Goal: Transaction & Acquisition: Book appointment/travel/reservation

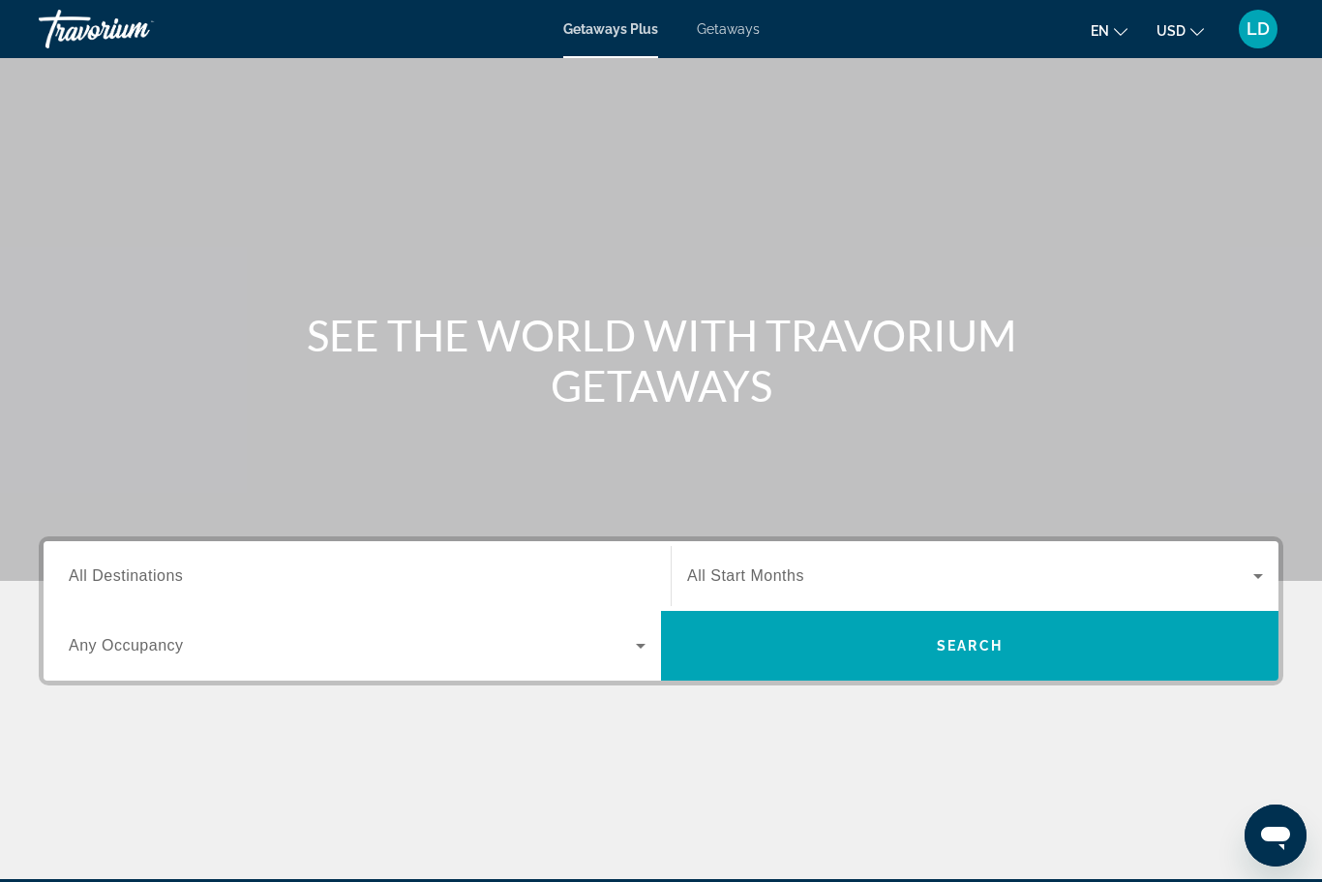
click at [724, 22] on span "Getaways" at bounding box center [728, 28] width 63 height 15
click at [126, 576] on span "All Destinations" at bounding box center [126, 575] width 114 height 16
click at [126, 576] on input "Destination All Destinations" at bounding box center [357, 576] width 577 height 23
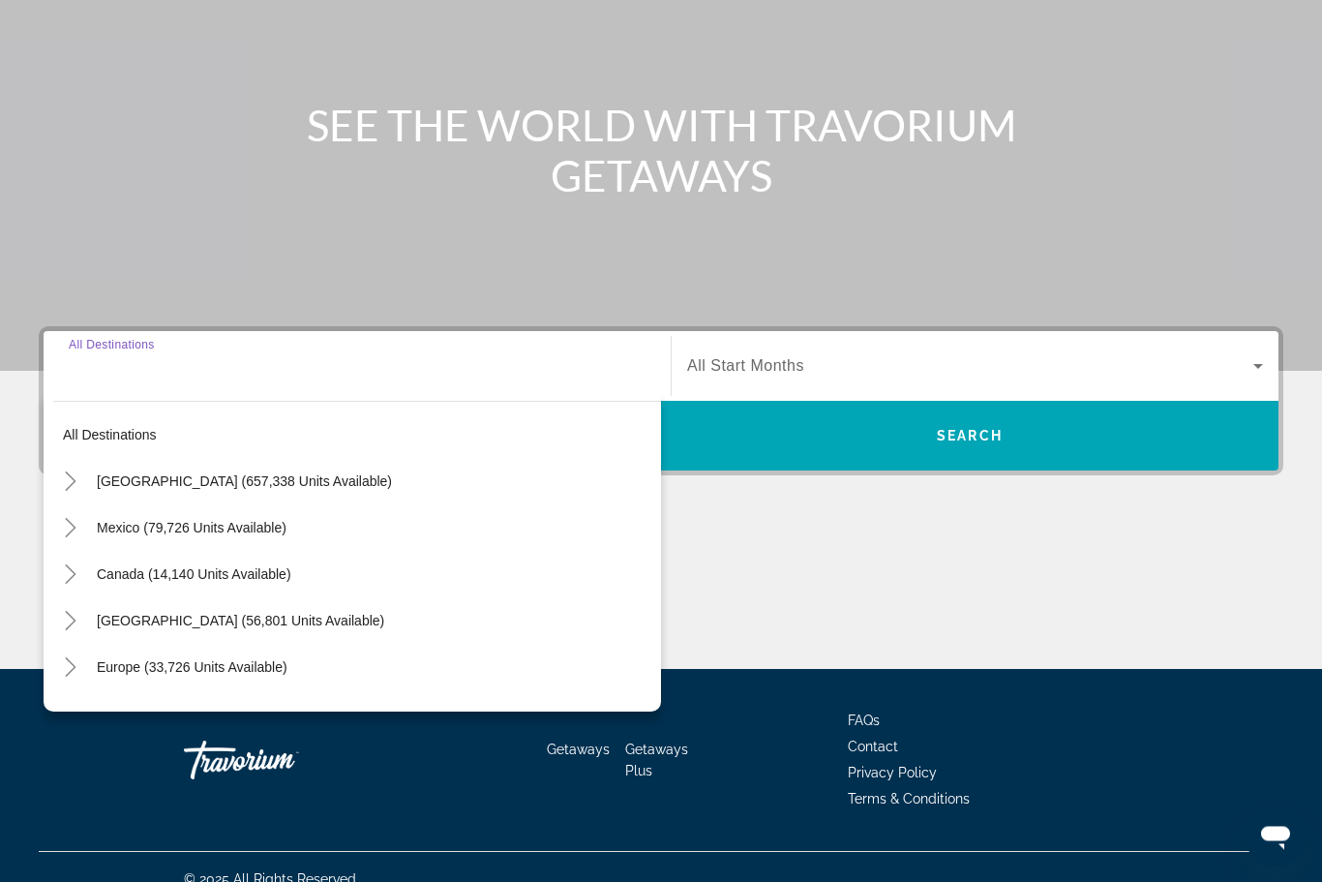
scroll to position [233, 0]
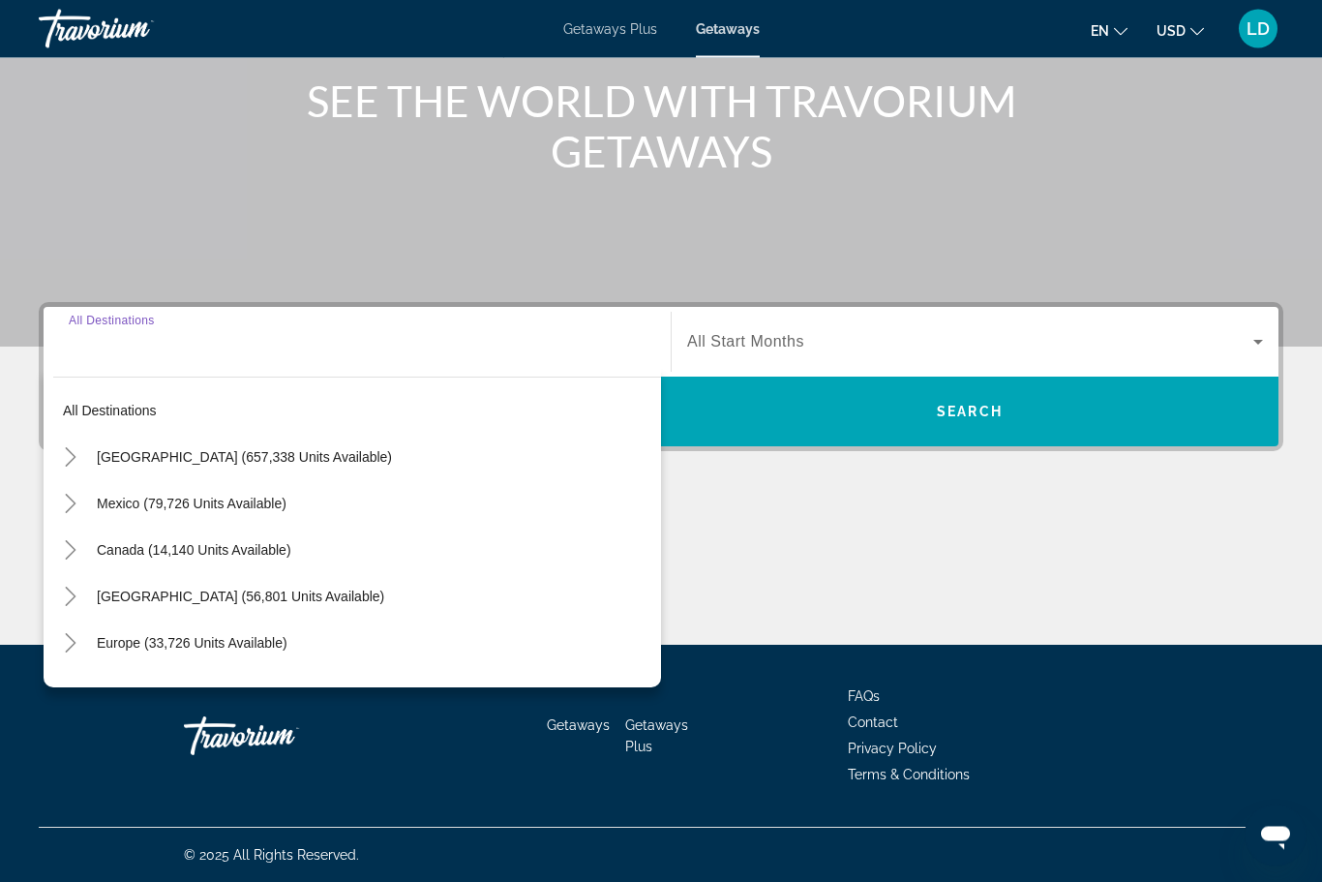
click at [65, 456] on icon "Toggle United States (657,338 units available)" at bounding box center [70, 457] width 19 height 19
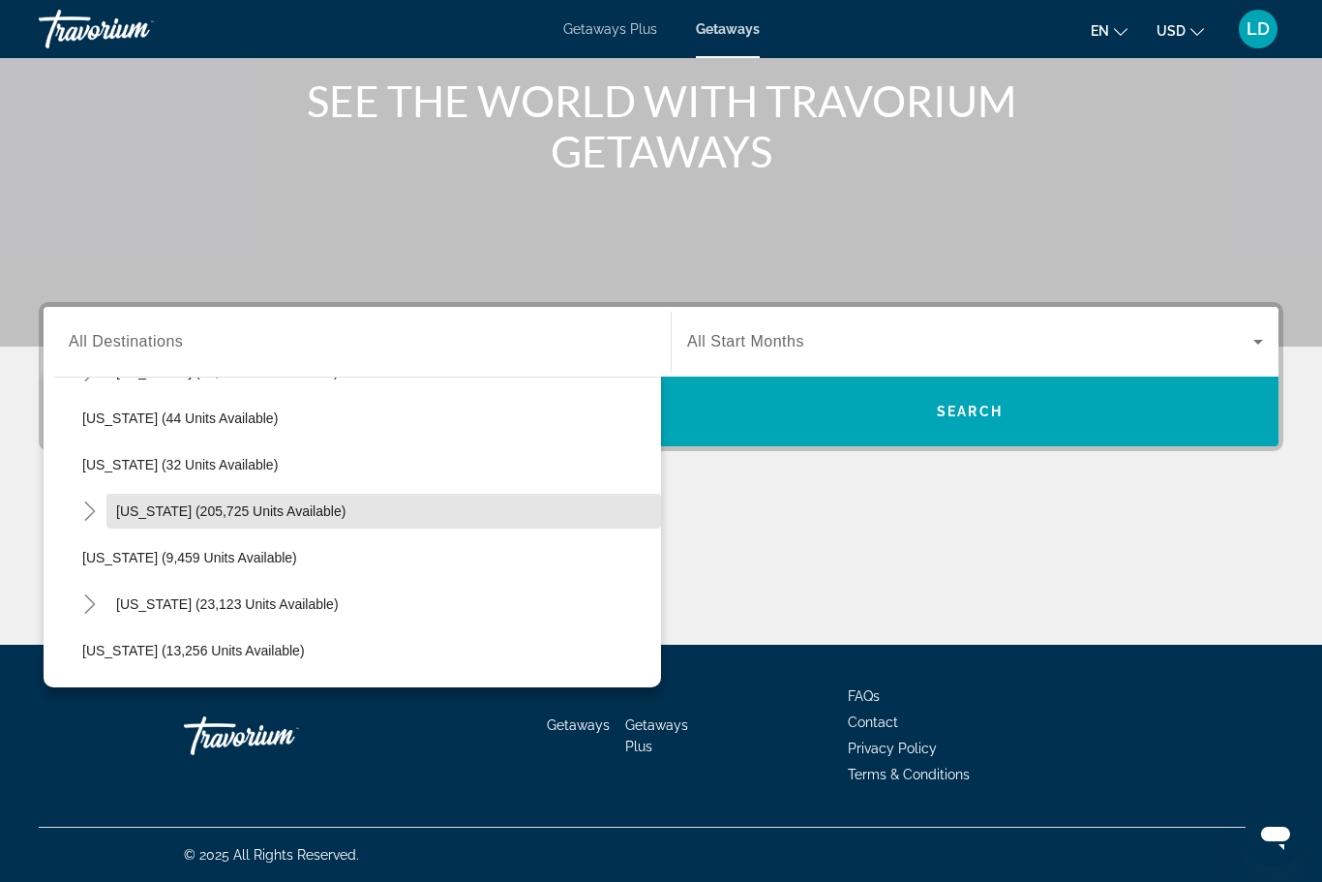
scroll to position [319, 0]
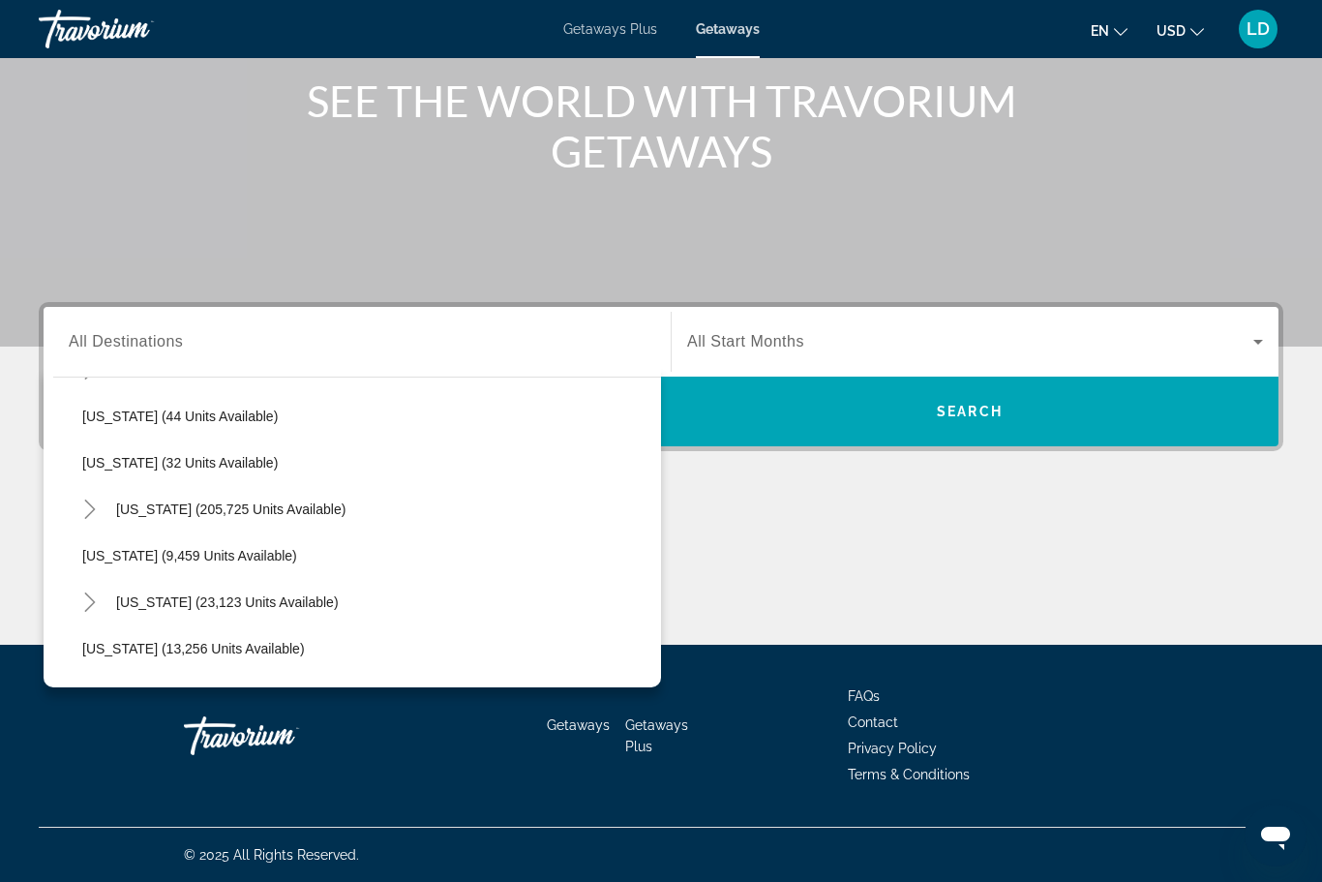
click at [93, 505] on icon "Toggle Florida (205,725 units available)" at bounding box center [89, 508] width 19 height 19
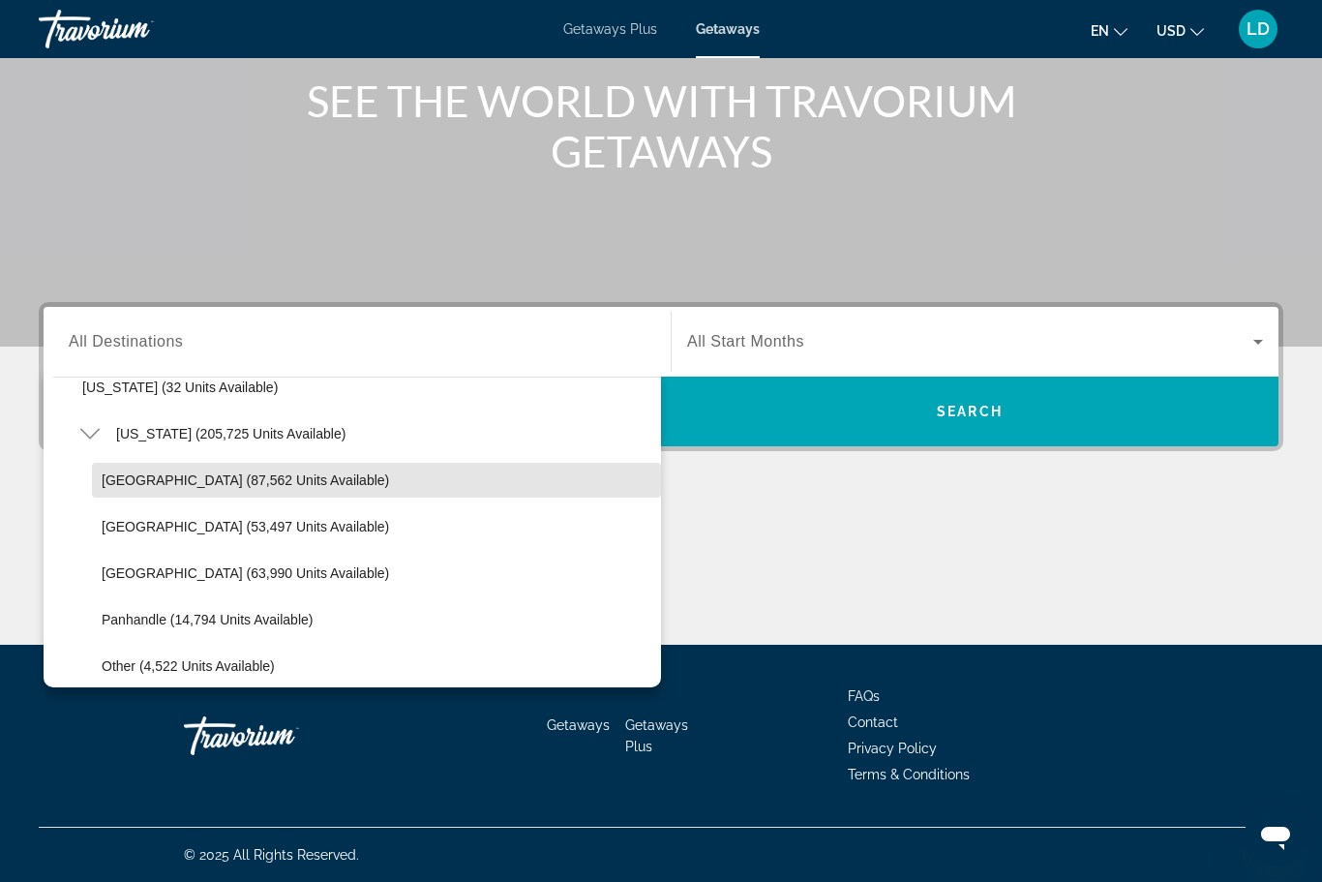
scroll to position [407, 0]
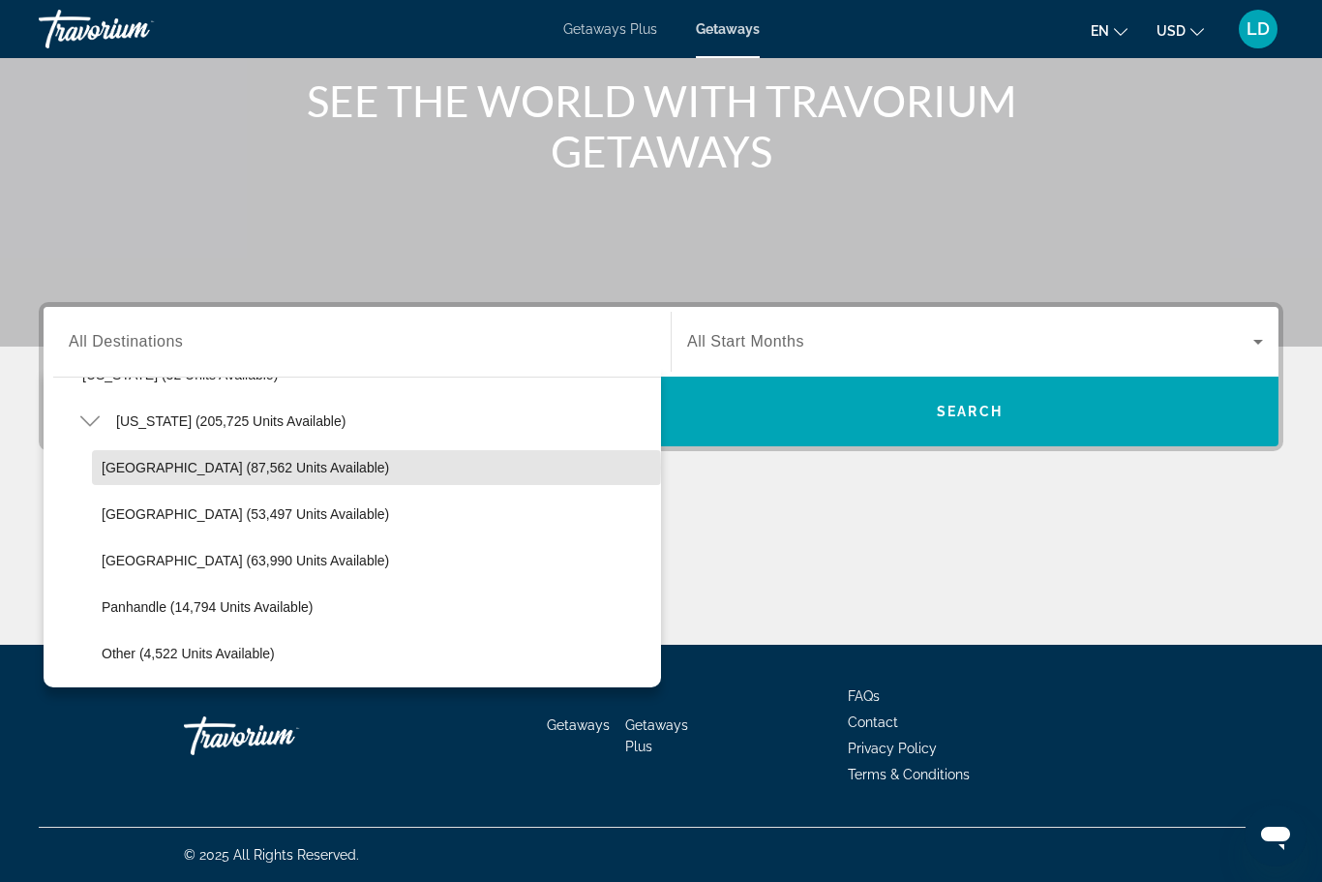
click at [261, 467] on span "[GEOGRAPHIC_DATA] (87,562 units available)" at bounding box center [245, 467] width 287 height 15
type input "**********"
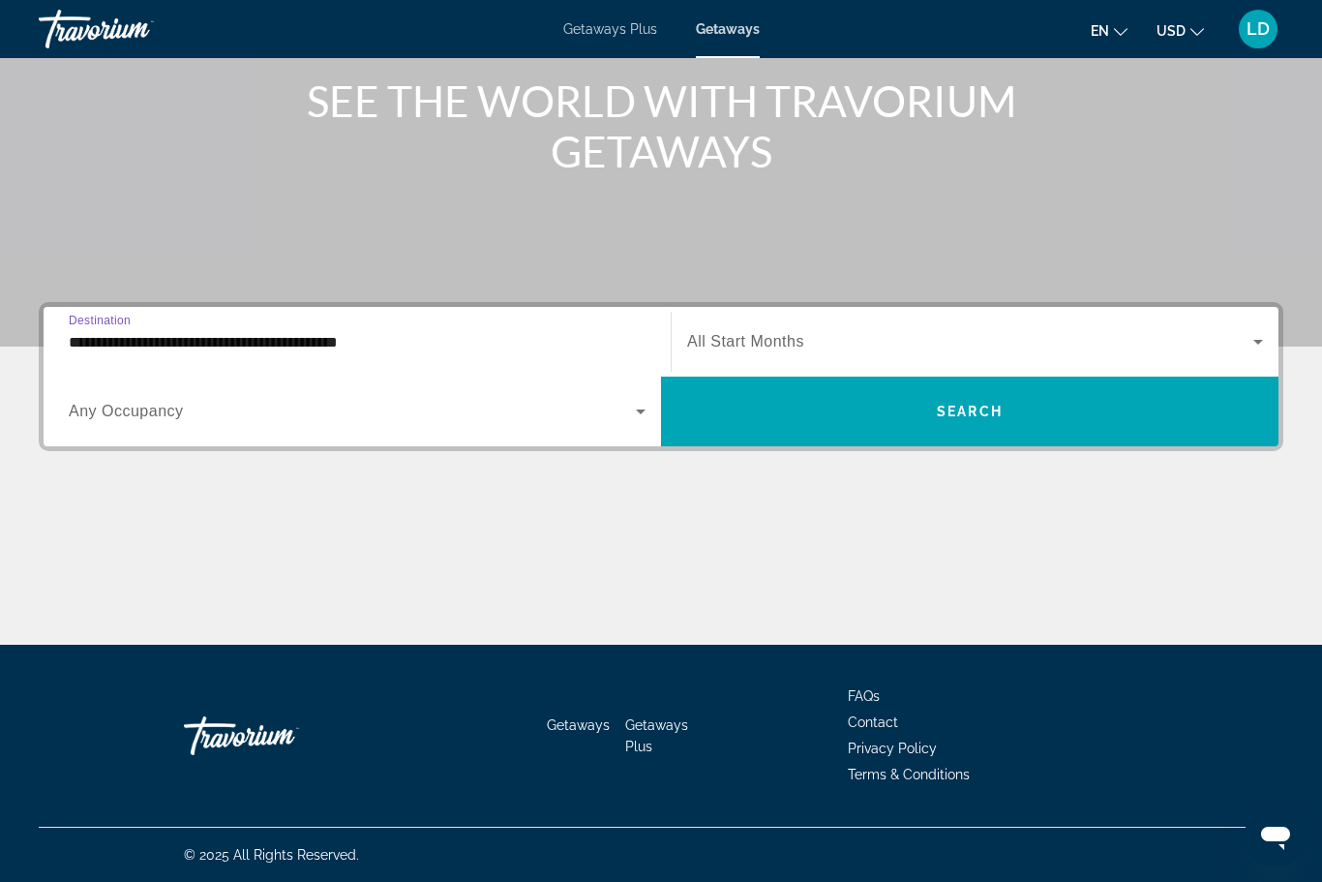
click at [1254, 333] on icon "Search widget" at bounding box center [1257, 341] width 23 height 23
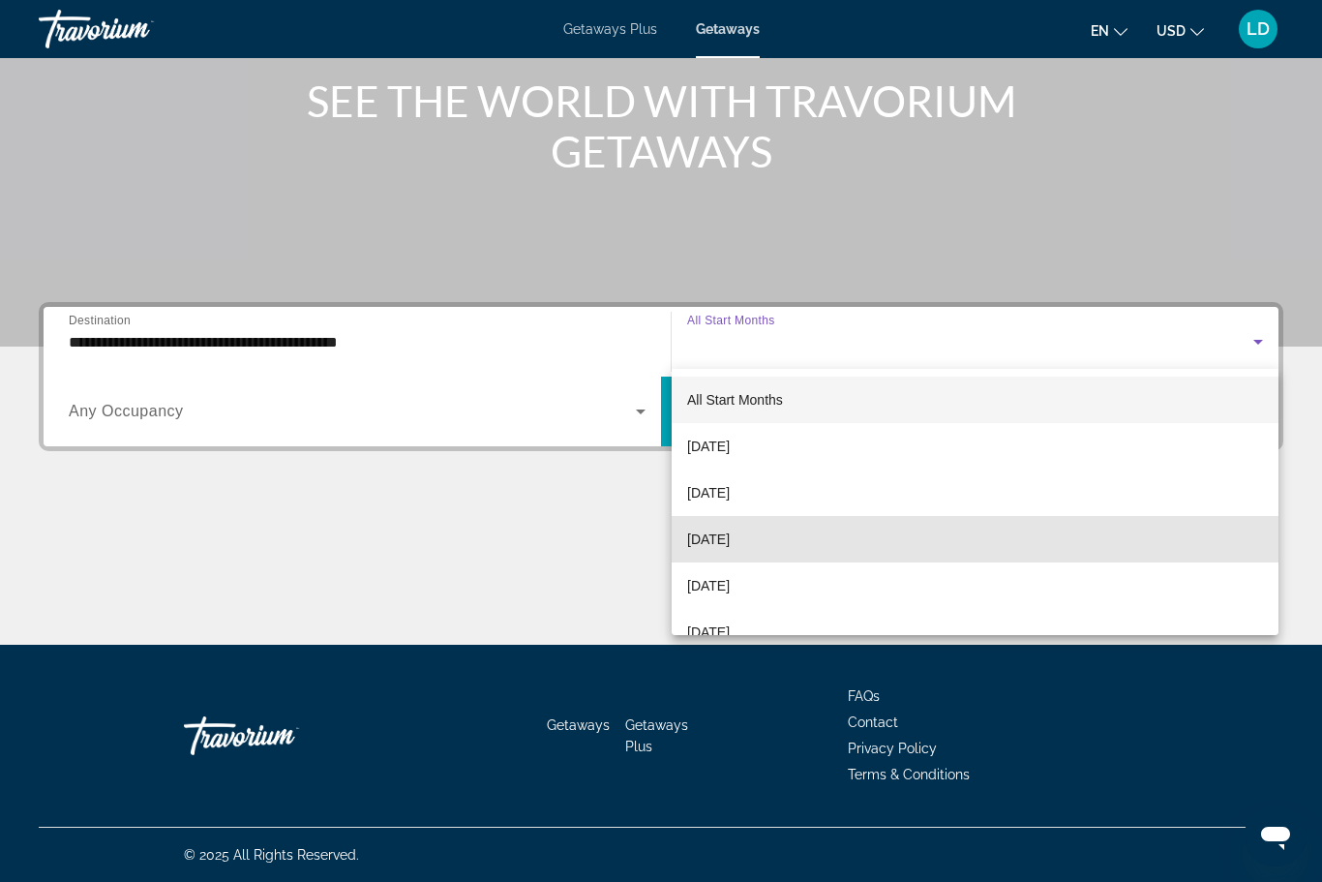
click at [722, 536] on span "[DATE]" at bounding box center [708, 538] width 43 height 23
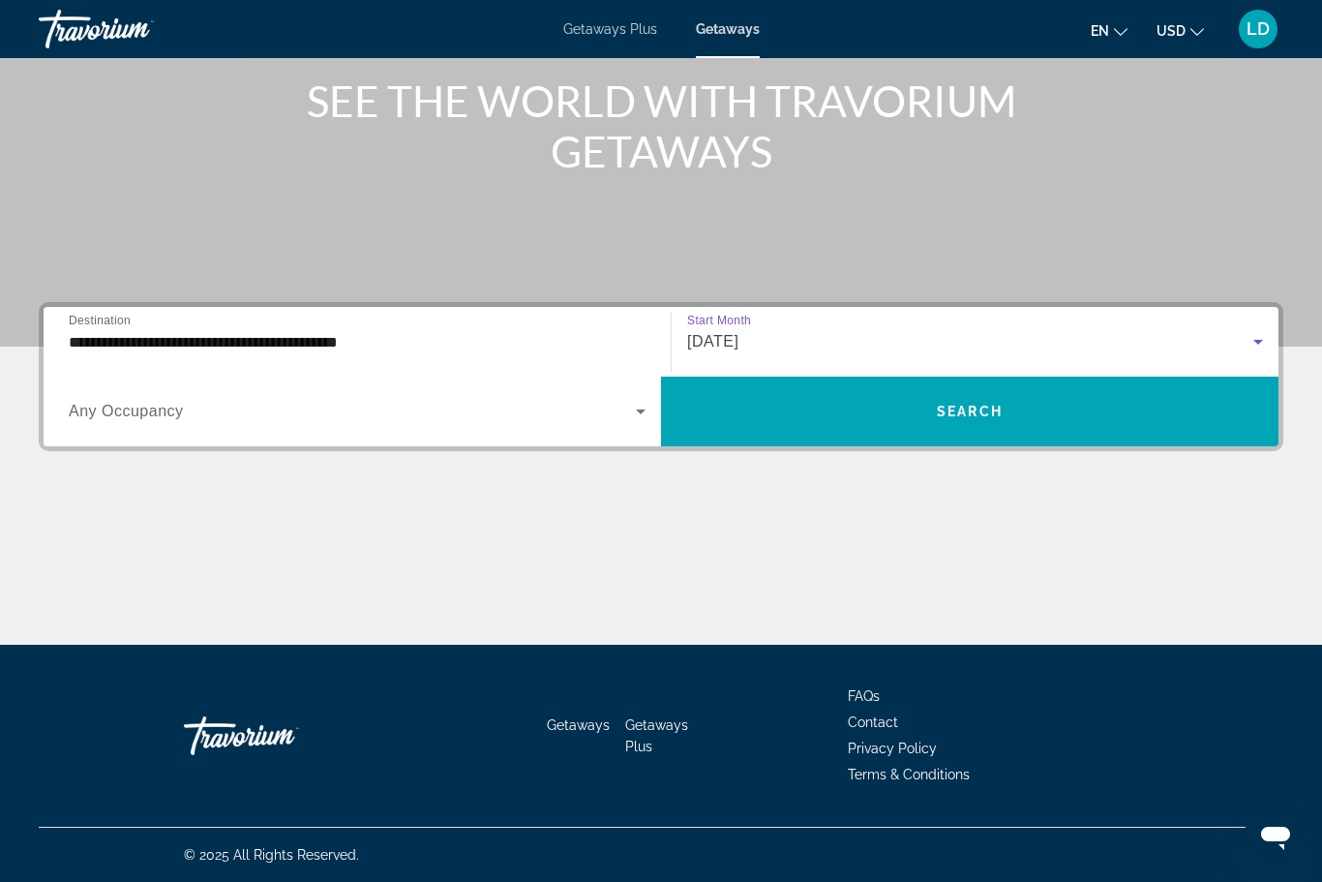
click at [628, 414] on span "Search widget" at bounding box center [352, 411] width 567 height 23
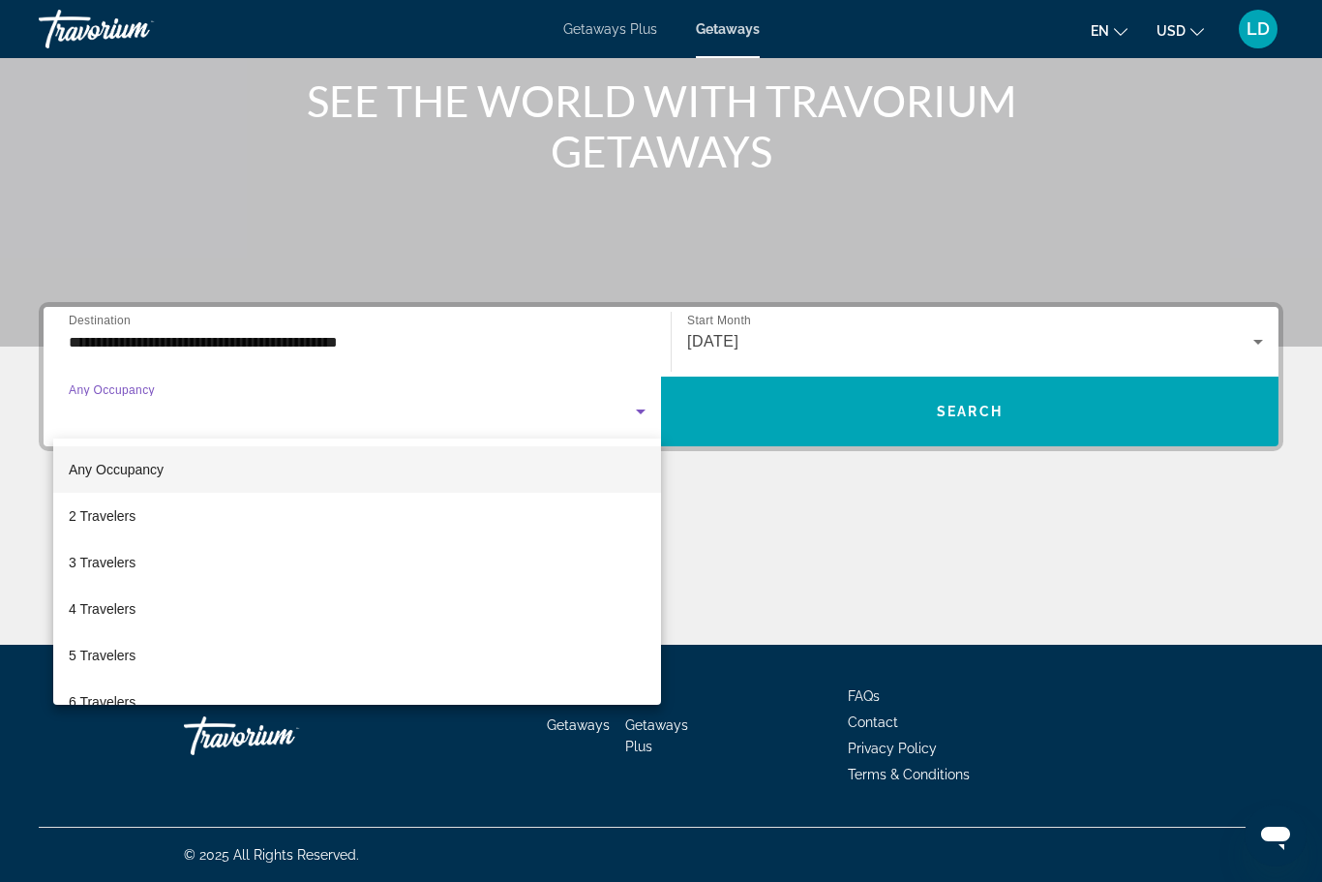
click at [125, 211] on div at bounding box center [661, 441] width 1322 height 882
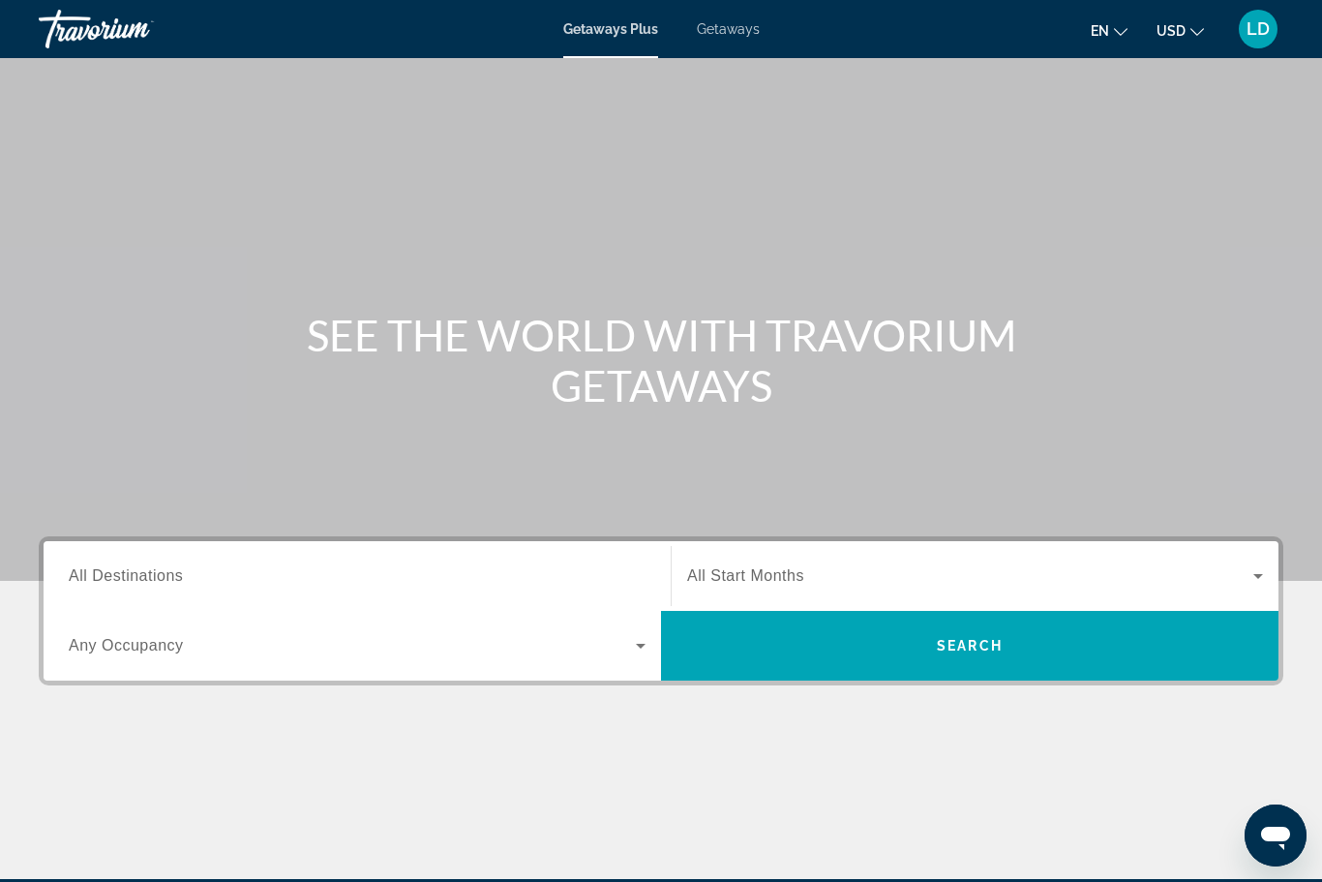
click at [740, 33] on span "Getaways" at bounding box center [728, 28] width 63 height 15
click at [212, 577] on input "Destination All Destinations" at bounding box center [357, 576] width 577 height 23
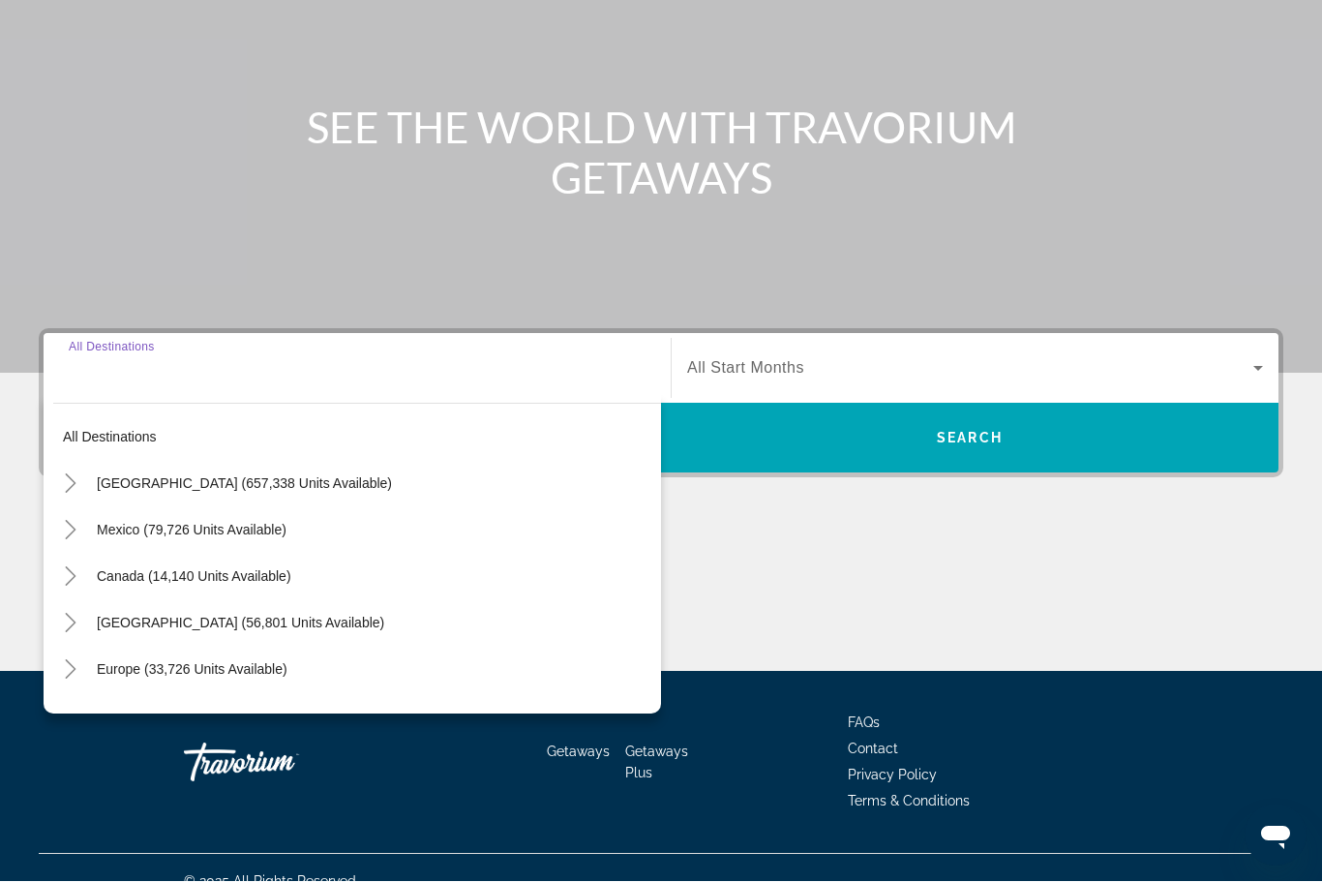
scroll to position [234, 0]
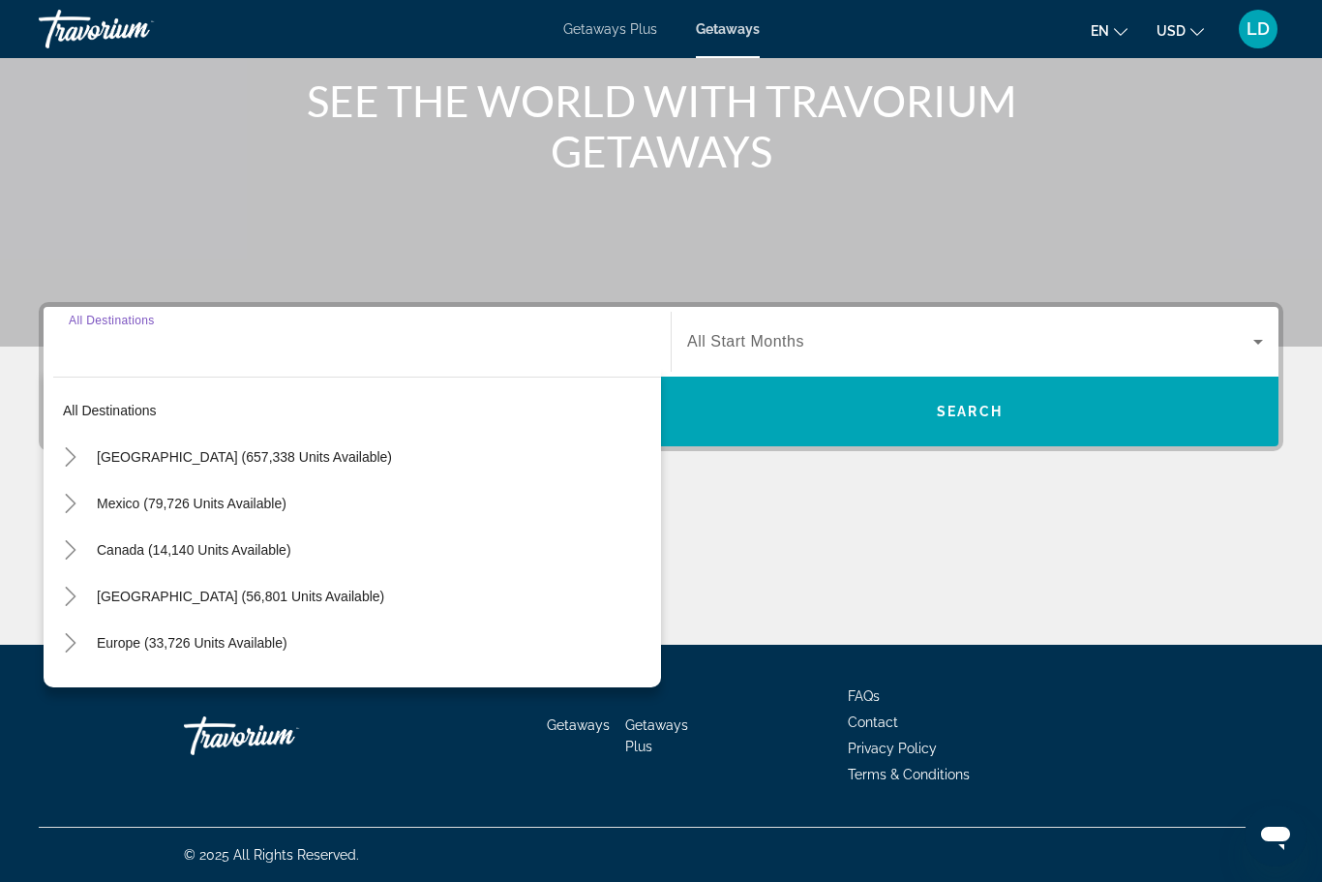
click at [69, 459] on icon "Toggle United States (657,338 units available)" at bounding box center [70, 456] width 19 height 19
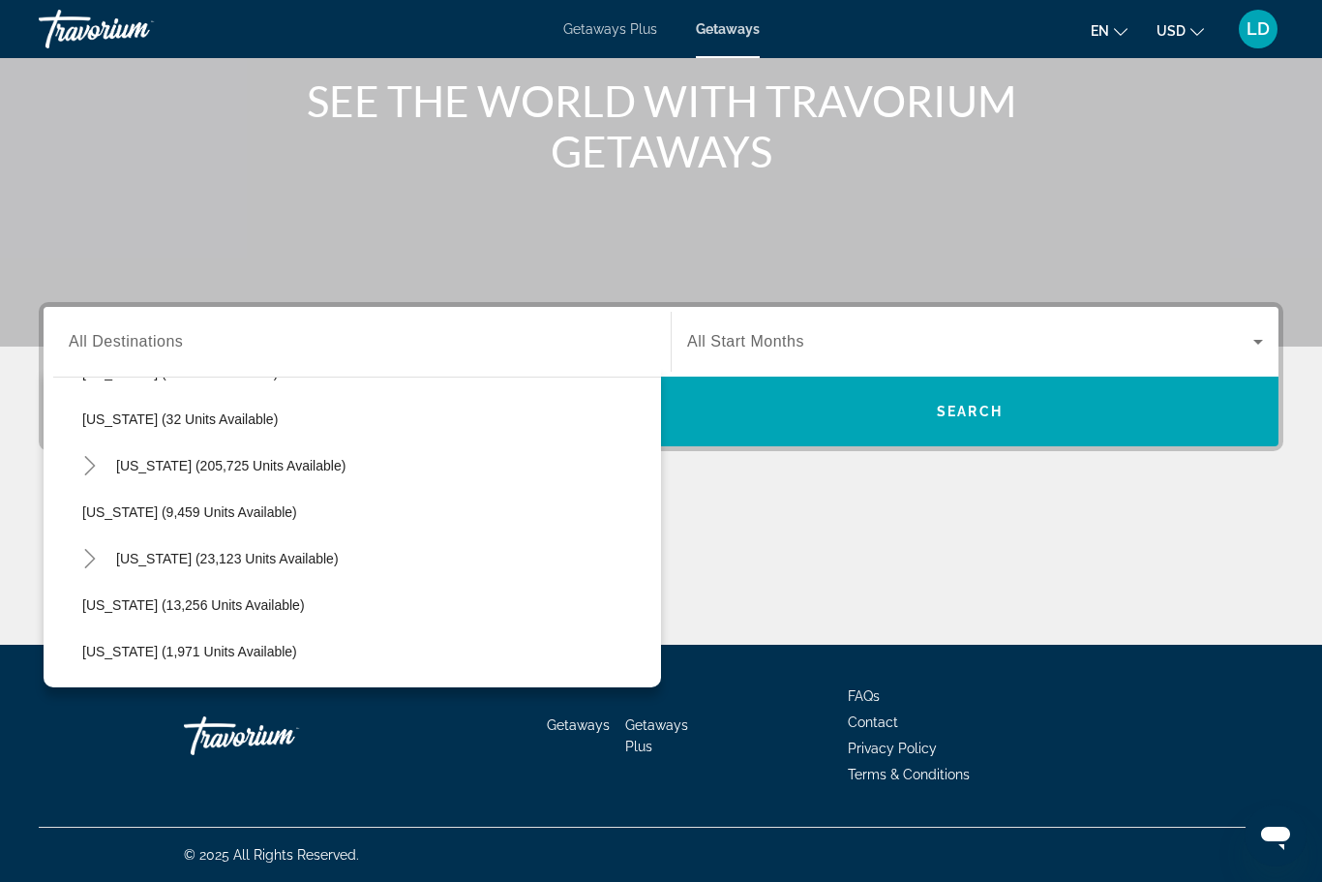
scroll to position [361, 0]
click at [91, 467] on icon "Toggle Florida (205,725 units available)" at bounding box center [89, 467] width 19 height 19
click at [198, 510] on span "Orlando & Disney Area (87,562 units available)" at bounding box center [245, 513] width 287 height 15
type input "**********"
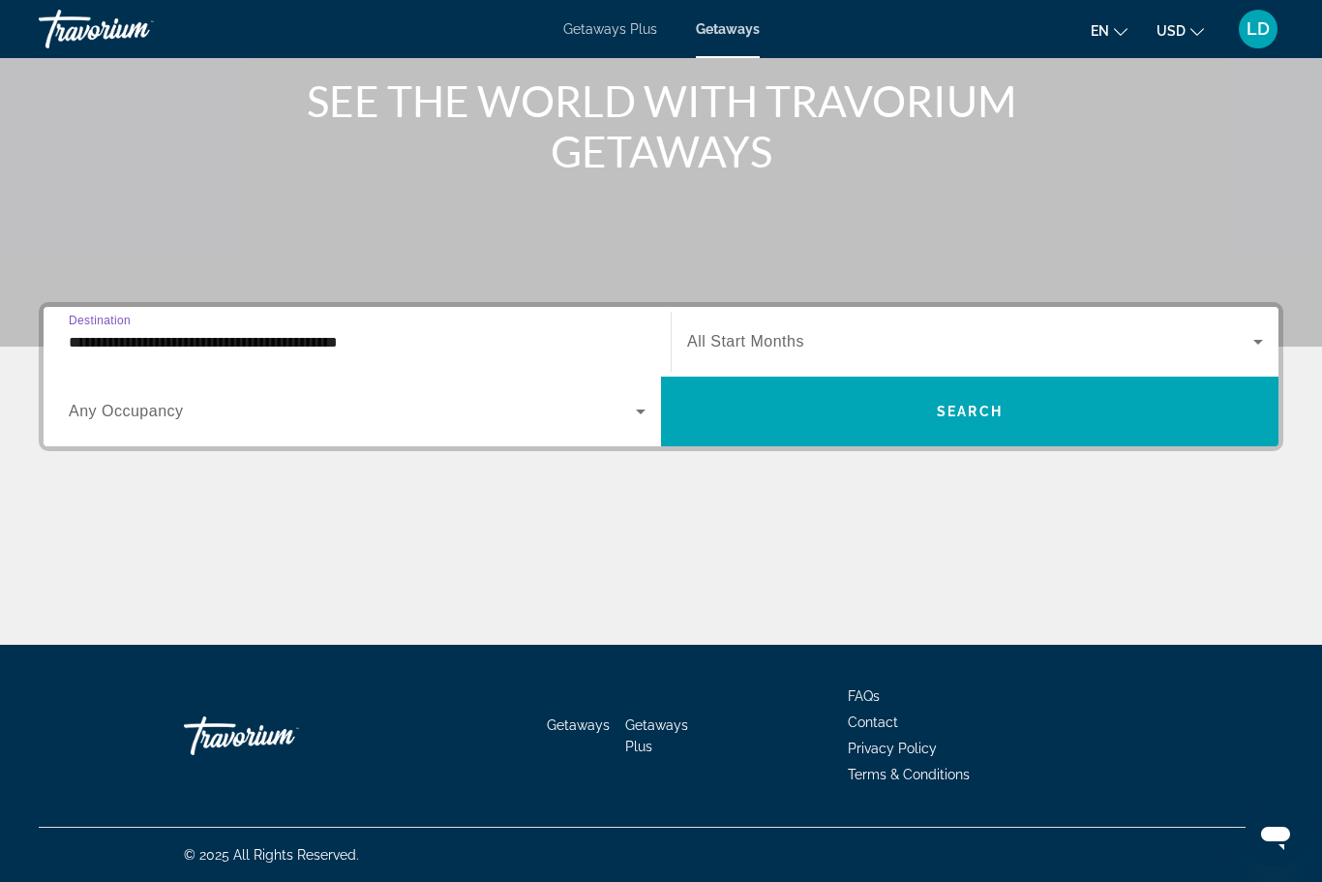
click at [1252, 341] on icon "Search widget" at bounding box center [1257, 341] width 23 height 23
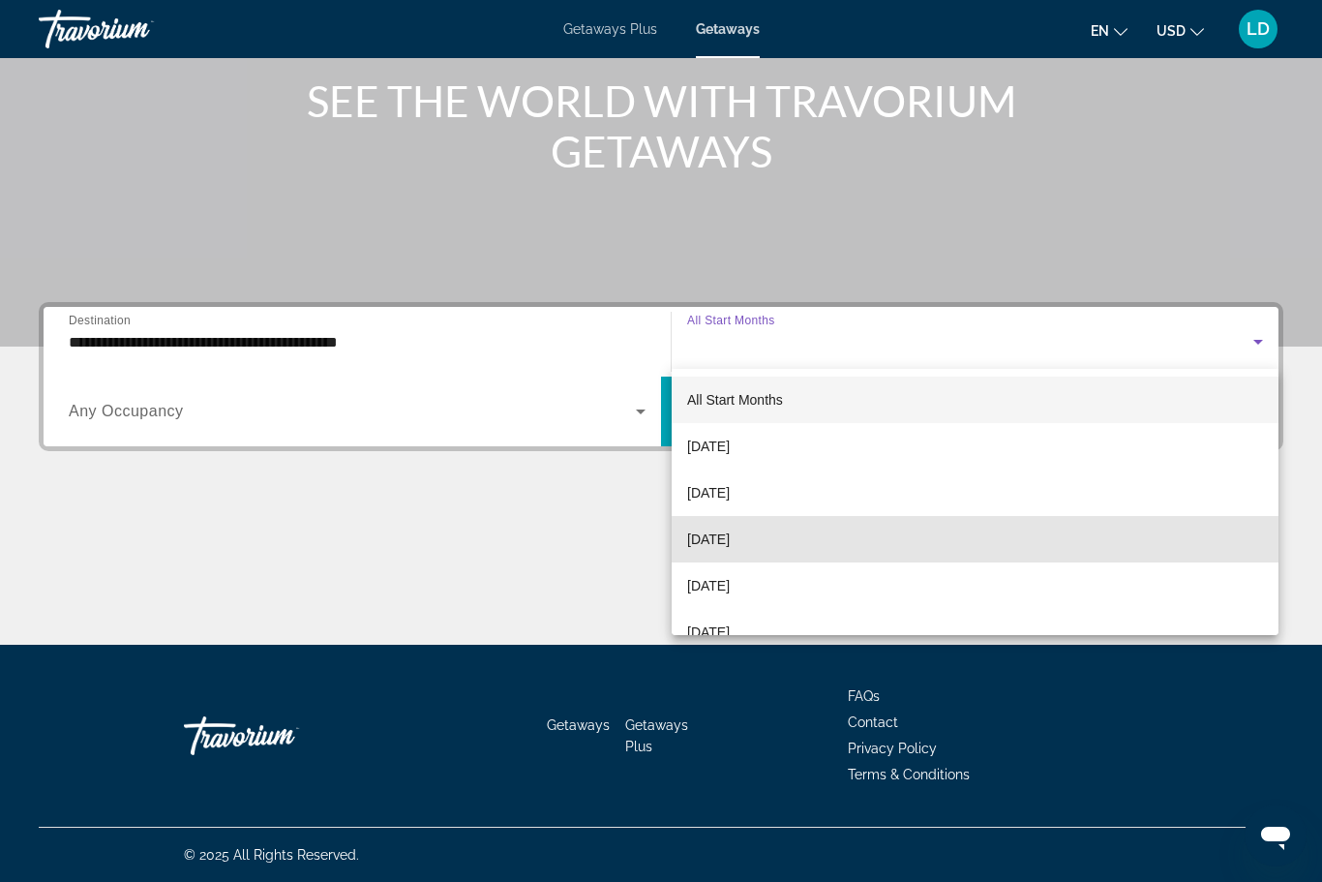
click at [719, 545] on span "November 2025" at bounding box center [708, 538] width 43 height 23
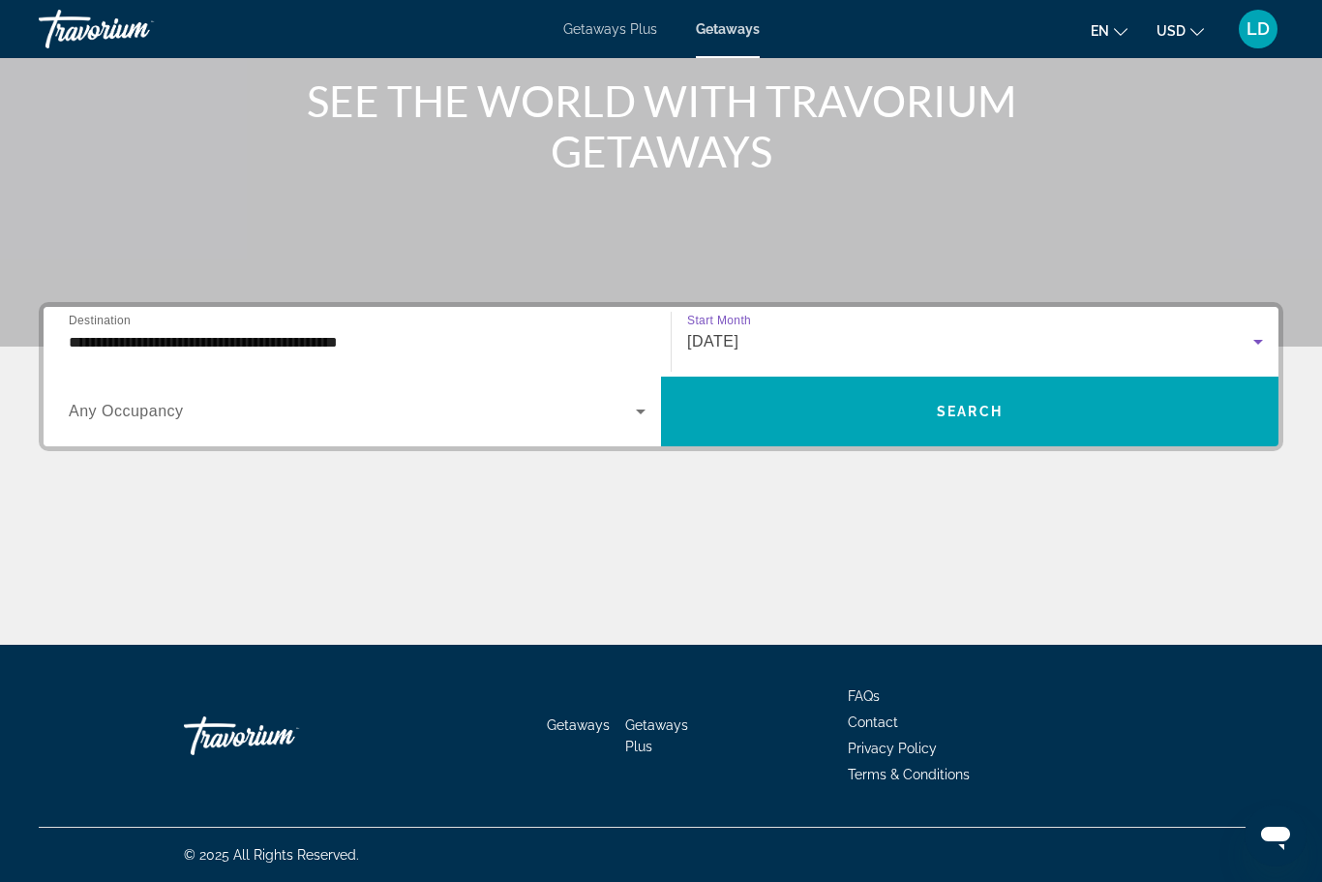
click at [629, 413] on icon "Search widget" at bounding box center [640, 411] width 23 height 23
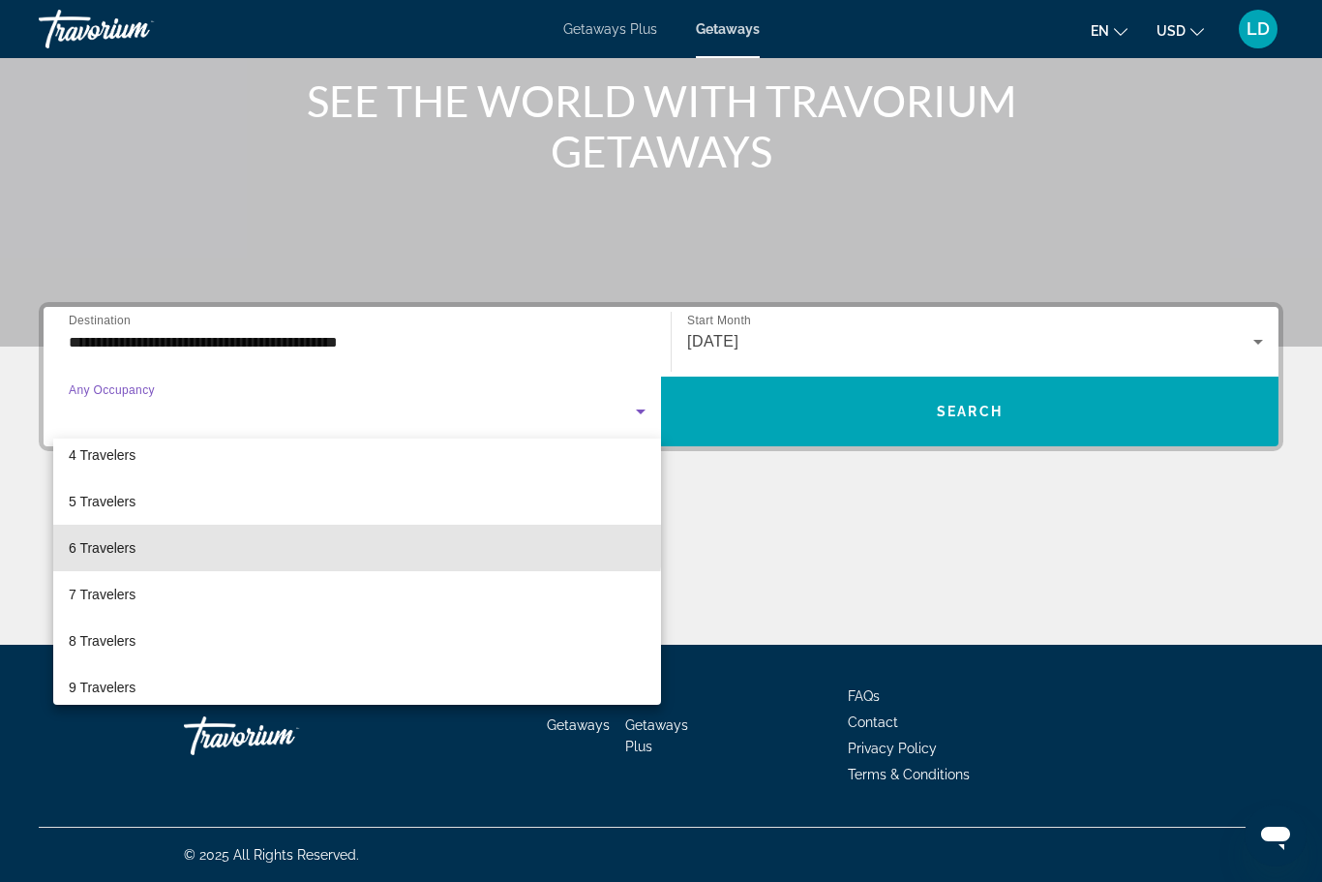
scroll to position [155, 0]
click at [110, 544] on span "6 Travelers" at bounding box center [102, 546] width 67 height 23
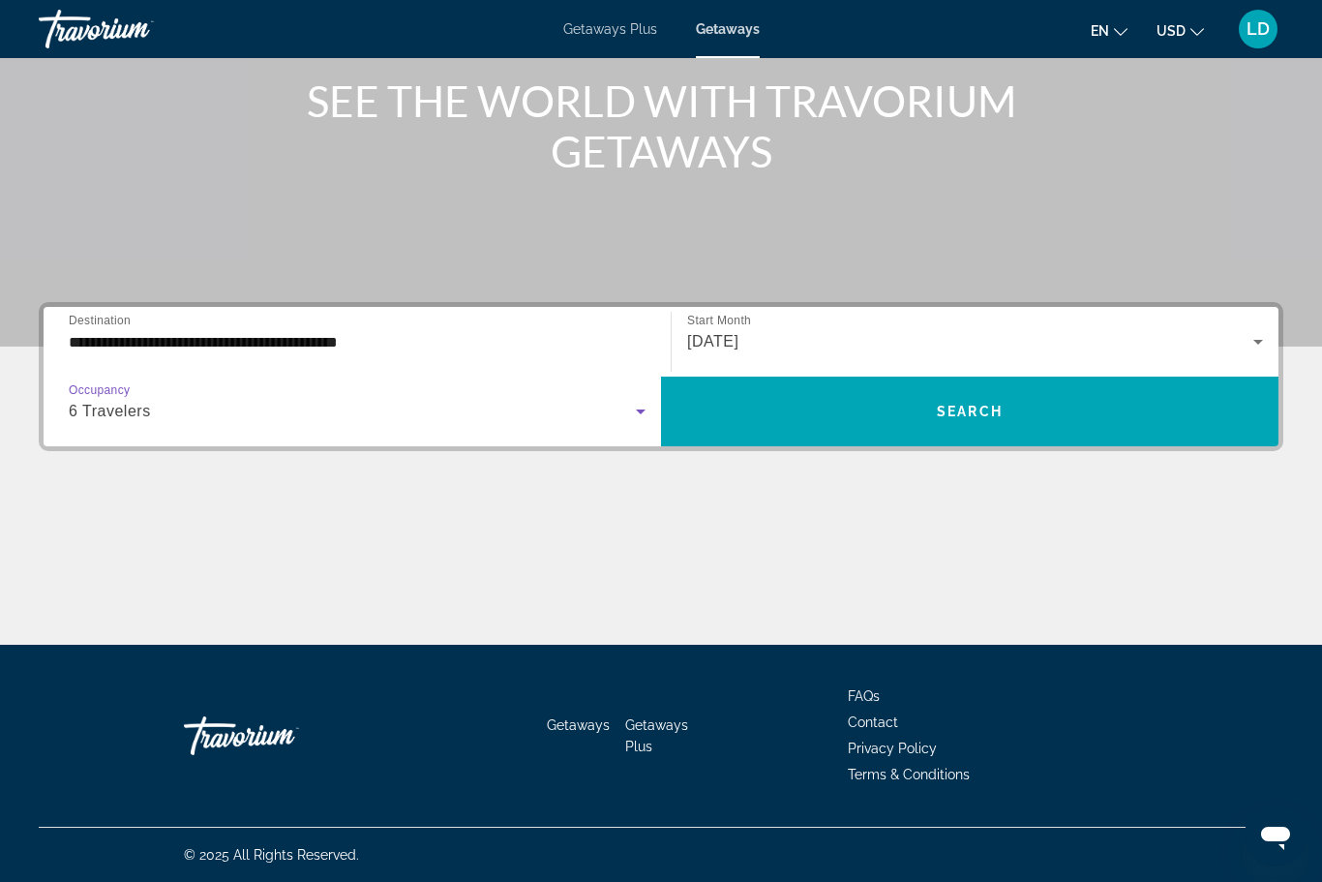
click at [949, 410] on span "Search" at bounding box center [970, 411] width 66 height 15
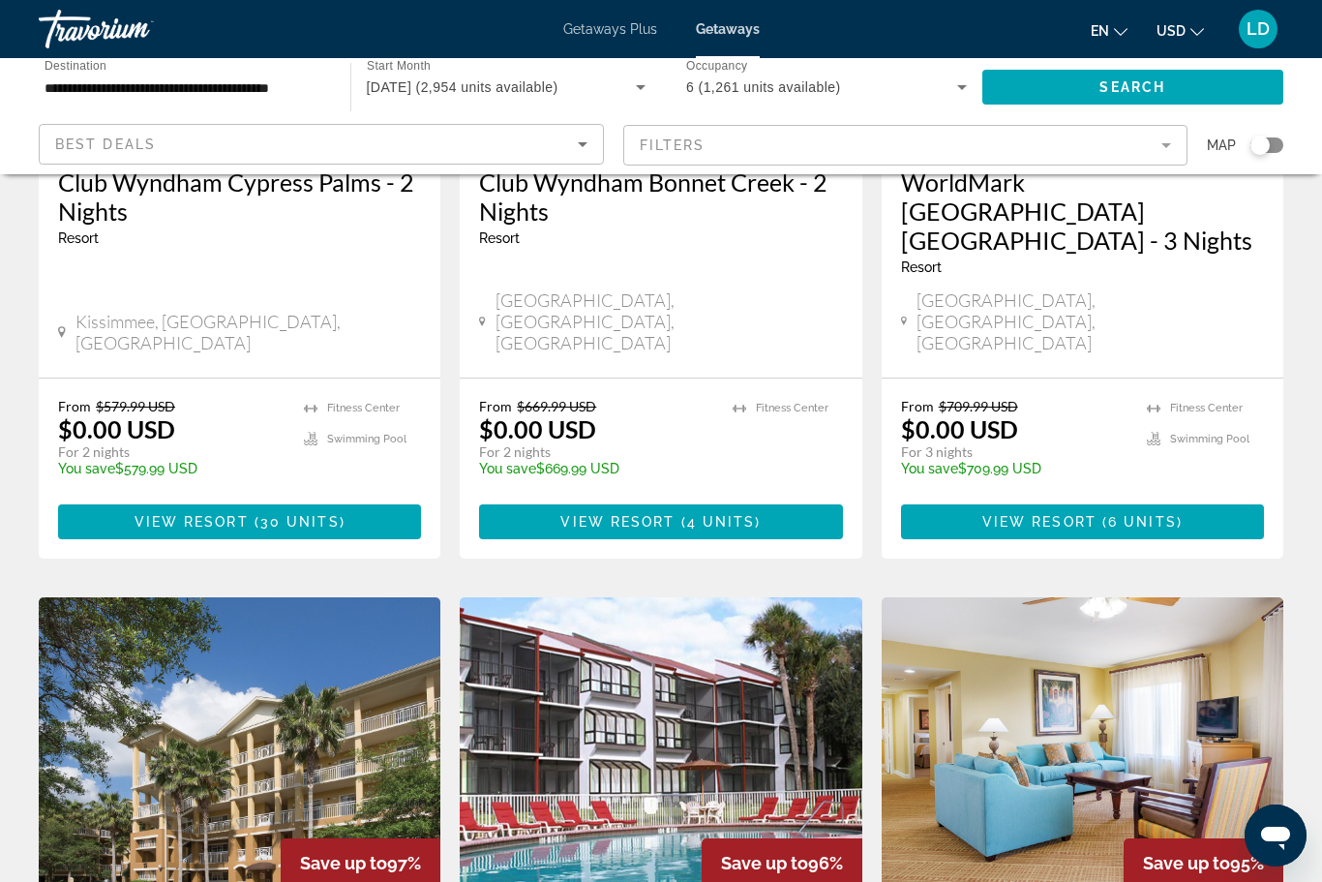
scroll to position [394, 0]
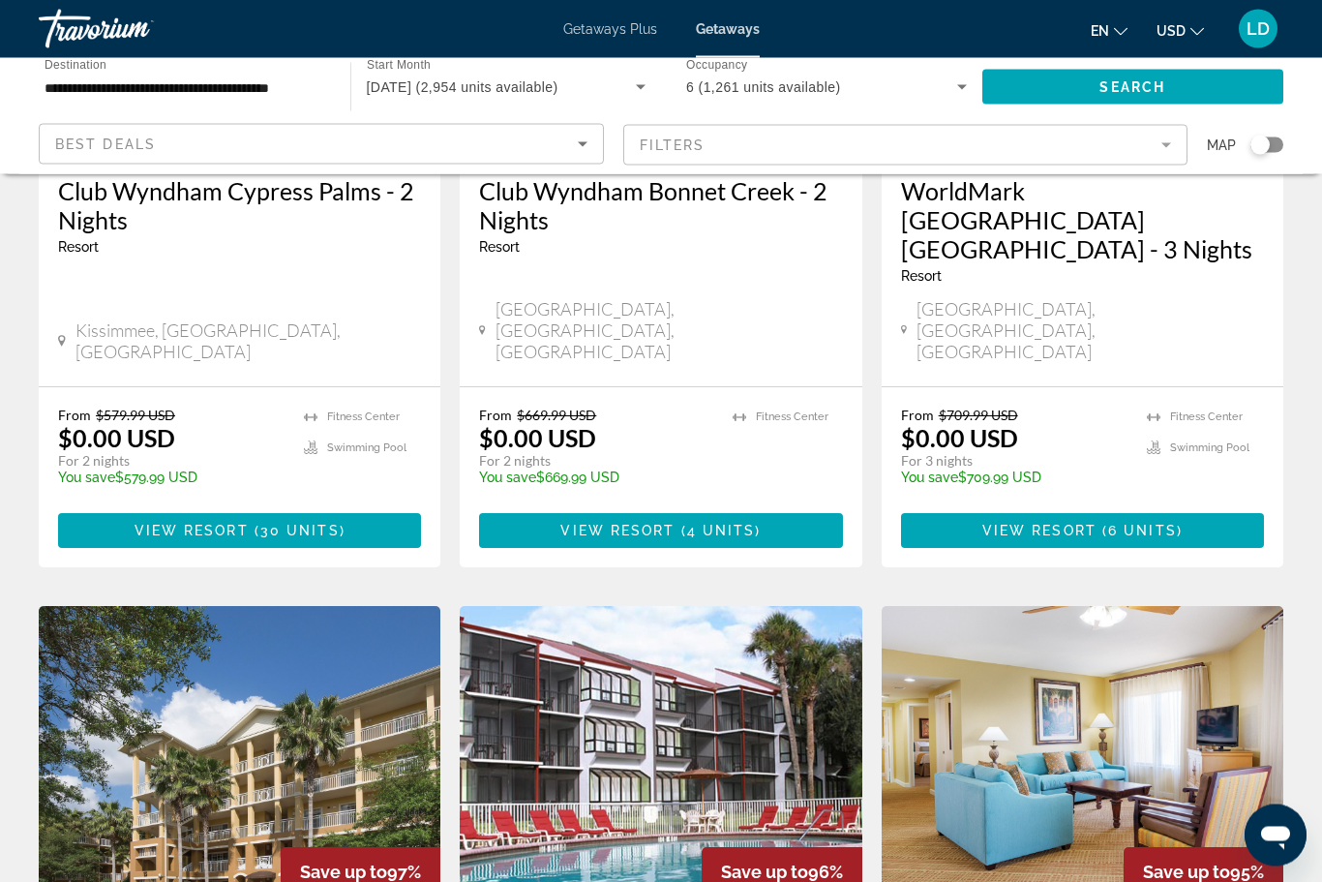
click at [1174, 148] on mat-form-field "Filters" at bounding box center [905, 145] width 565 height 41
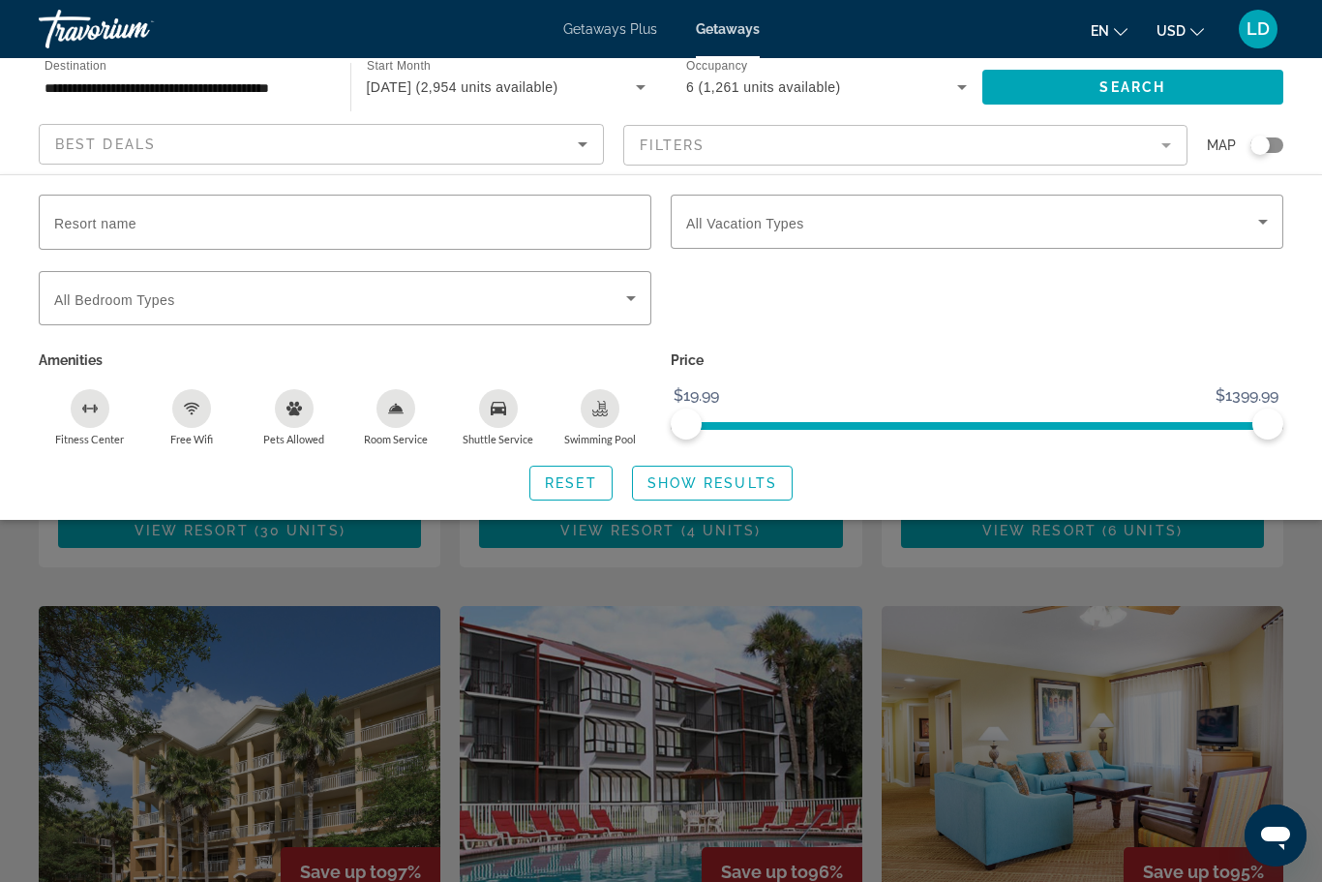
click at [1157, 139] on mat-form-field "Filters" at bounding box center [905, 145] width 565 height 41
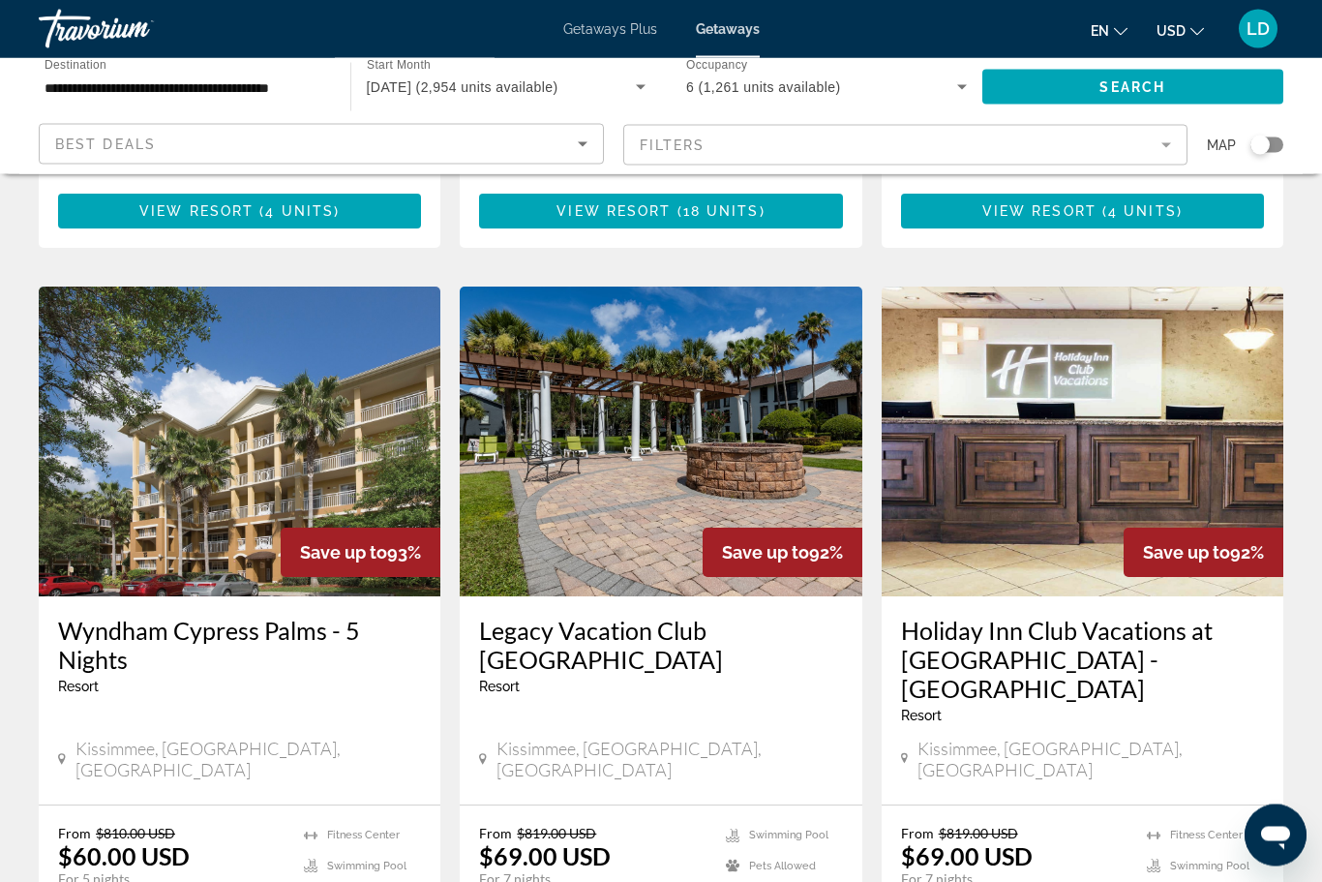
scroll to position [2359, 0]
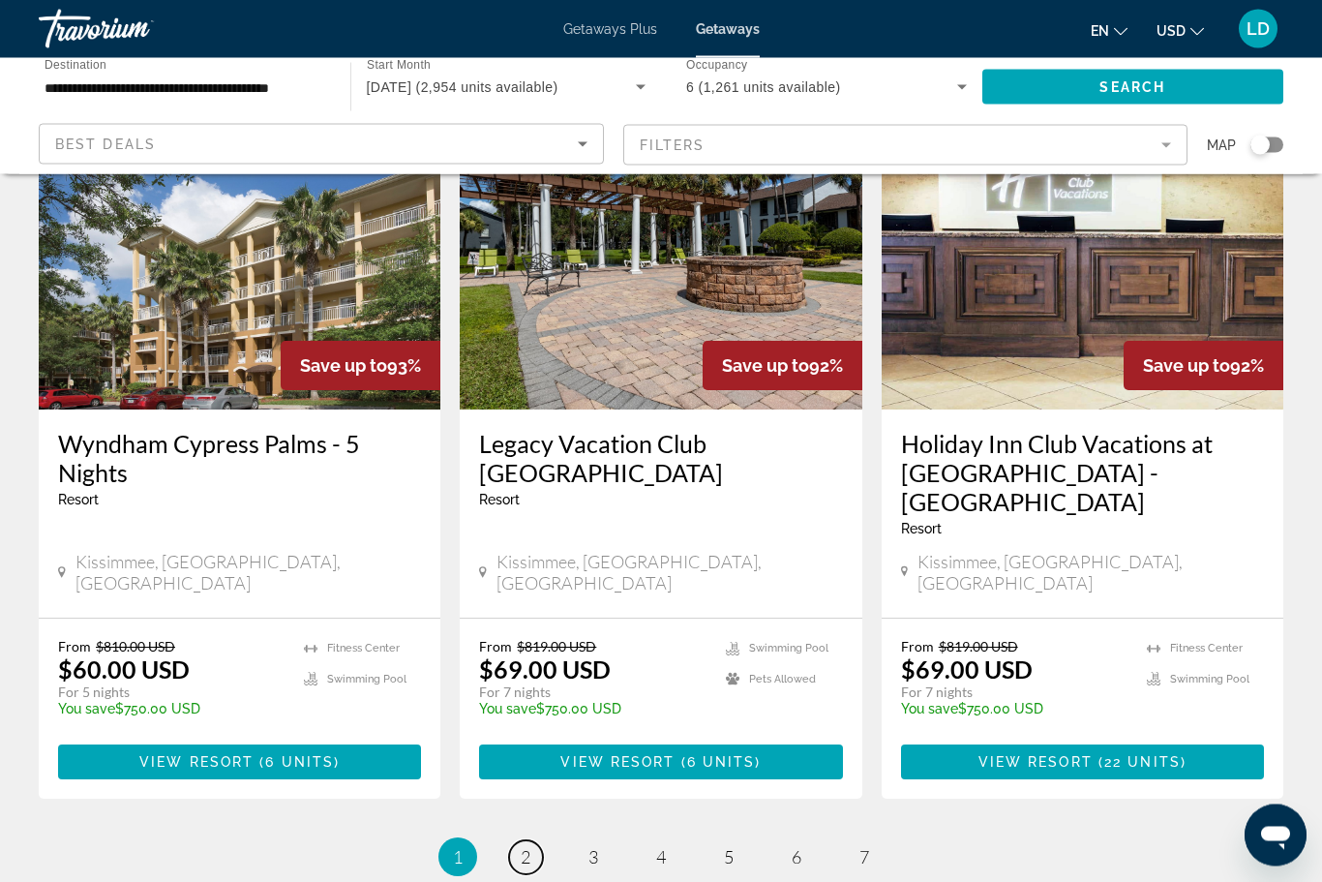
click at [526, 847] on span "2" at bounding box center [526, 857] width 10 height 21
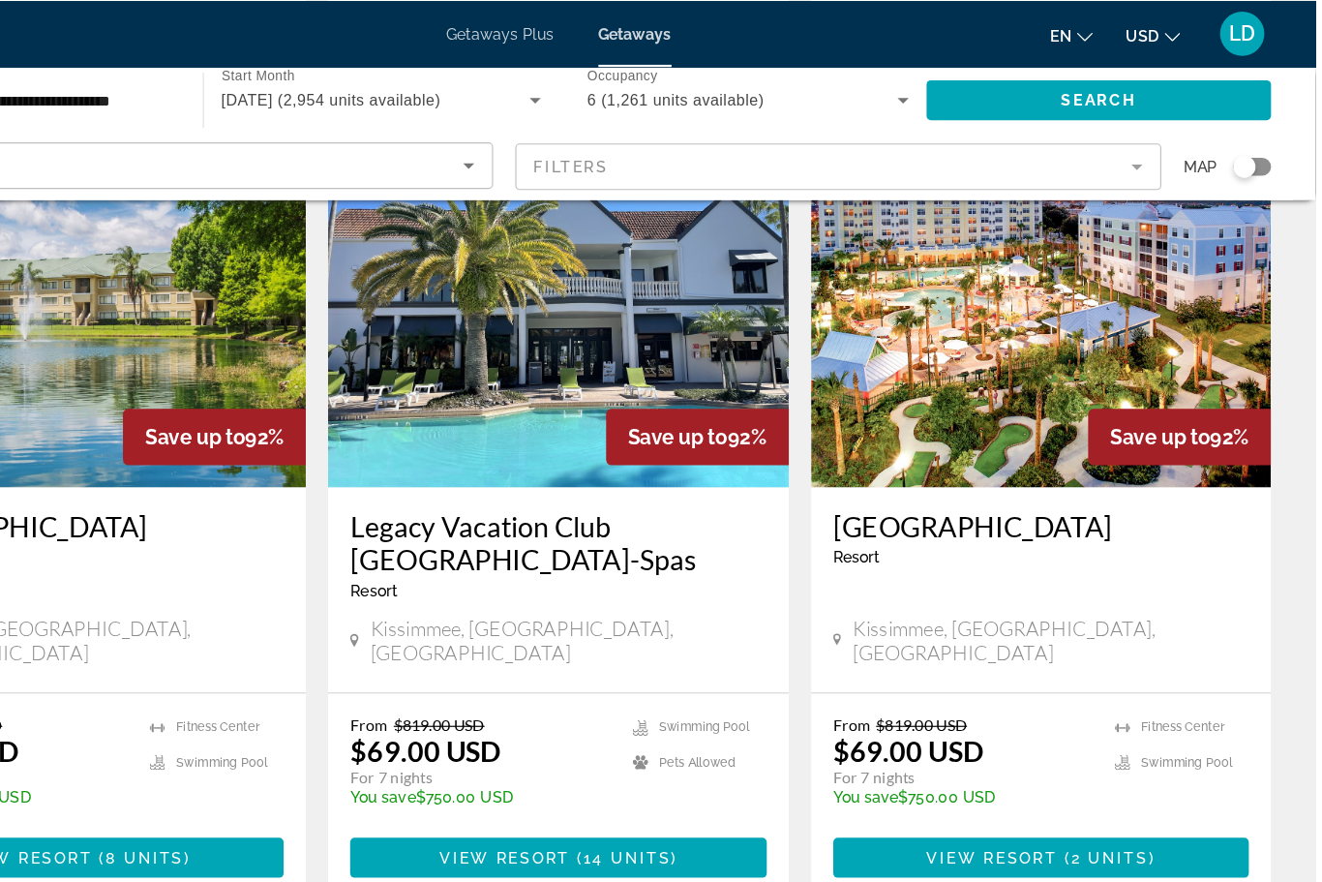
scroll to position [1579, 0]
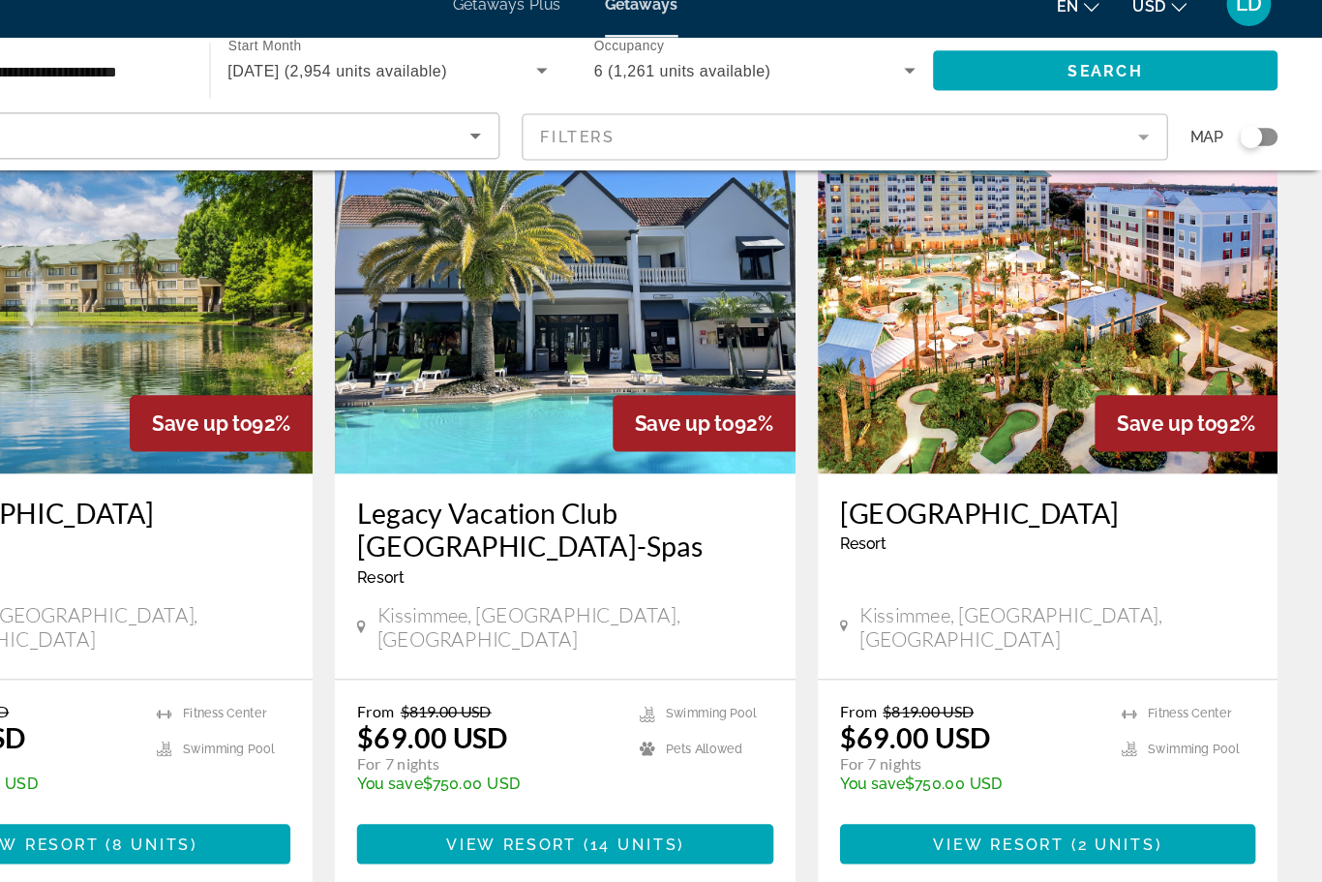
click at [982, 755] on span "View Resort" at bounding box center [1039, 762] width 114 height 15
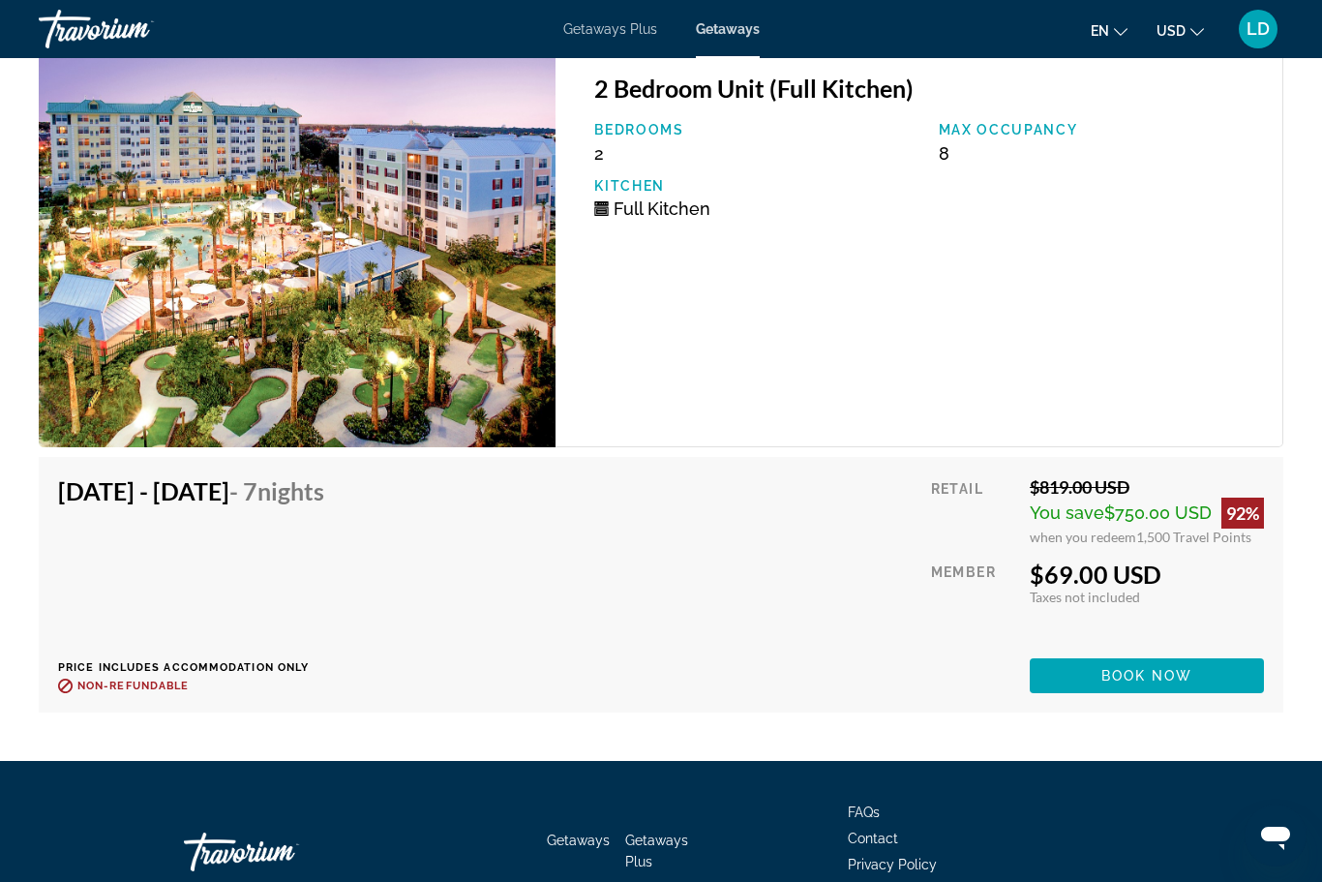
scroll to position [3618, 0]
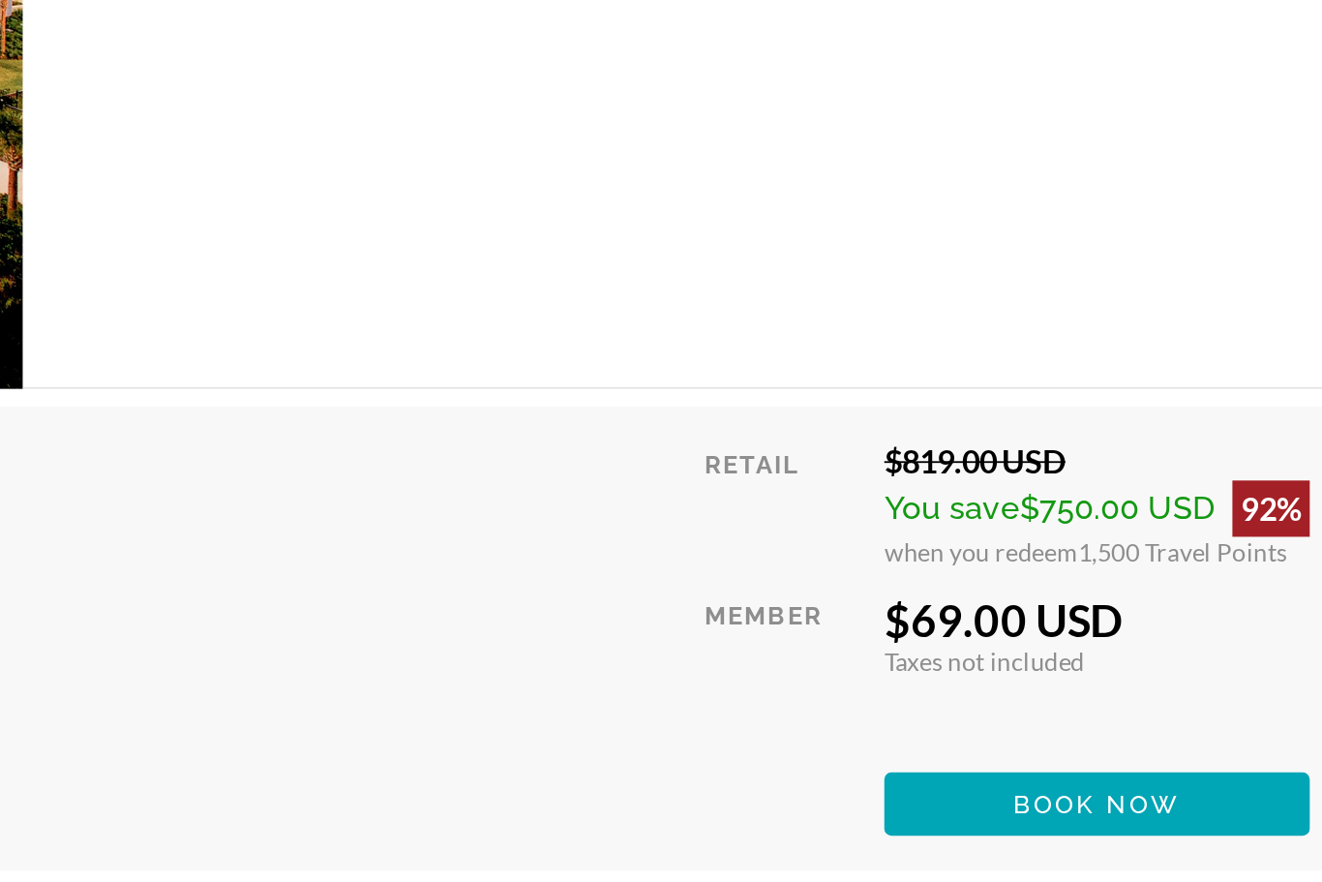
click at [1101, 632] on span "Book now" at bounding box center [1147, 639] width 92 height 15
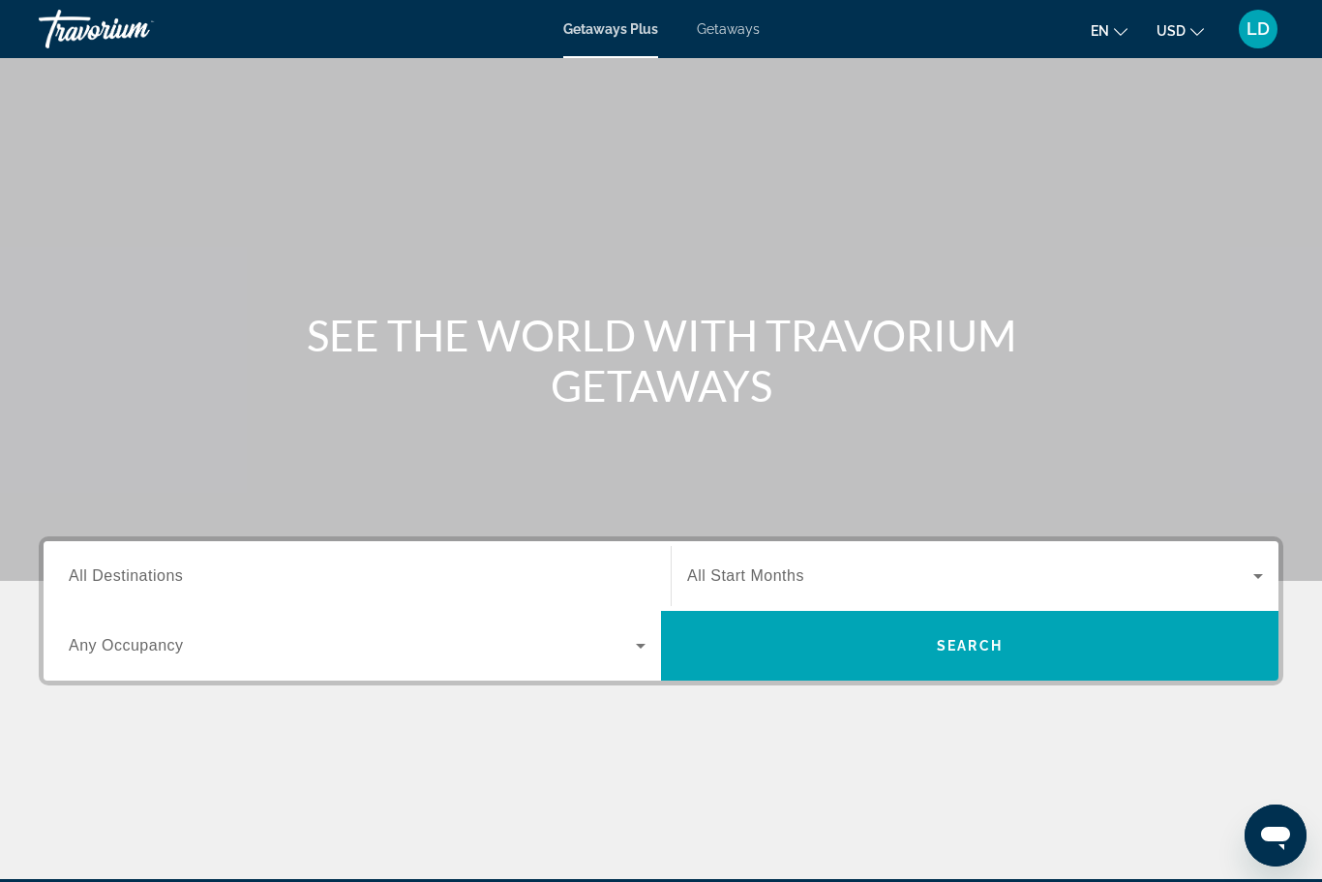
click at [724, 32] on span "Getaways" at bounding box center [728, 28] width 63 height 15
click at [137, 567] on span "All Destinations" at bounding box center [126, 575] width 114 height 16
click at [137, 566] on input "Destination All Destinations" at bounding box center [357, 576] width 577 height 23
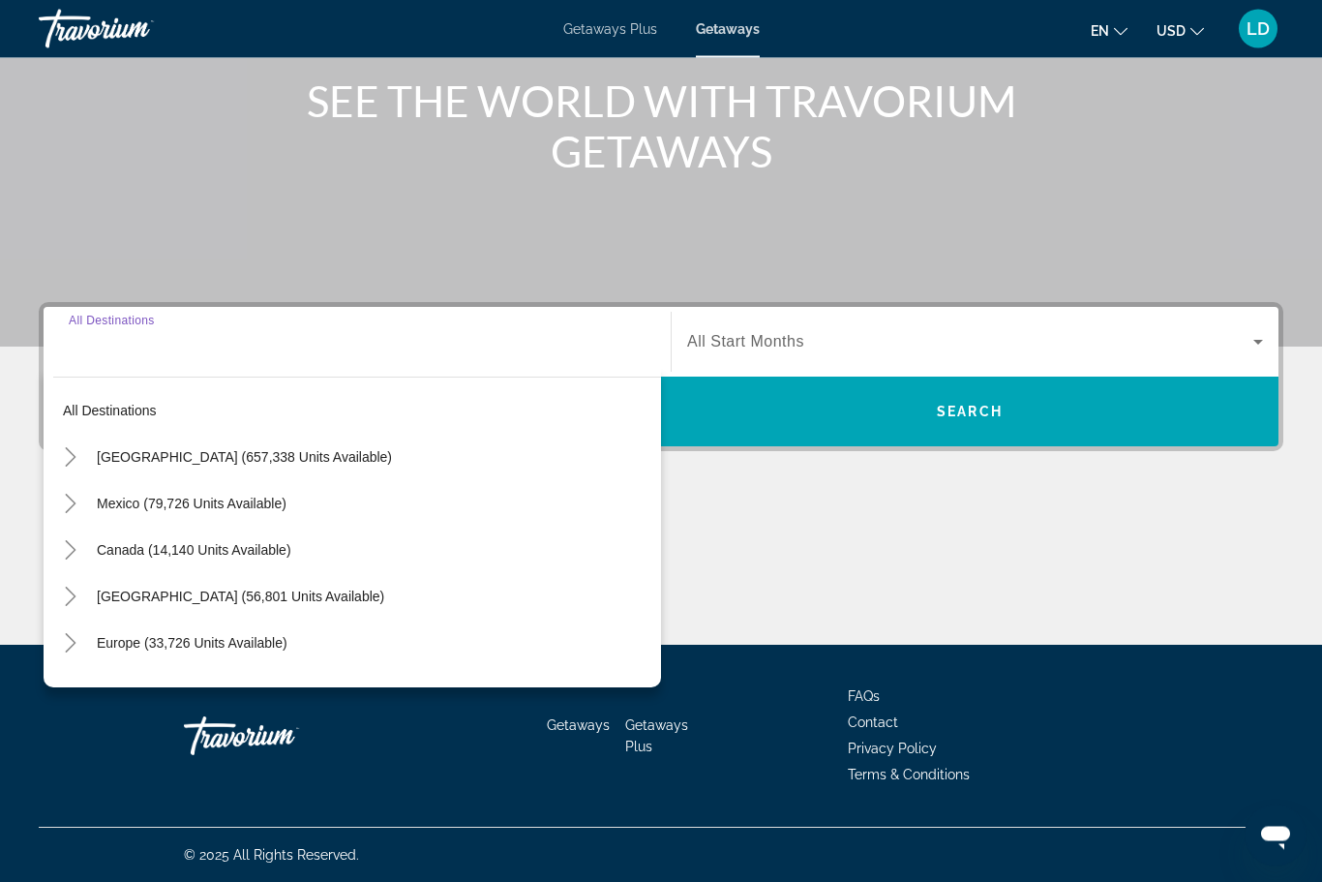
click at [64, 448] on icon "Toggle United States (657,338 units available)" at bounding box center [70, 457] width 19 height 19
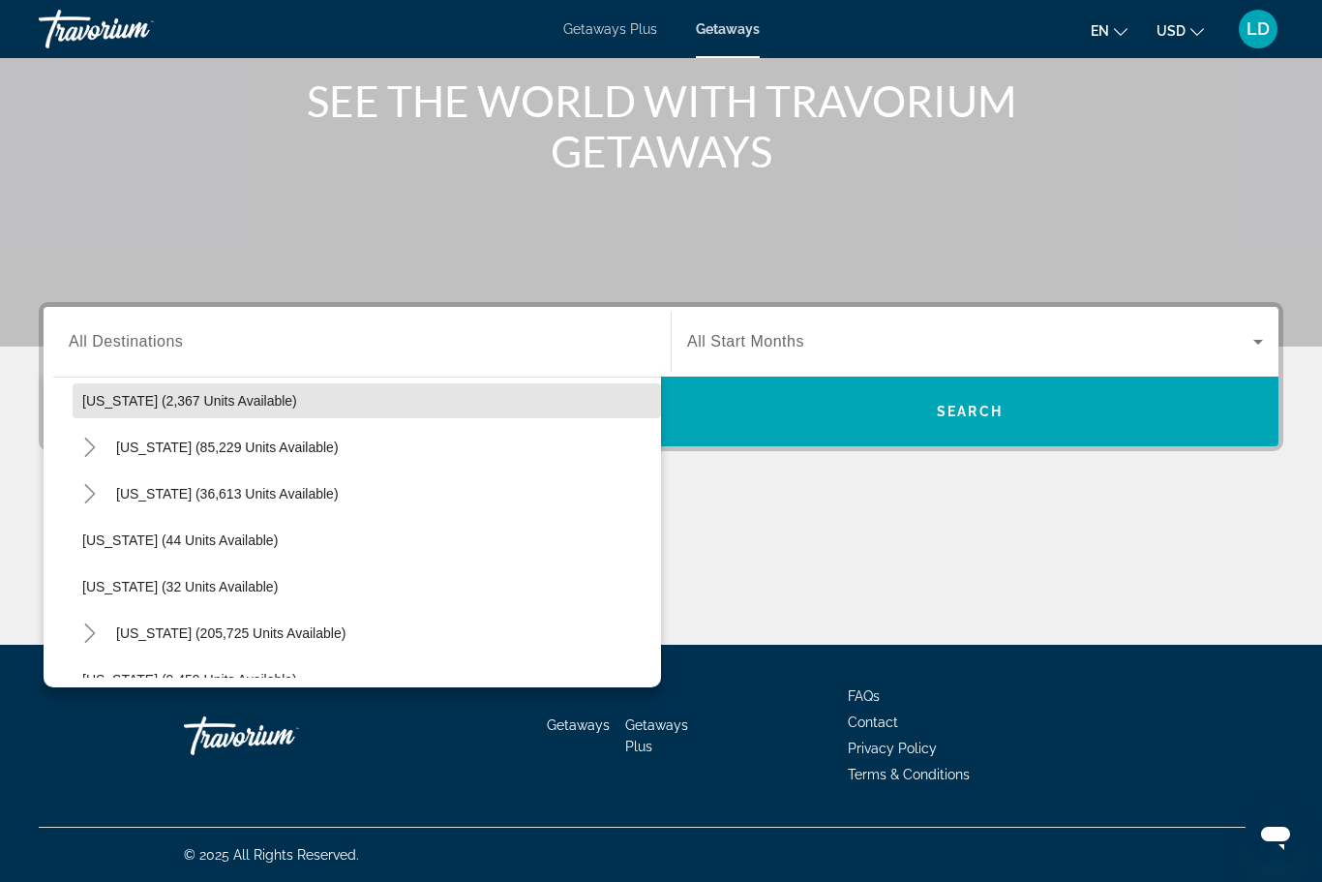
scroll to position [193, 0]
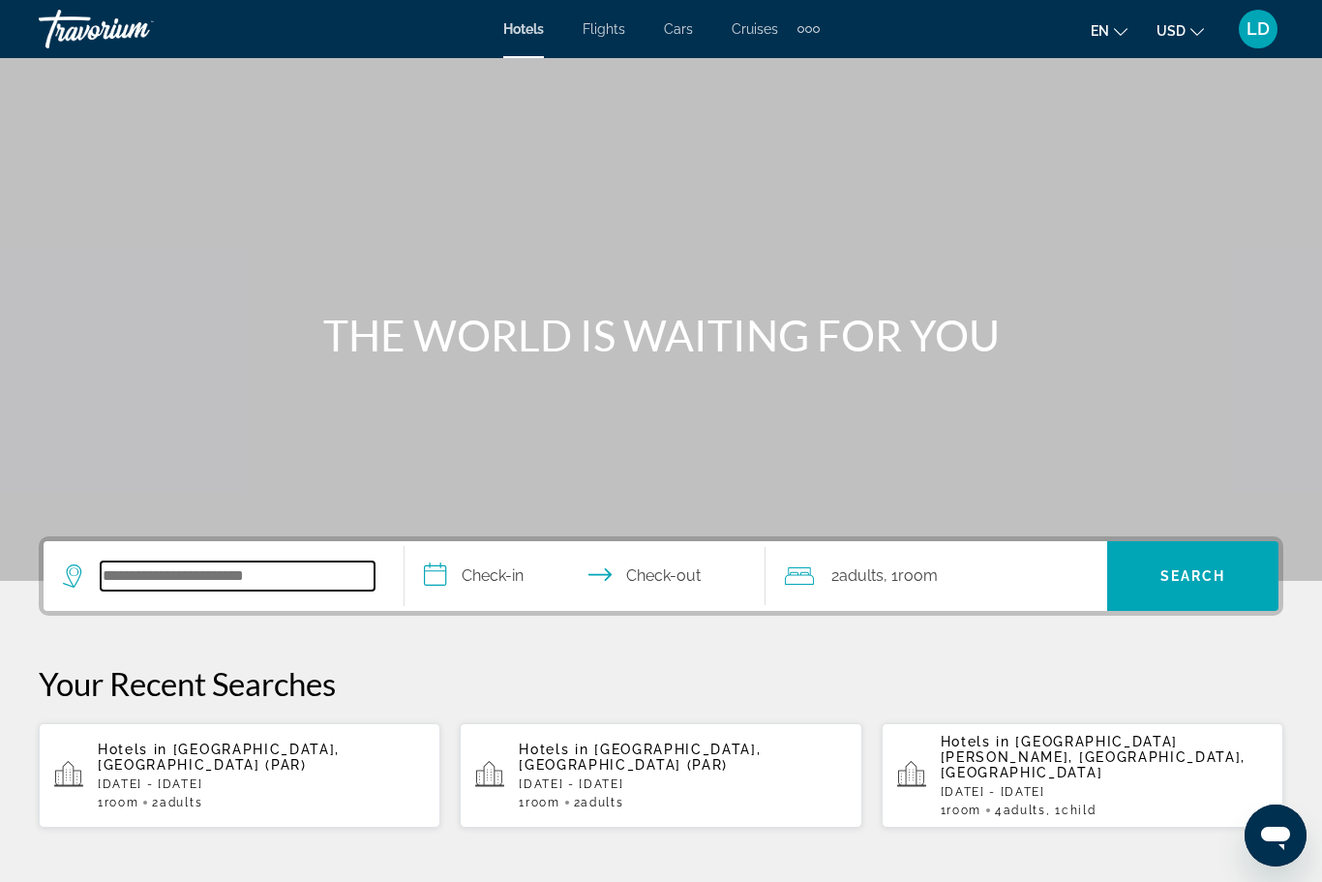
click at [135, 577] on input "Search widget" at bounding box center [238, 575] width 274 height 29
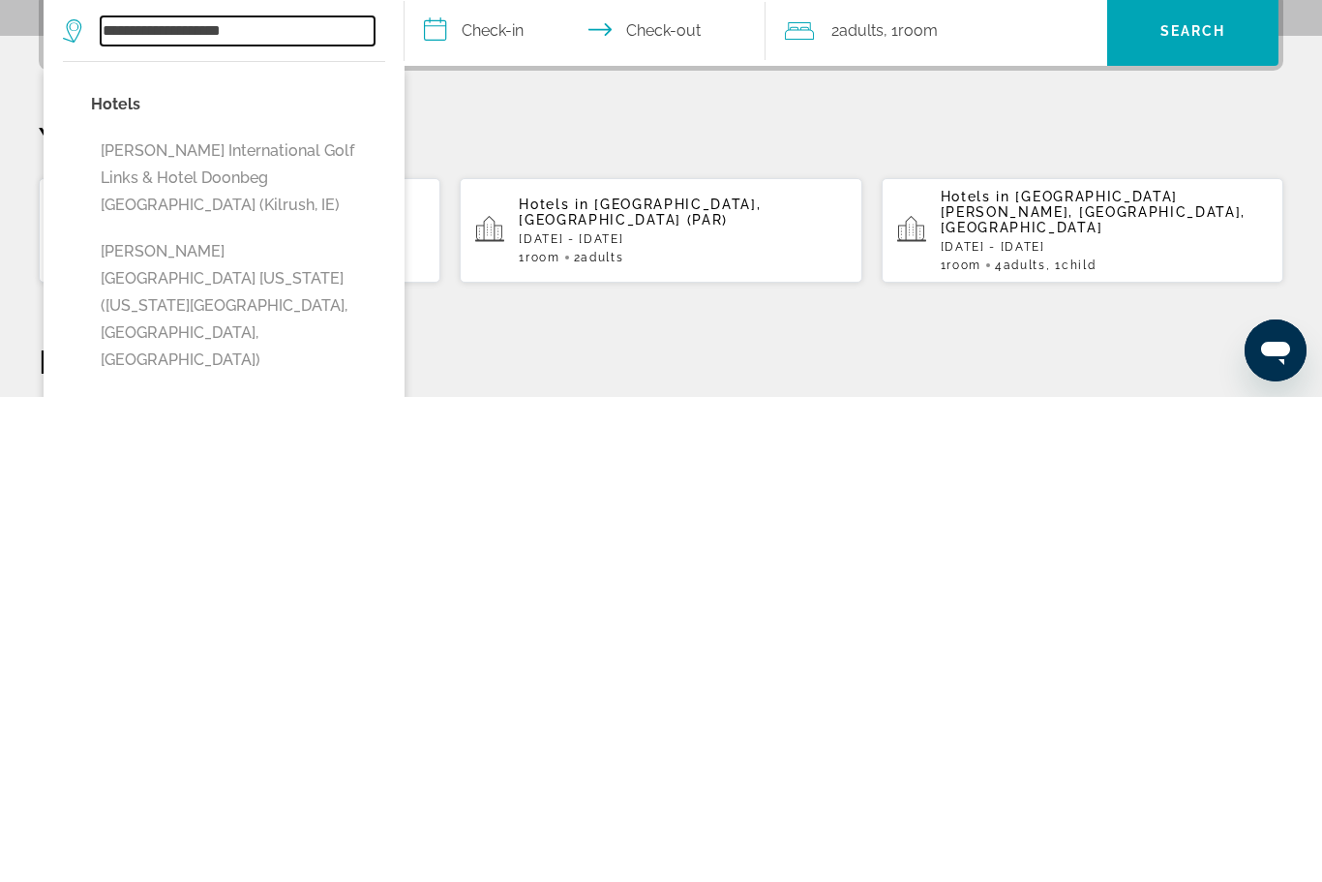
scroll to position [64, 0]
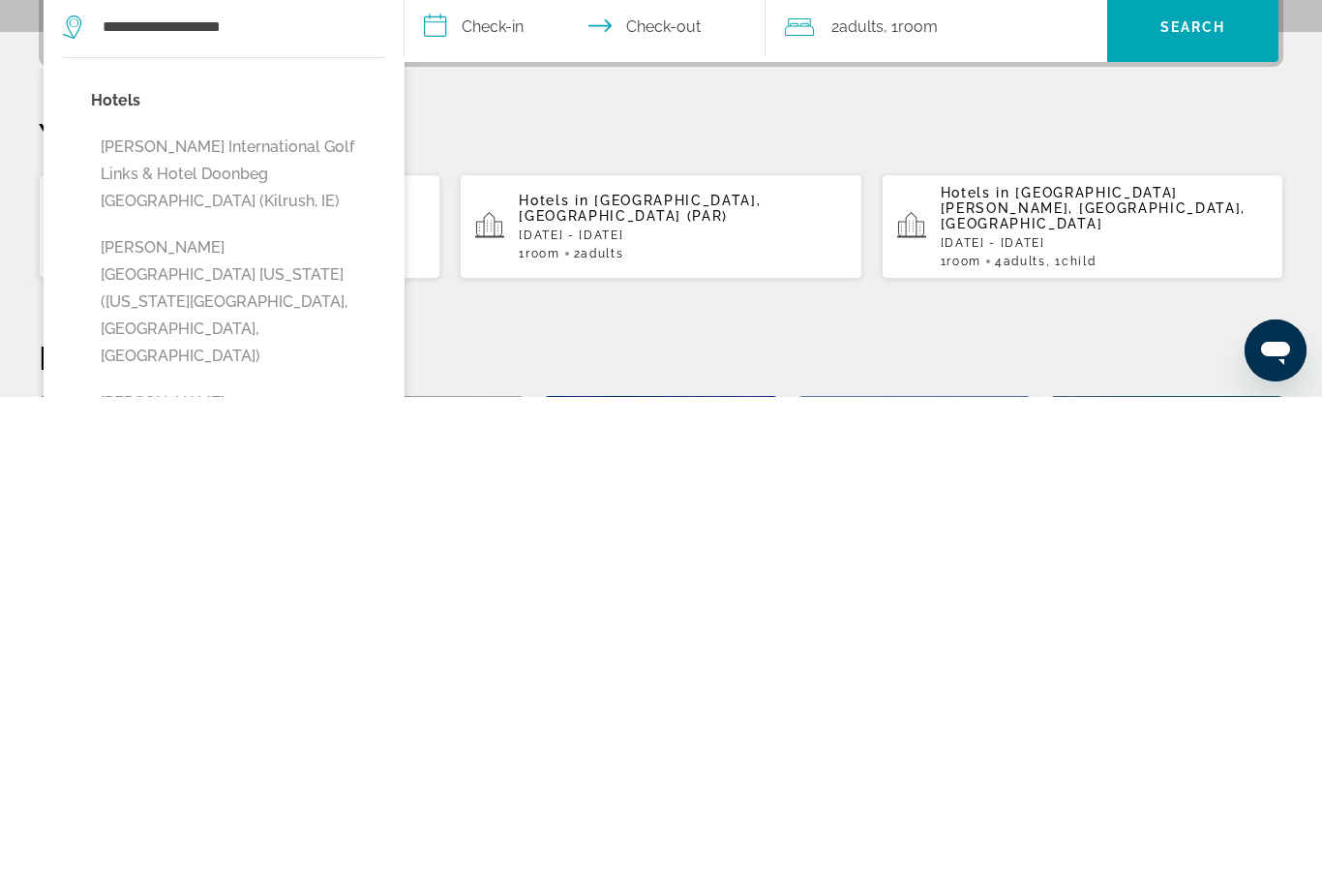
type input "**********"
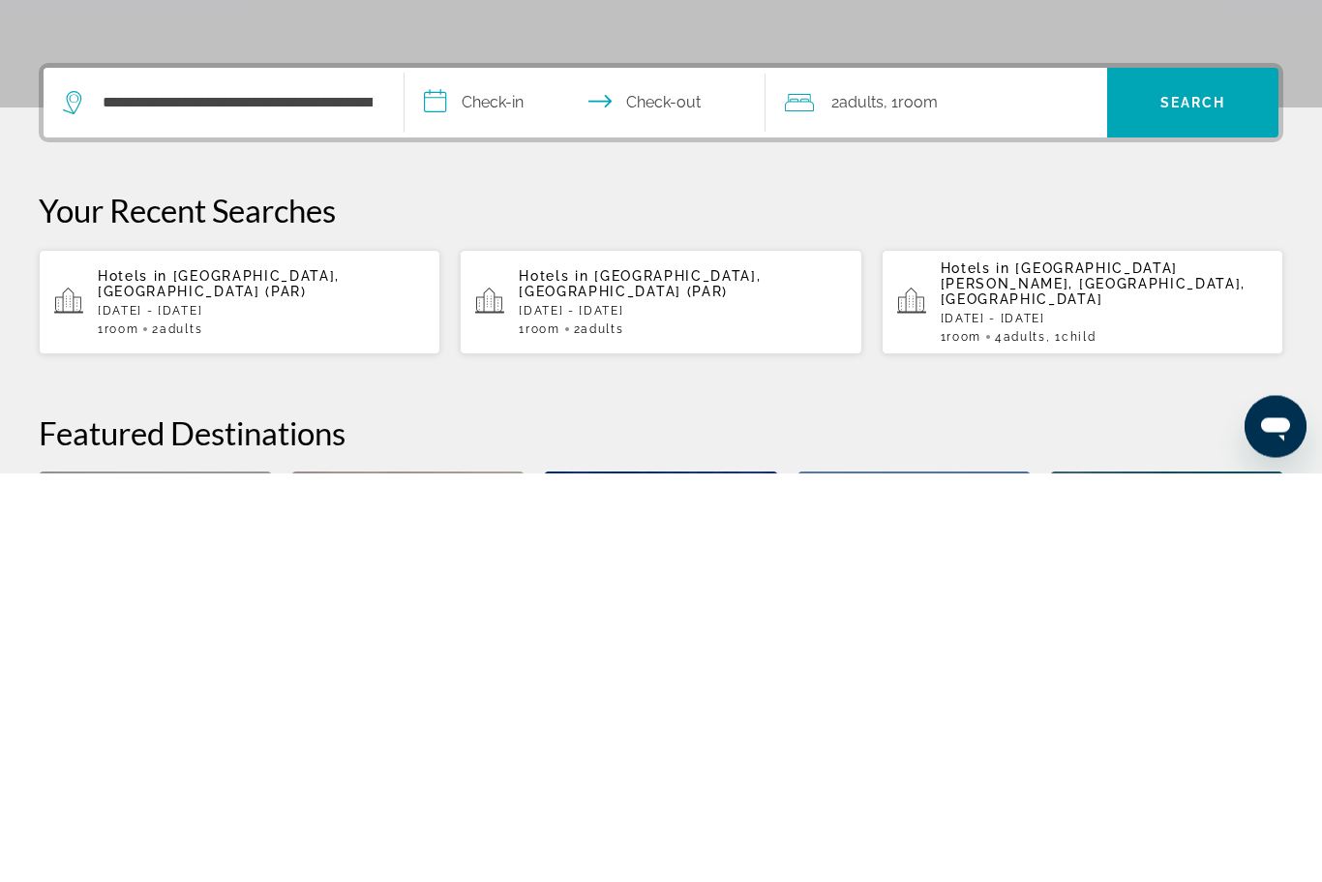
click at [464, 477] on input "**********" at bounding box center [588, 514] width 369 height 75
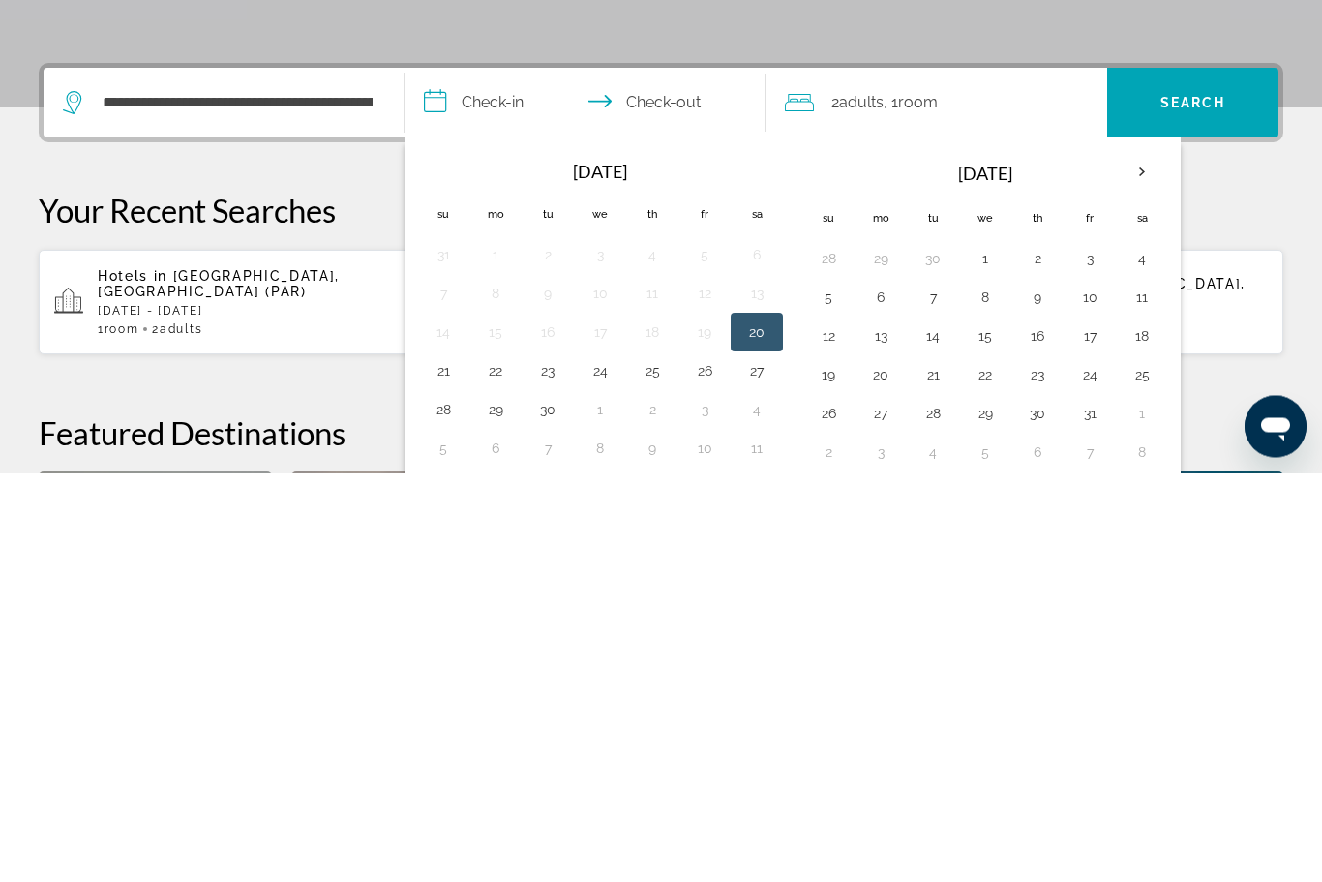
scroll to position [473, 0]
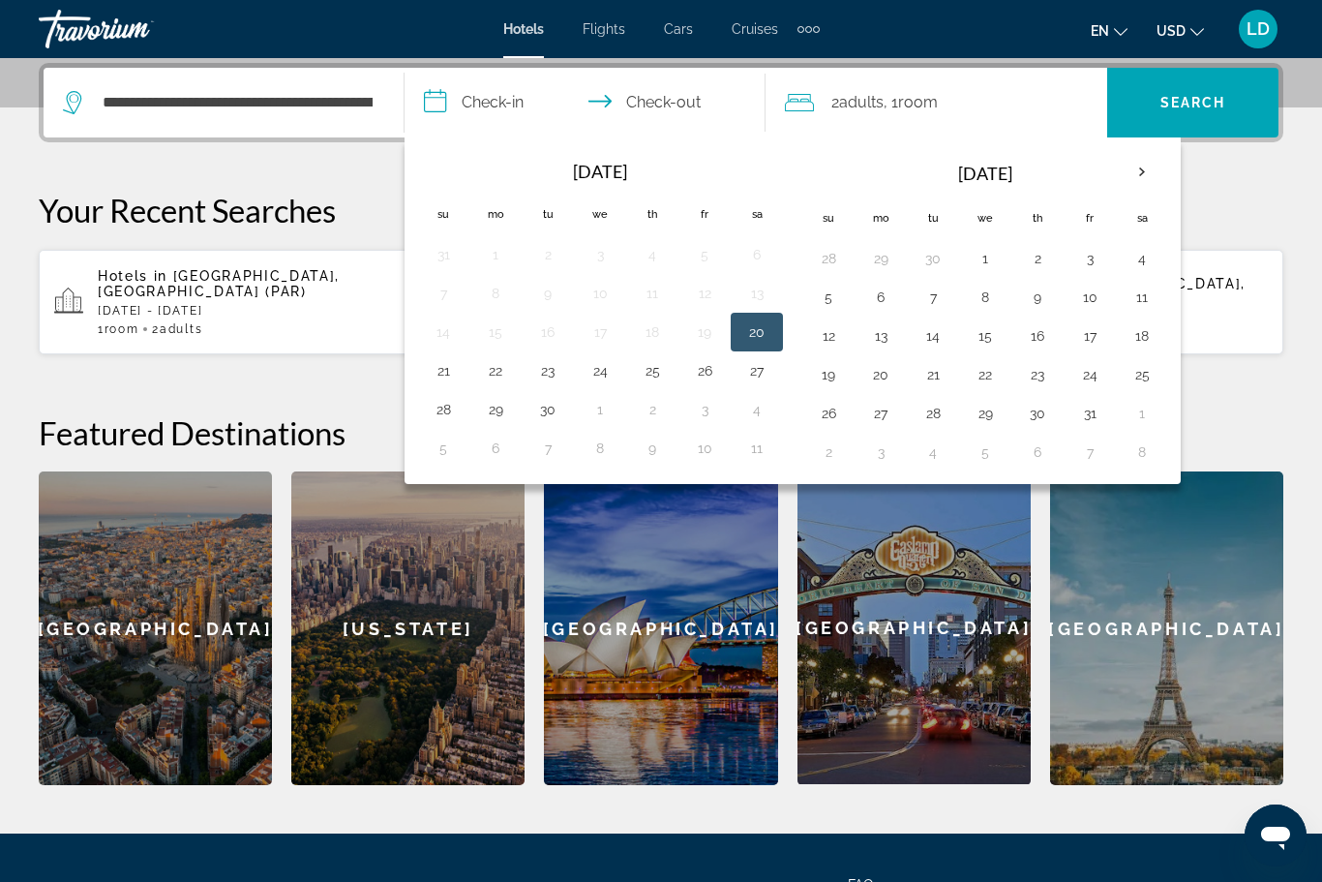
click at [1137, 170] on th "Next month" at bounding box center [1142, 172] width 52 height 43
click at [939, 301] on button "4" at bounding box center [932, 297] width 31 height 27
click at [1138, 298] on button "8" at bounding box center [1141, 297] width 31 height 27
type input "**********"
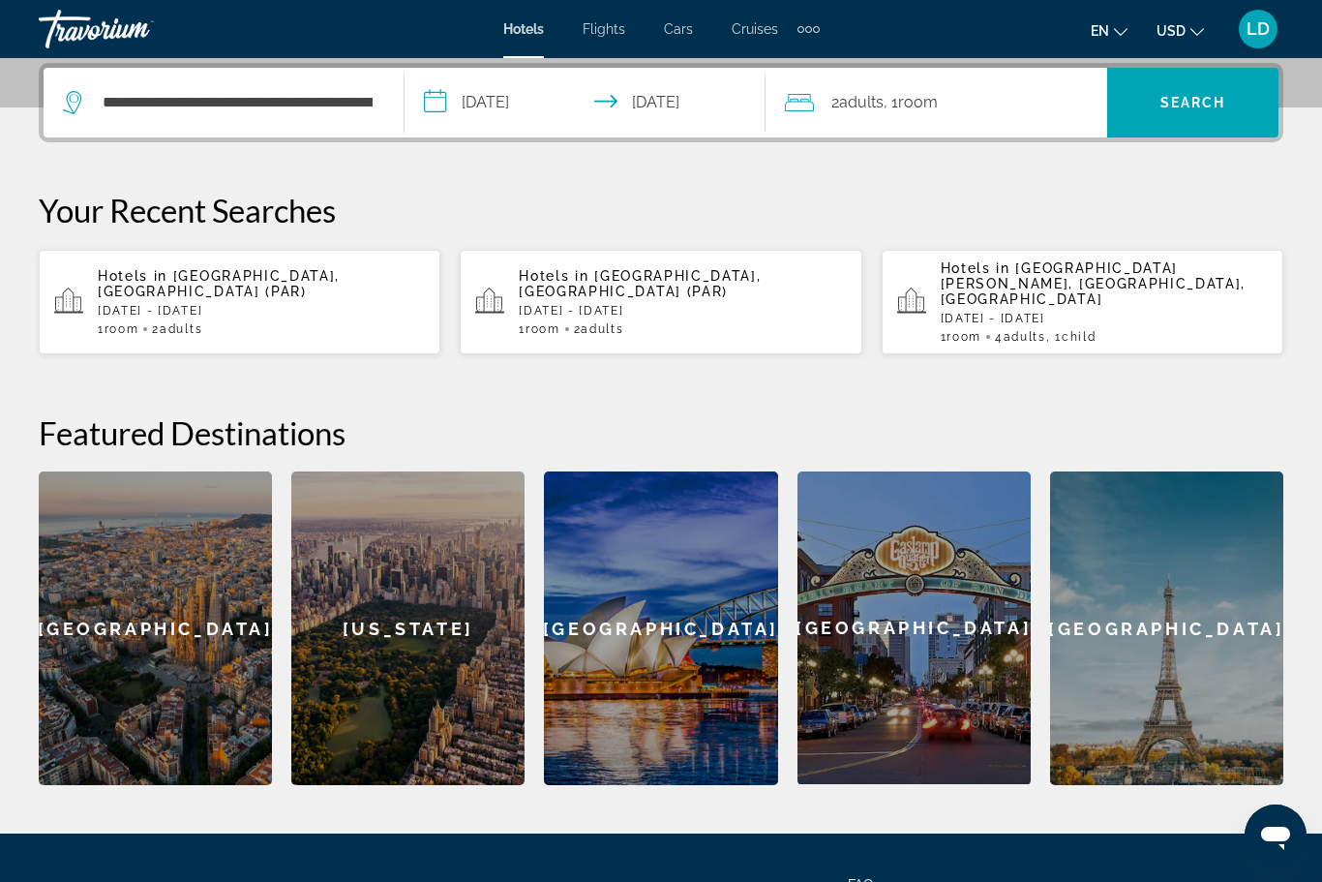
click at [972, 97] on div "2 Adult Adults , 1 Room rooms" at bounding box center [946, 102] width 322 height 27
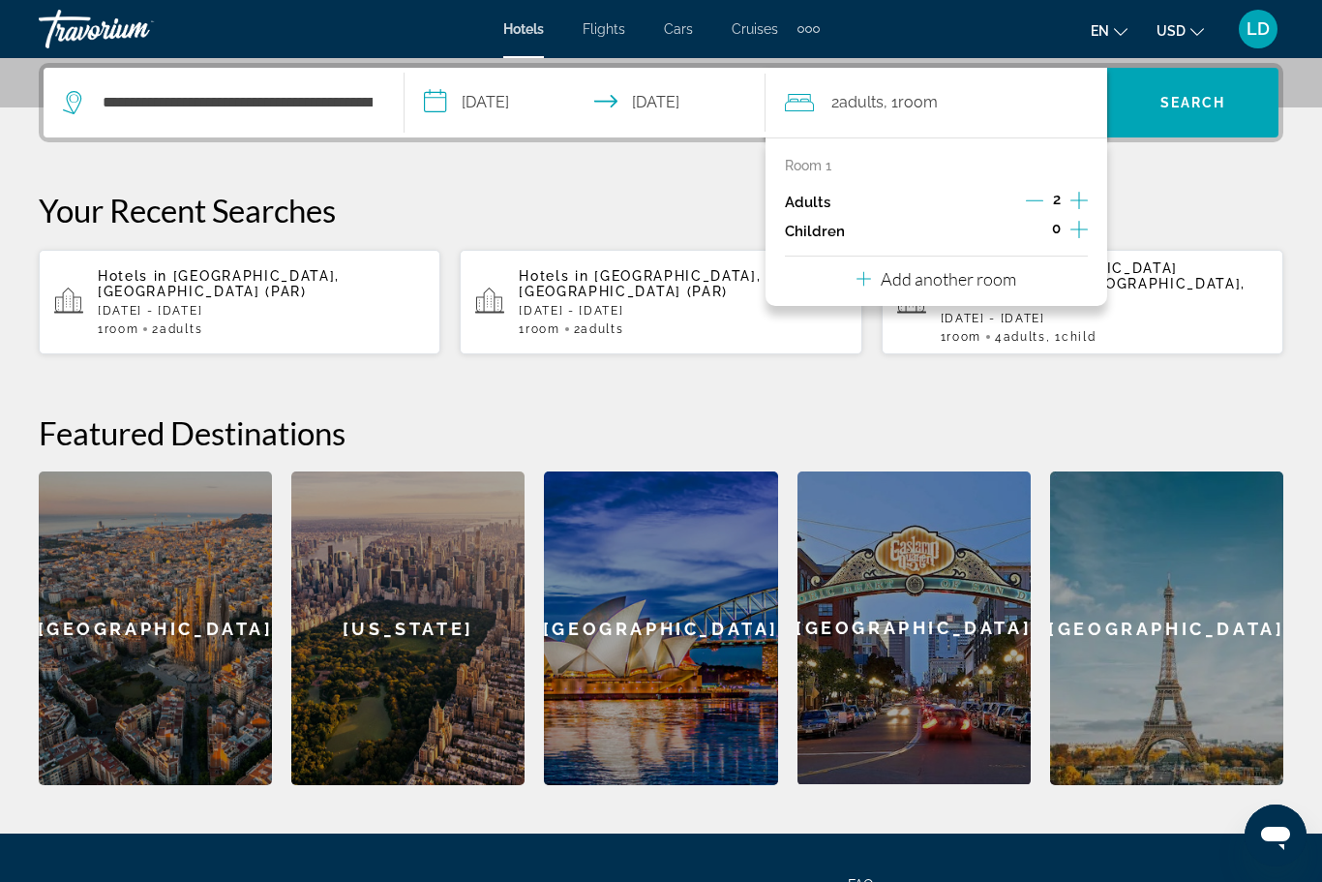
click at [1088, 198] on icon "Increment adults" at bounding box center [1078, 200] width 17 height 23
click at [1033, 196] on icon "Decrement adults" at bounding box center [1034, 200] width 17 height 17
click at [1088, 225] on button "Increment children" at bounding box center [1078, 231] width 17 height 29
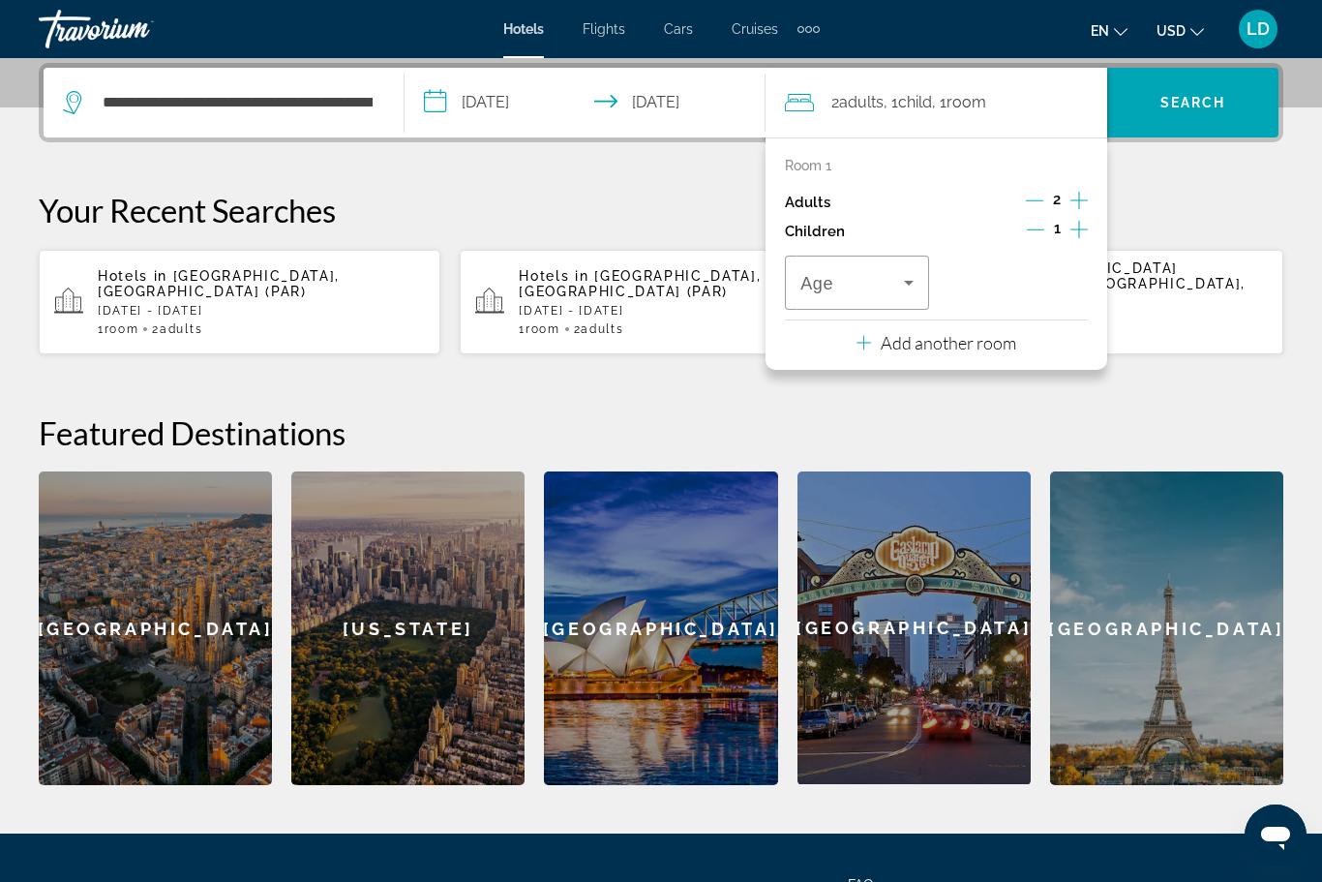
click at [1087, 228] on icon "Increment children" at bounding box center [1078, 229] width 17 height 23
click at [1088, 226] on icon "Increment children" at bounding box center [1078, 229] width 17 height 17
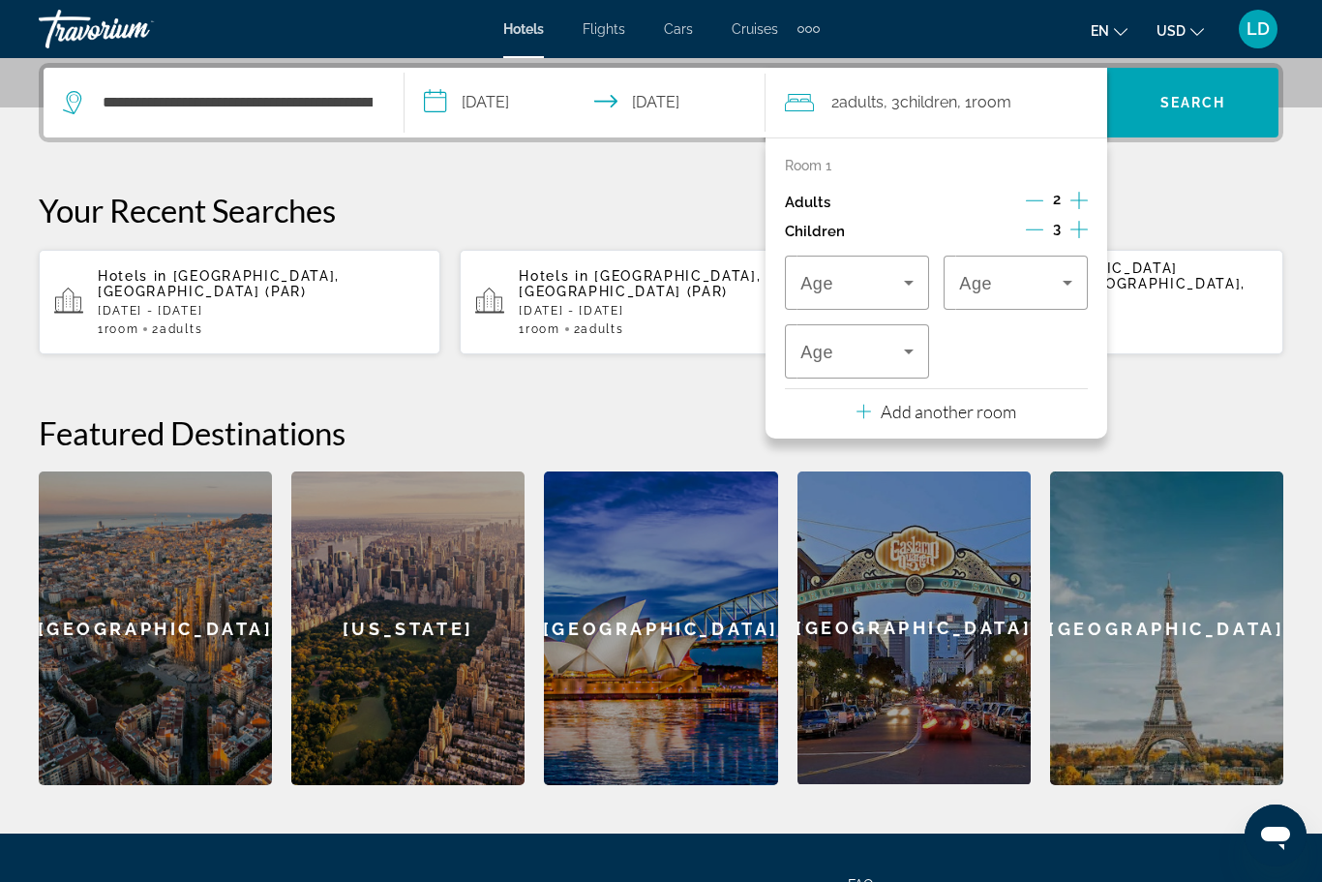
click at [1088, 231] on button "Increment children" at bounding box center [1078, 231] width 17 height 29
click at [906, 275] on icon "Travelers: 2 adults, 4 children" at bounding box center [908, 282] width 23 height 23
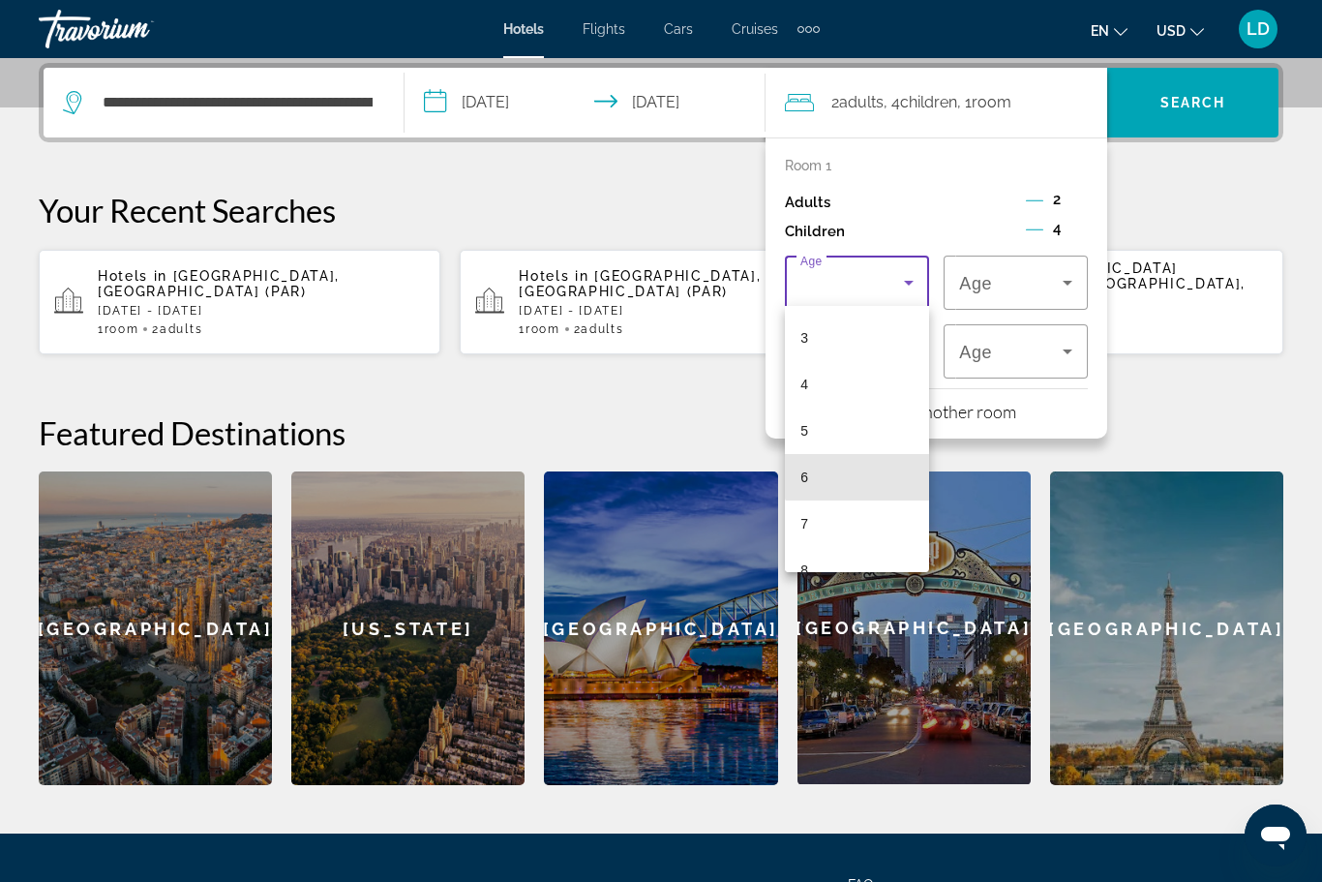
scroll to position [195, 0]
click at [811, 506] on mat-option "8" at bounding box center [857, 513] width 144 height 46
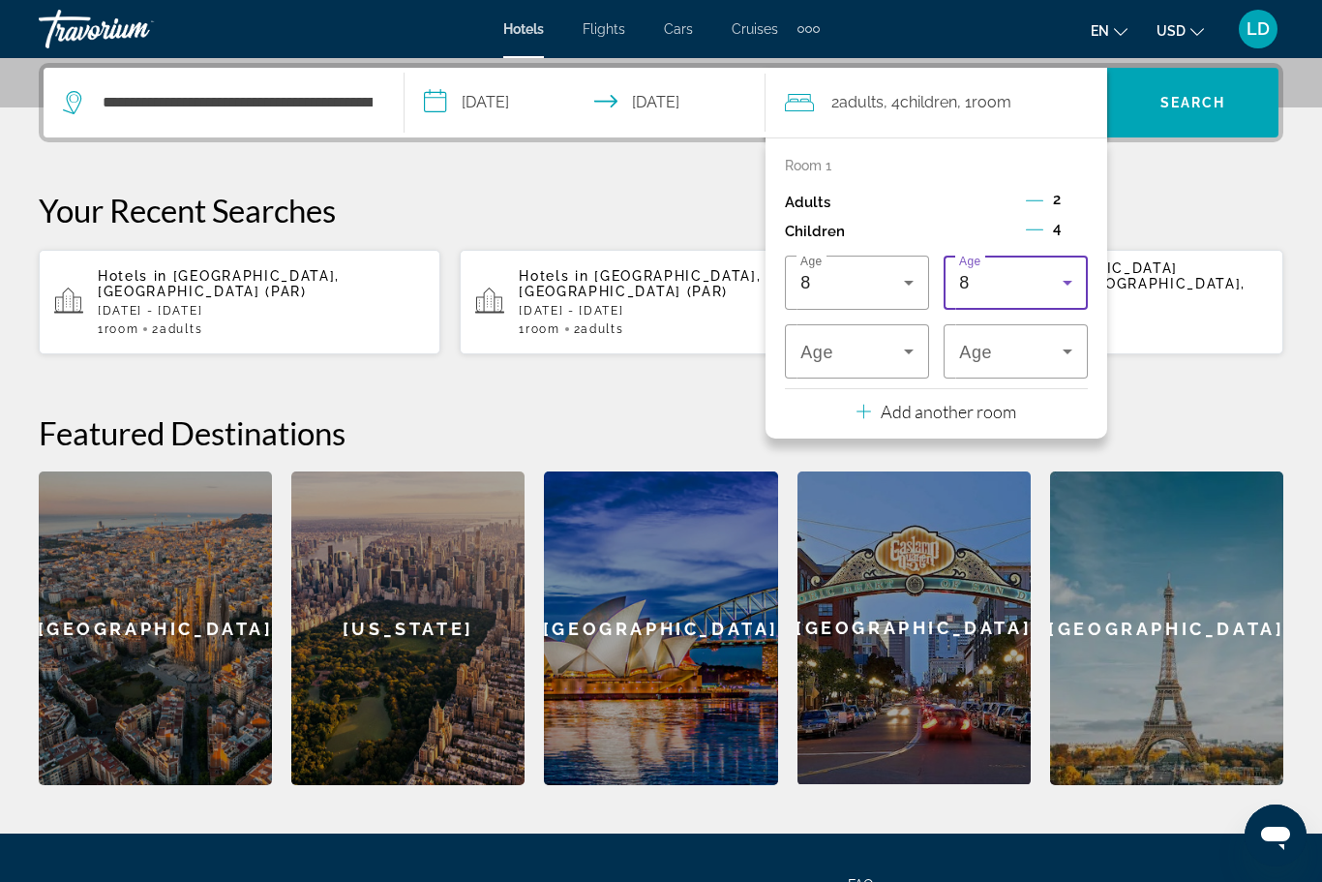
click at [1077, 277] on icon "Travelers: 2 adults, 4 children" at bounding box center [1067, 282] width 23 height 23
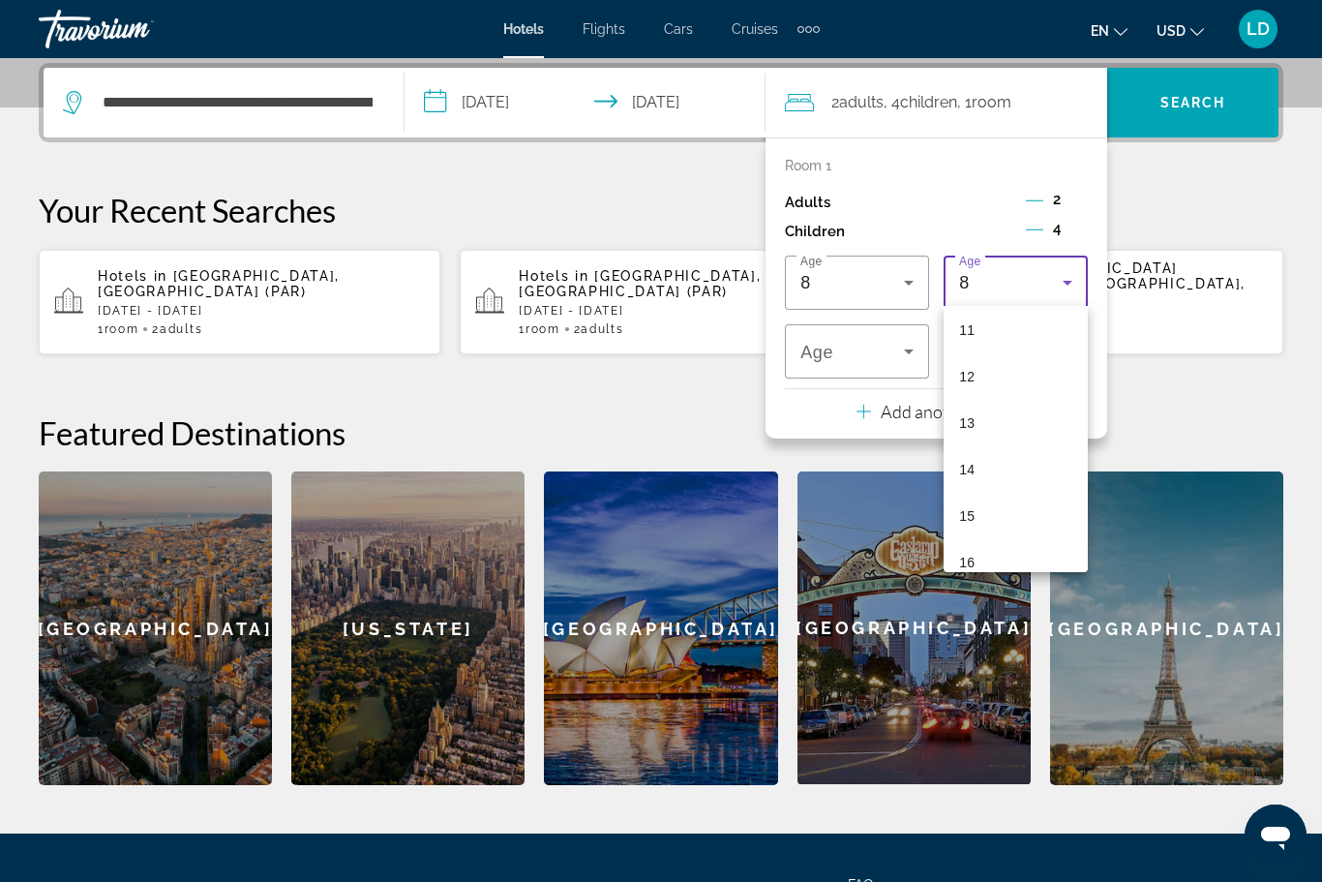
scroll to position [479, 0]
click at [968, 324] on span "10" at bounding box center [966, 322] width 15 height 23
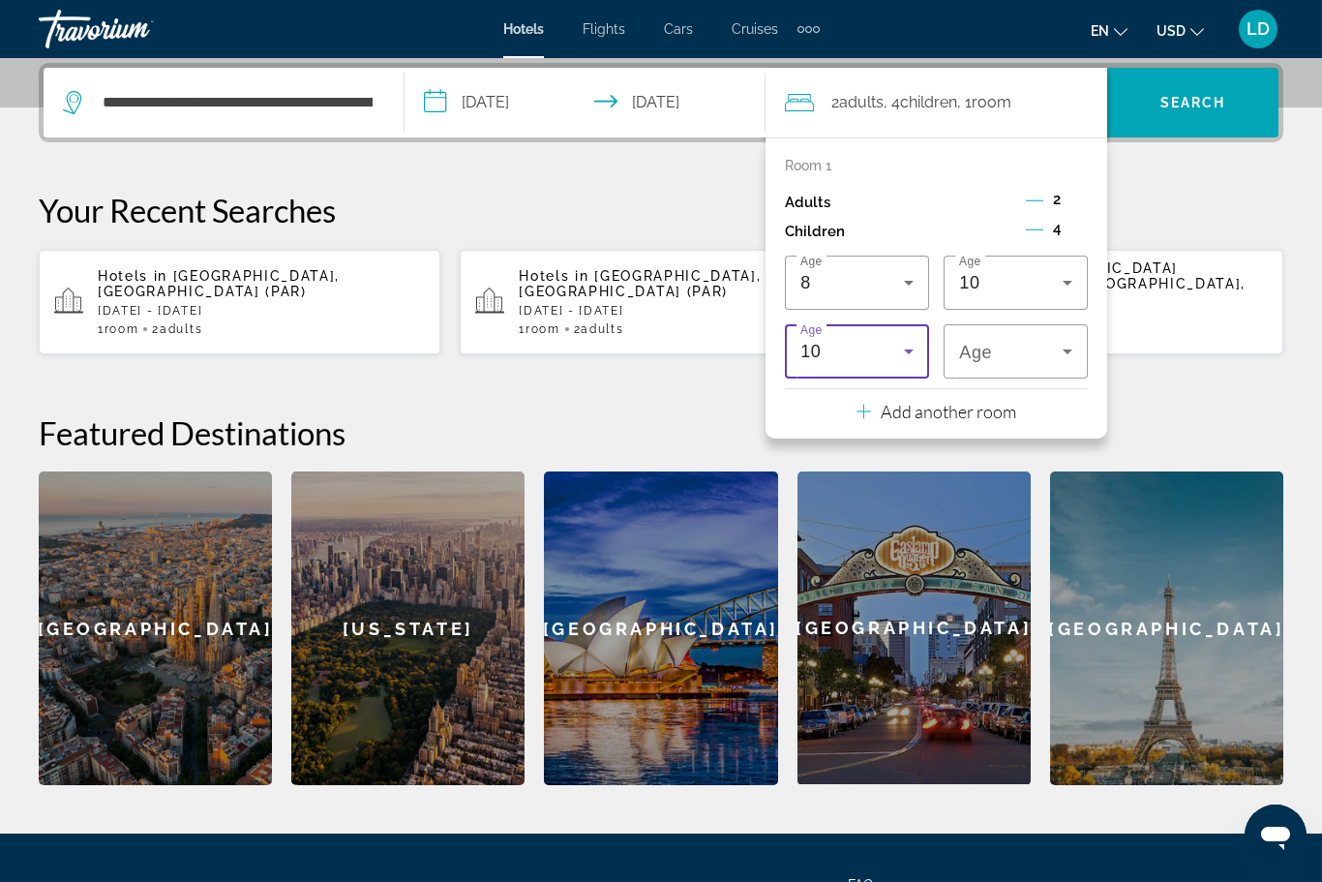
click at [905, 344] on icon "Travelers: 2 adults, 4 children" at bounding box center [908, 351] width 23 height 23
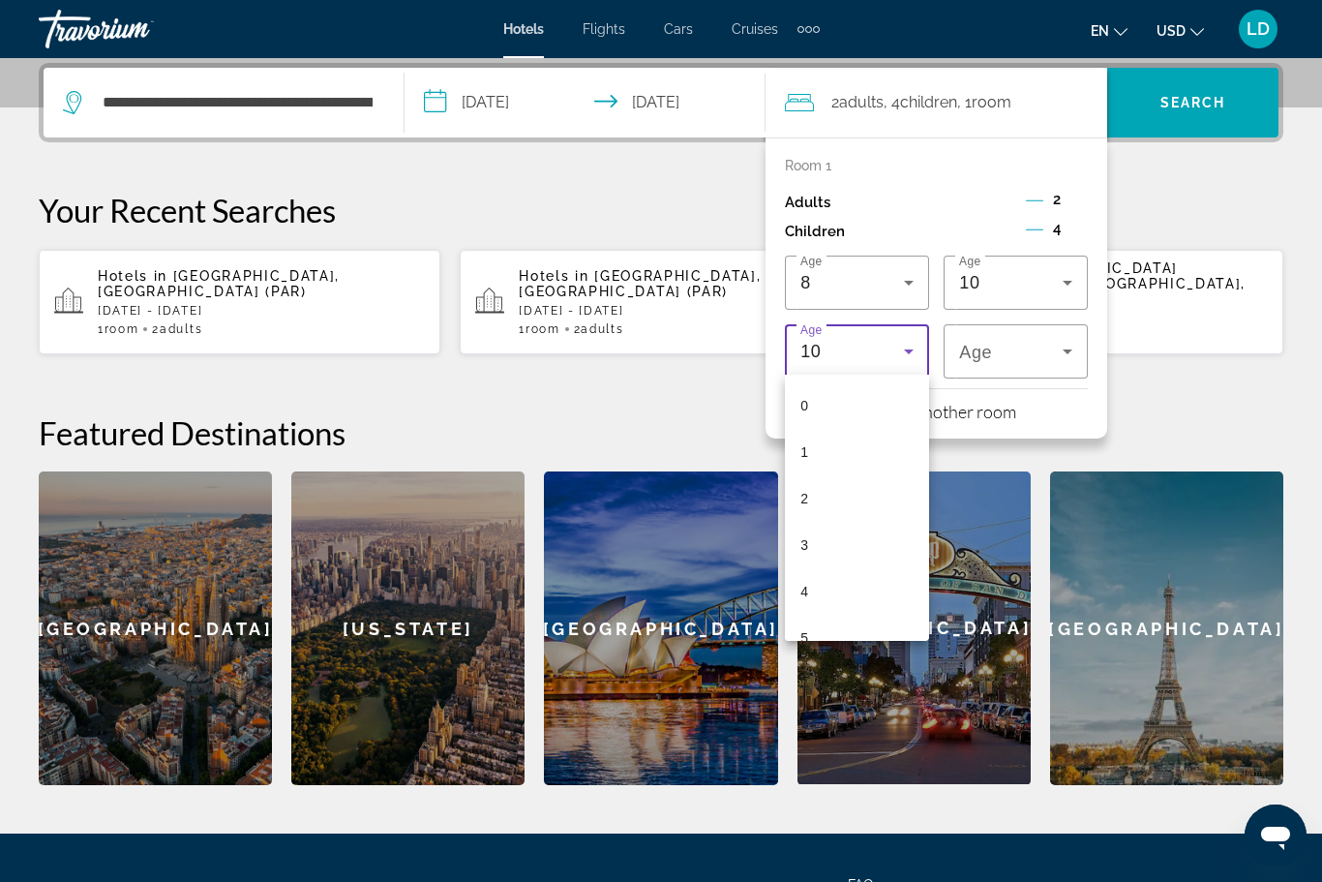
scroll to position [253, 0]
click at [811, 569] on mat-option "9" at bounding box center [857, 571] width 144 height 46
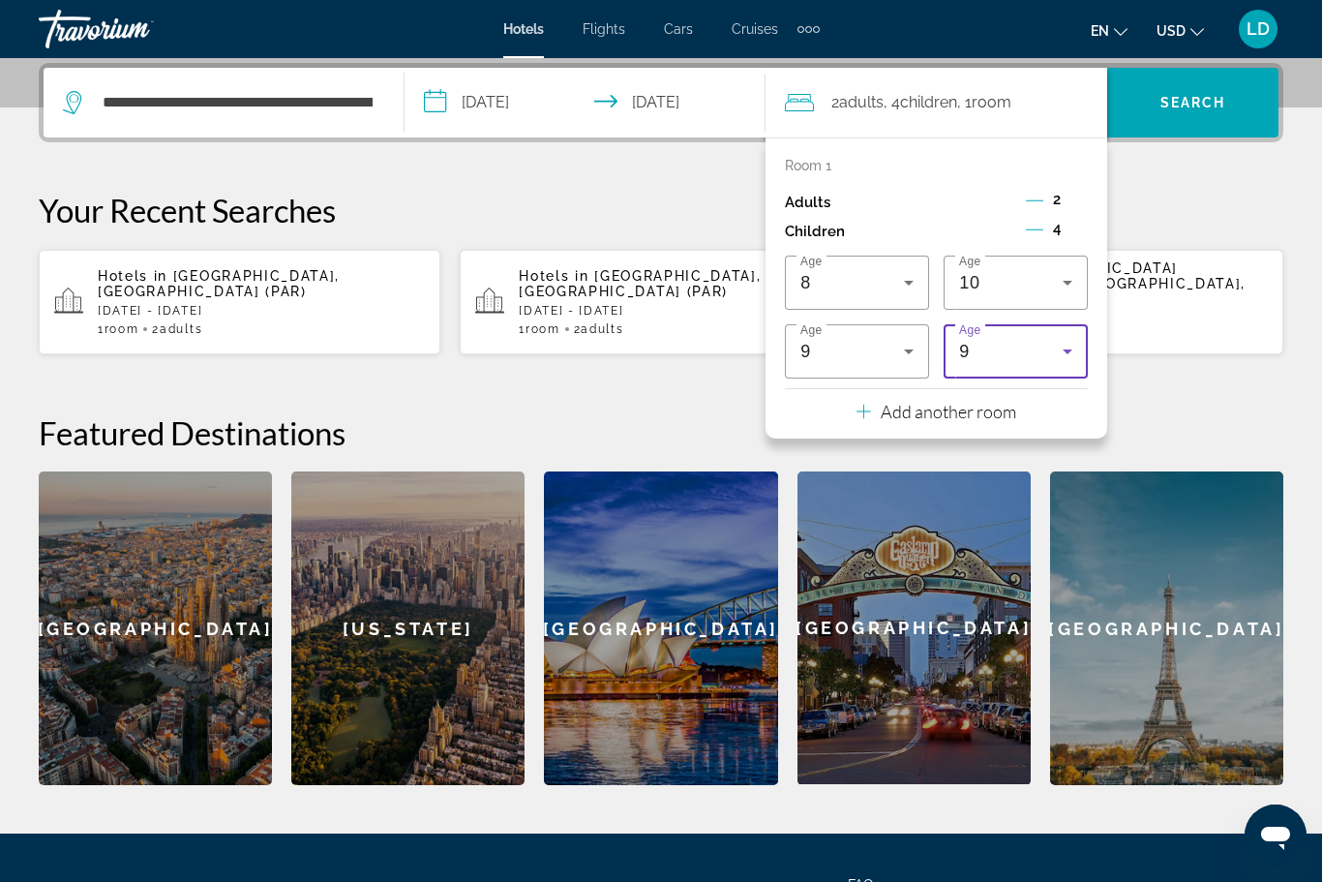
click at [1068, 349] on icon "Travelers: 2 adults, 4 children" at bounding box center [1067, 351] width 10 height 5
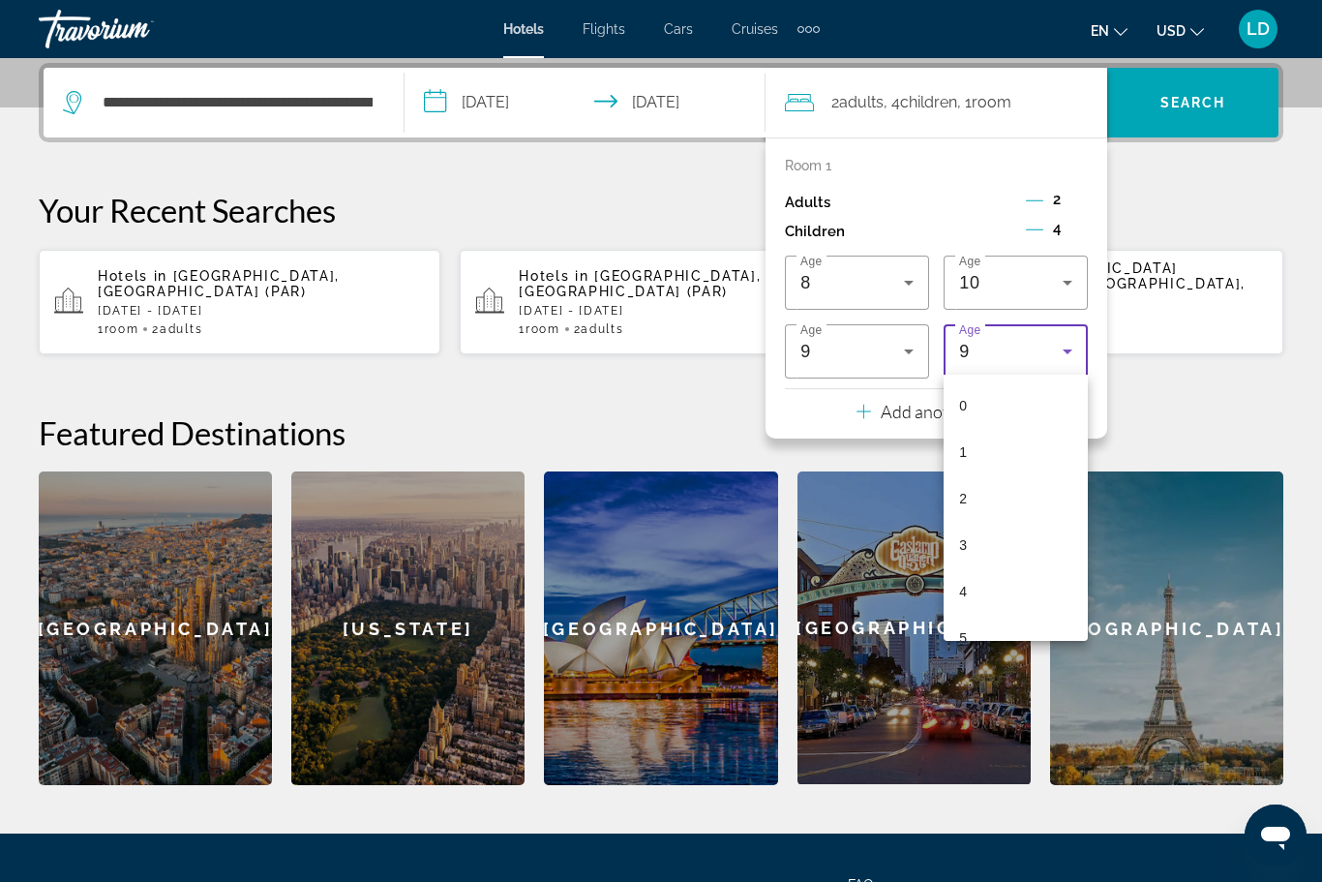
scroll to position [206, 0]
click at [972, 387] on mat-option "4" at bounding box center [1015, 385] width 144 height 46
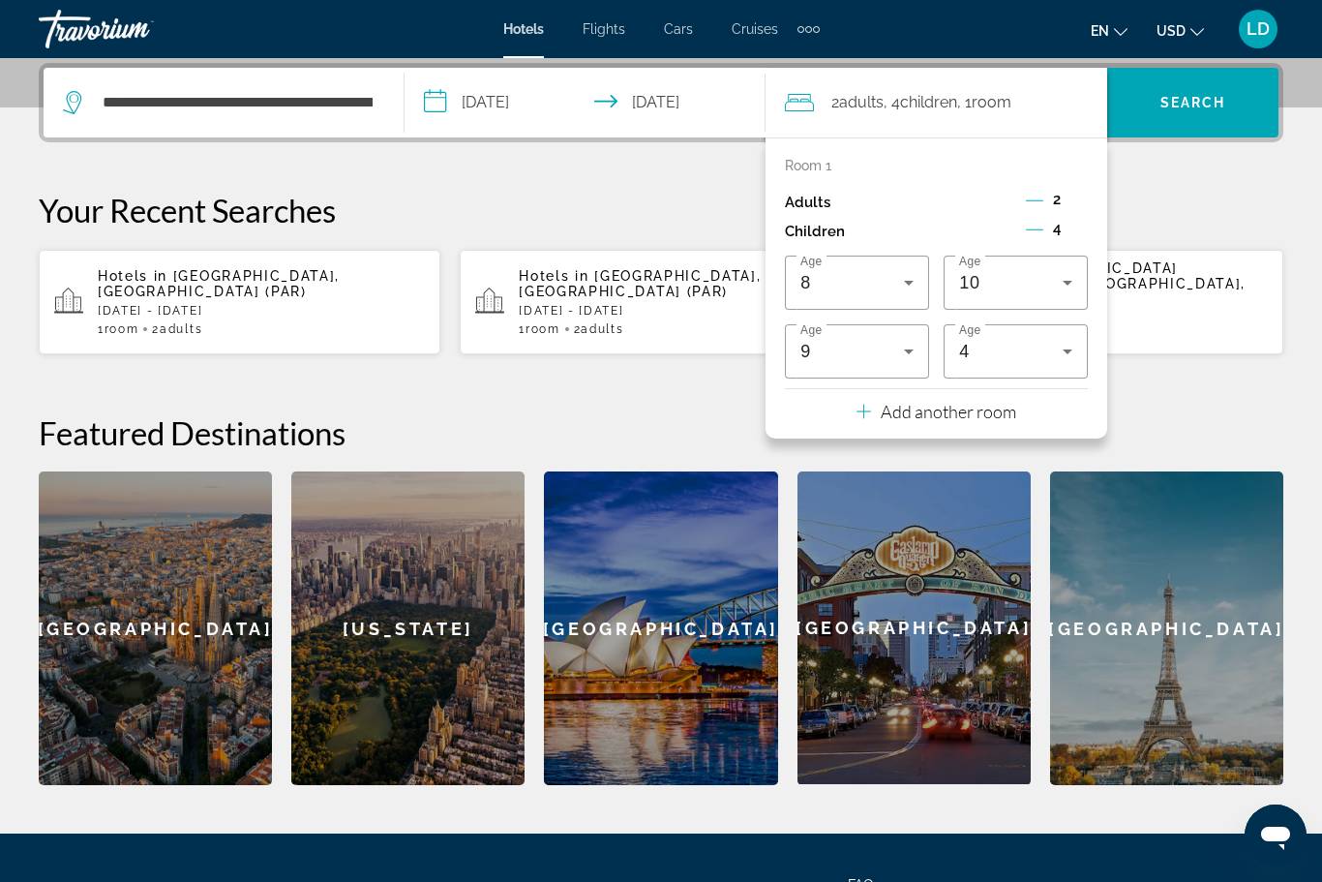
click at [1191, 95] on span "Search" at bounding box center [1193, 102] width 66 height 15
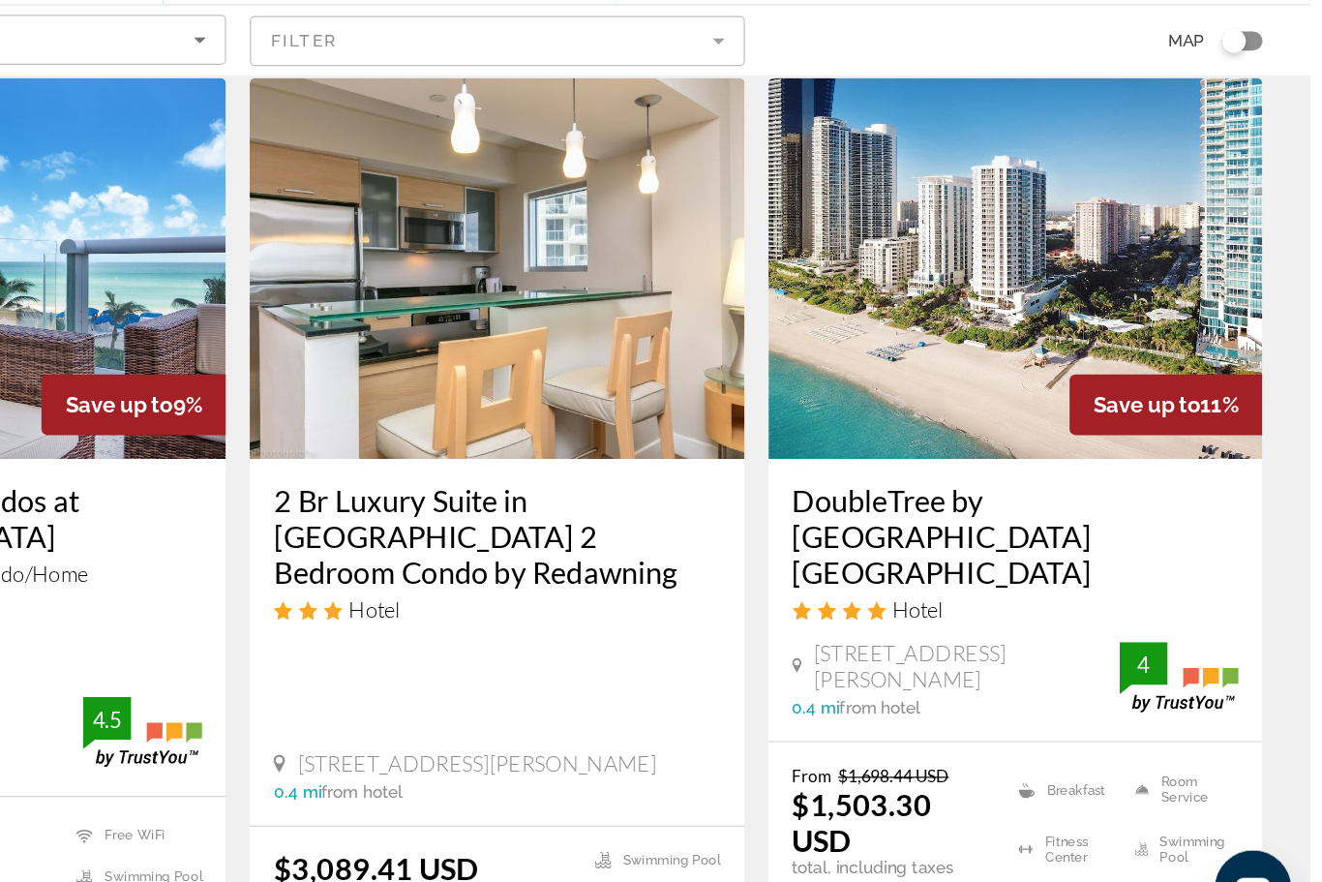
scroll to position [856, 0]
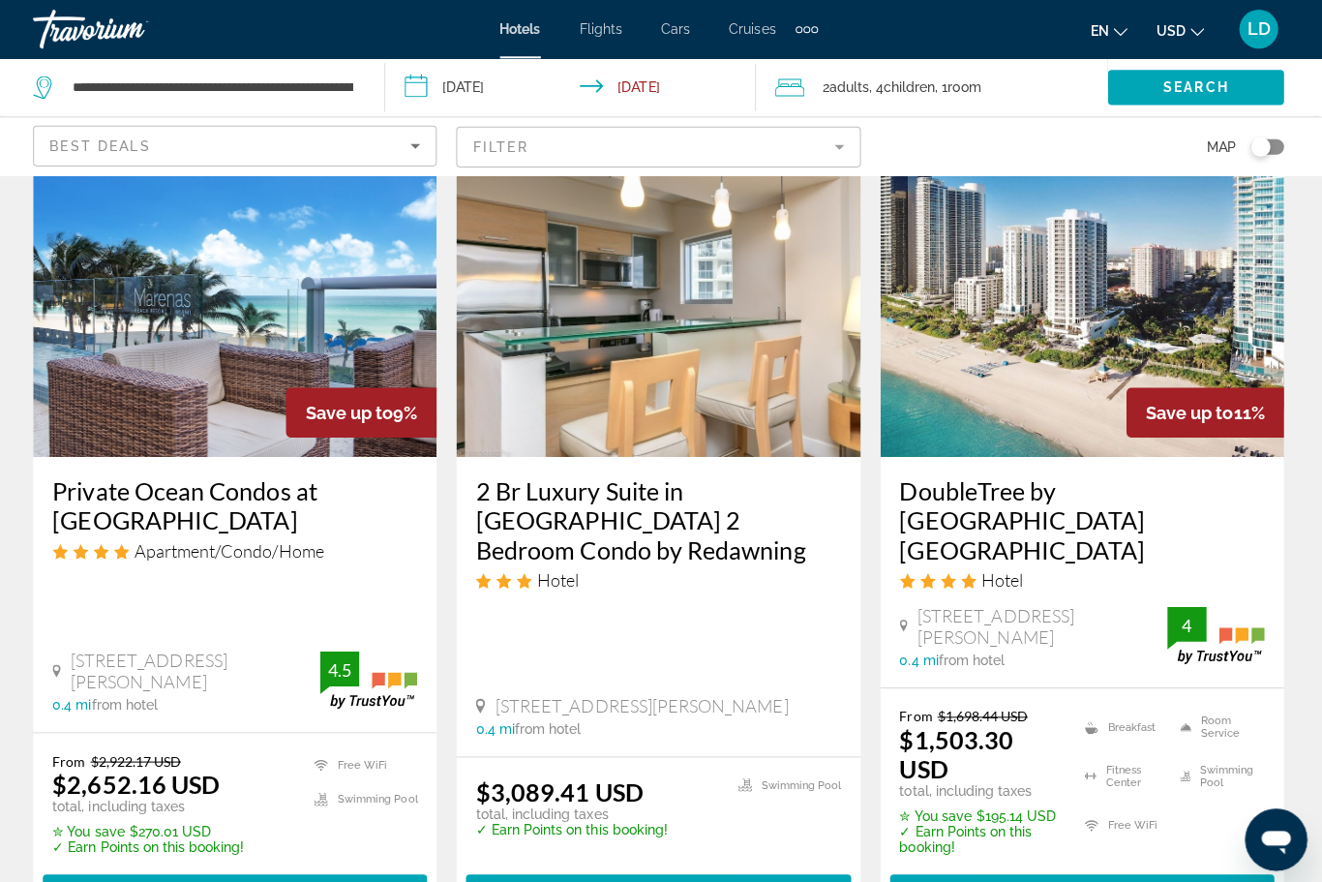
click at [1255, 30] on span "LD" at bounding box center [1257, 28] width 23 height 19
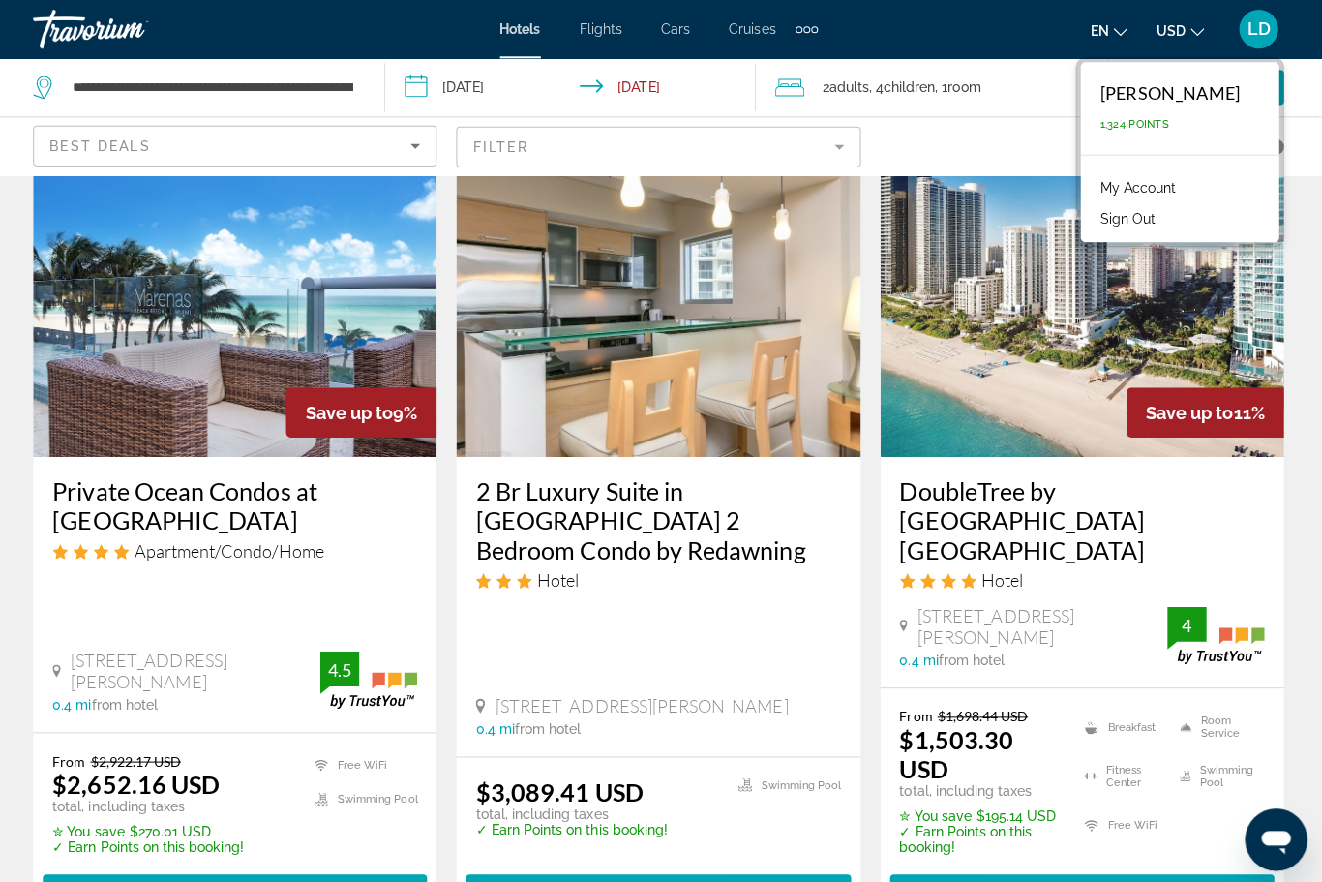
click at [1132, 126] on span "1,324 Points" at bounding box center [1134, 123] width 69 height 13
click at [1129, 116] on div "Luiza Djurabaeva 1,324 Points" at bounding box center [1179, 108] width 197 height 92
click at [1123, 130] on span "1,324 Points" at bounding box center [1134, 123] width 69 height 13
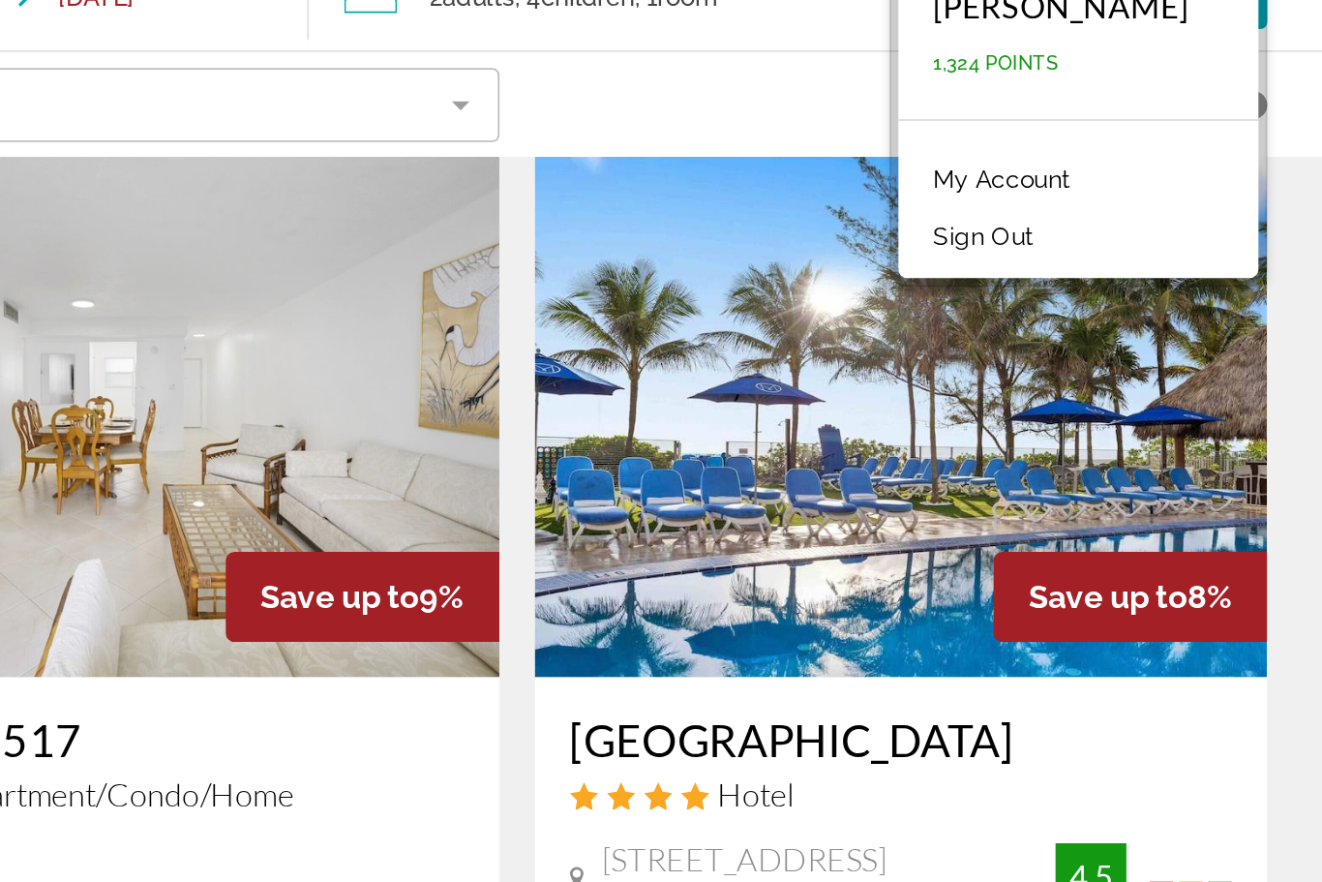
scroll to position [0, 0]
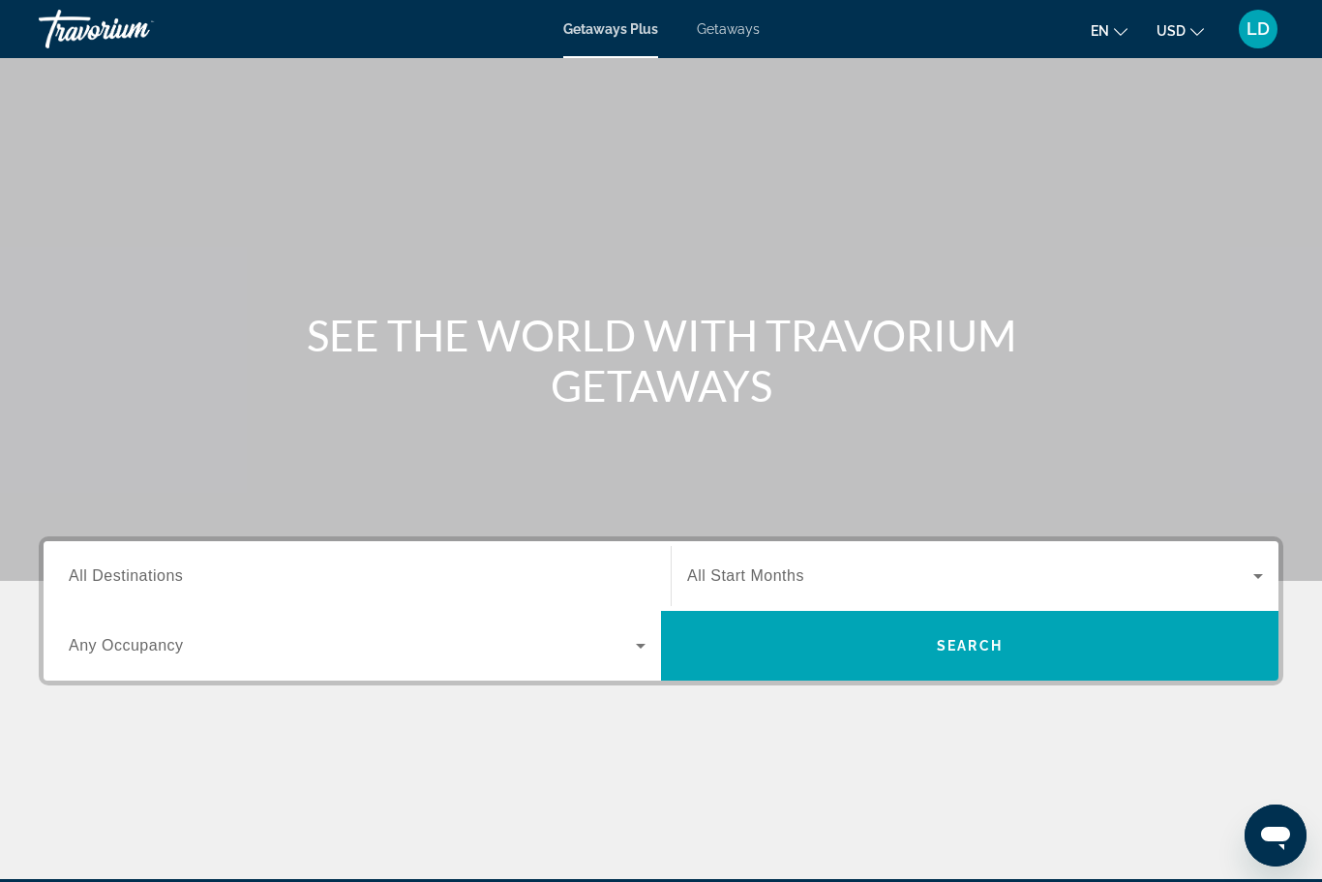
click at [735, 30] on span "Getaways" at bounding box center [728, 28] width 63 height 15
click at [86, 583] on span "All Destinations" at bounding box center [126, 575] width 114 height 16
click at [86, 583] on input "Destination All Destinations" at bounding box center [357, 576] width 577 height 23
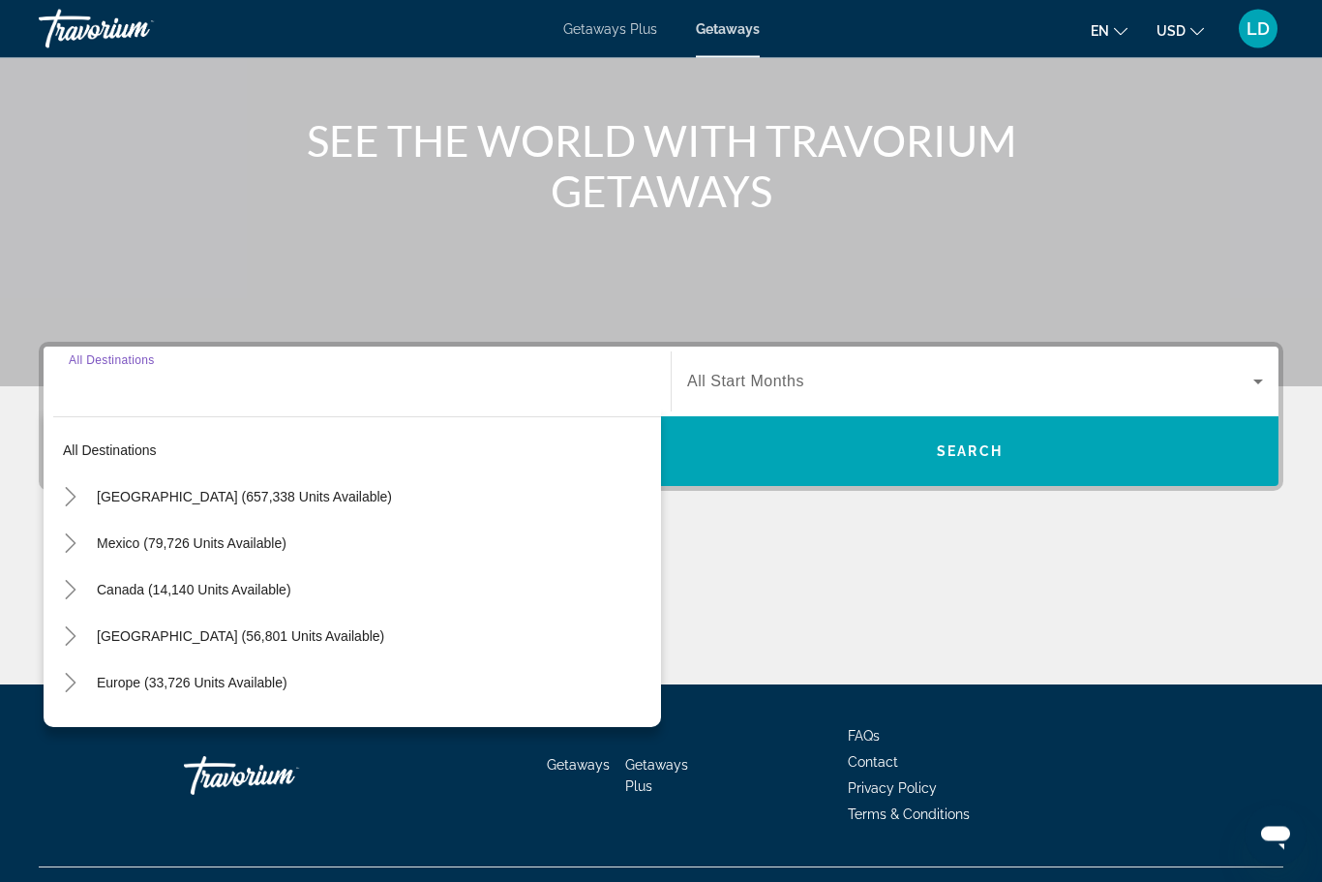
scroll to position [234, 0]
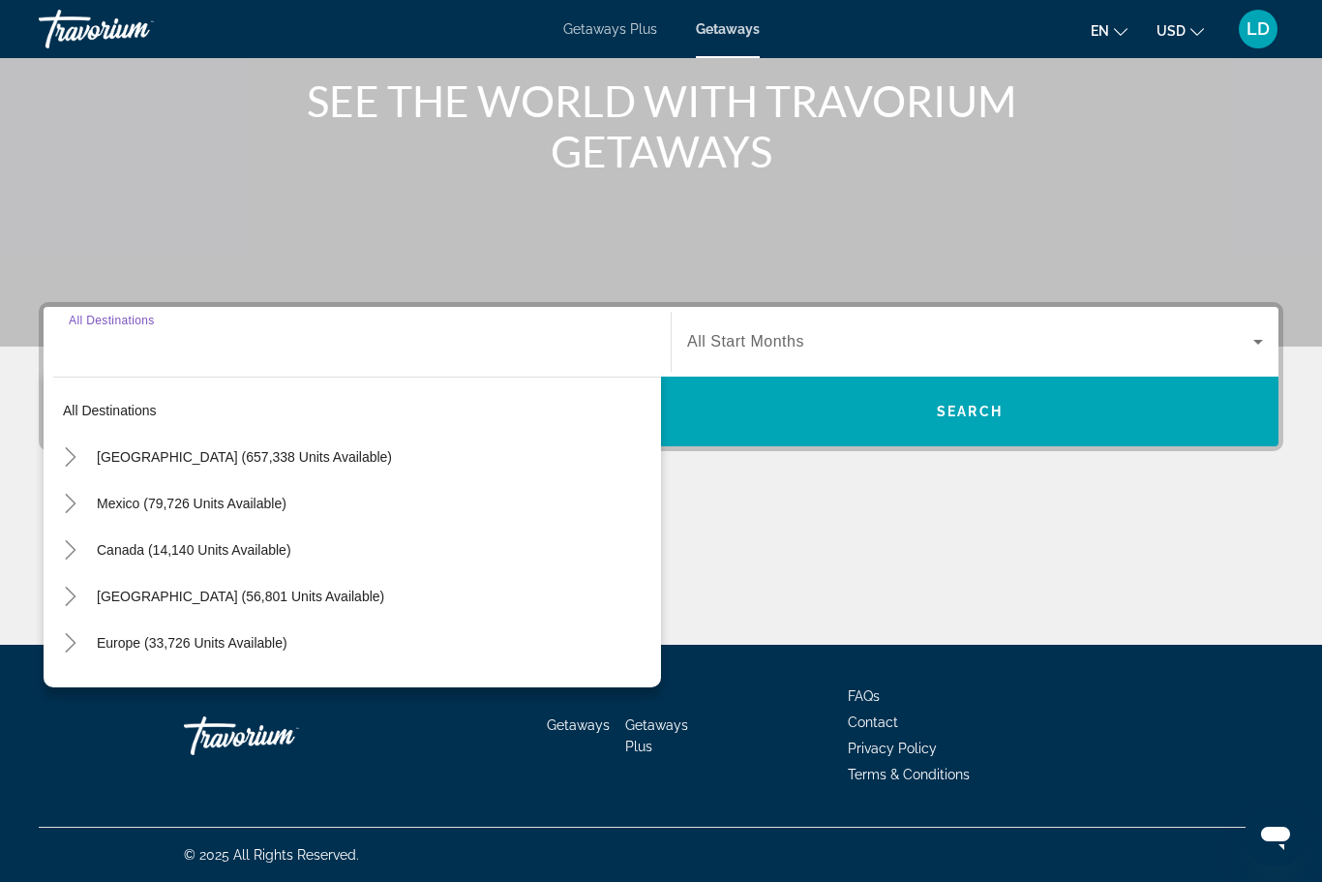
click at [63, 456] on icon "Toggle United States (657,338 units available)" at bounding box center [70, 456] width 19 height 19
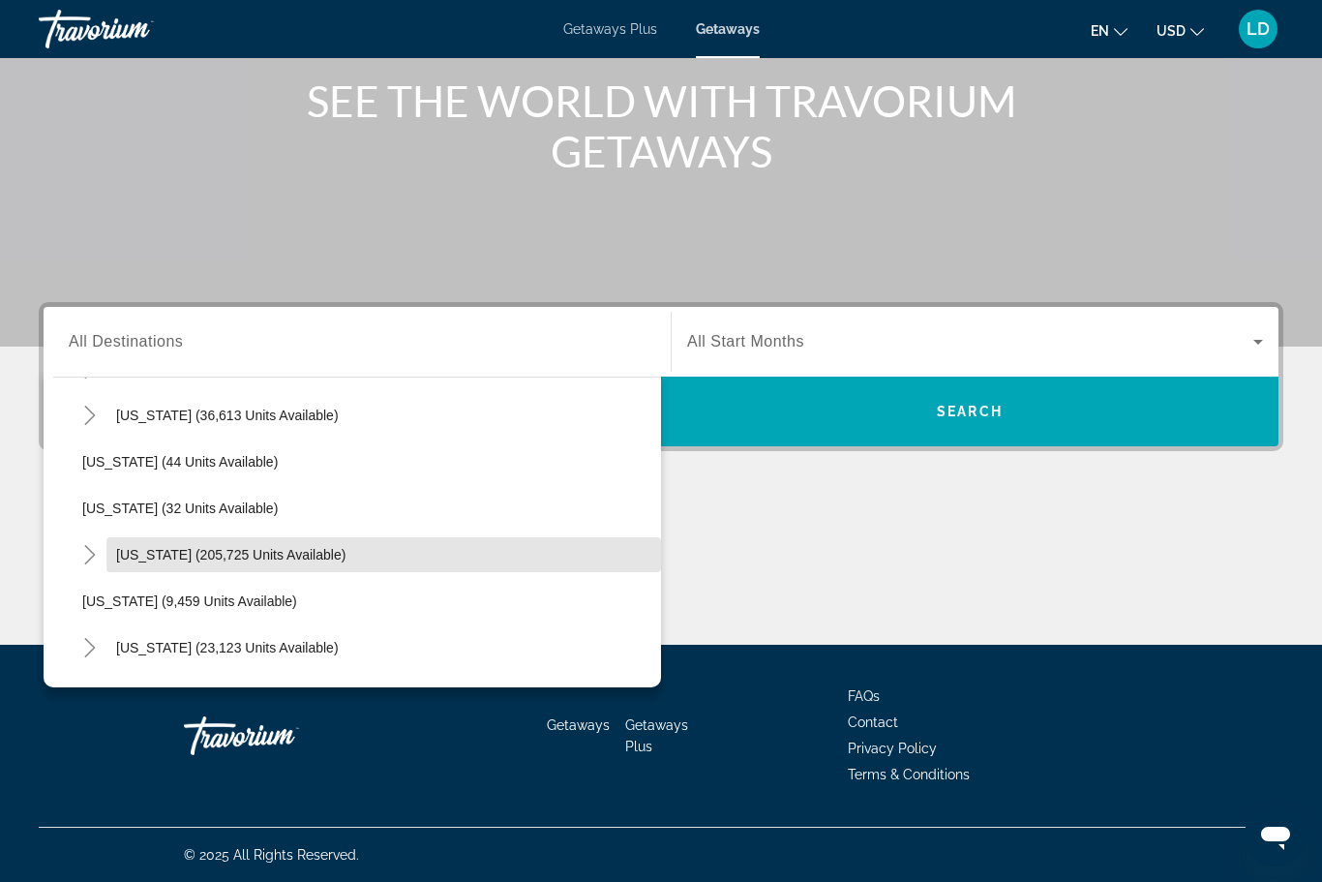
scroll to position [289, 0]
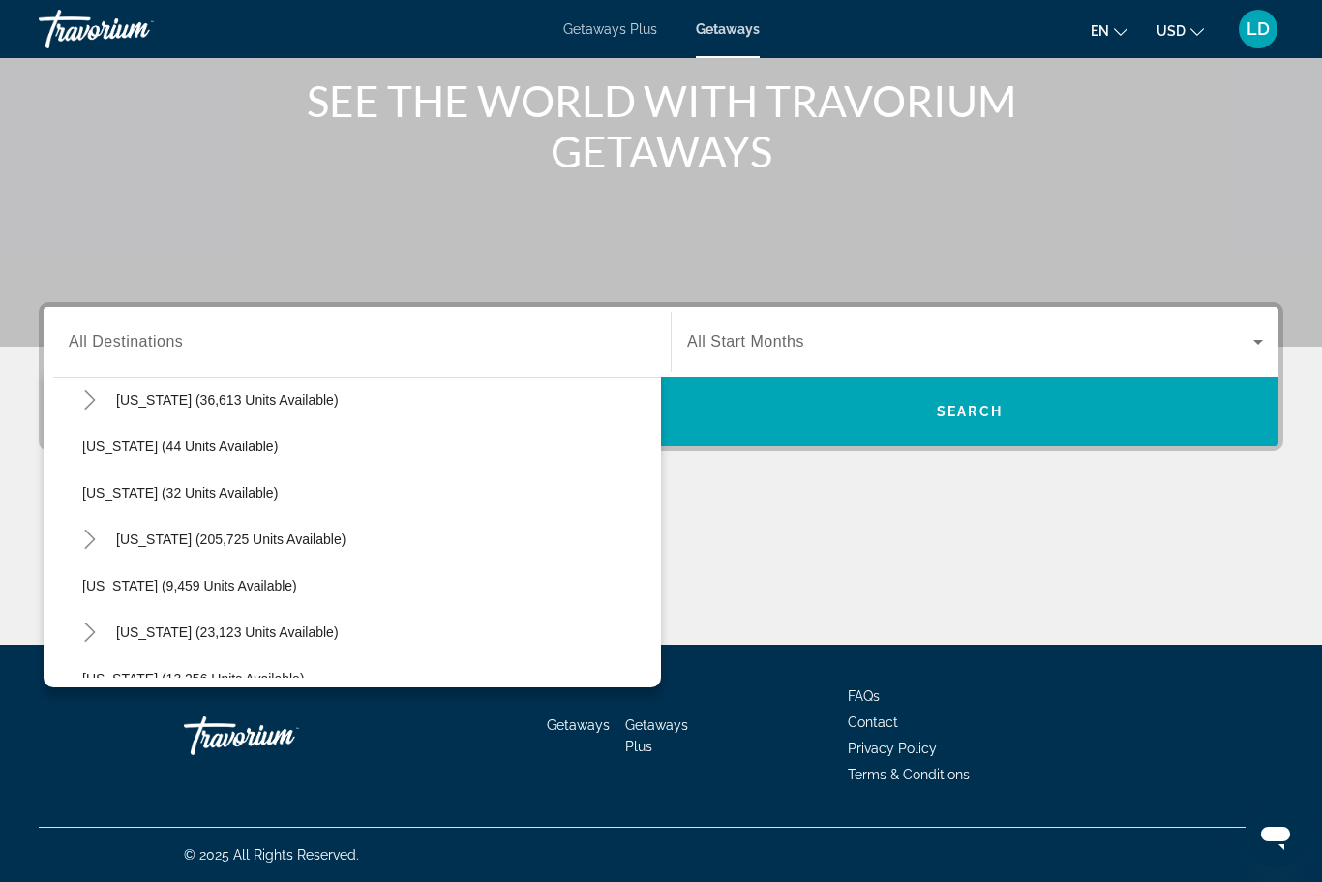
click at [86, 549] on mat-icon "Toggle Florida (205,725 units available)" at bounding box center [90, 540] width 34 height 34
click at [198, 585] on span "[GEOGRAPHIC_DATA] (87,562 units available)" at bounding box center [245, 585] width 287 height 15
type input "**********"
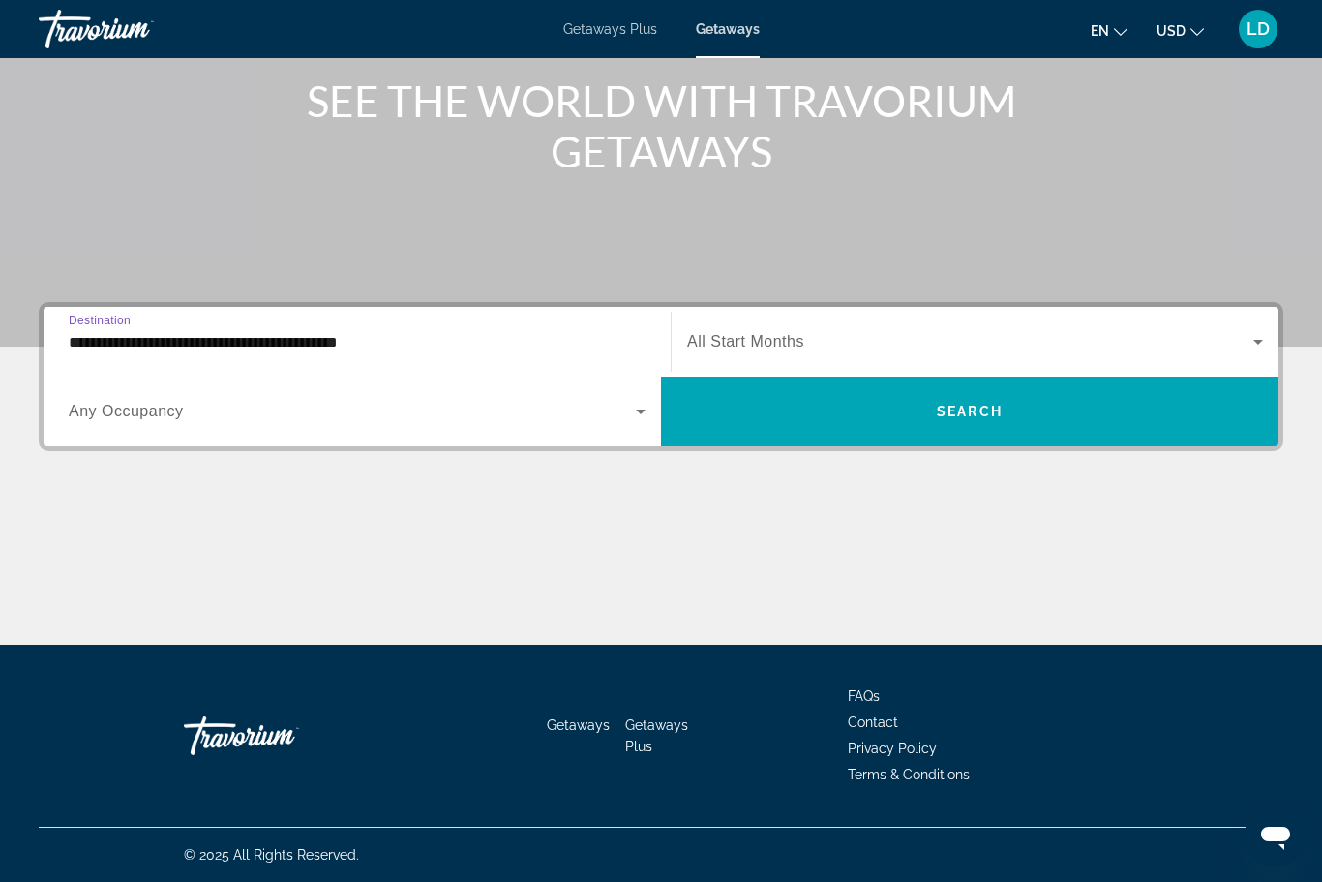
click at [1248, 341] on icon "Search widget" at bounding box center [1257, 341] width 23 height 23
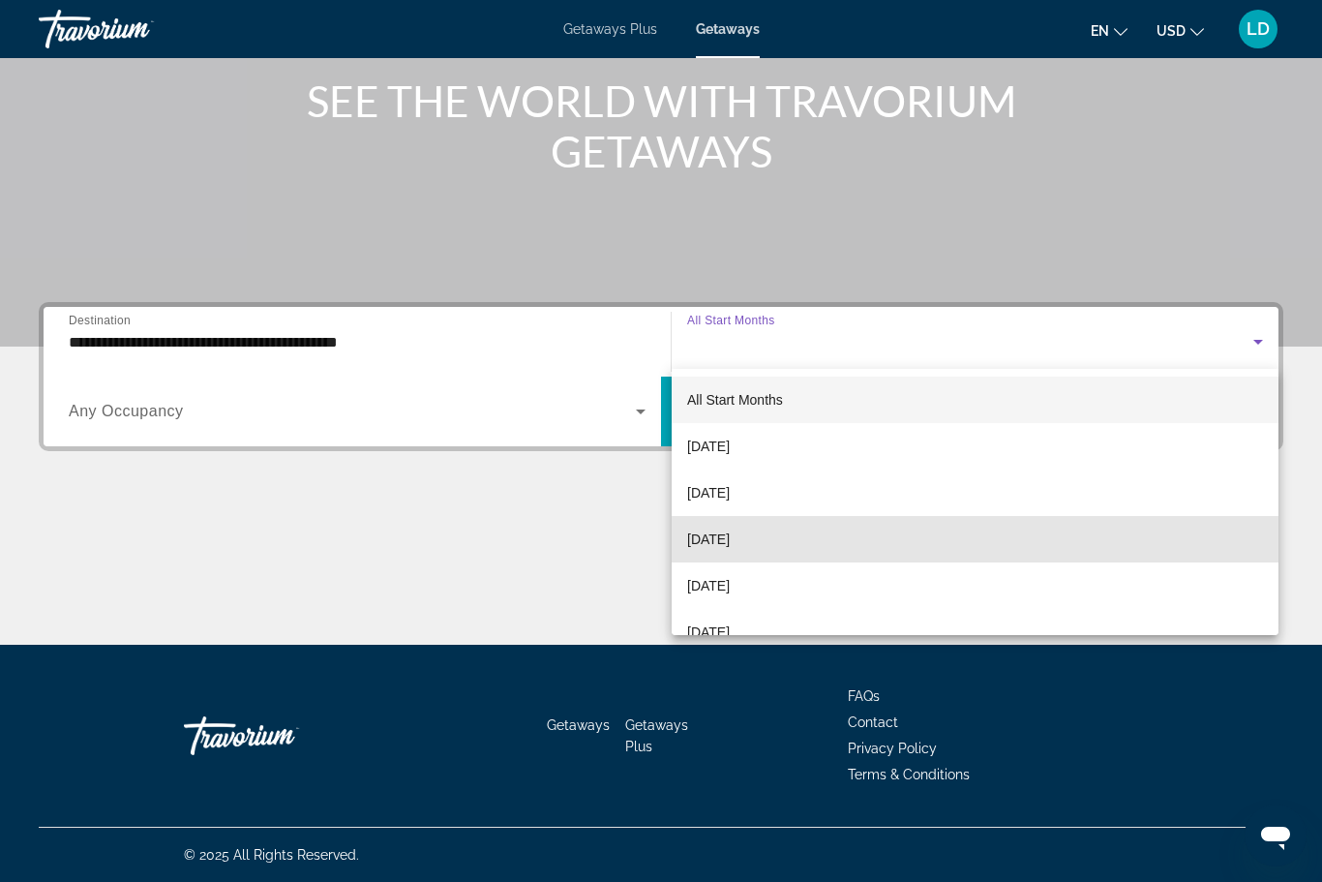
click at [712, 538] on span "November 2025" at bounding box center [708, 538] width 43 height 23
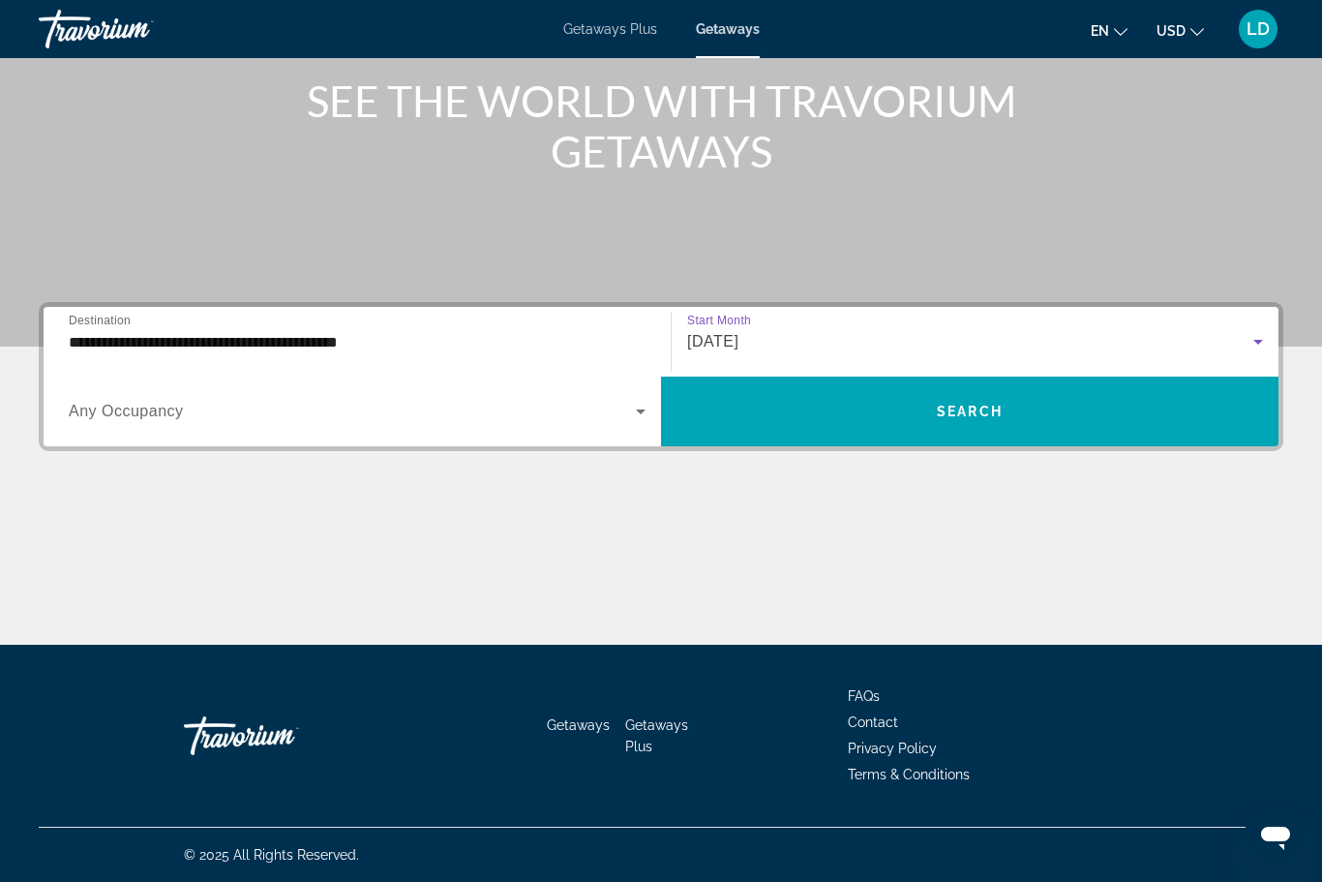
click at [631, 403] on icon "Search widget" at bounding box center [640, 411] width 23 height 23
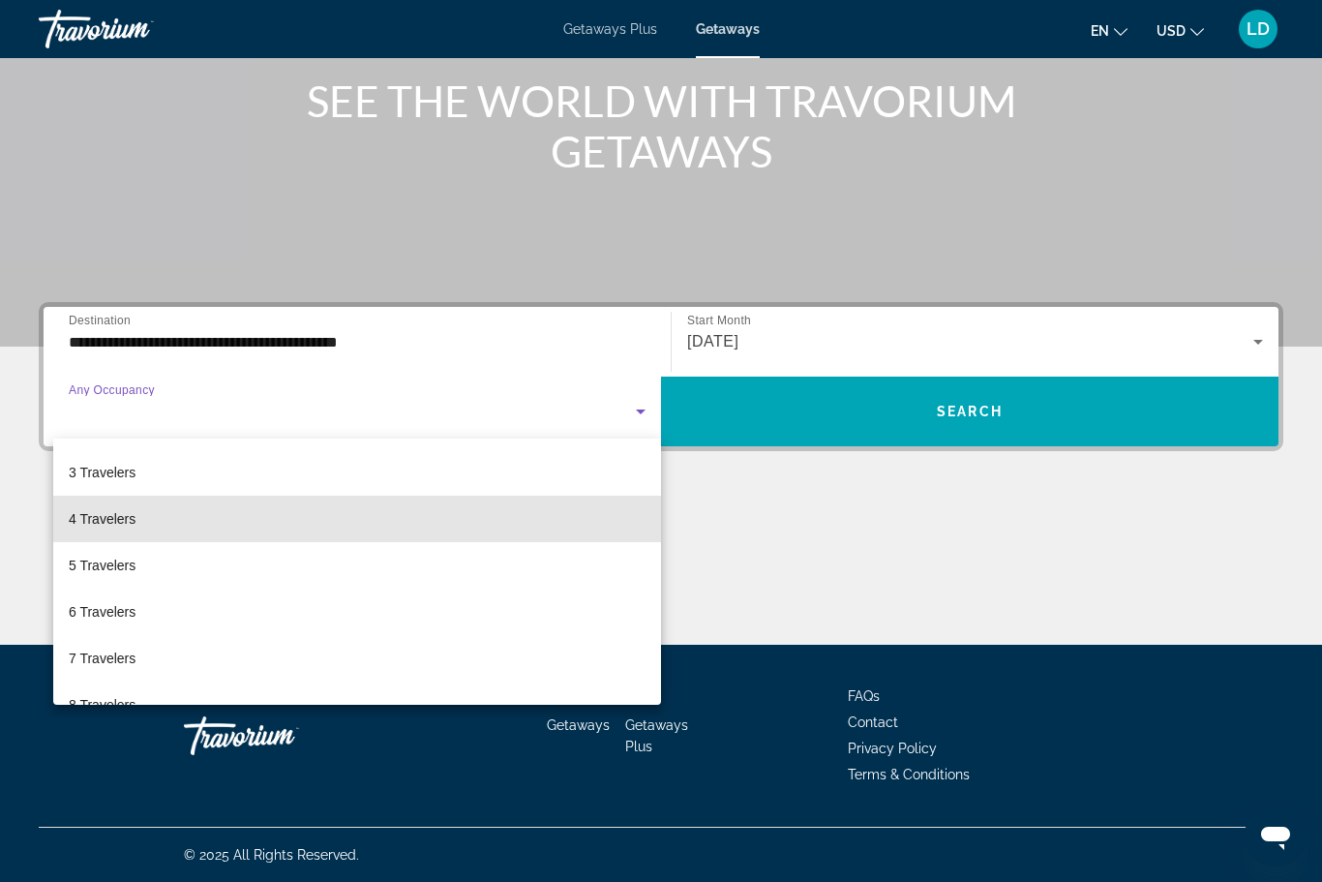
scroll to position [89, 0]
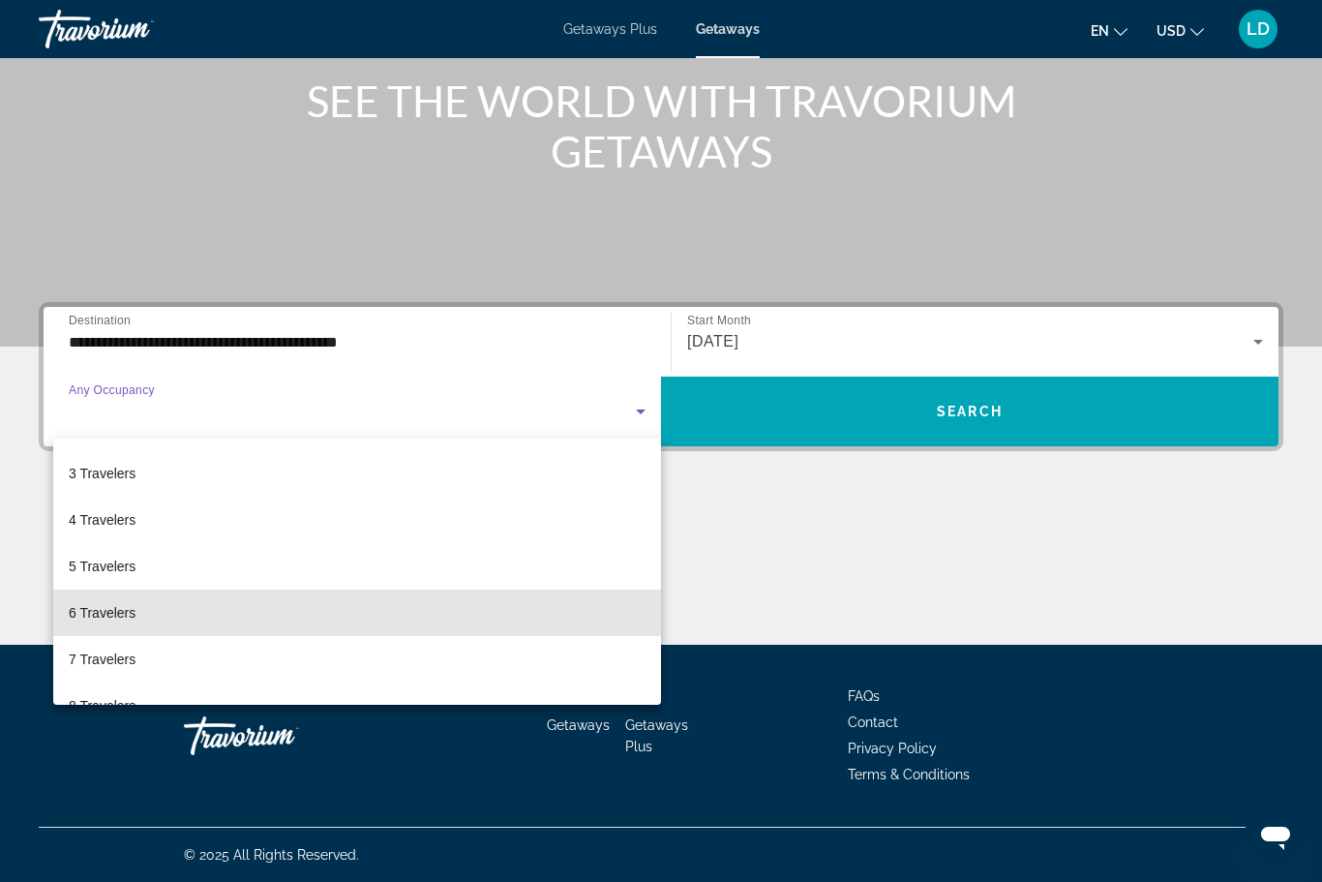
click at [90, 617] on span "6 Travelers" at bounding box center [102, 612] width 67 height 23
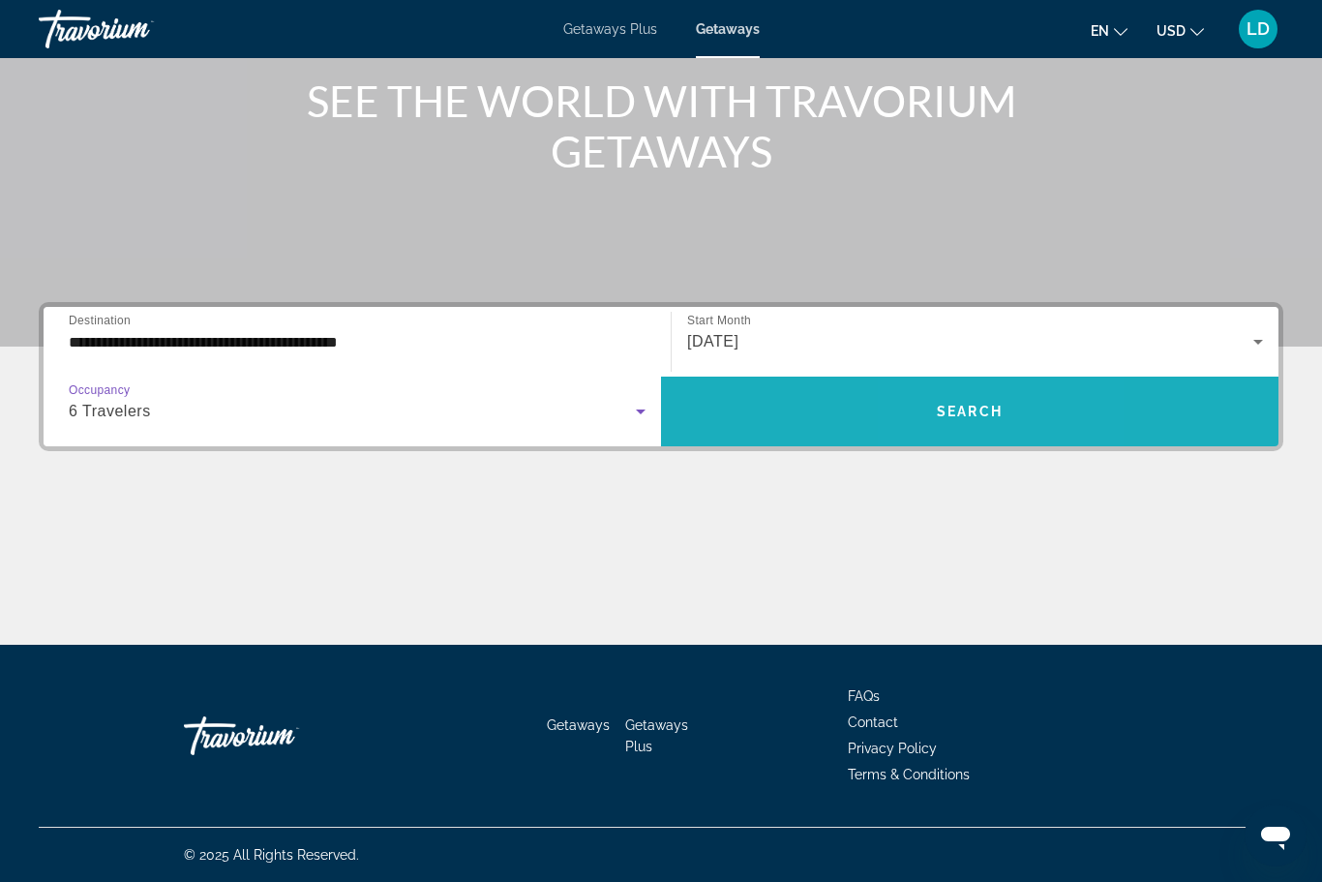
click at [957, 402] on span "Search widget" at bounding box center [969, 411] width 617 height 46
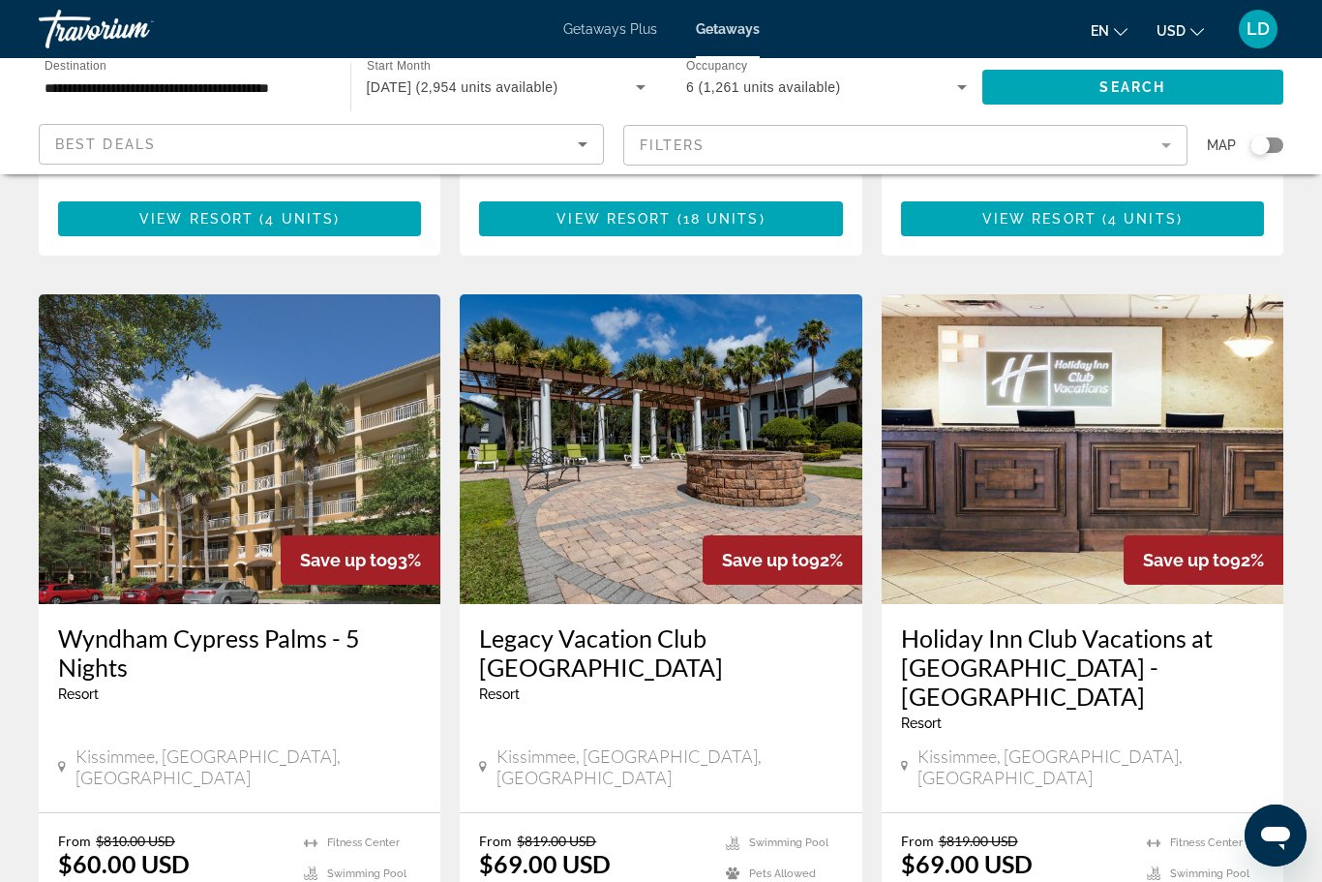
scroll to position [2170, 0]
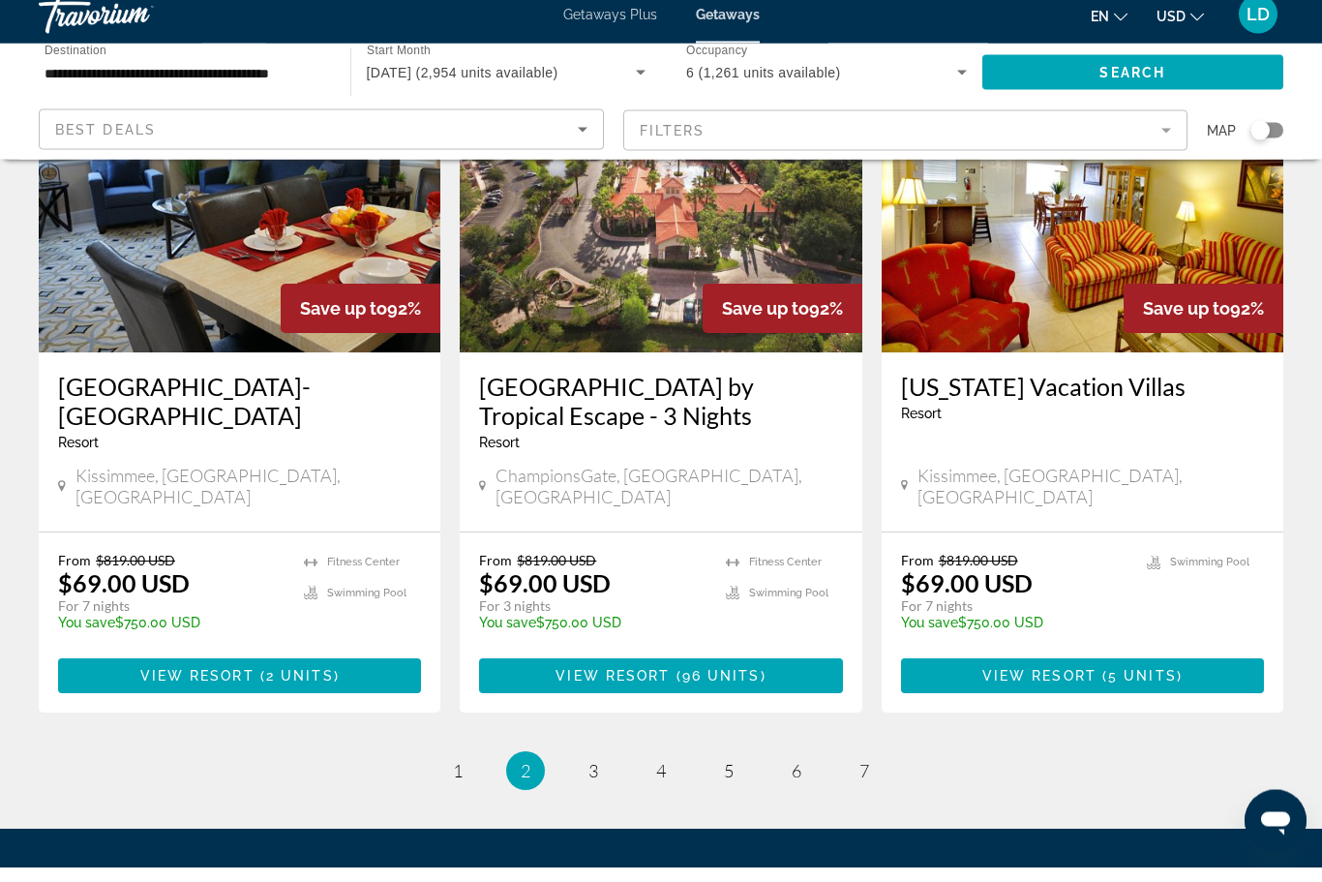
scroll to position [2314, 0]
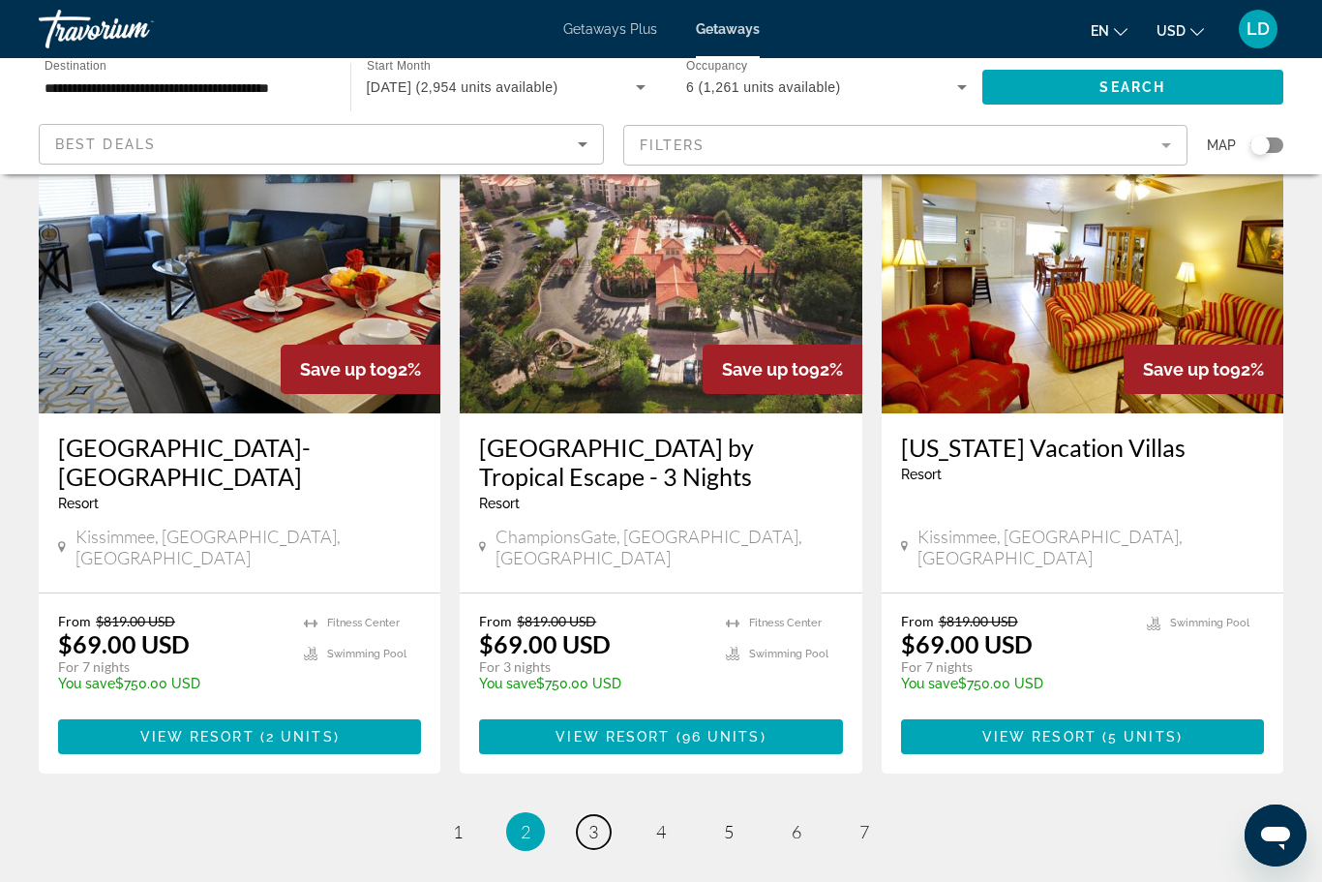
click at [597, 821] on span "3" at bounding box center [593, 831] width 10 height 21
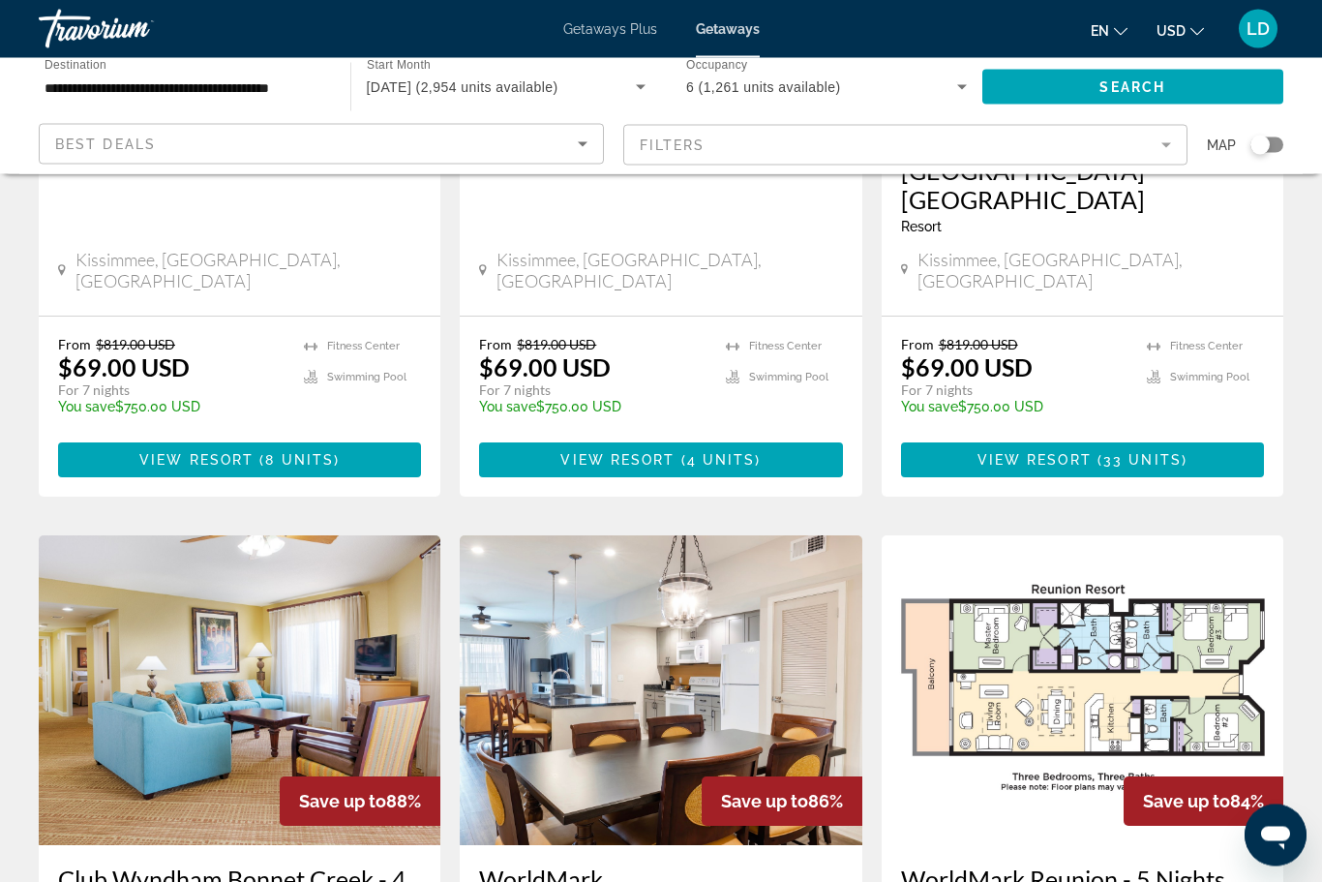
scroll to position [1218, 0]
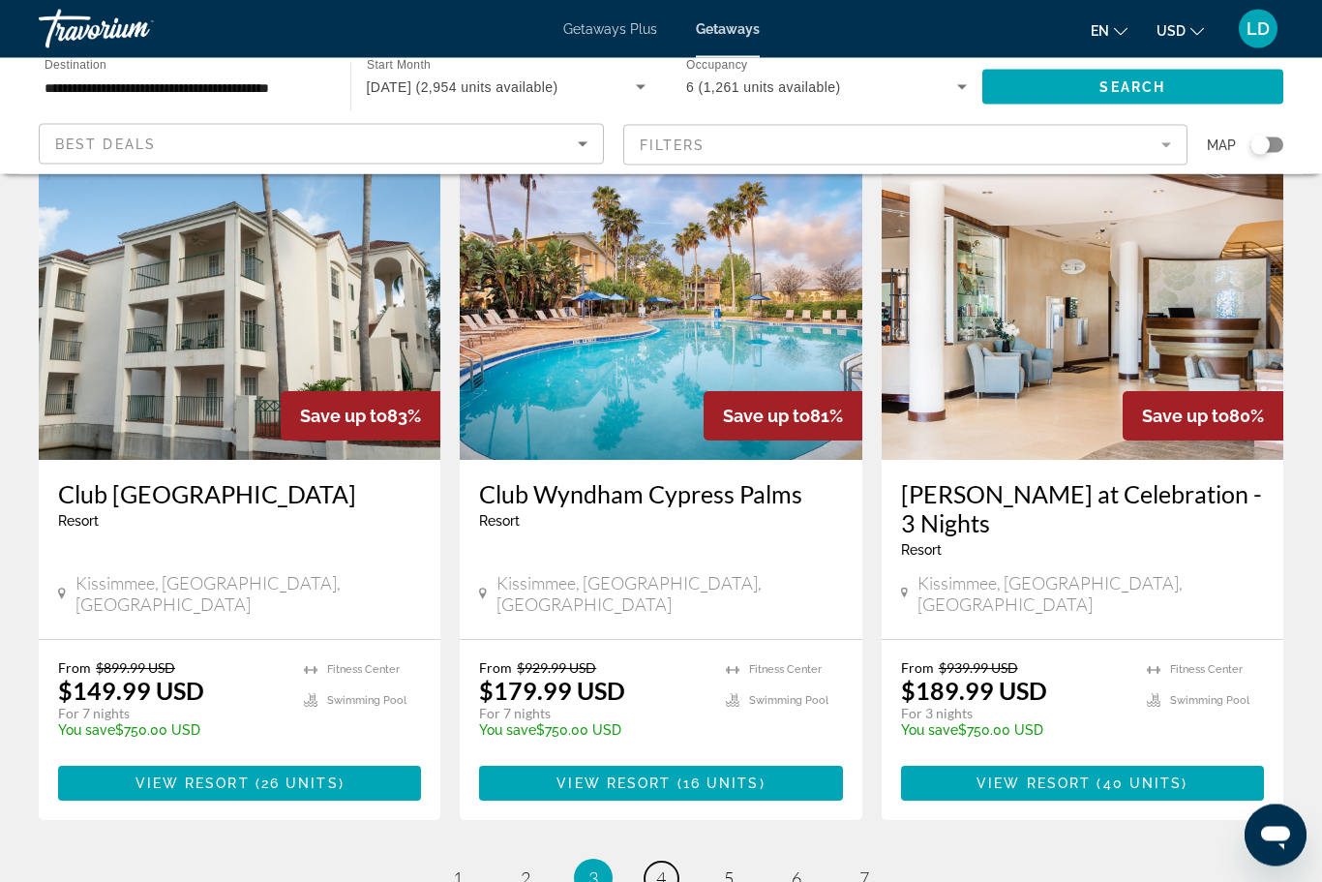
click at [664, 868] on span "4" at bounding box center [661, 878] width 10 height 21
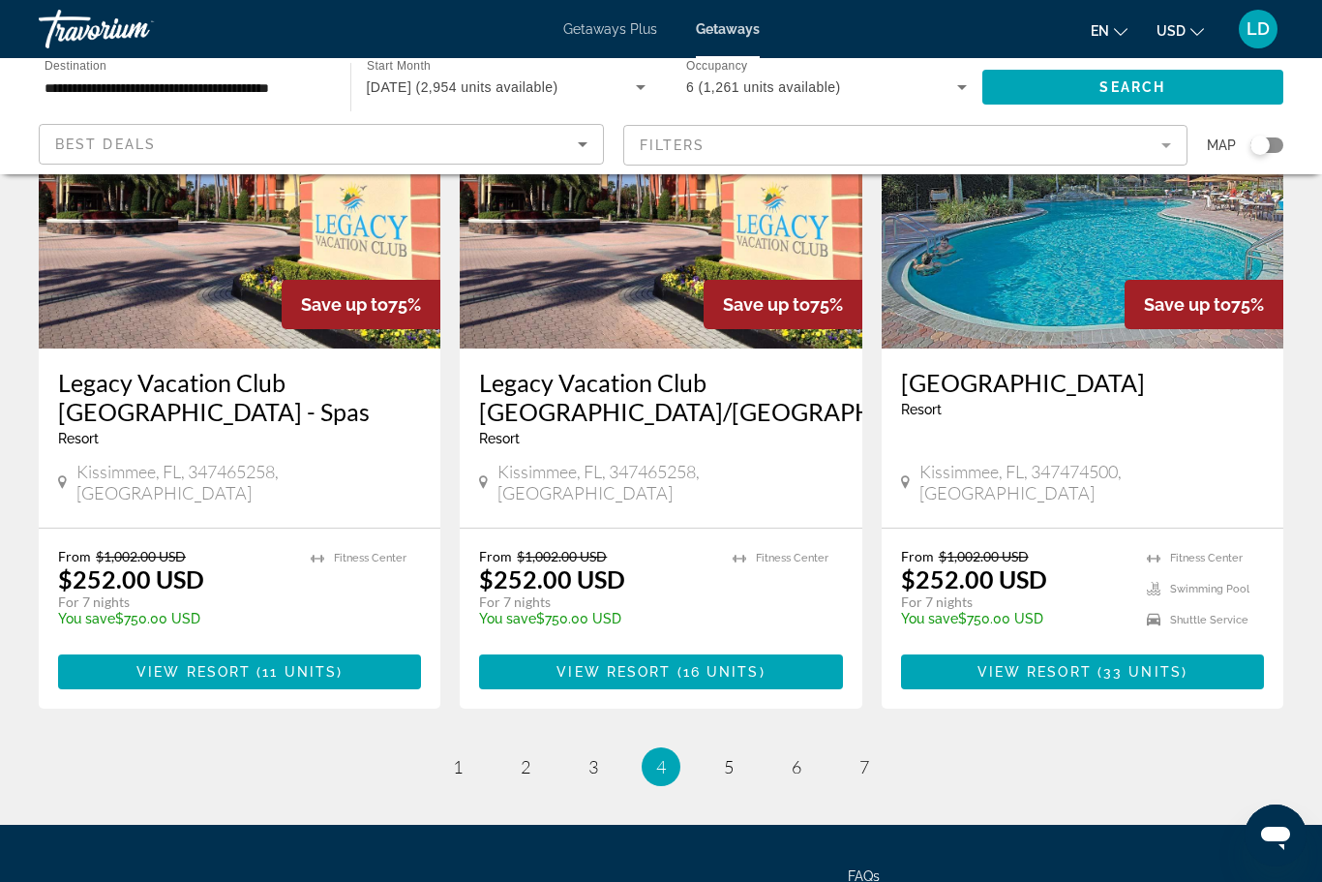
scroll to position [2347, 0]
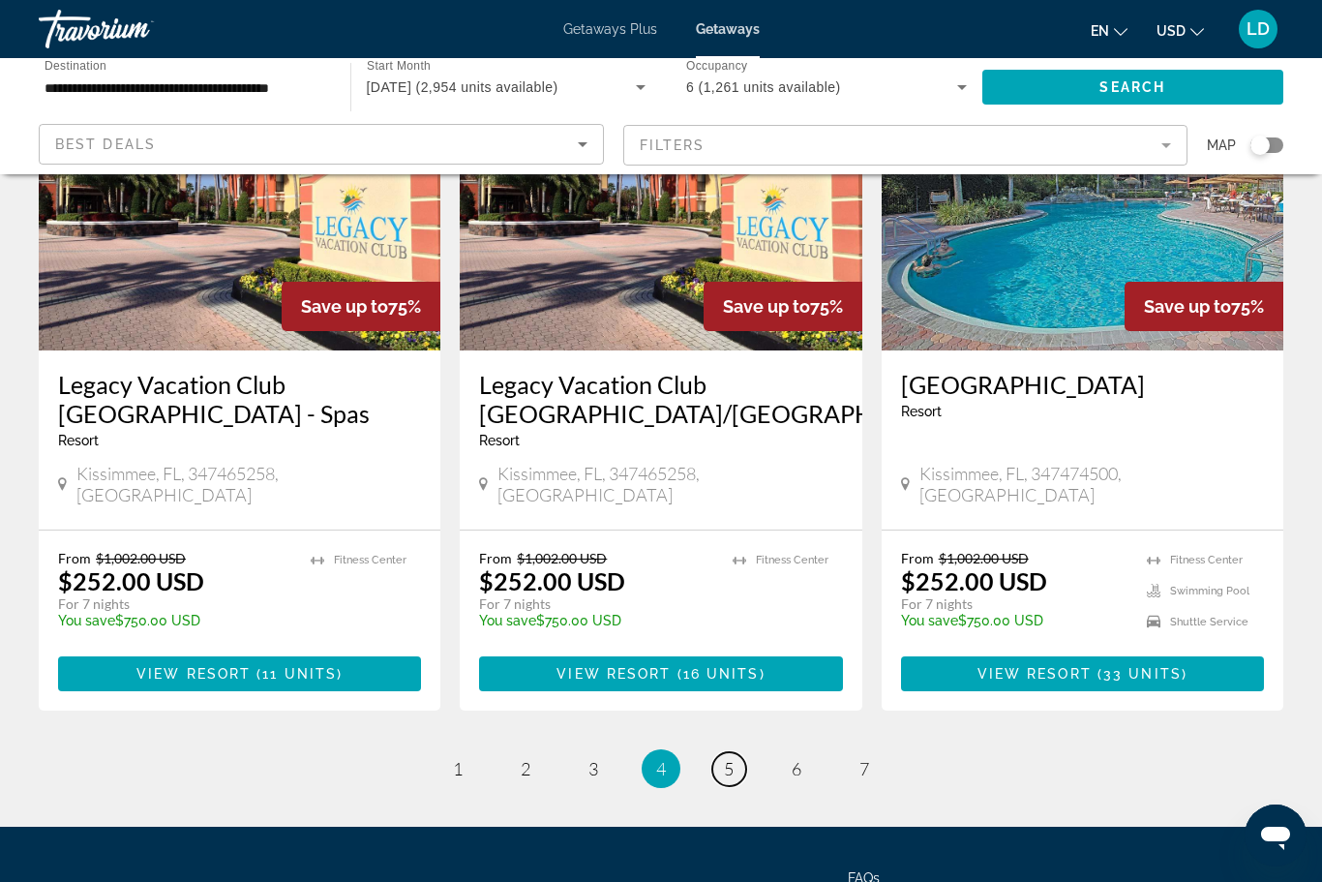
click at [727, 758] on span "5" at bounding box center [729, 768] width 10 height 21
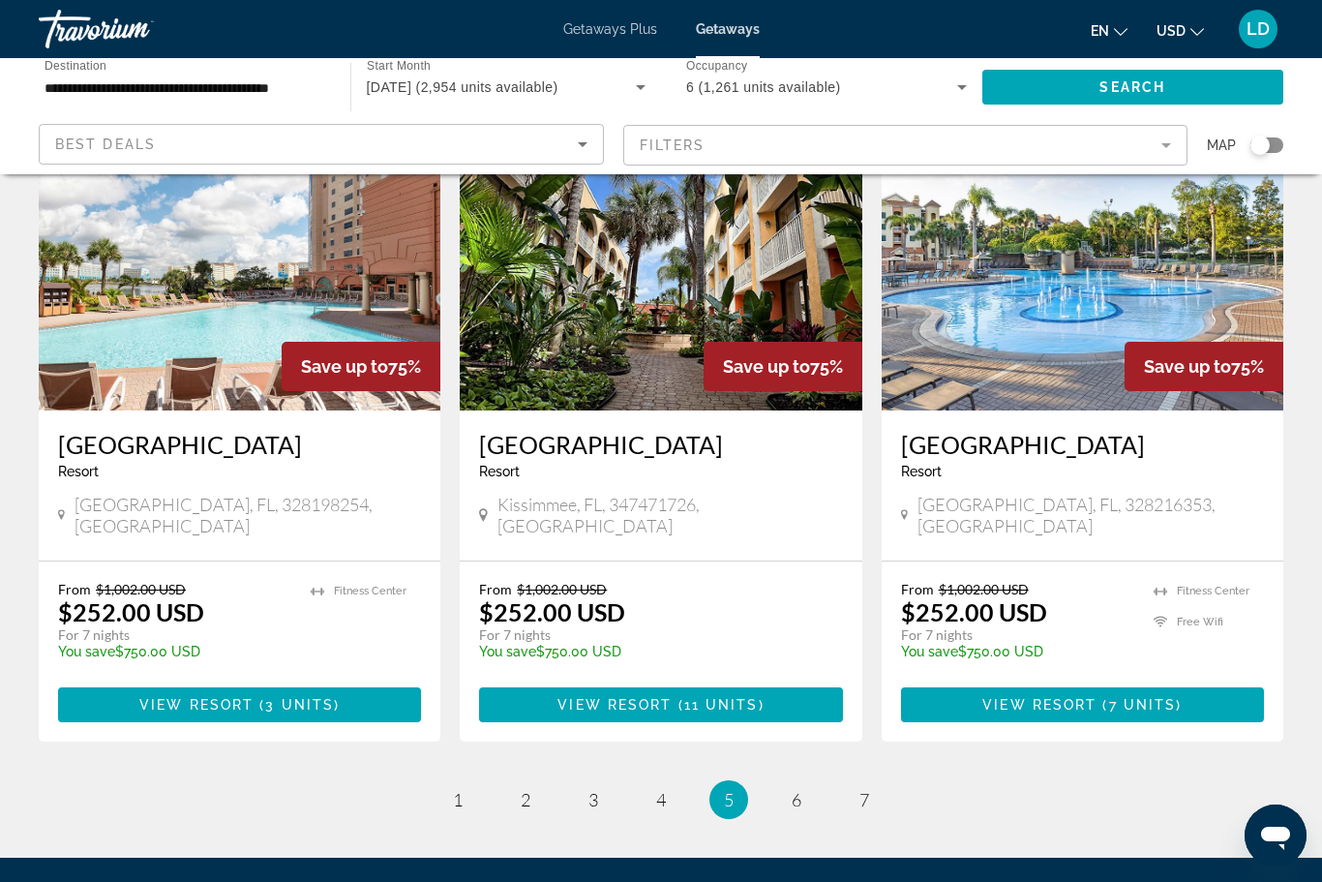
scroll to position [2207, 0]
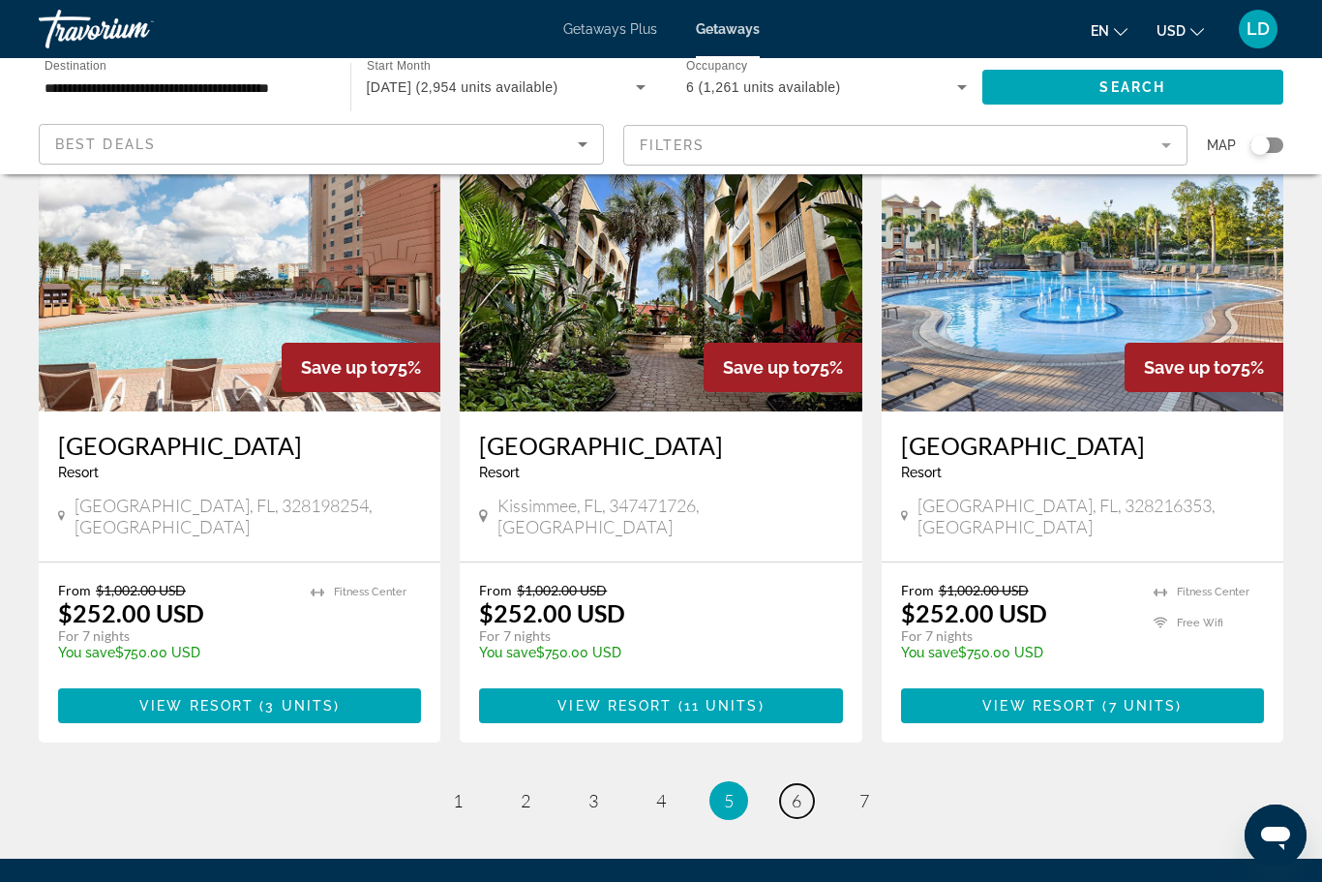
click at [787, 784] on link "page 6" at bounding box center [797, 801] width 34 height 34
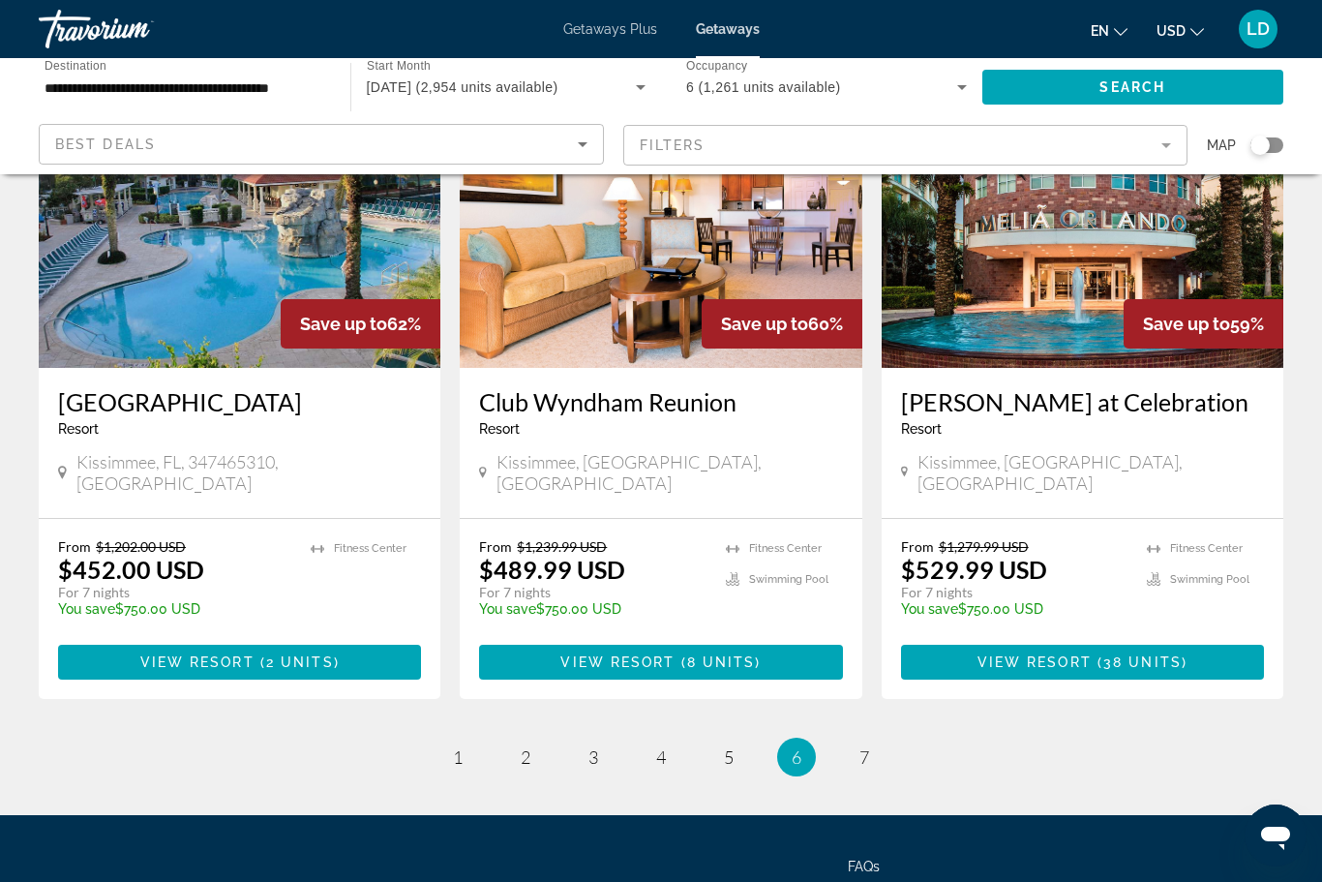
scroll to position [2330, 0]
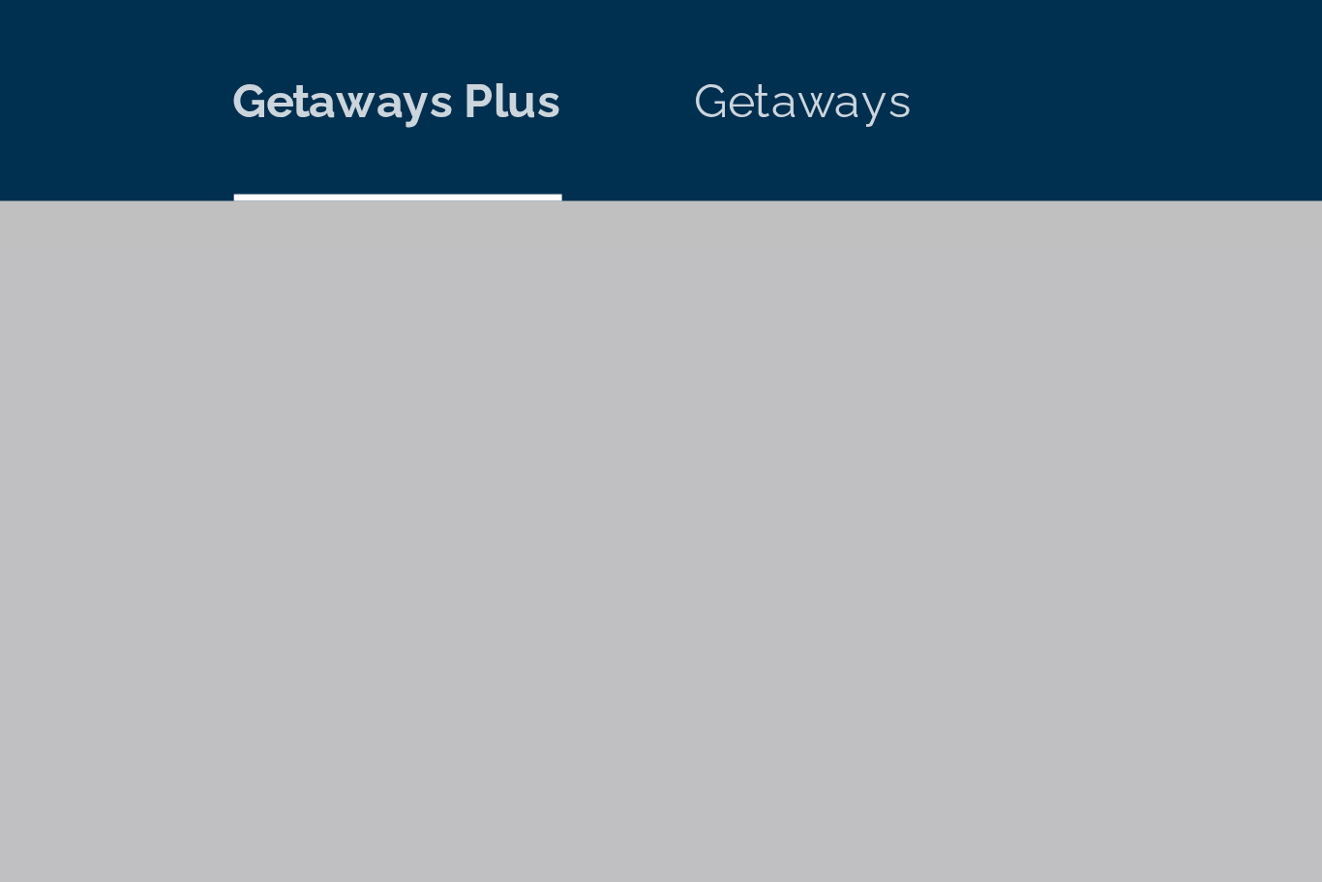
click at [563, 30] on span "Getaways Plus" at bounding box center [610, 28] width 95 height 15
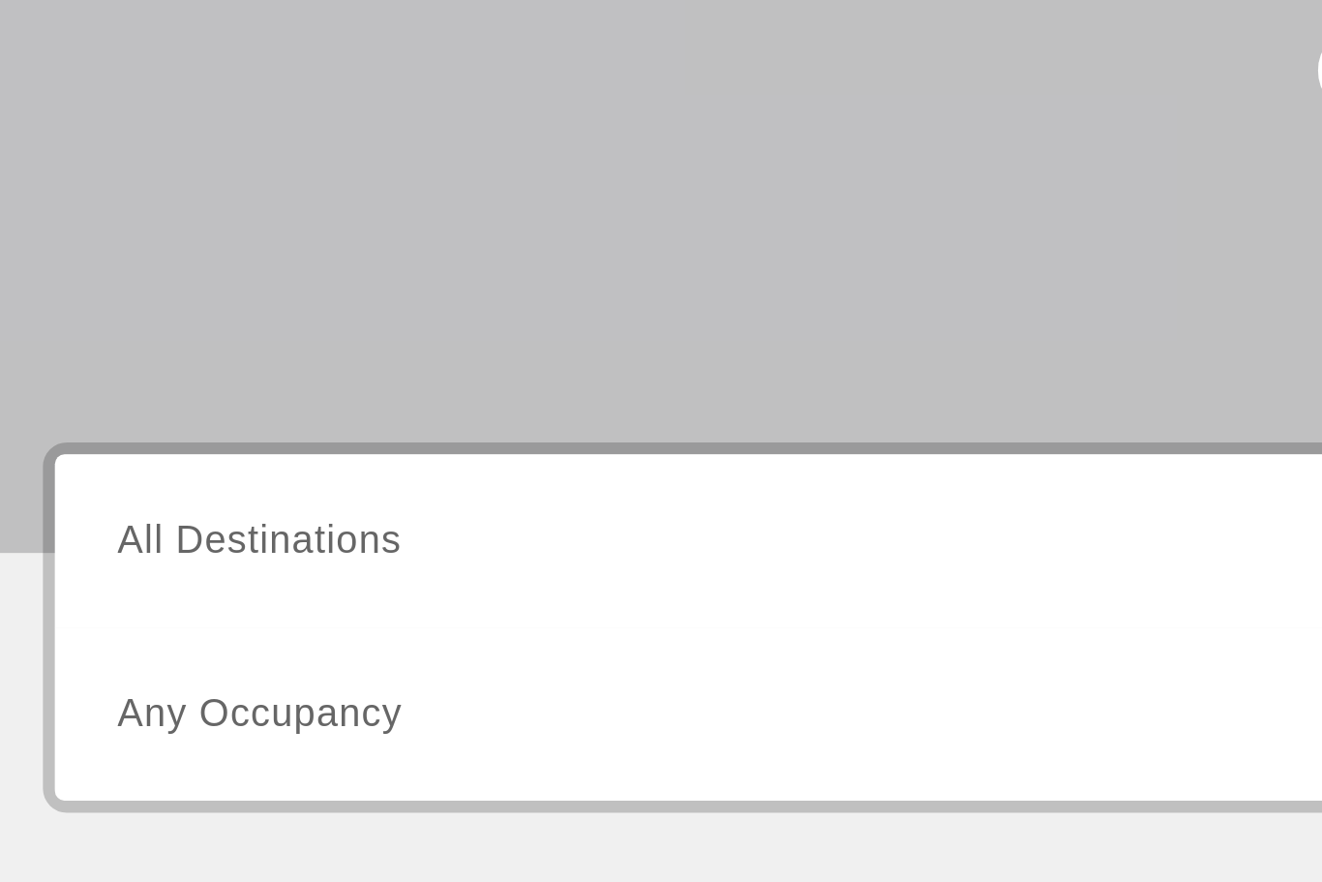
click at [137, 567] on span "All Destinations" at bounding box center [126, 575] width 114 height 16
click at [137, 565] on input "Destination All Destinations" at bounding box center [357, 576] width 577 height 23
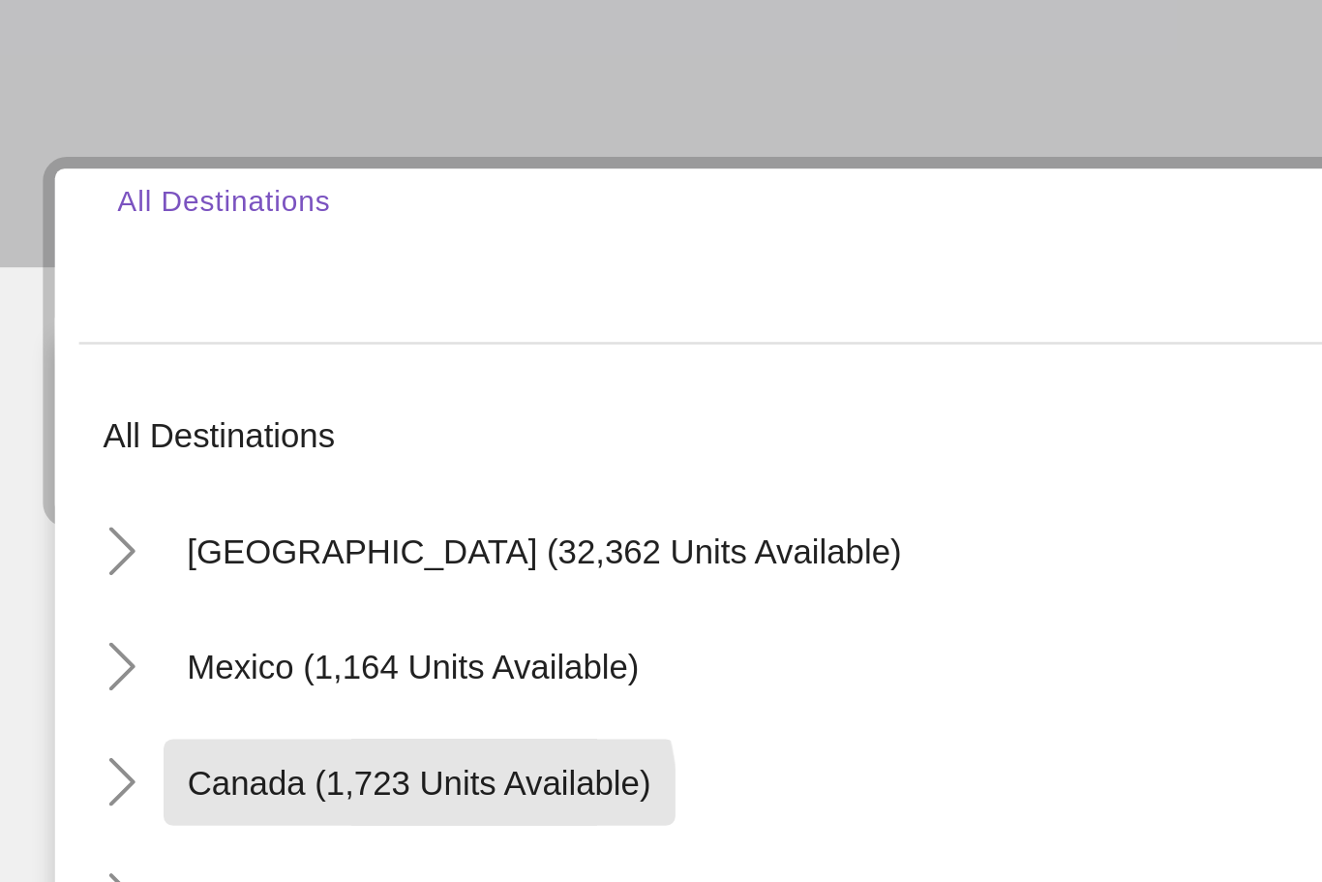
scroll to position [11, 0]
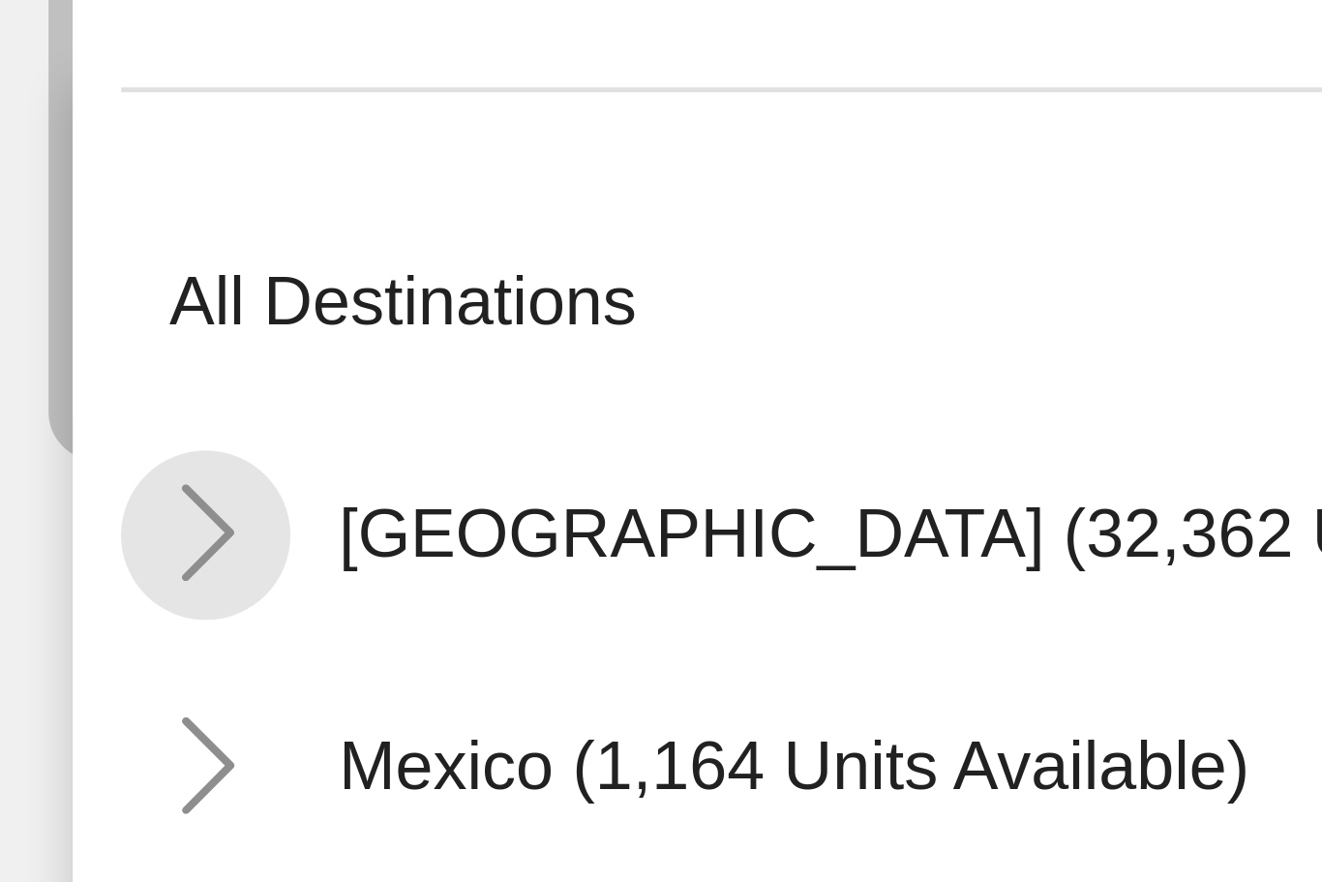
click at [61, 690] on icon "Toggle United States (32,362 units available)" at bounding box center [70, 699] width 19 height 19
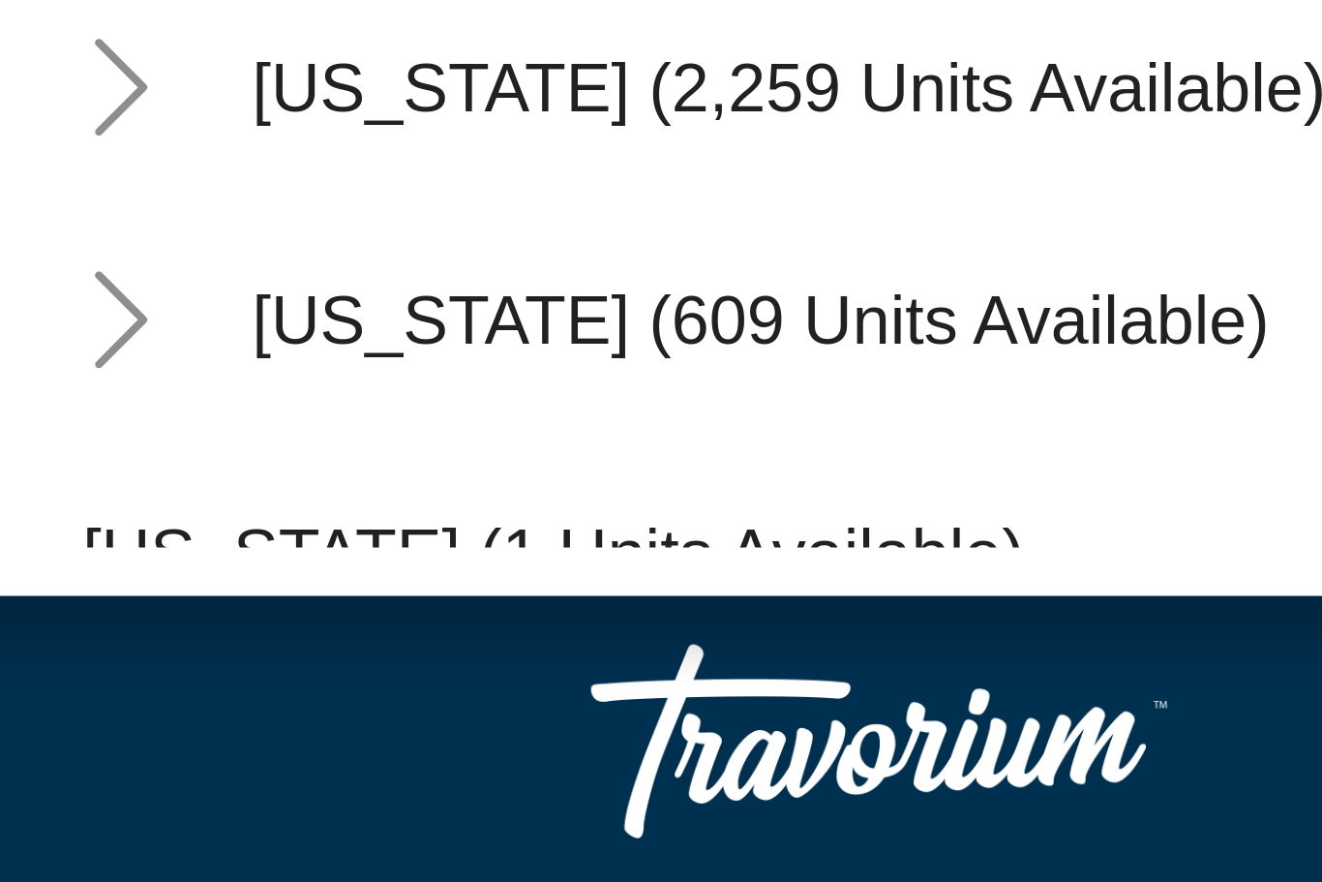
scroll to position [130, 0]
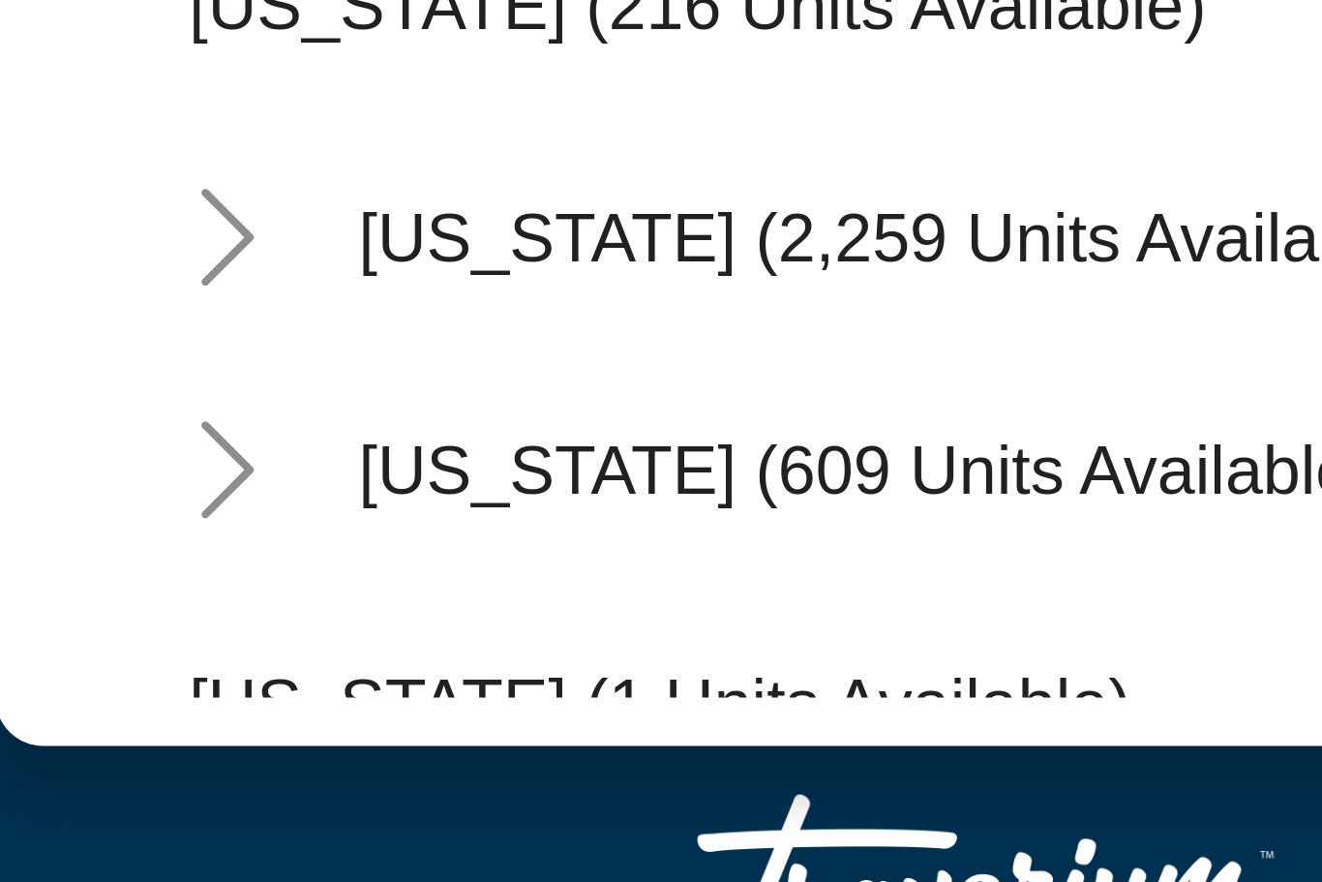
click at [80, 746] on icon "Toggle Colorado (609 units available)" at bounding box center [89, 755] width 19 height 19
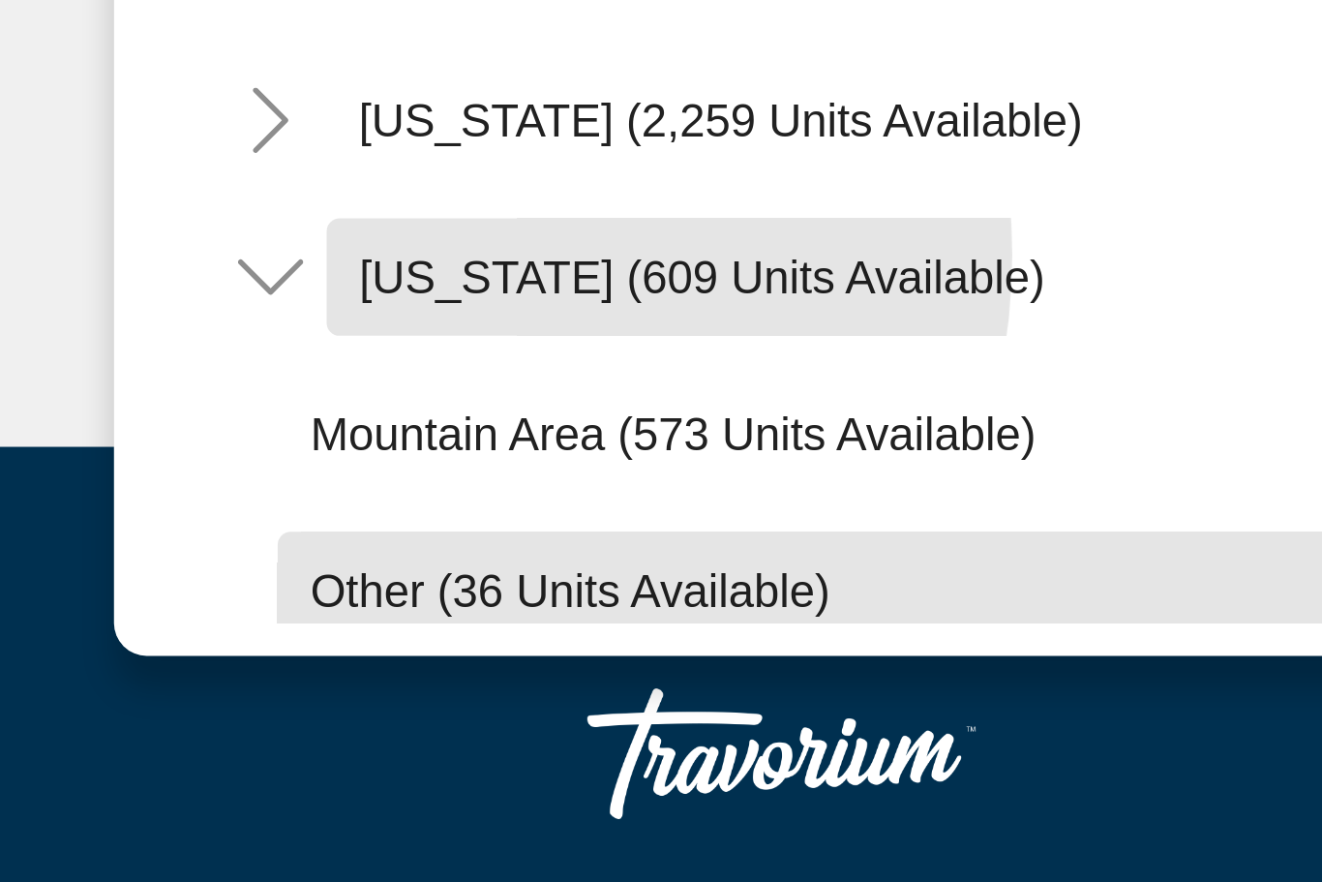
scroll to position [224, 0]
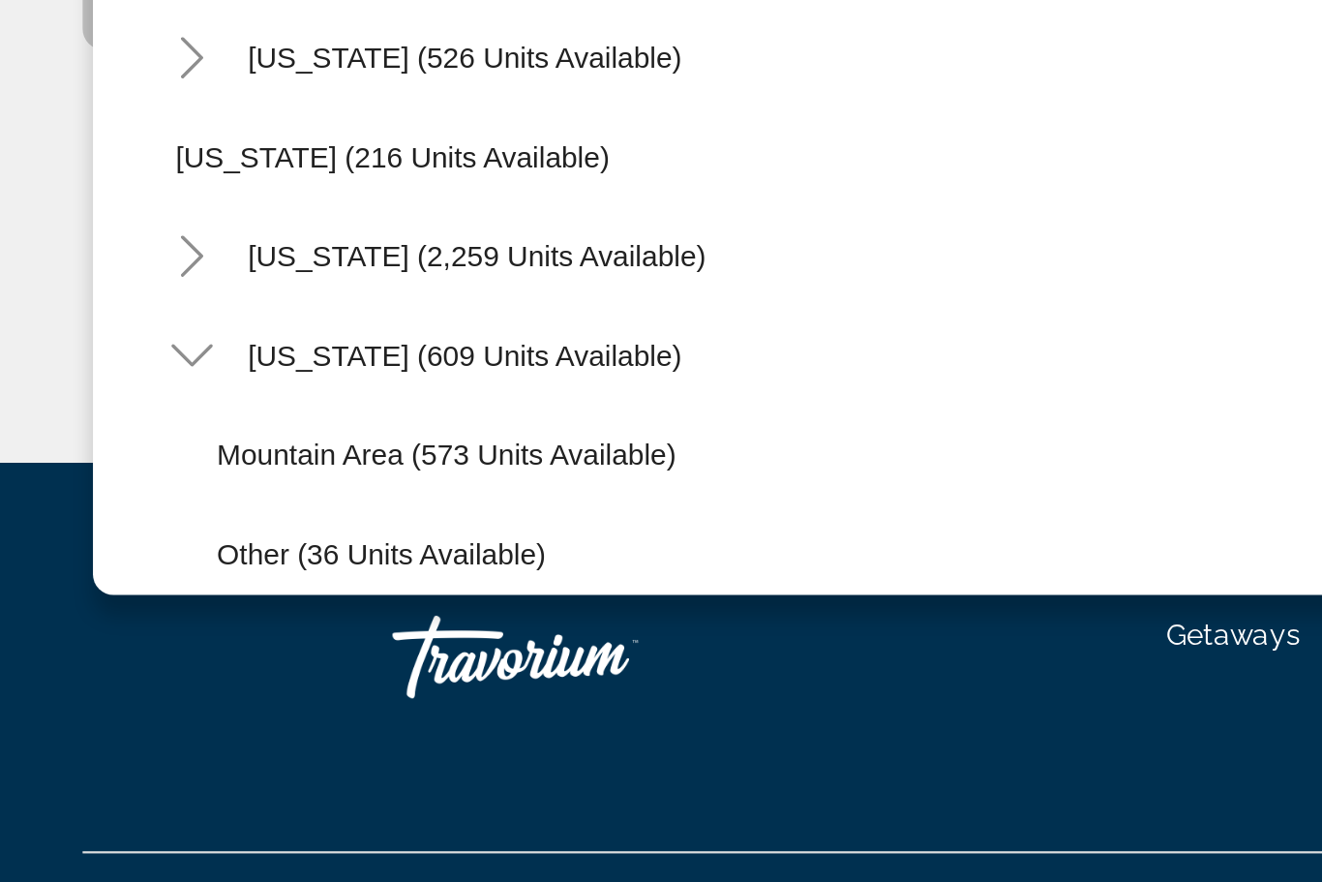
click at [92, 549] on icon "Toggle California (2,259 units available)" at bounding box center [89, 558] width 19 height 19
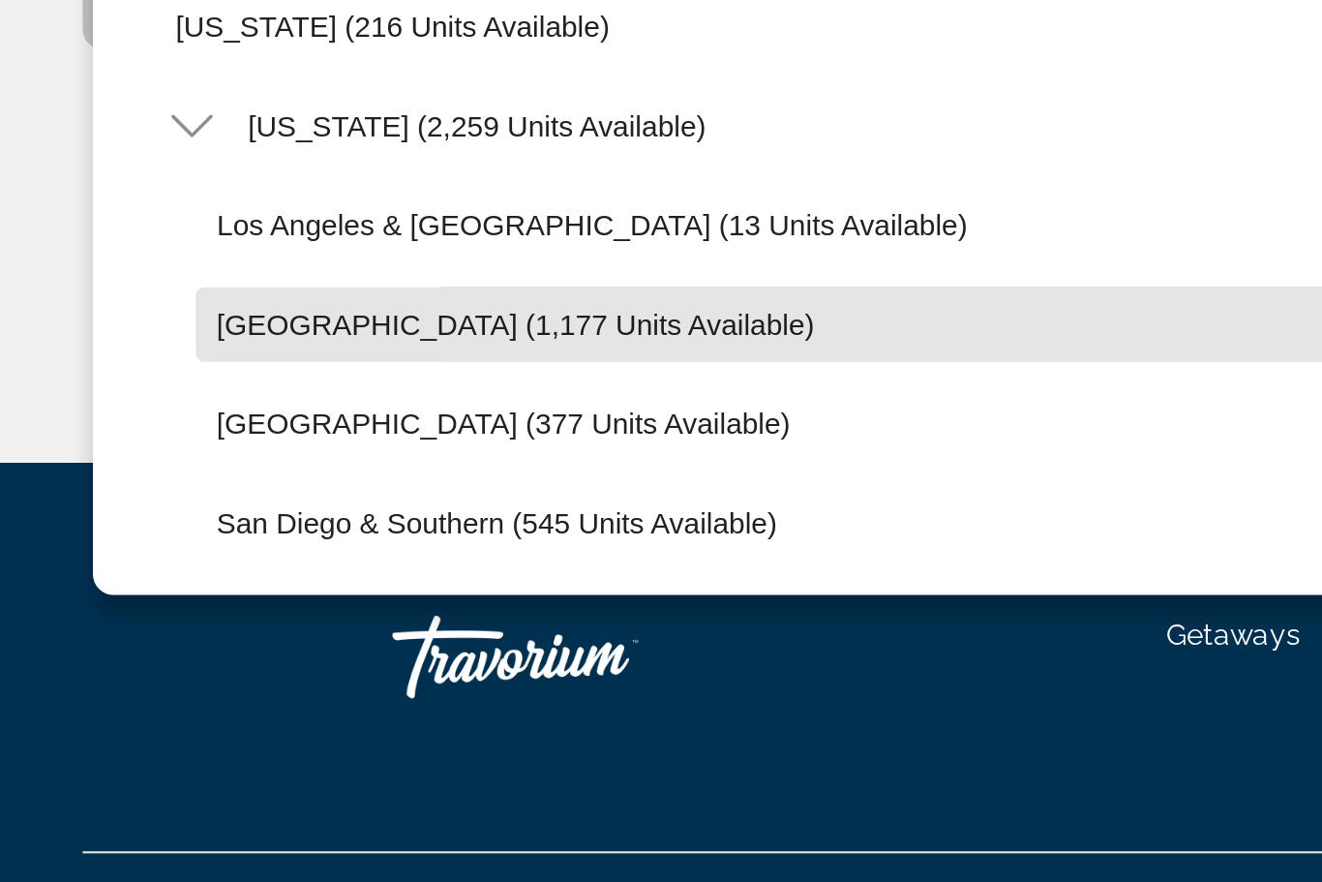
scroll to position [139, 0]
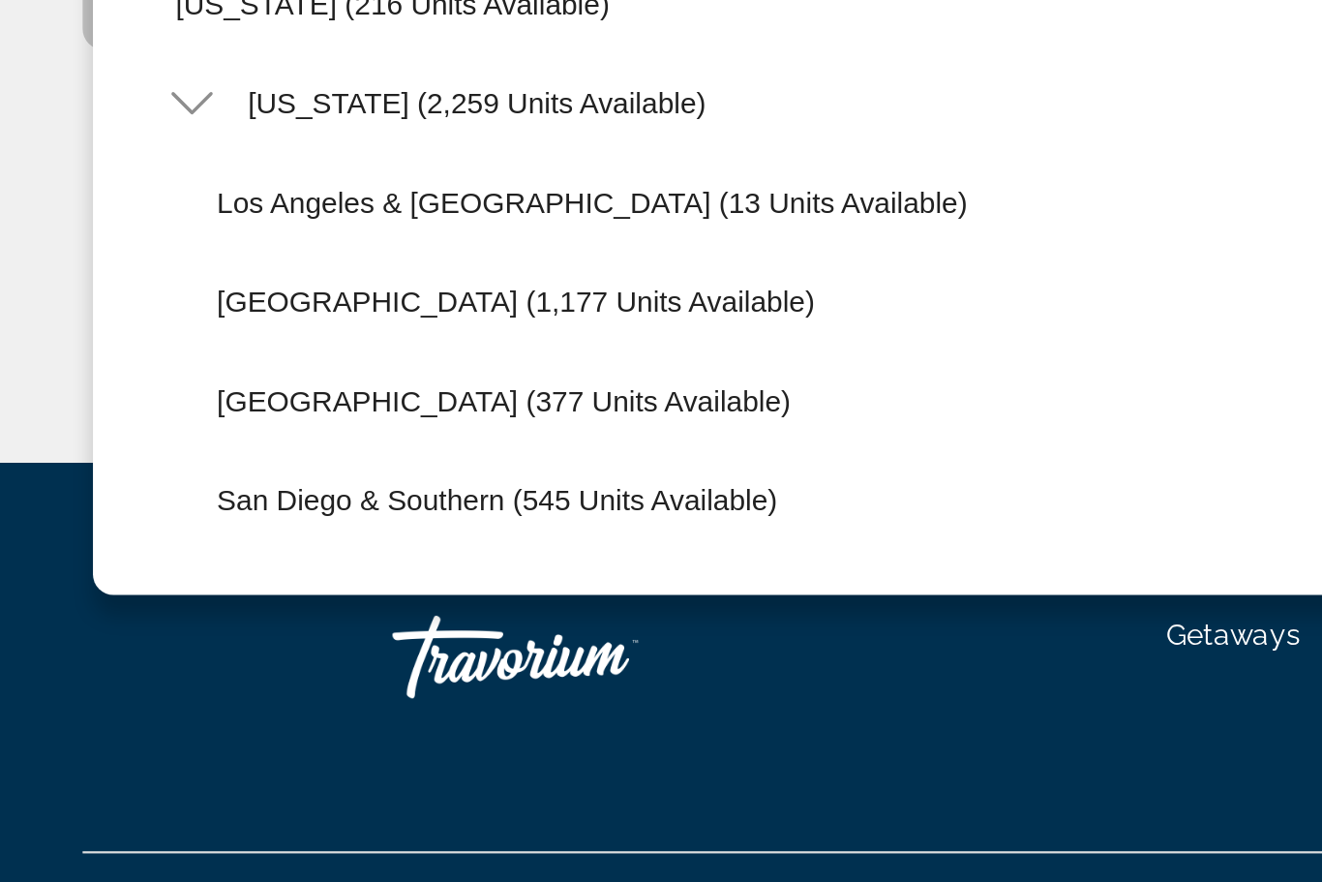
click at [151, 572] on span "Lake Tahoe (1,177 units available)" at bounding box center [242, 579] width 280 height 15
type input "**********"
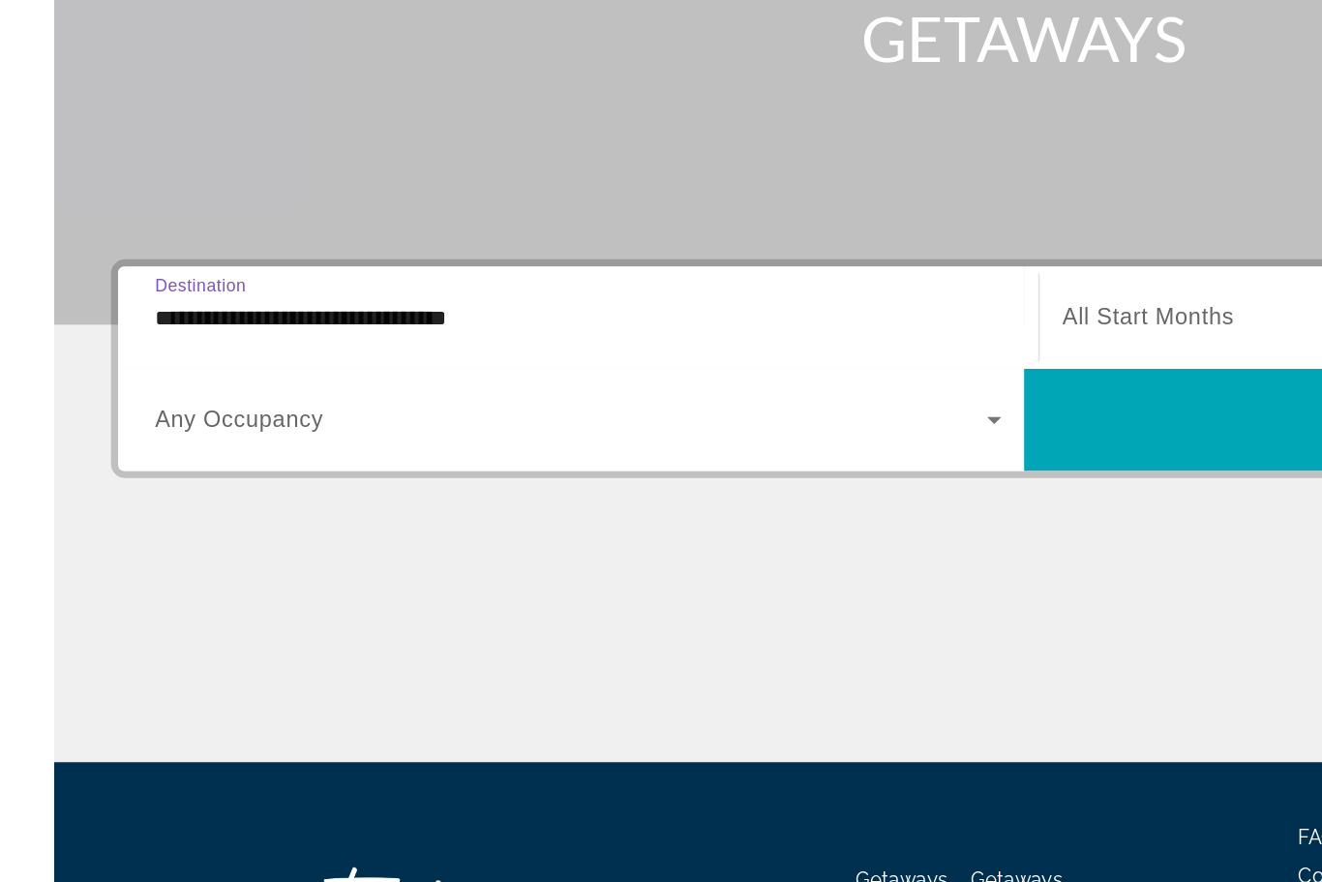
scroll to position [0, 0]
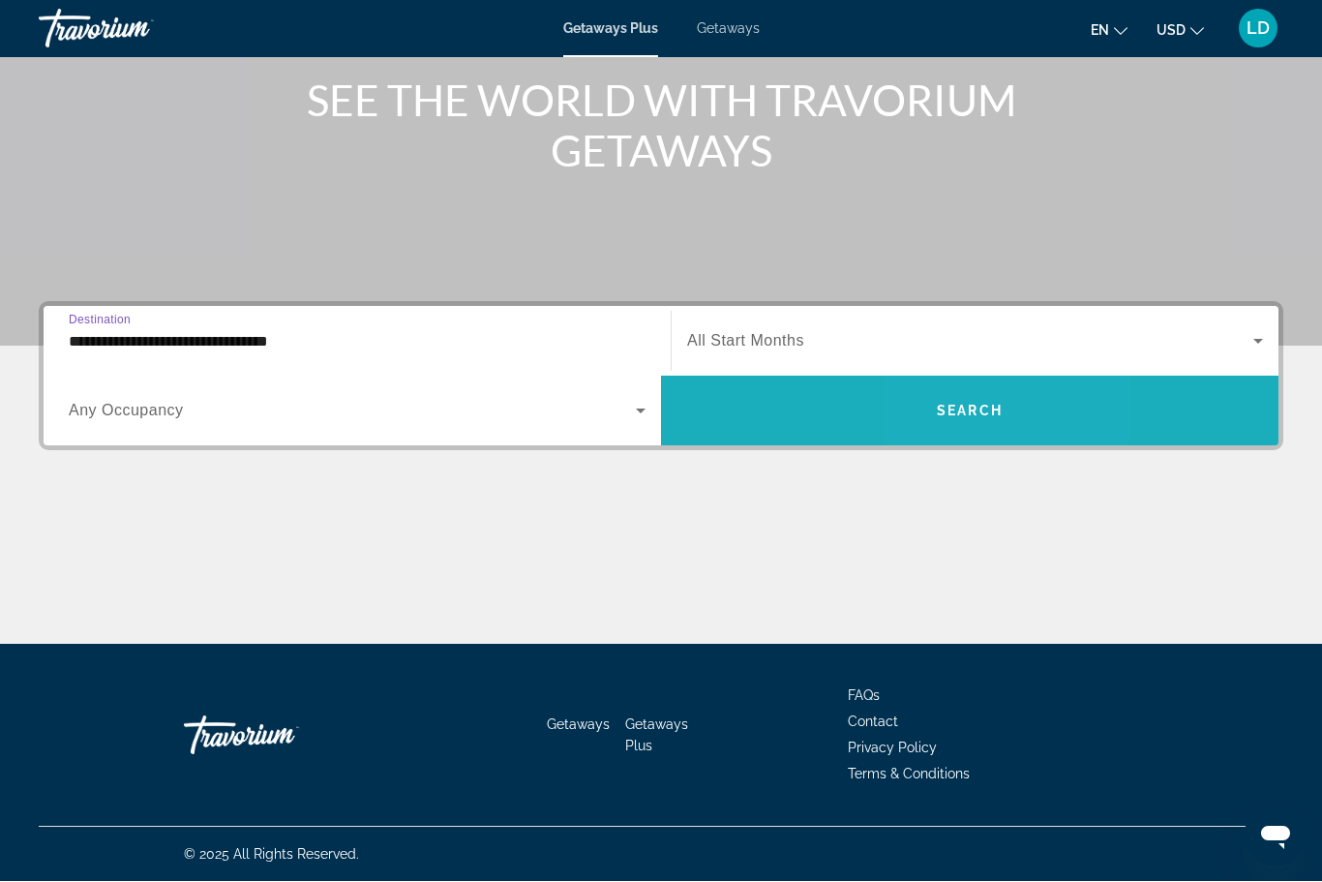
click at [960, 395] on span "Search widget" at bounding box center [969, 411] width 617 height 46
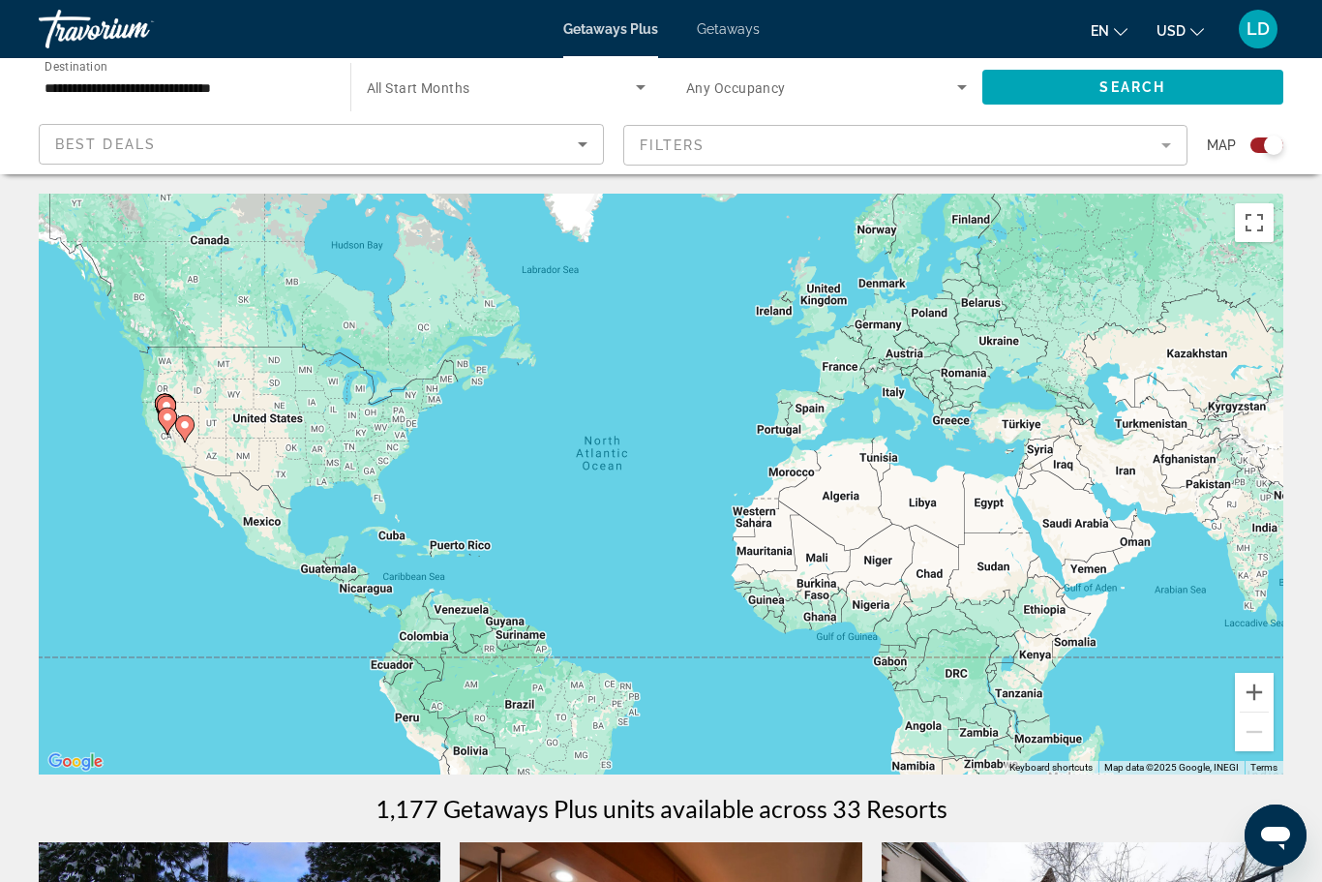
click at [608, 34] on span "Getaways Plus" at bounding box center [610, 28] width 95 height 15
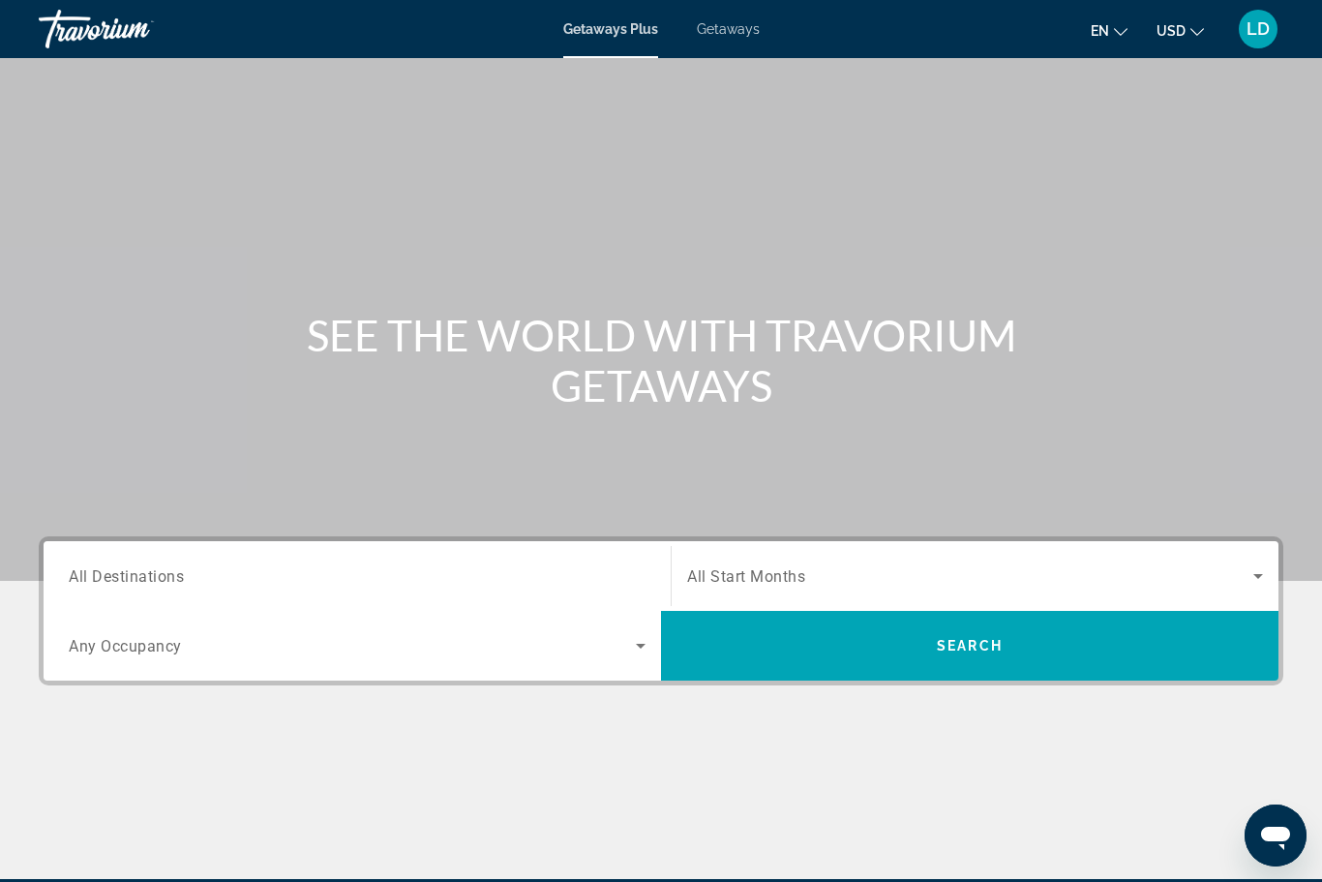
click at [72, 580] on span "All Destinations" at bounding box center [126, 575] width 115 height 18
click at [72, 580] on input "Destination All Destinations" at bounding box center [357, 576] width 577 height 23
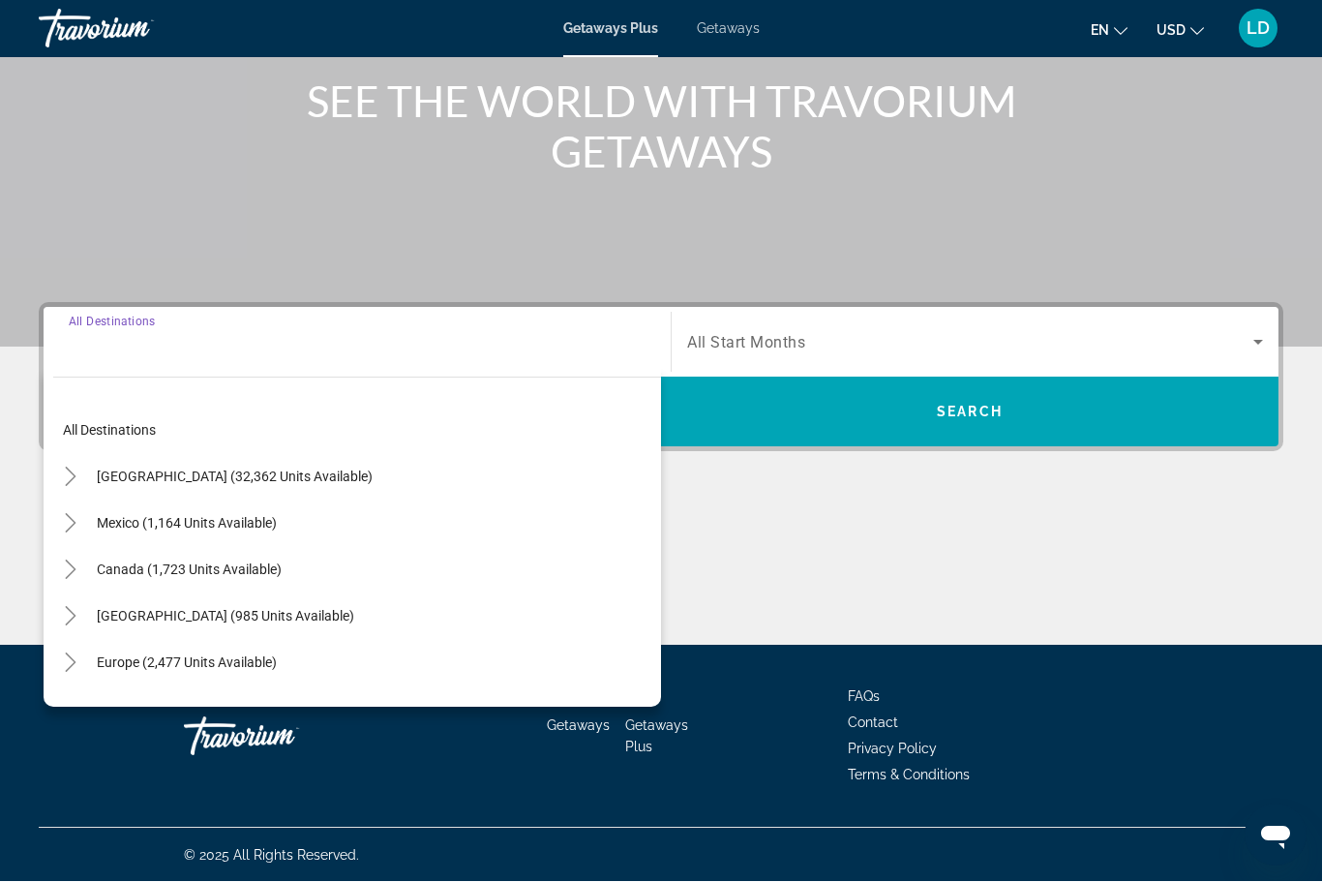
click at [62, 479] on icon "Toggle United States (32,362 units available)" at bounding box center [70, 476] width 19 height 19
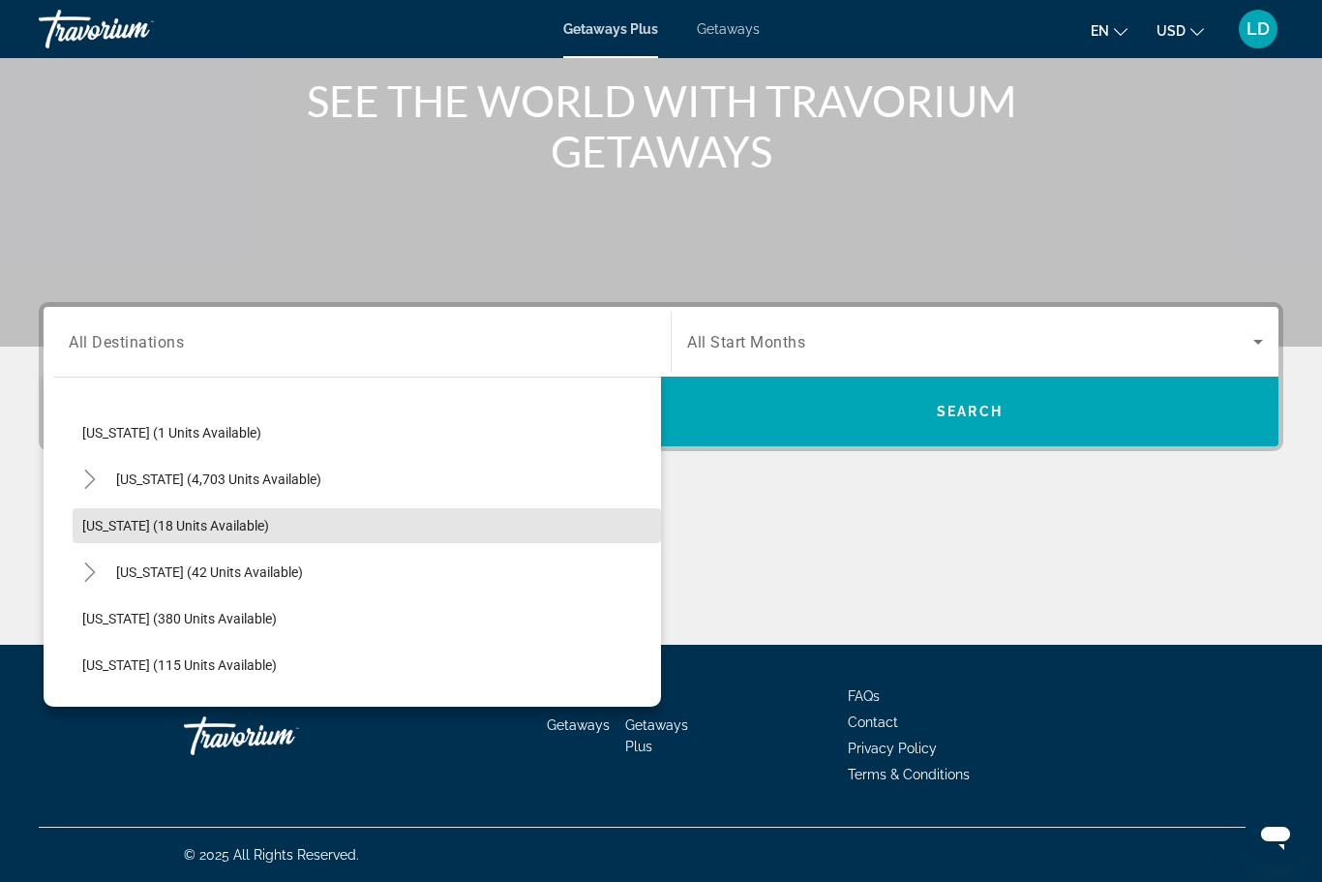
scroll to position [285, 0]
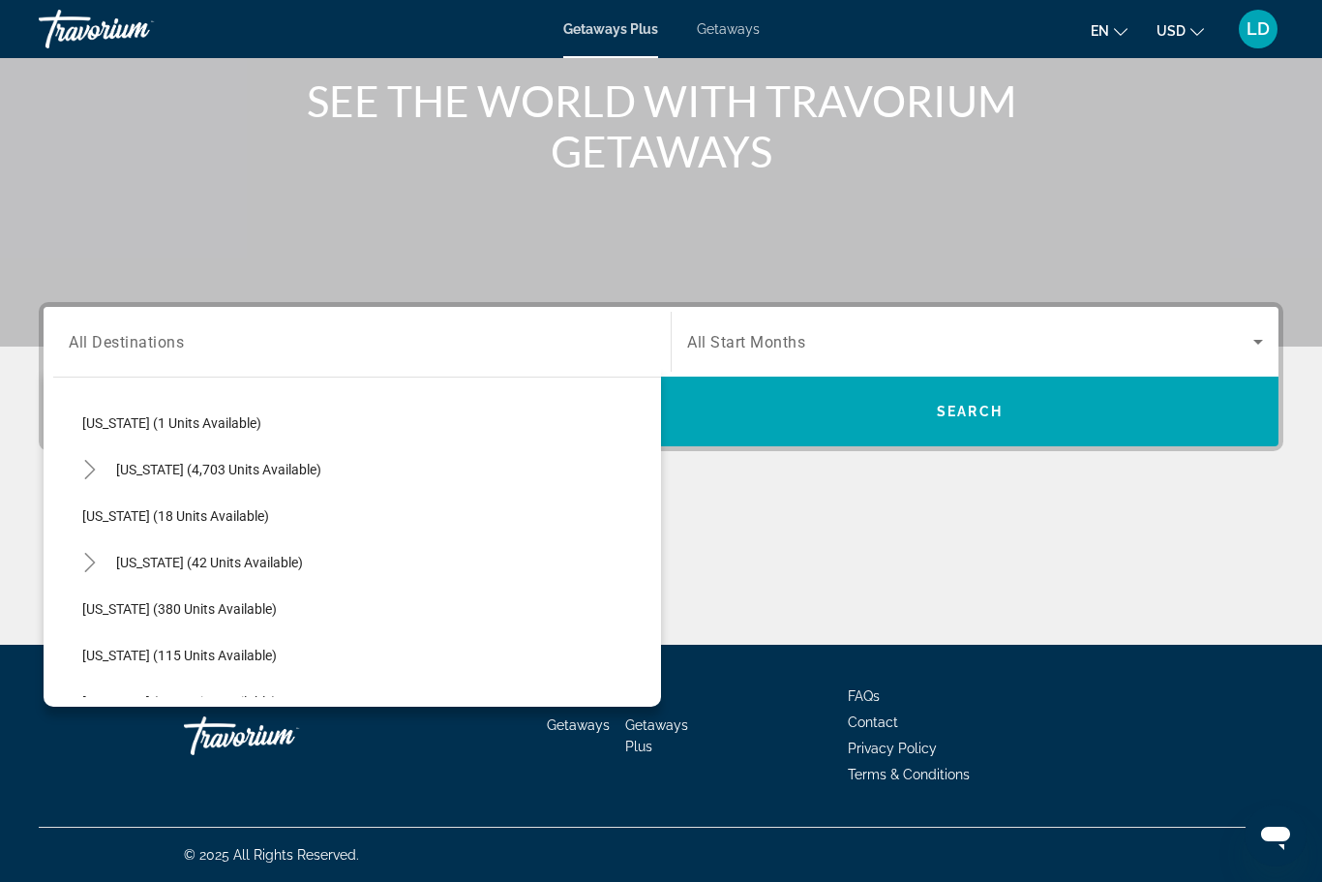
click at [83, 467] on icon "Toggle Florida (4,703 units available)" at bounding box center [89, 469] width 19 height 19
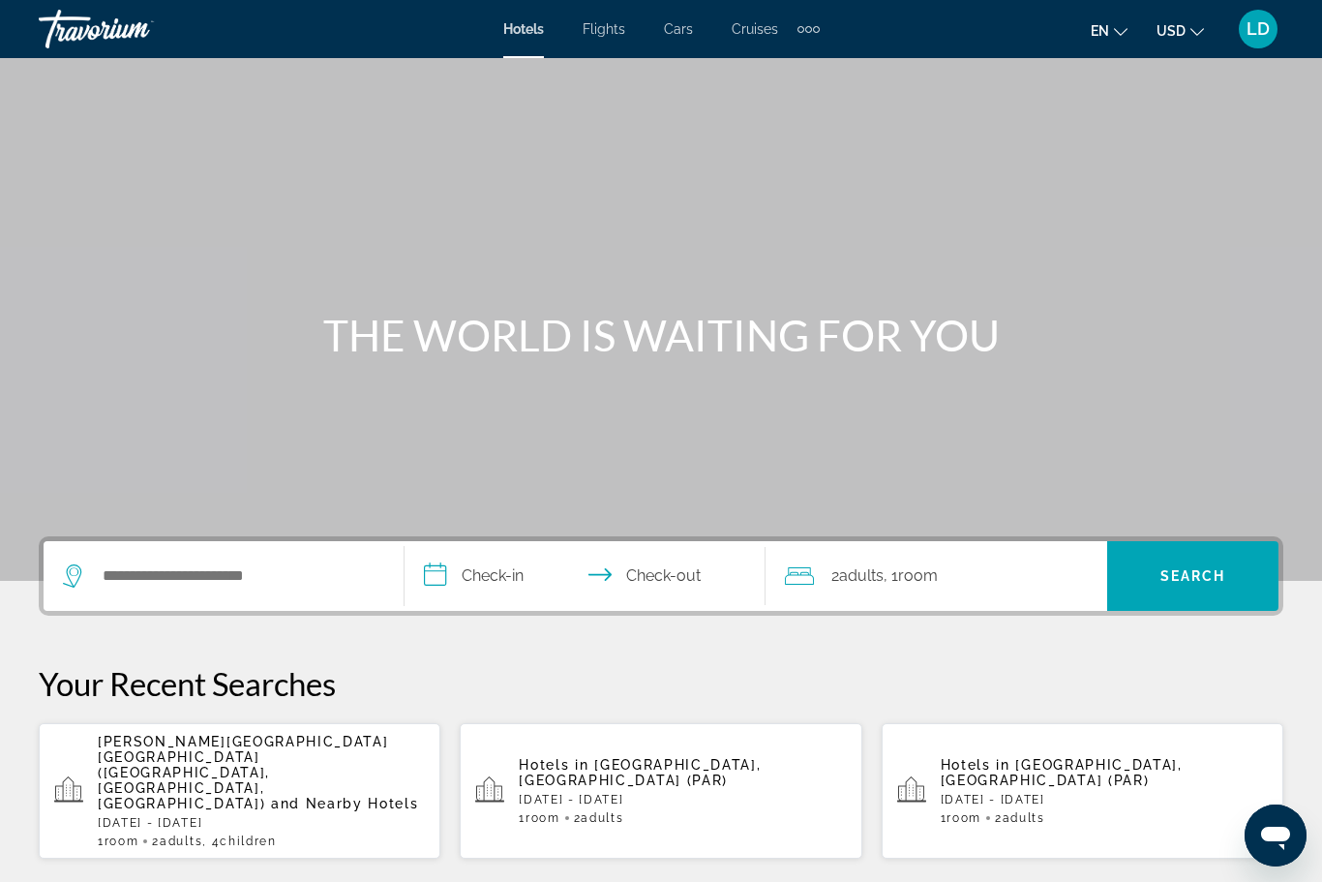
click at [816, 35] on div "Extra navigation items" at bounding box center [808, 29] width 22 height 29
click at [761, 62] on span "Activities" at bounding box center [776, 64] width 56 height 15
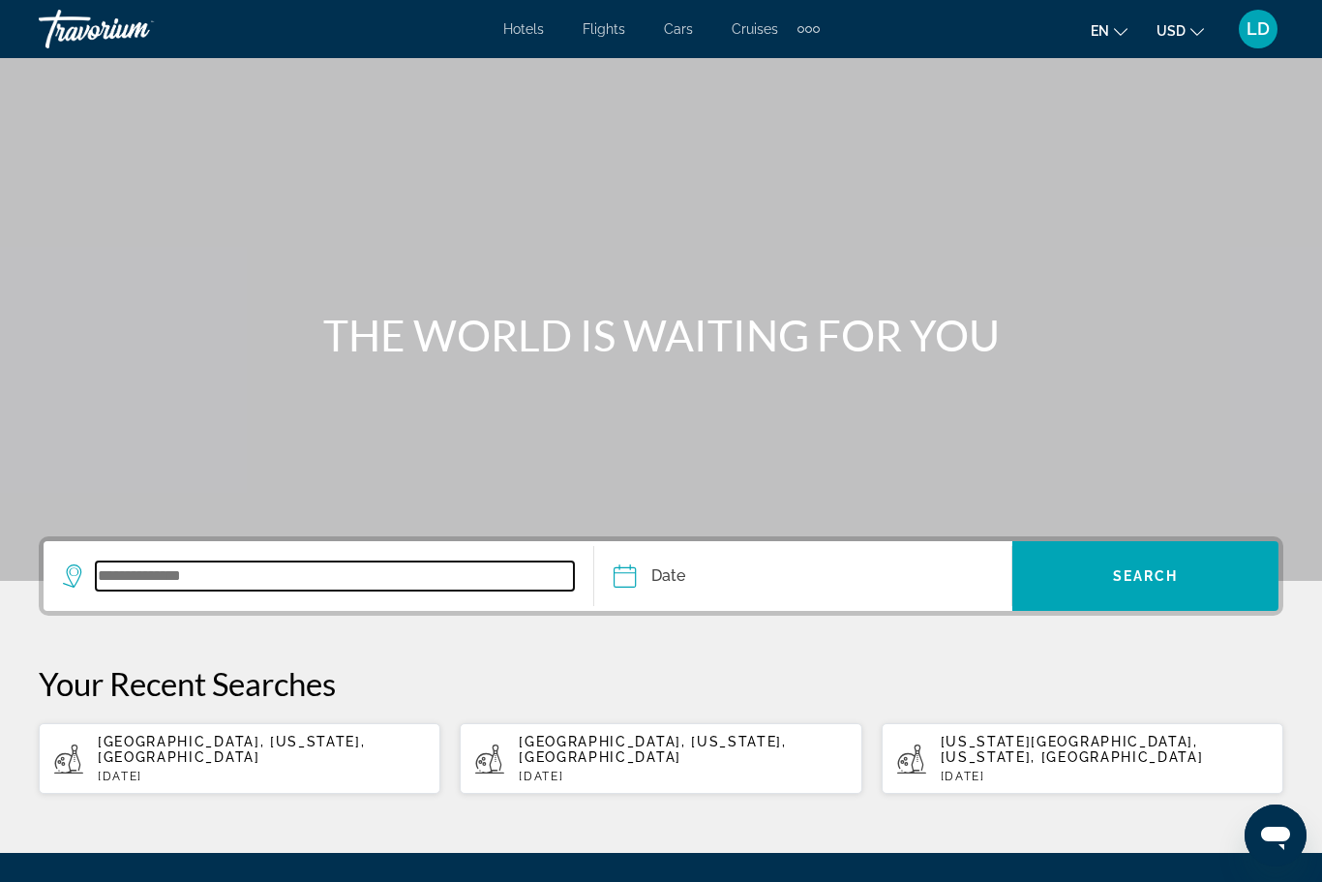
click at [124, 578] on input "Search widget" at bounding box center [335, 575] width 478 height 29
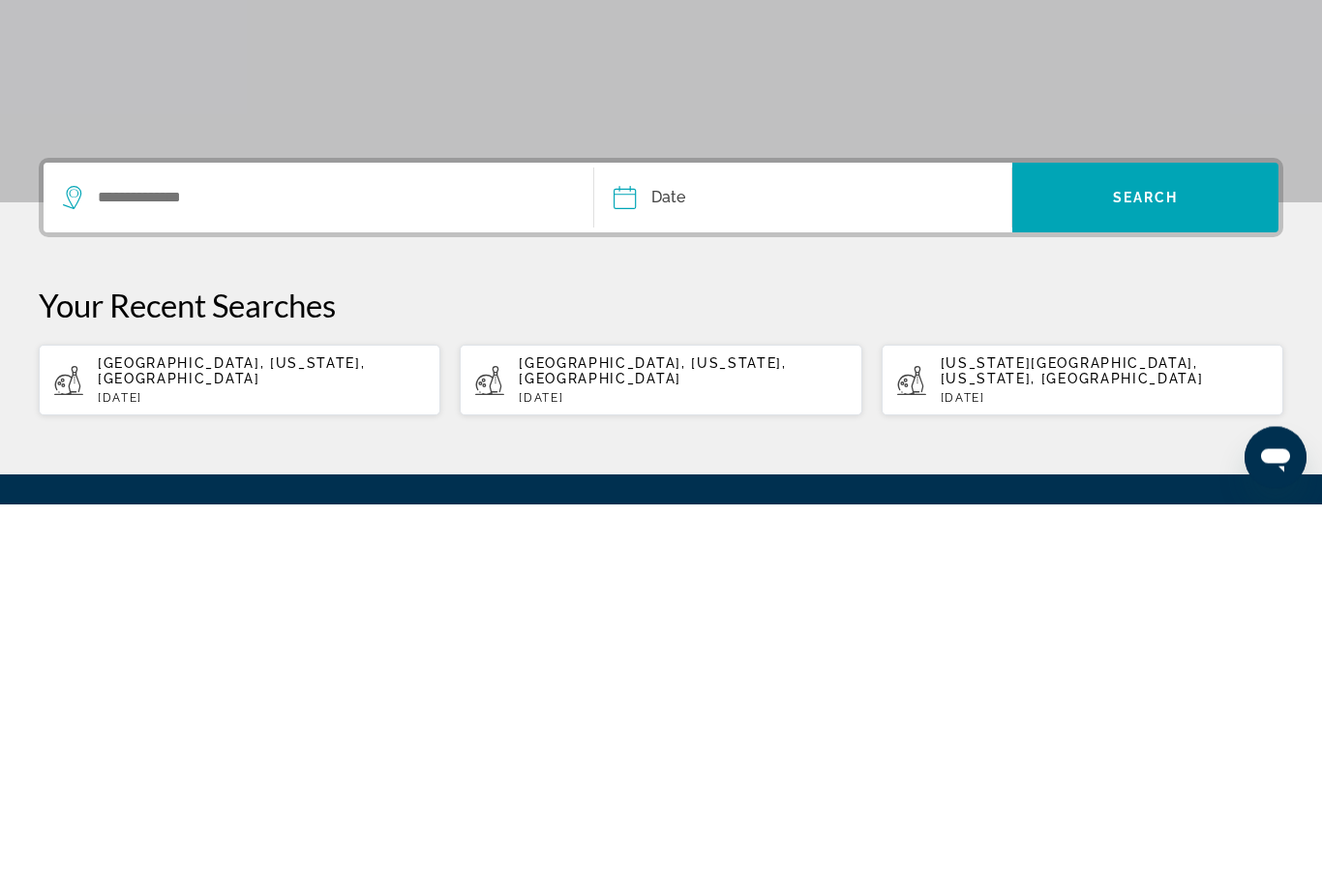
click at [117, 733] on span "[GEOGRAPHIC_DATA], [US_STATE], [GEOGRAPHIC_DATA]" at bounding box center [231, 748] width 267 height 31
type input "**********"
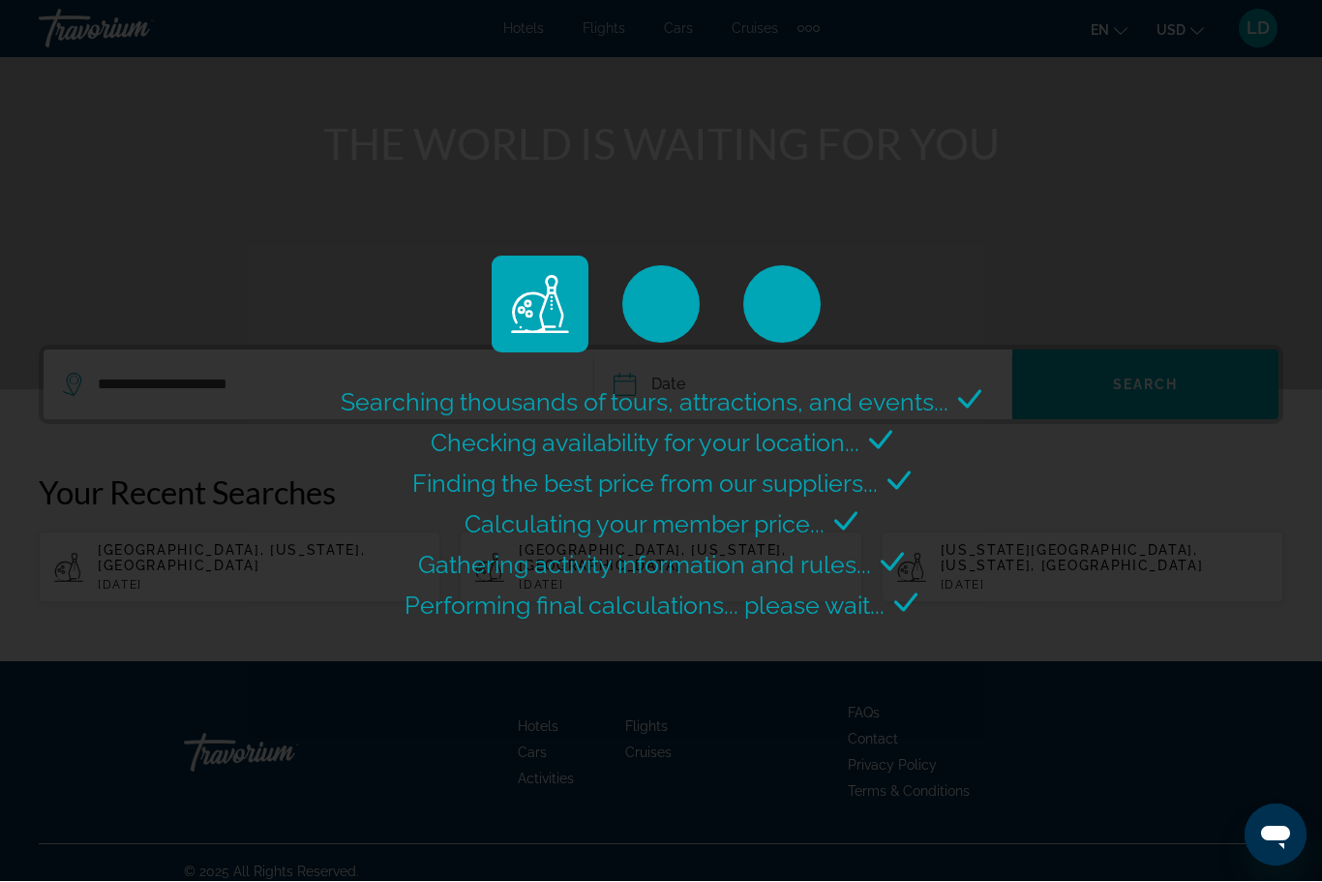
scroll to position [64, 0]
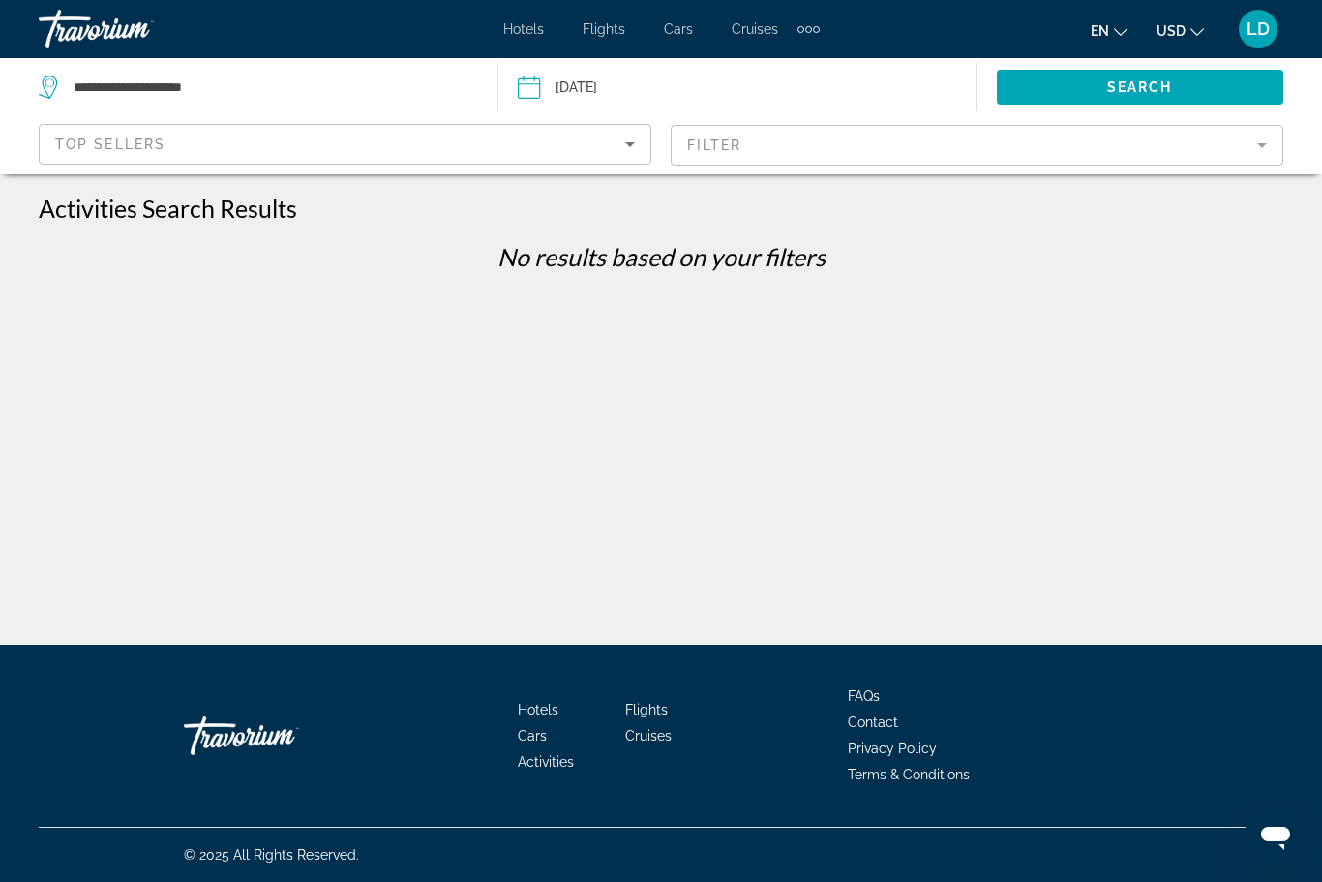
click at [648, 93] on input "Date: Jul 22, 2025" at bounding box center [631, 90] width 237 height 64
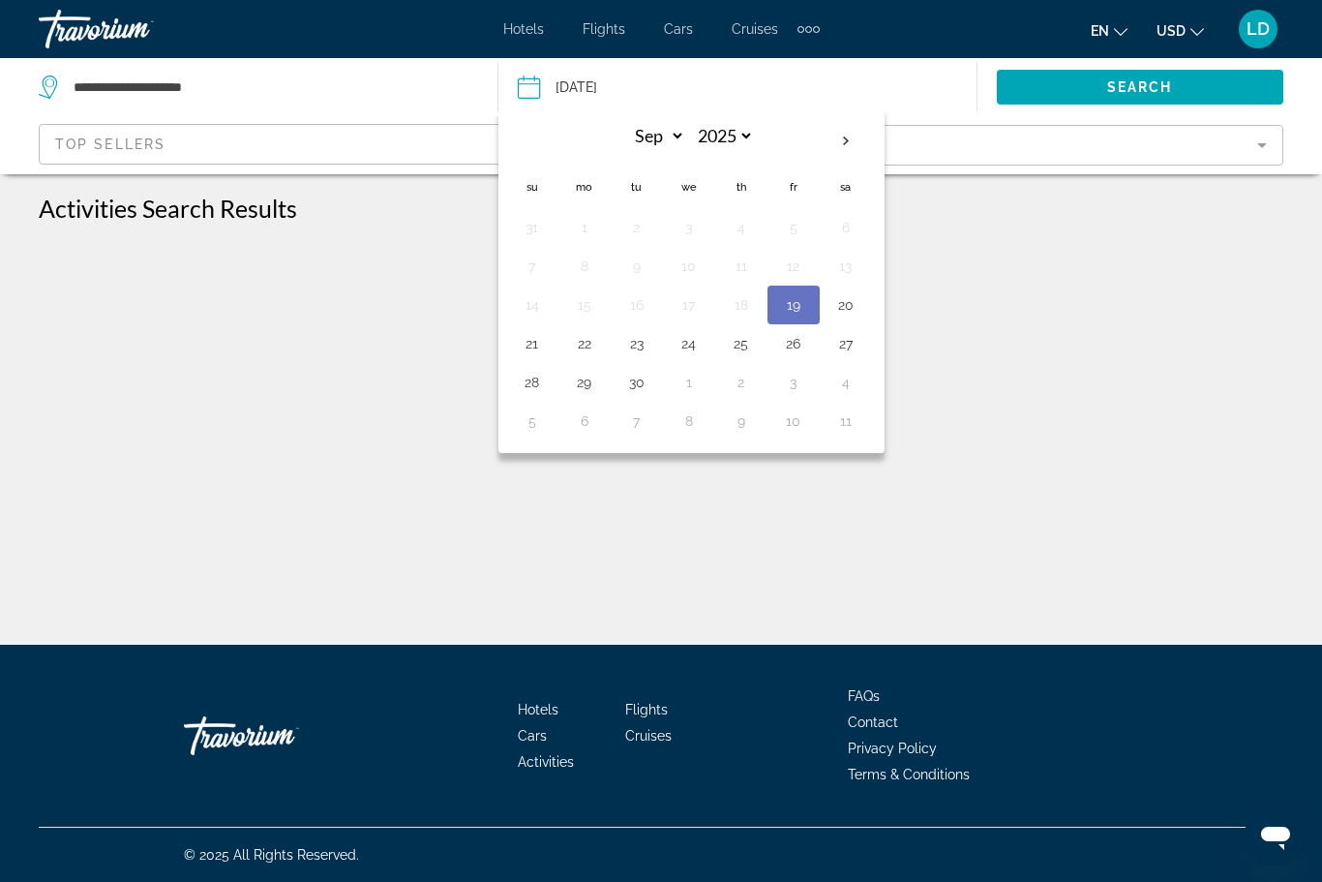
click at [854, 133] on th "Next month" at bounding box center [846, 141] width 52 height 43
select select "*"
click at [740, 307] on button "16" at bounding box center [741, 304] width 31 height 27
type input "**********"
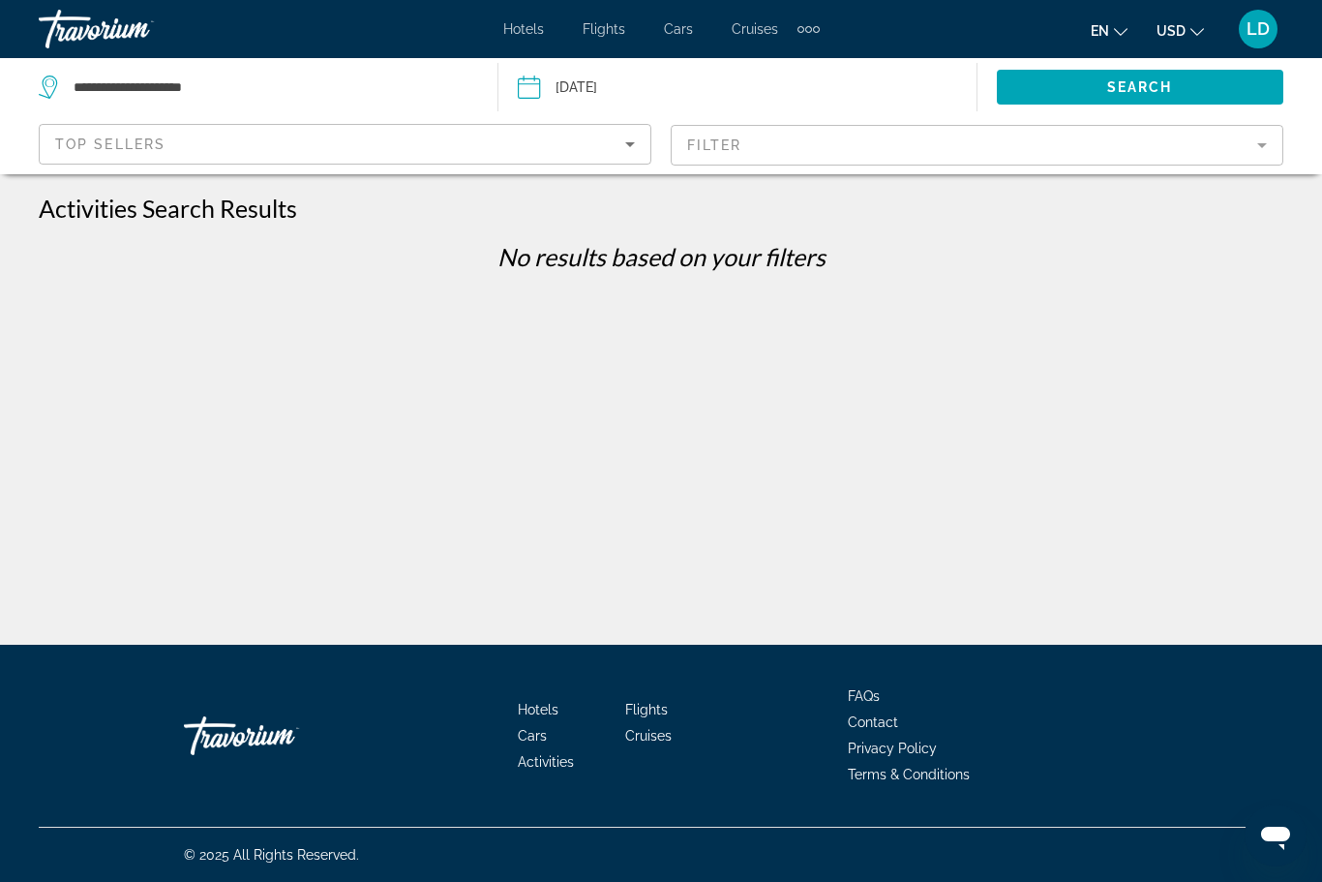
click at [1032, 81] on span "Search widget" at bounding box center [1140, 87] width 287 height 46
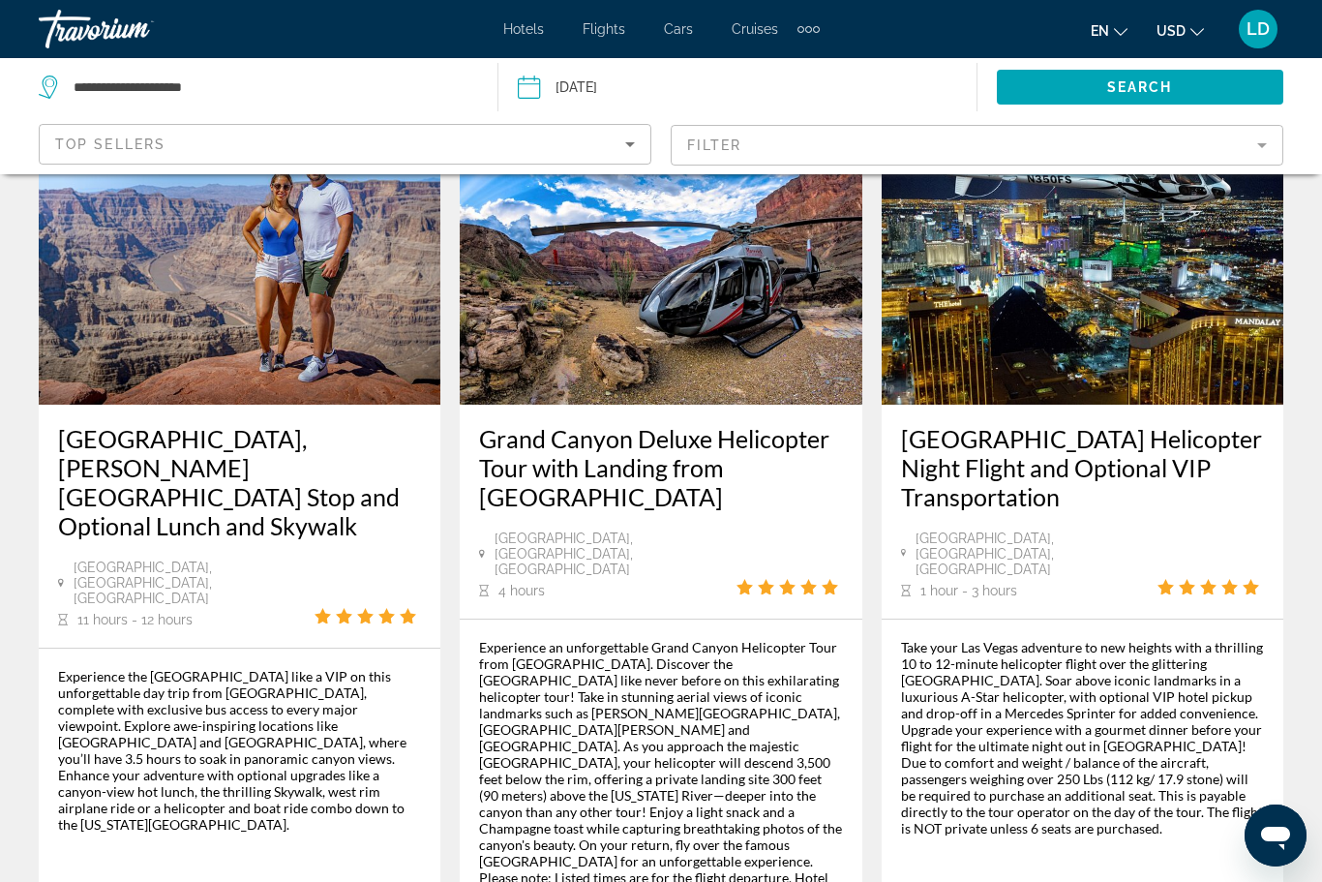
scroll to position [0, 0]
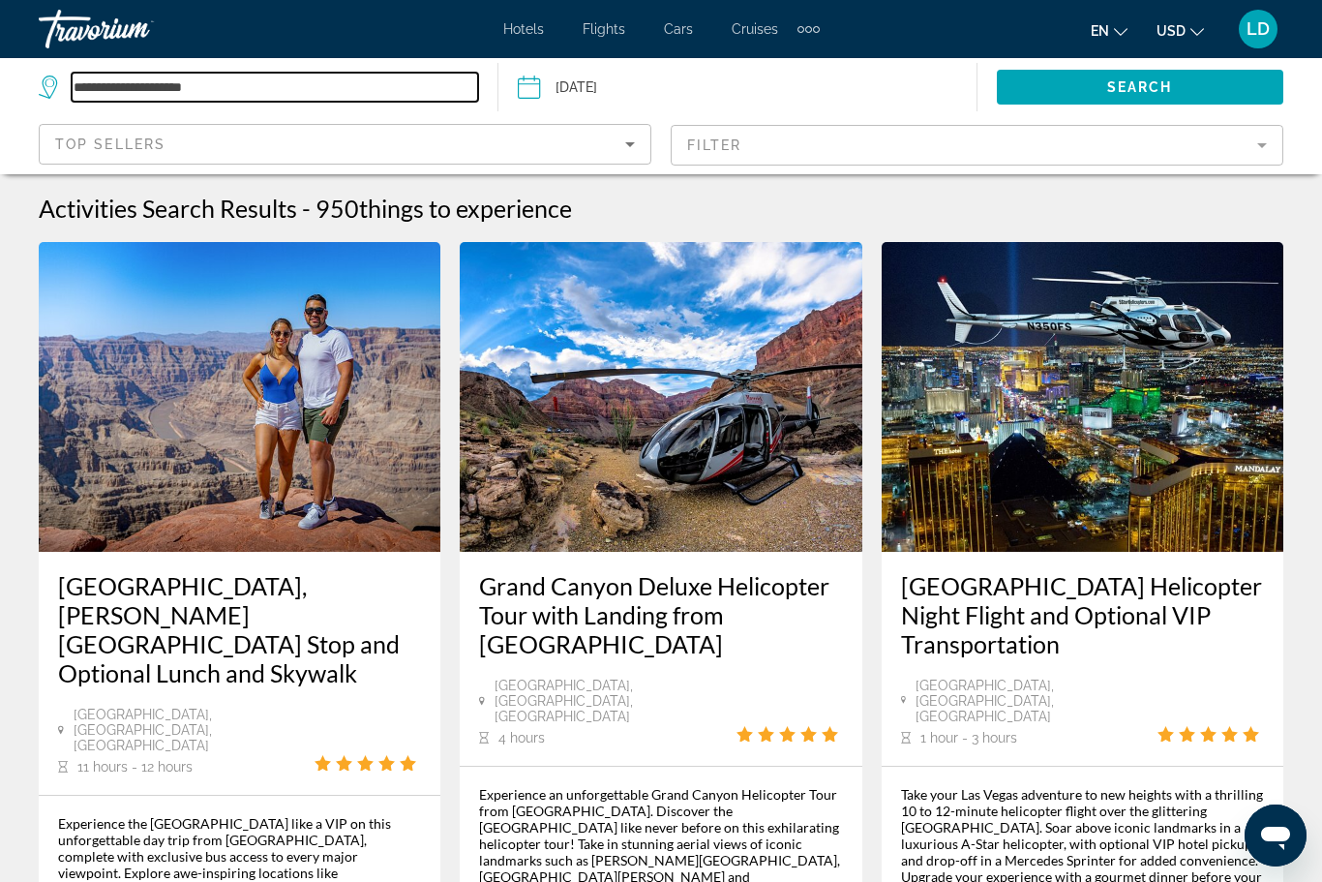
click at [242, 99] on input "**********" at bounding box center [275, 87] width 406 height 29
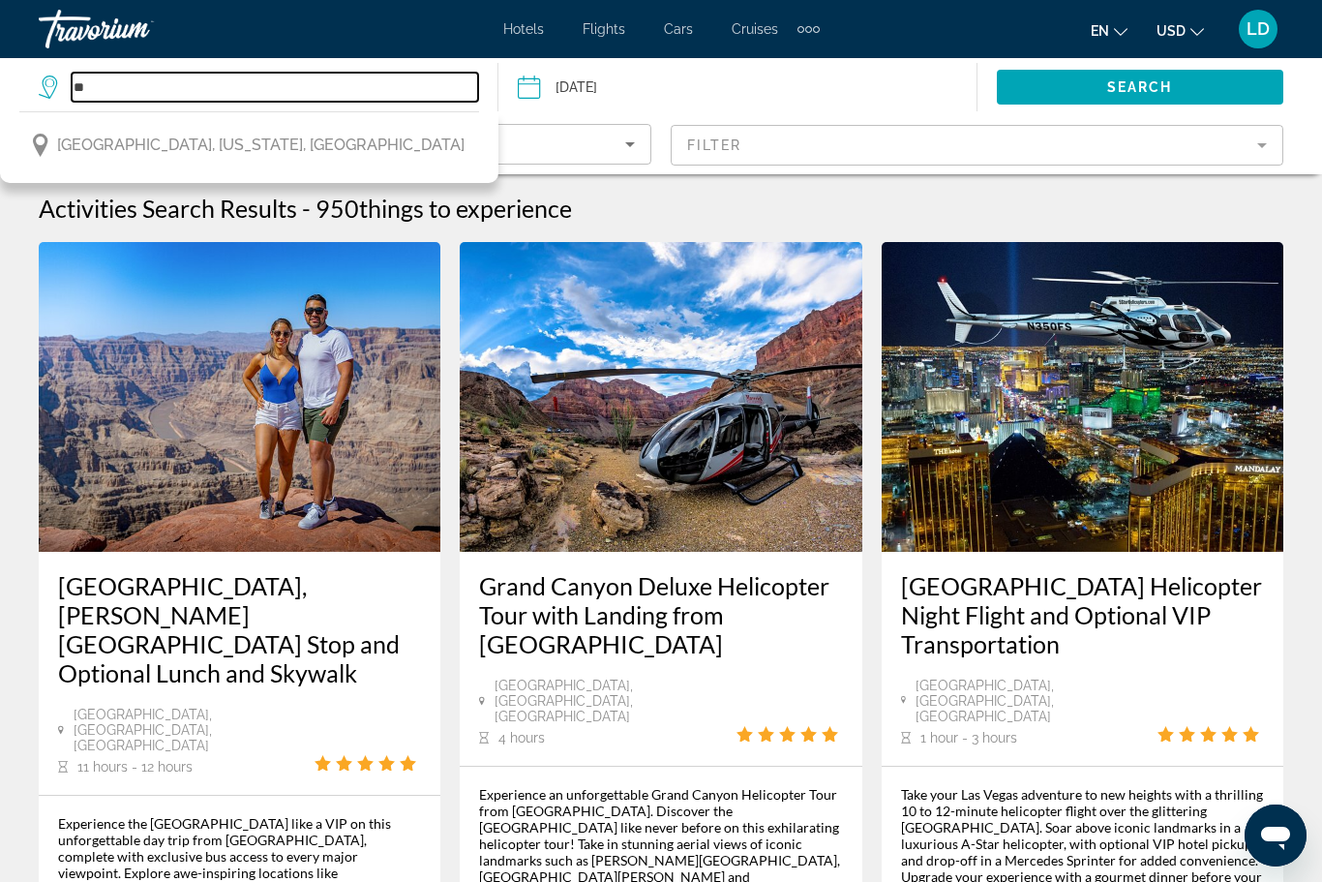
type input "*"
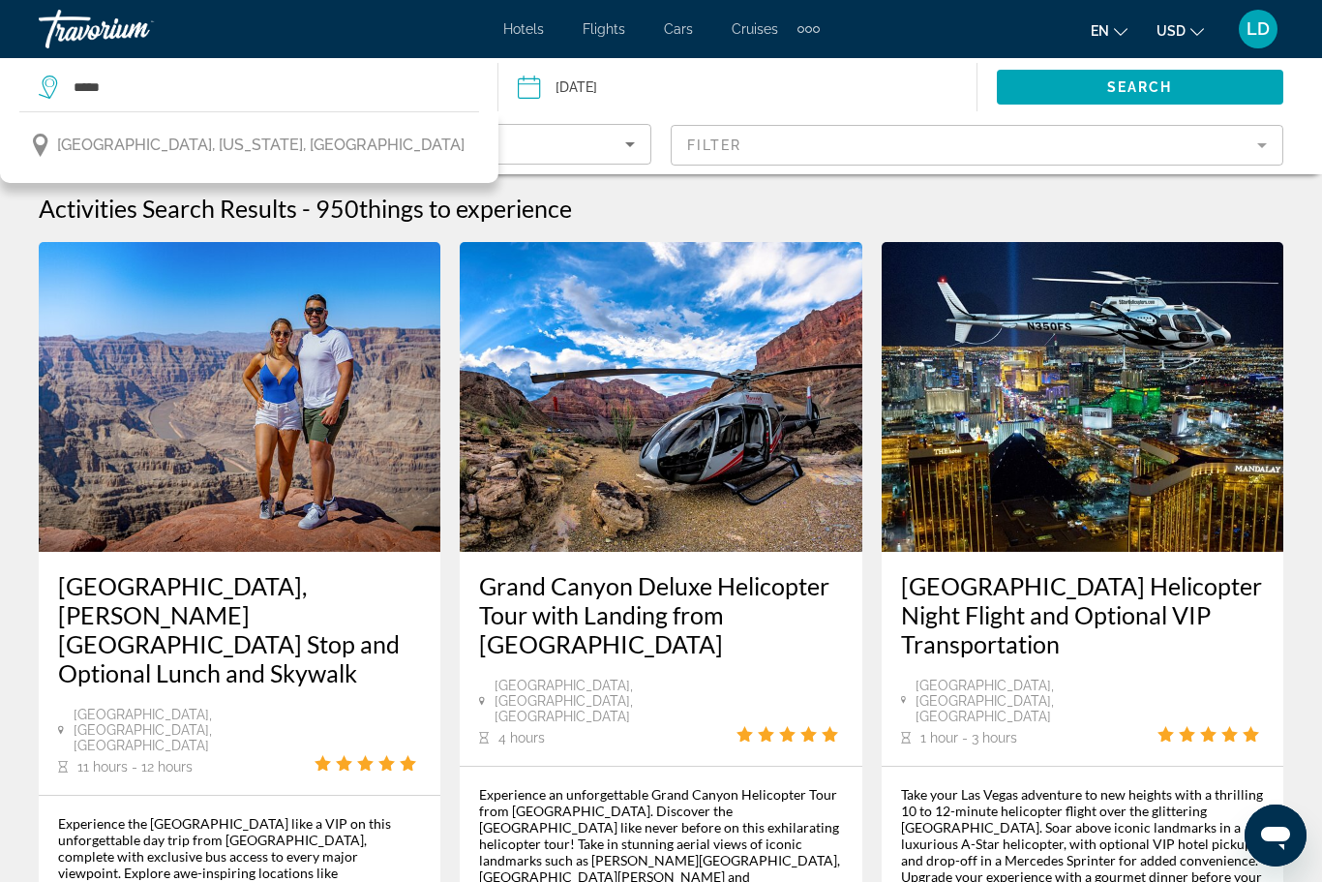
click at [117, 142] on span "[GEOGRAPHIC_DATA], [US_STATE], [GEOGRAPHIC_DATA]" at bounding box center [260, 145] width 407 height 27
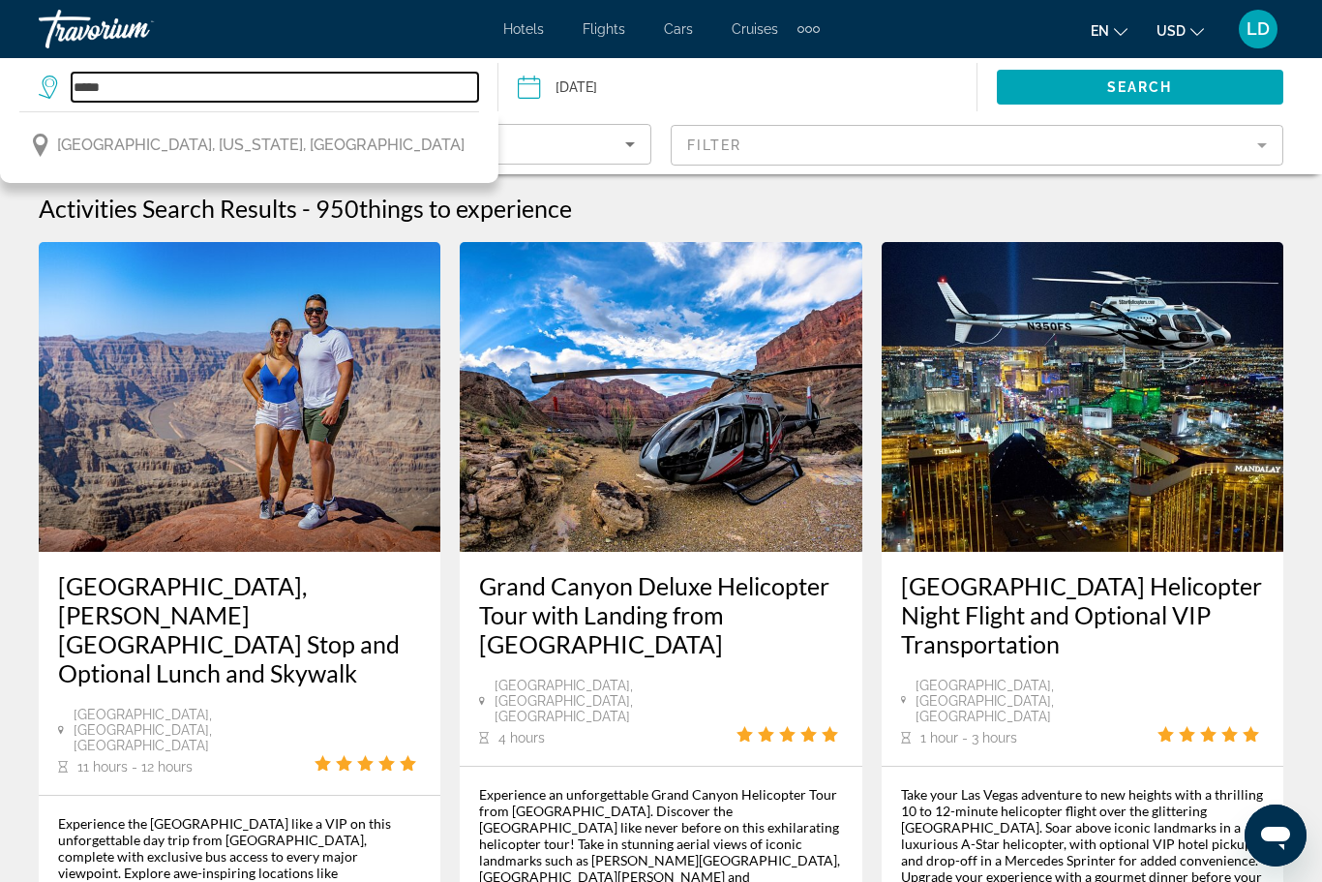
type input "**********"
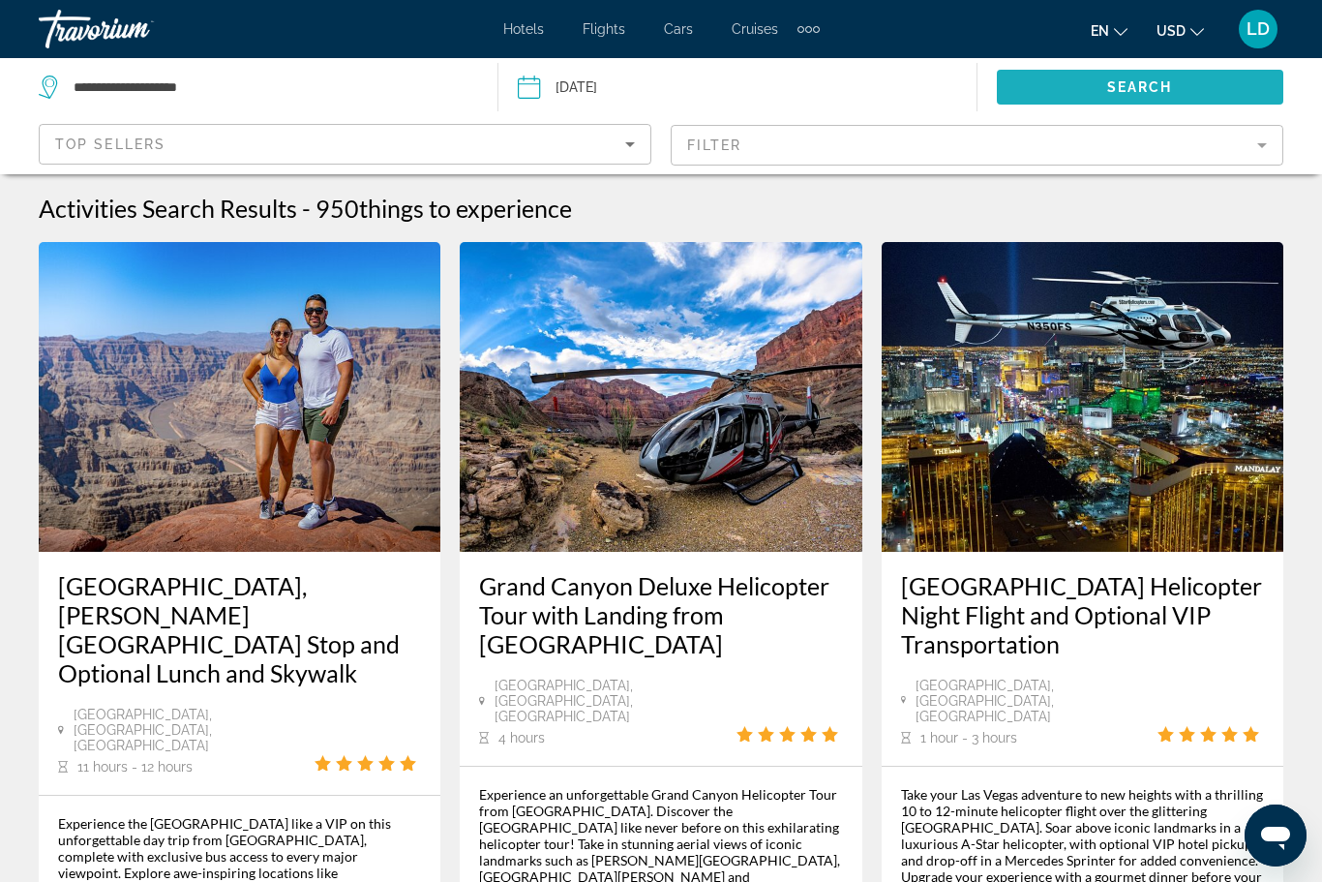
click at [1036, 85] on span "Search widget" at bounding box center [1140, 87] width 287 height 46
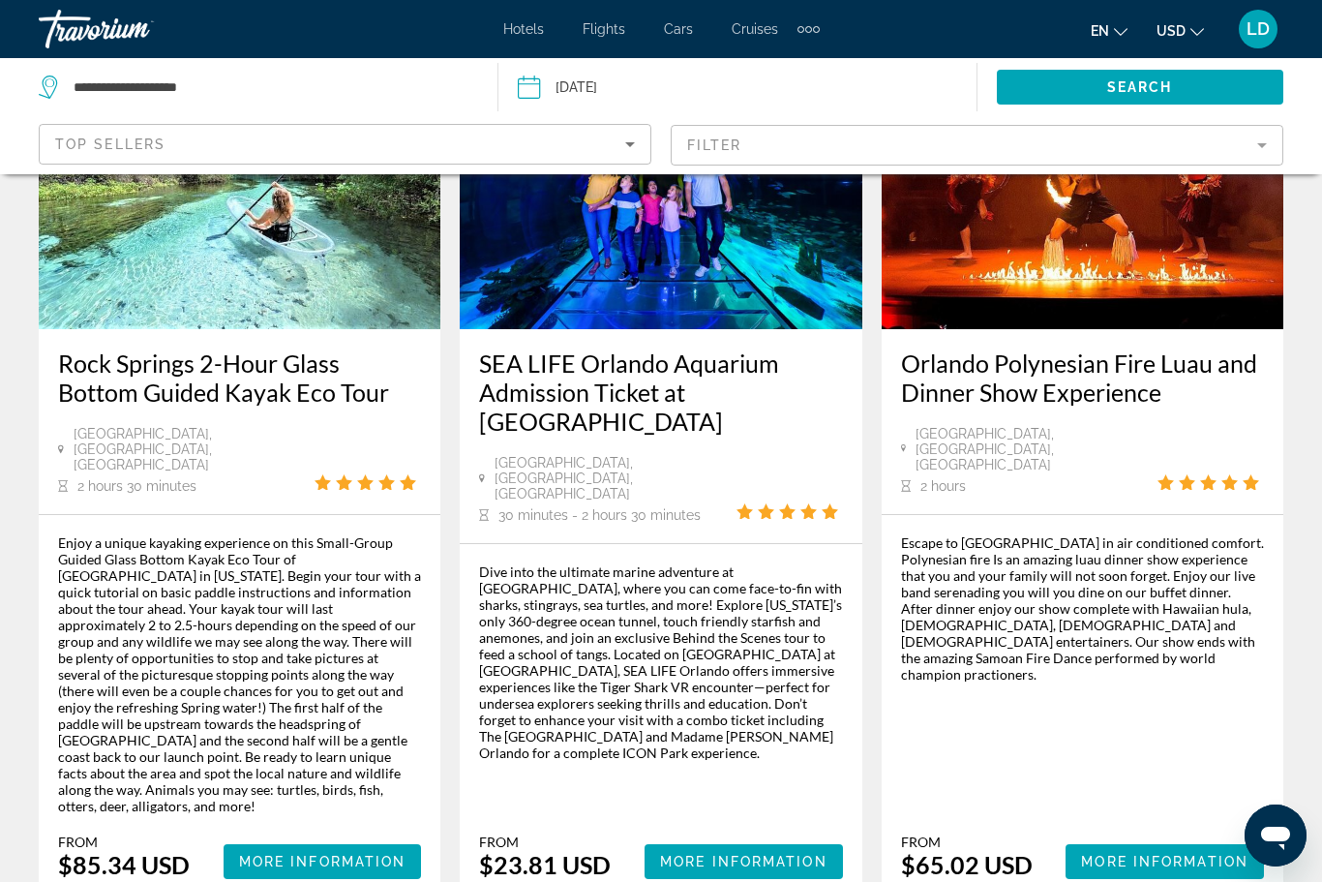
scroll to position [3057, 0]
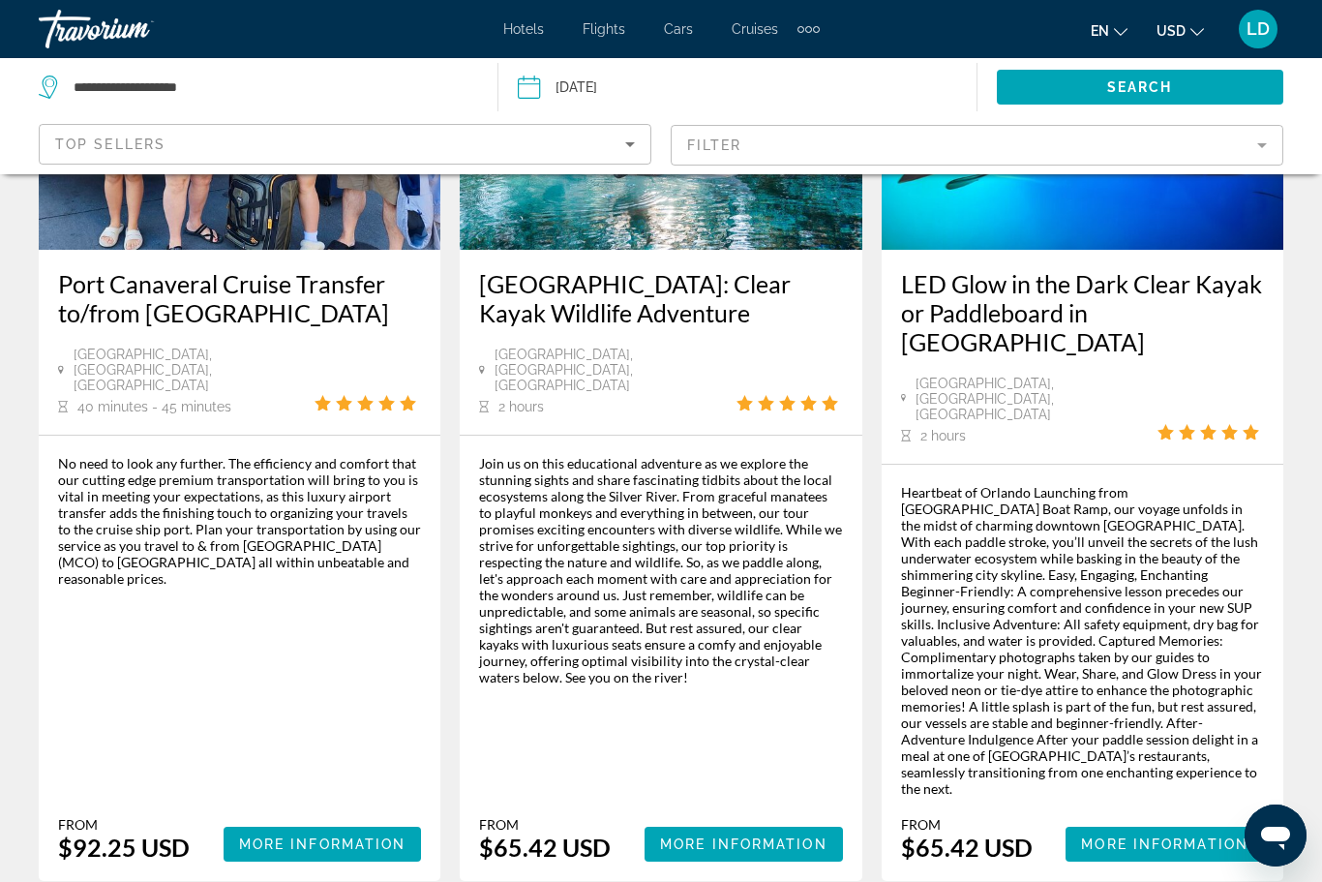
scroll to position [3074, 0]
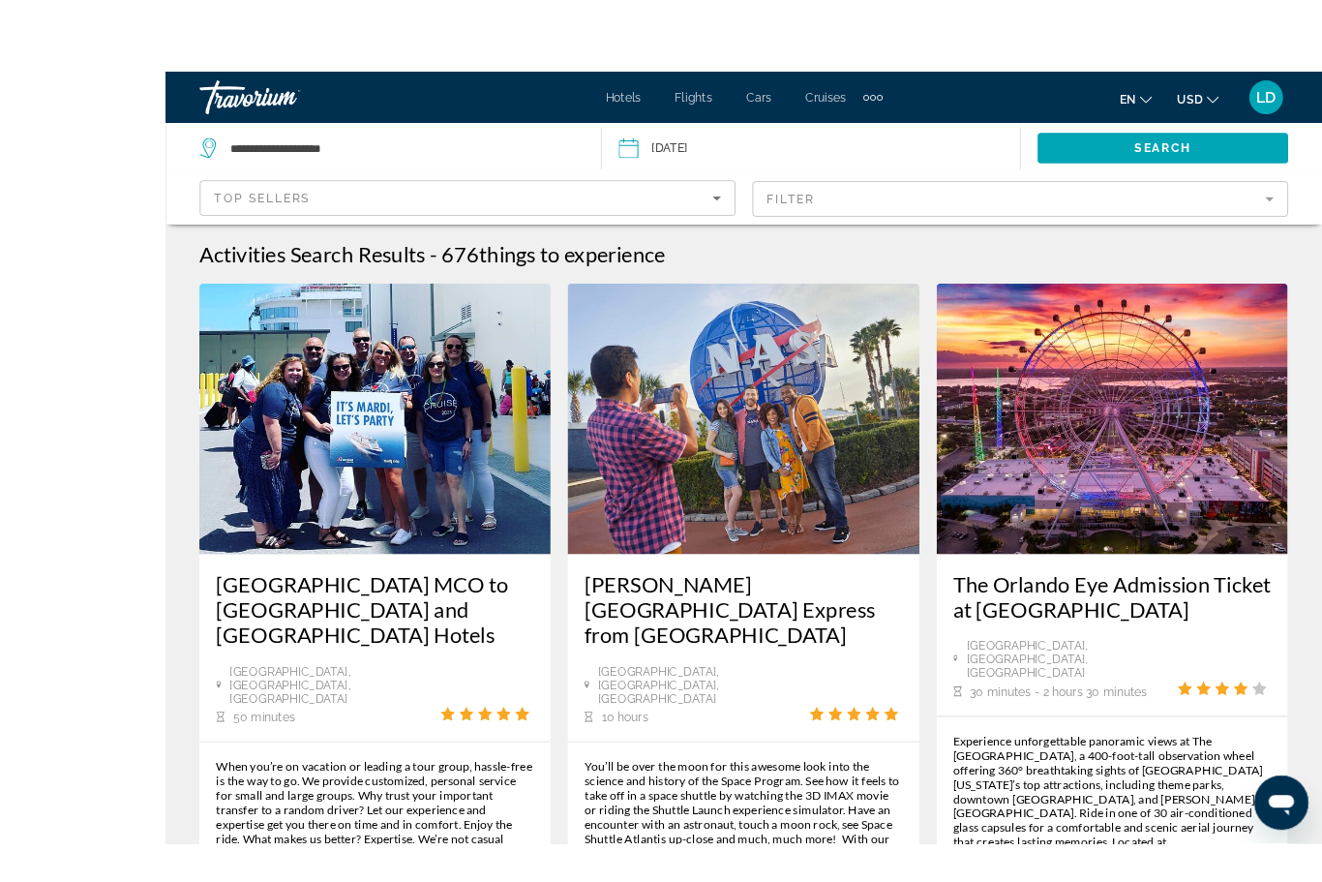
scroll to position [38, 0]
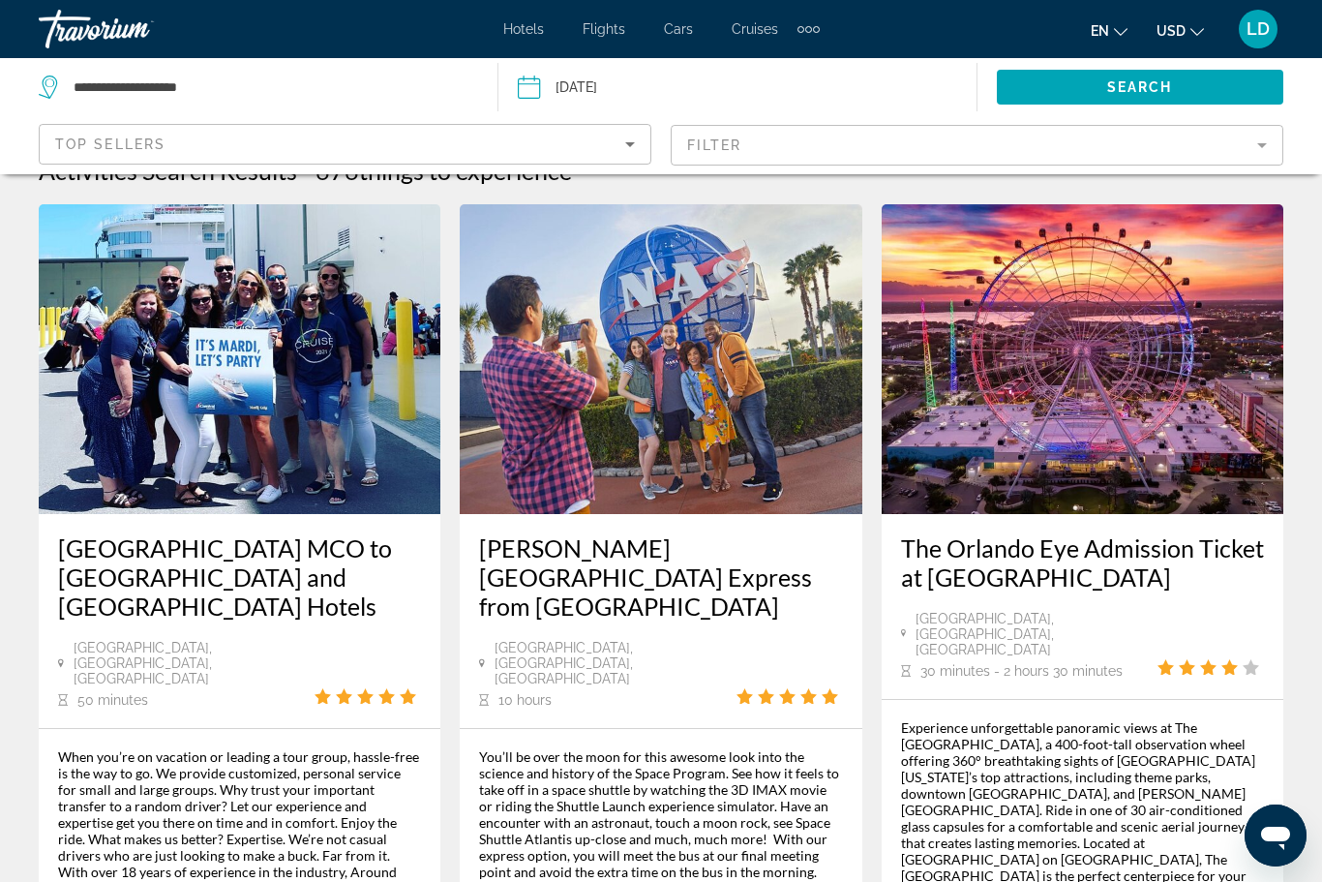
click at [673, 36] on span "Cars" at bounding box center [678, 28] width 29 height 15
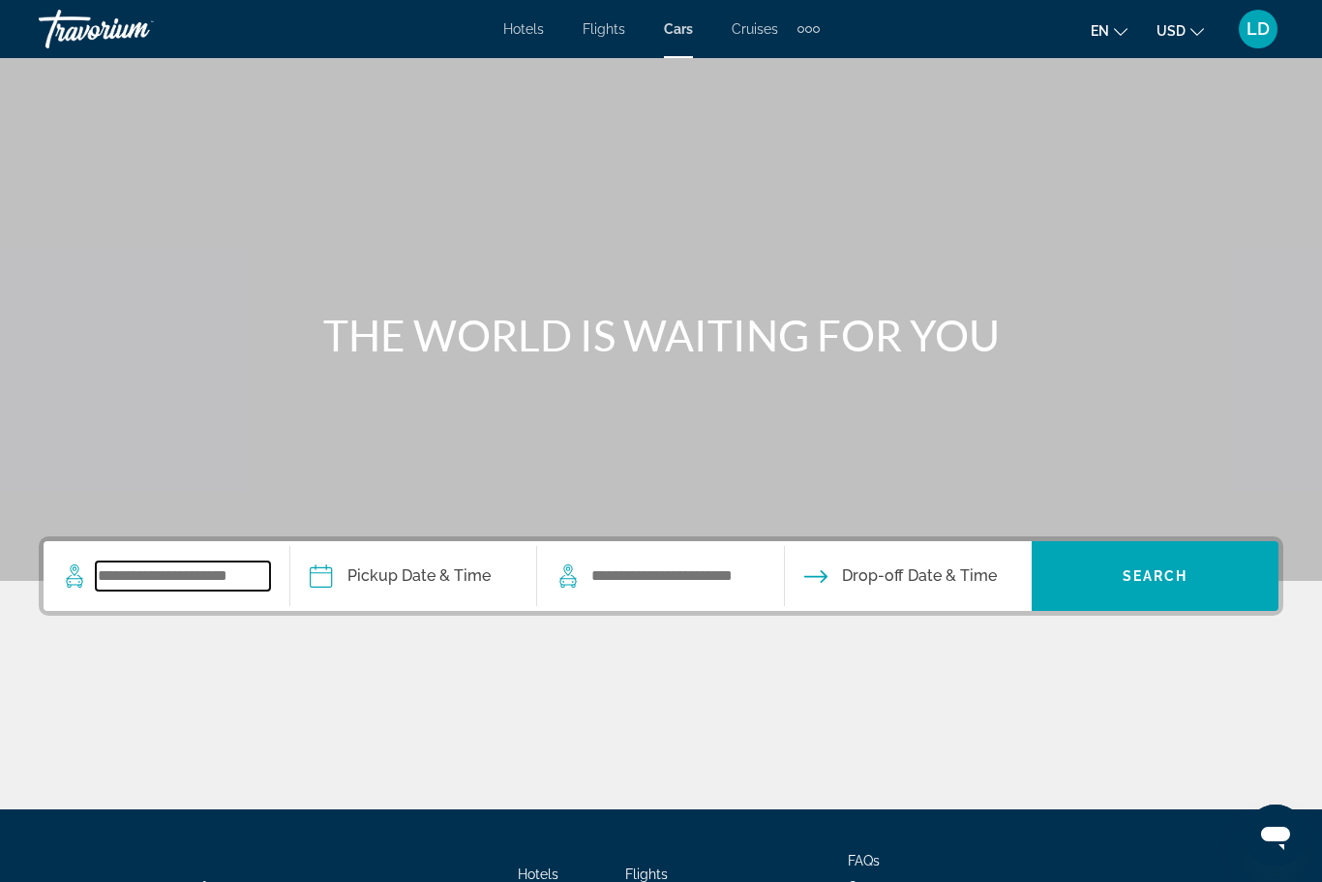
click at [127, 582] on input "Search widget" at bounding box center [183, 575] width 174 height 29
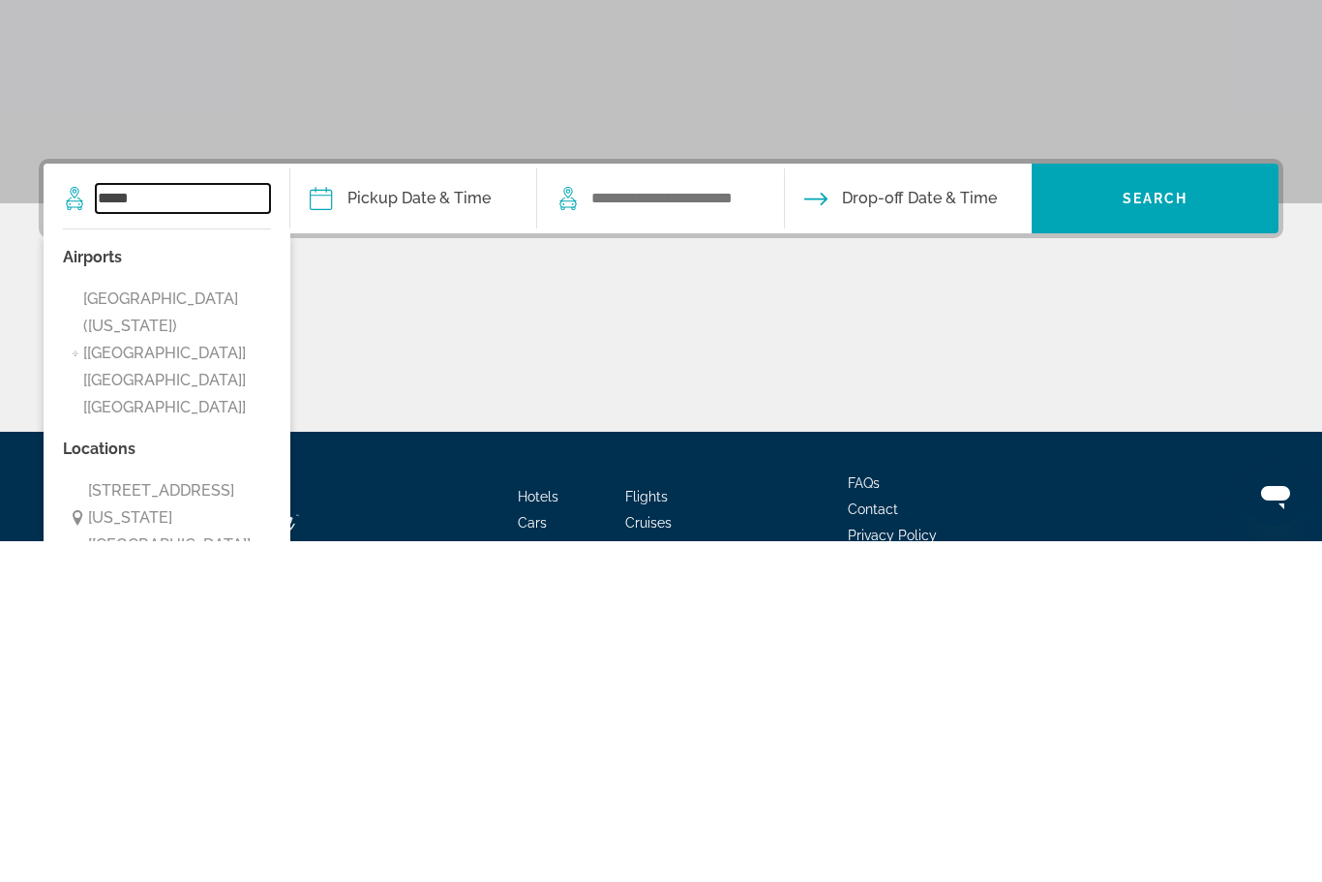
type input "*****"
click at [412, 504] on input "Pickup date" at bounding box center [412, 541] width 254 height 75
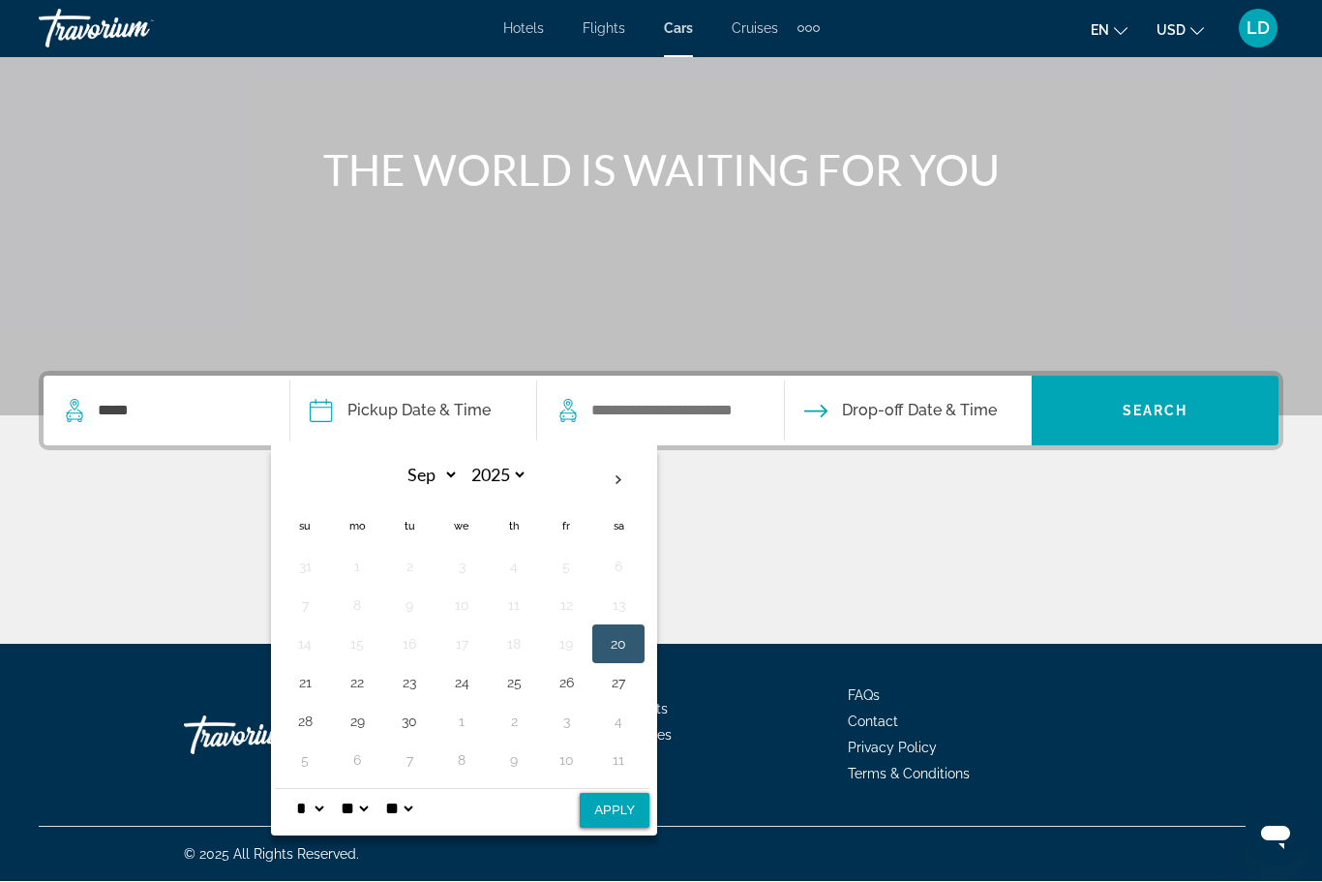
click at [634, 478] on th "Next month" at bounding box center [618, 481] width 52 height 43
click at [631, 479] on th "Next month" at bounding box center [618, 481] width 52 height 43
select select "**"
click at [473, 719] on button "26" at bounding box center [461, 721] width 31 height 27
click at [370, 721] on button "24" at bounding box center [357, 721] width 31 height 27
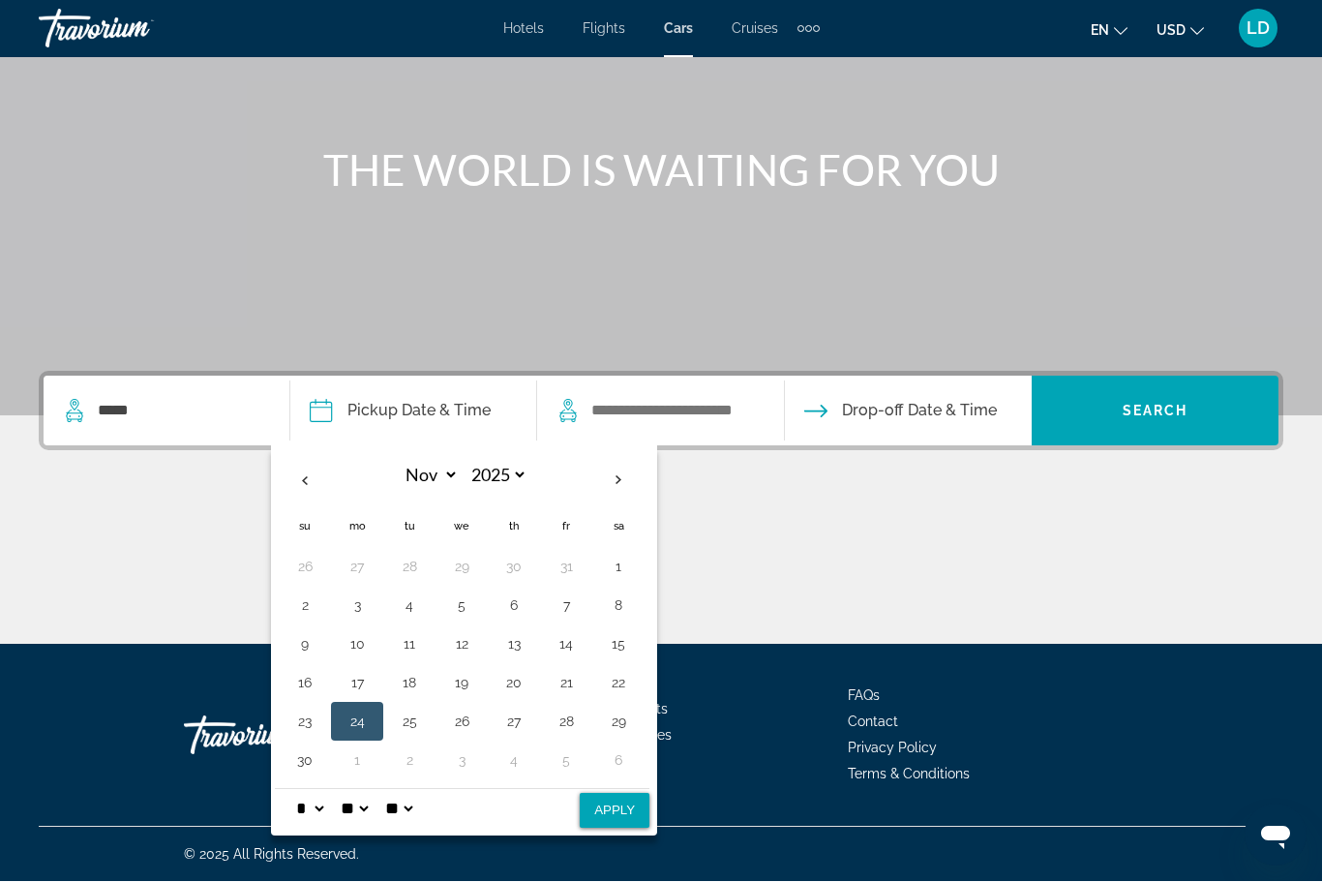
click at [528, 718] on button "27" at bounding box center [513, 721] width 31 height 27
click at [315, 758] on button "30" at bounding box center [304, 760] width 31 height 27
click at [529, 722] on button "27" at bounding box center [513, 721] width 31 height 27
click at [621, 398] on input "Search widget" at bounding box center [676, 411] width 174 height 29
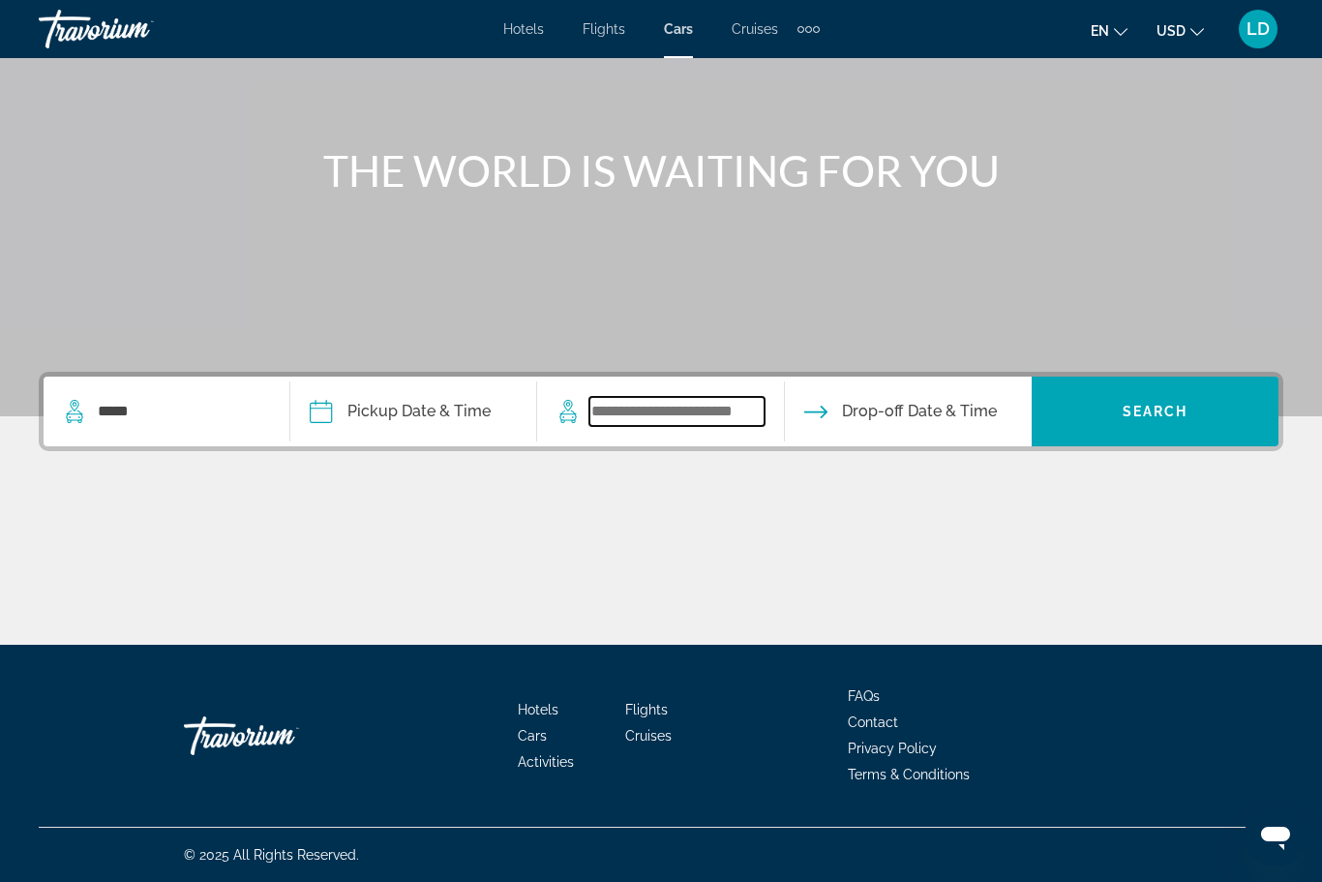
click at [626, 416] on input "Search widget" at bounding box center [676, 411] width 174 height 29
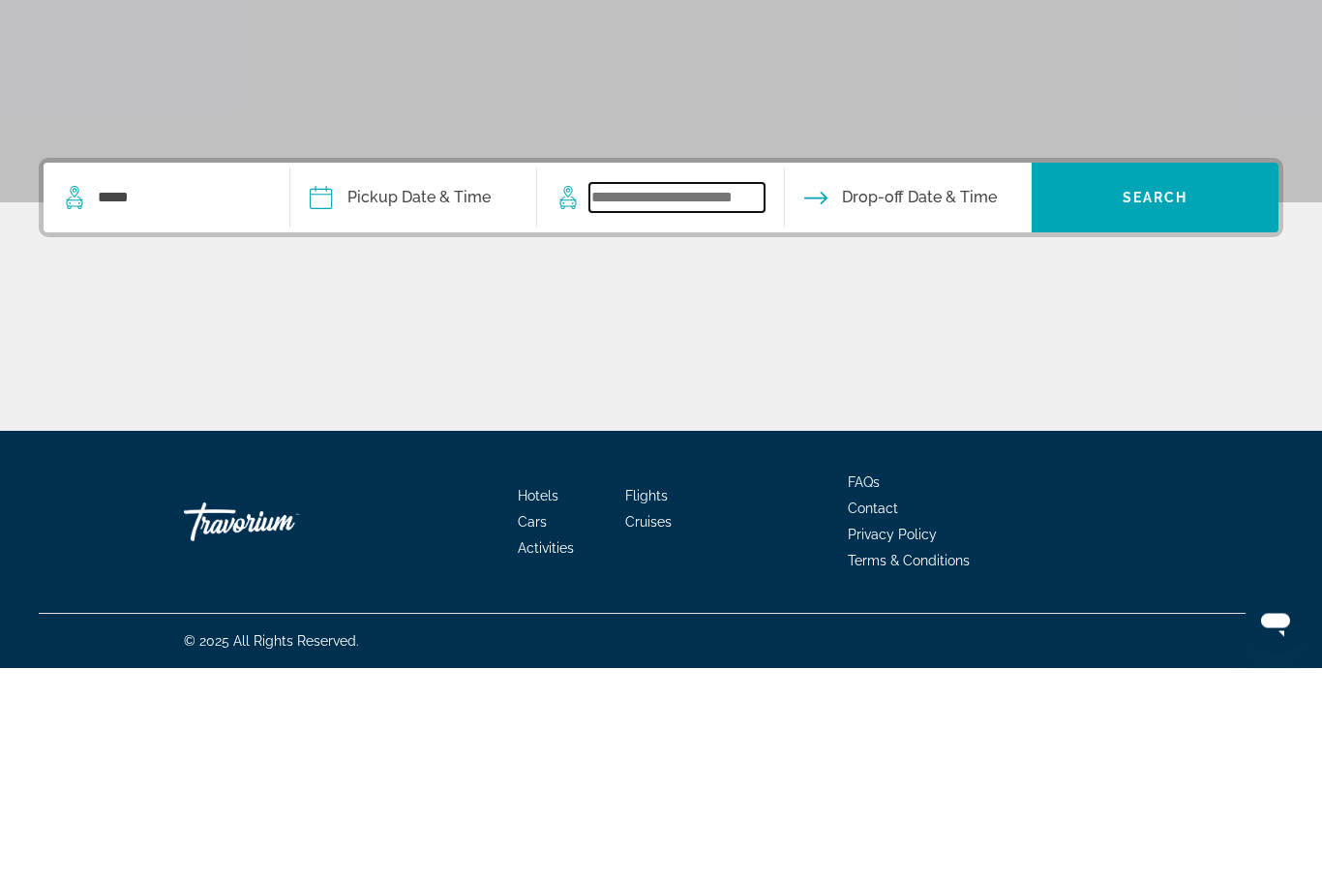
click at [736, 397] on input "Search widget" at bounding box center [676, 411] width 174 height 29
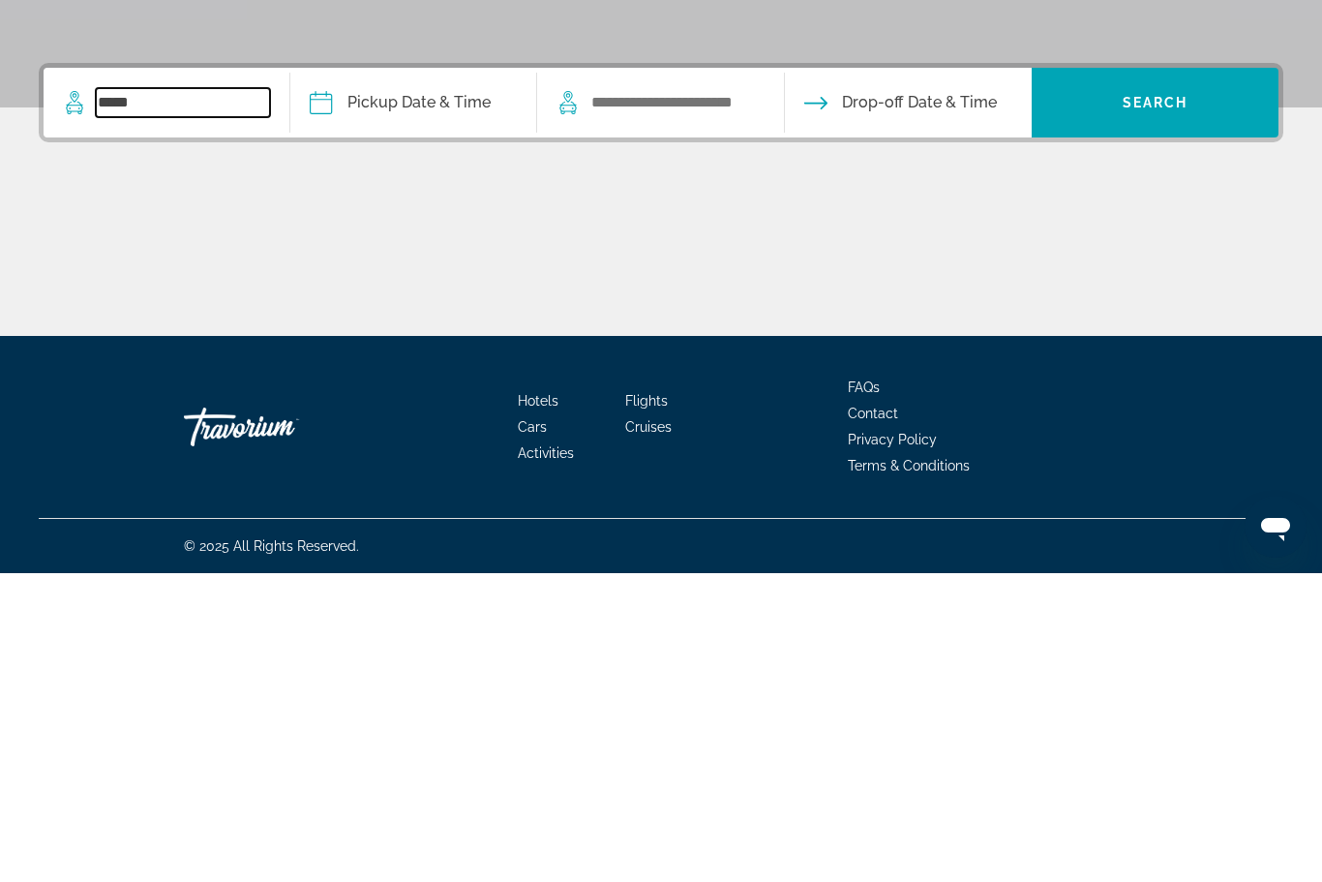
click at [162, 397] on input "*****" at bounding box center [183, 411] width 174 height 29
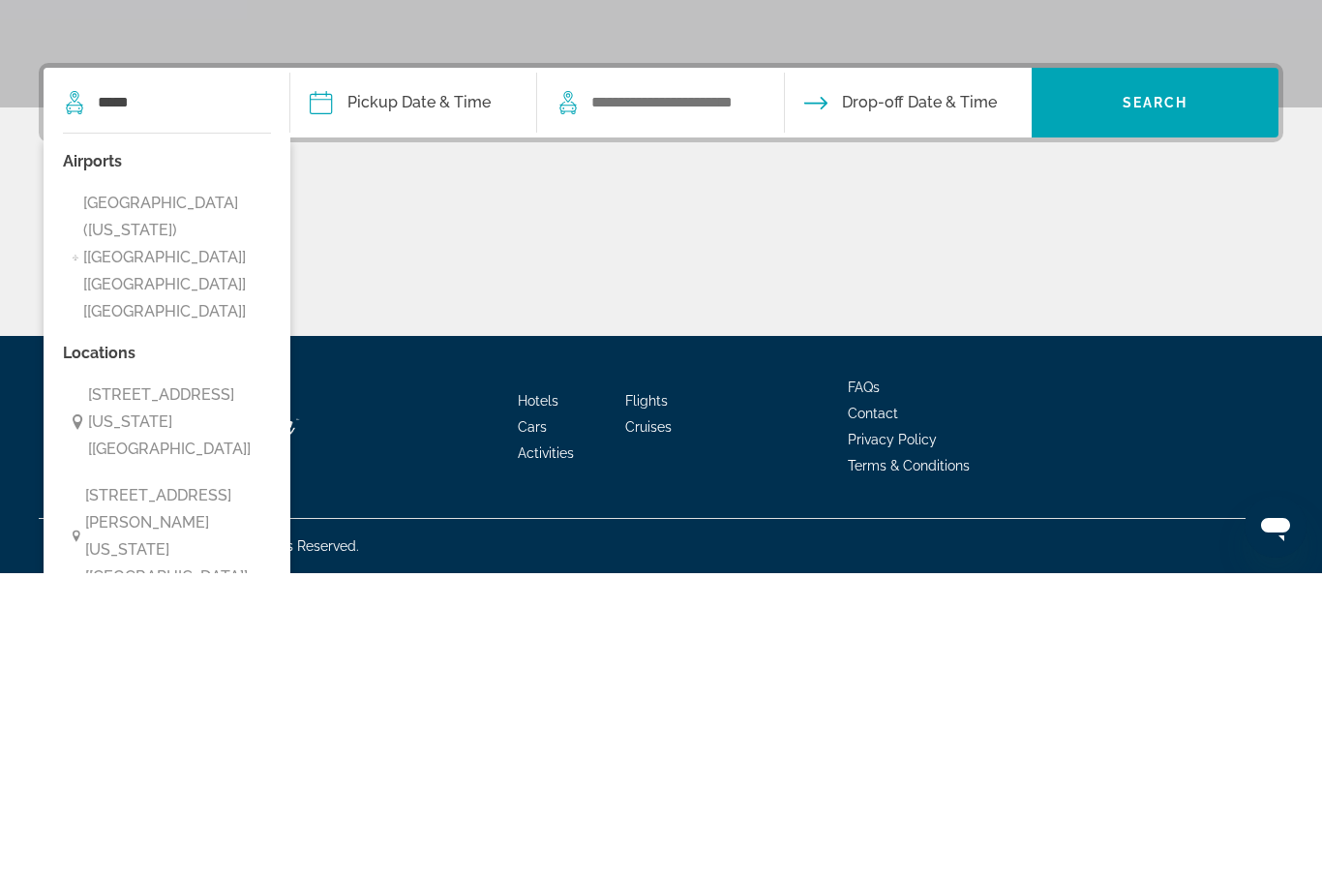
click at [155, 690] on span "[STREET_ADDRESS][US_STATE] [[GEOGRAPHIC_DATA]]" at bounding box center [175, 730] width 175 height 81
type input "**********"
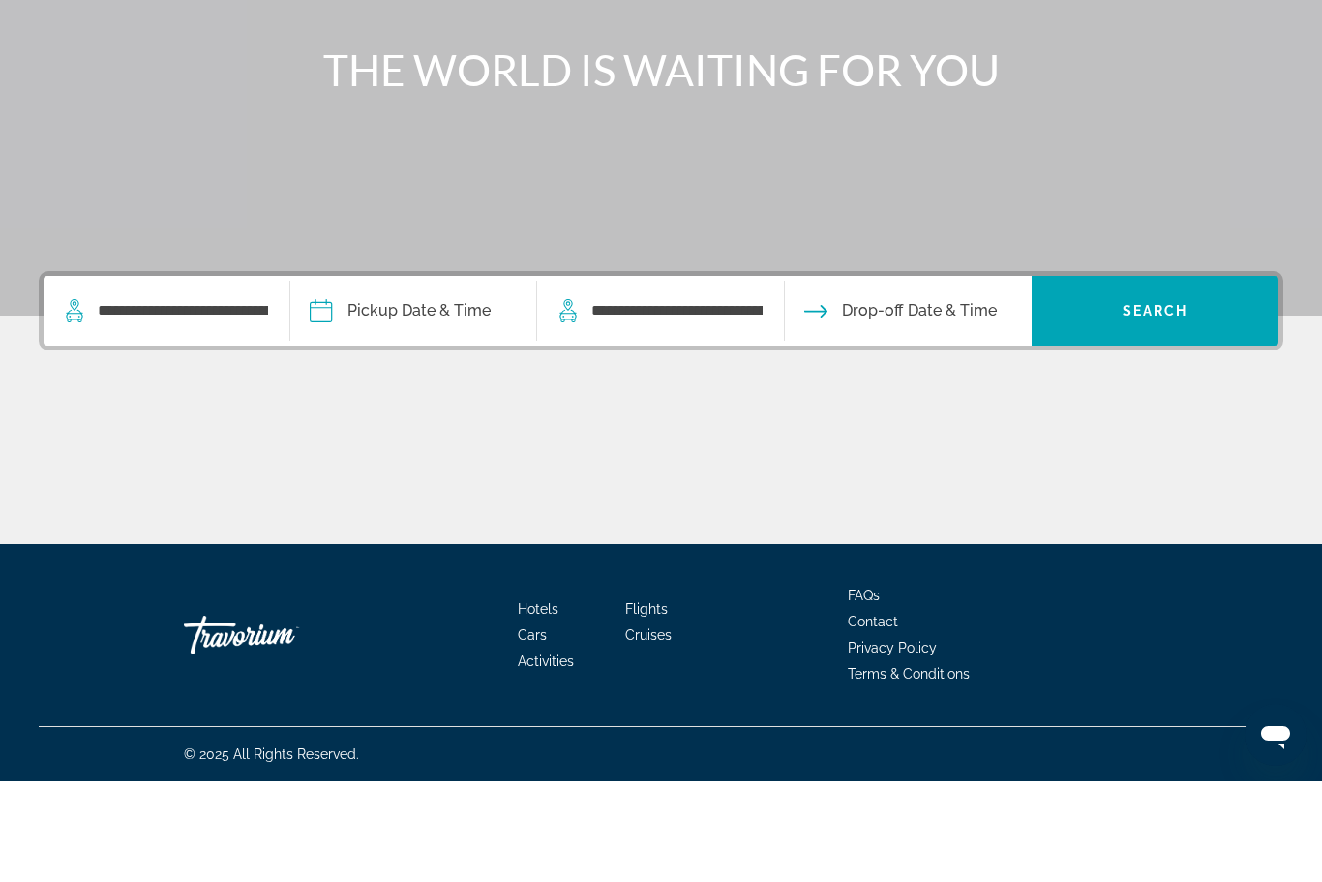
click at [1121, 388] on span "Search widget" at bounding box center [1155, 411] width 247 height 46
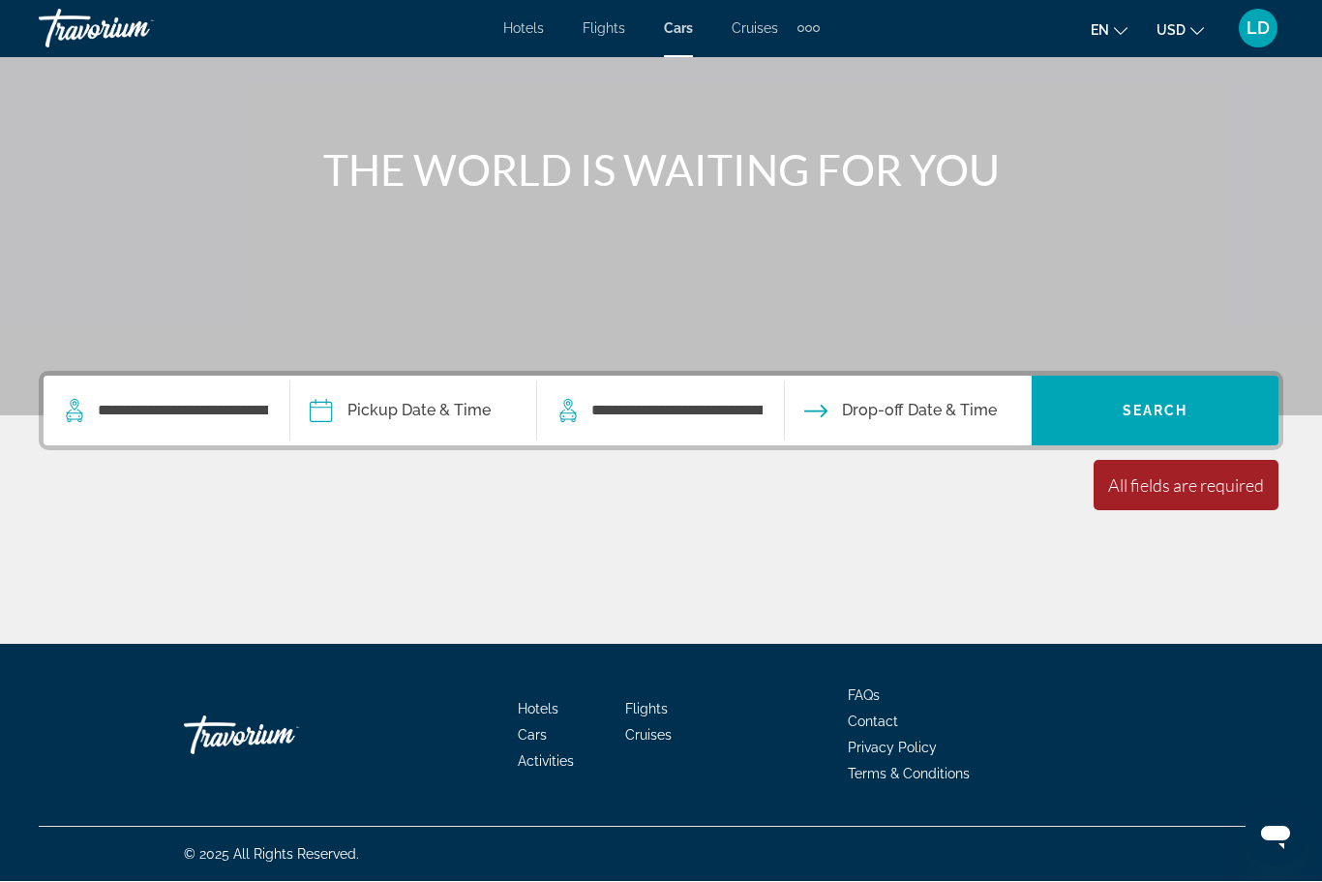
click at [940, 410] on span "Drop-off Date & Time" at bounding box center [919, 411] width 155 height 27
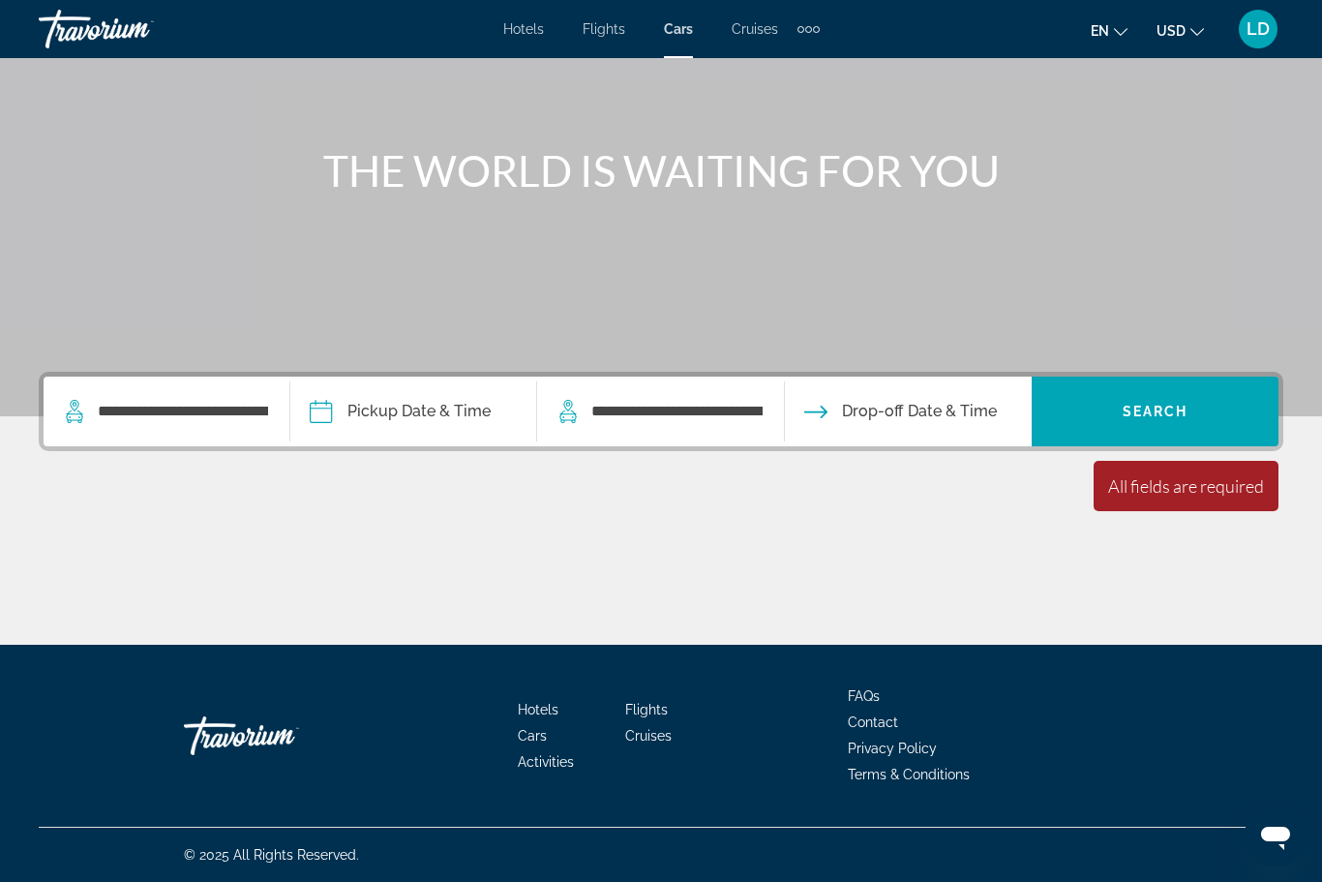
click at [892, 416] on span "Drop-off Date & Time" at bounding box center [919, 411] width 155 height 27
click at [903, 398] on span "Drop-off Date & Time" at bounding box center [919, 411] width 155 height 27
click at [389, 409] on input "Pickup date" at bounding box center [412, 413] width 254 height 75
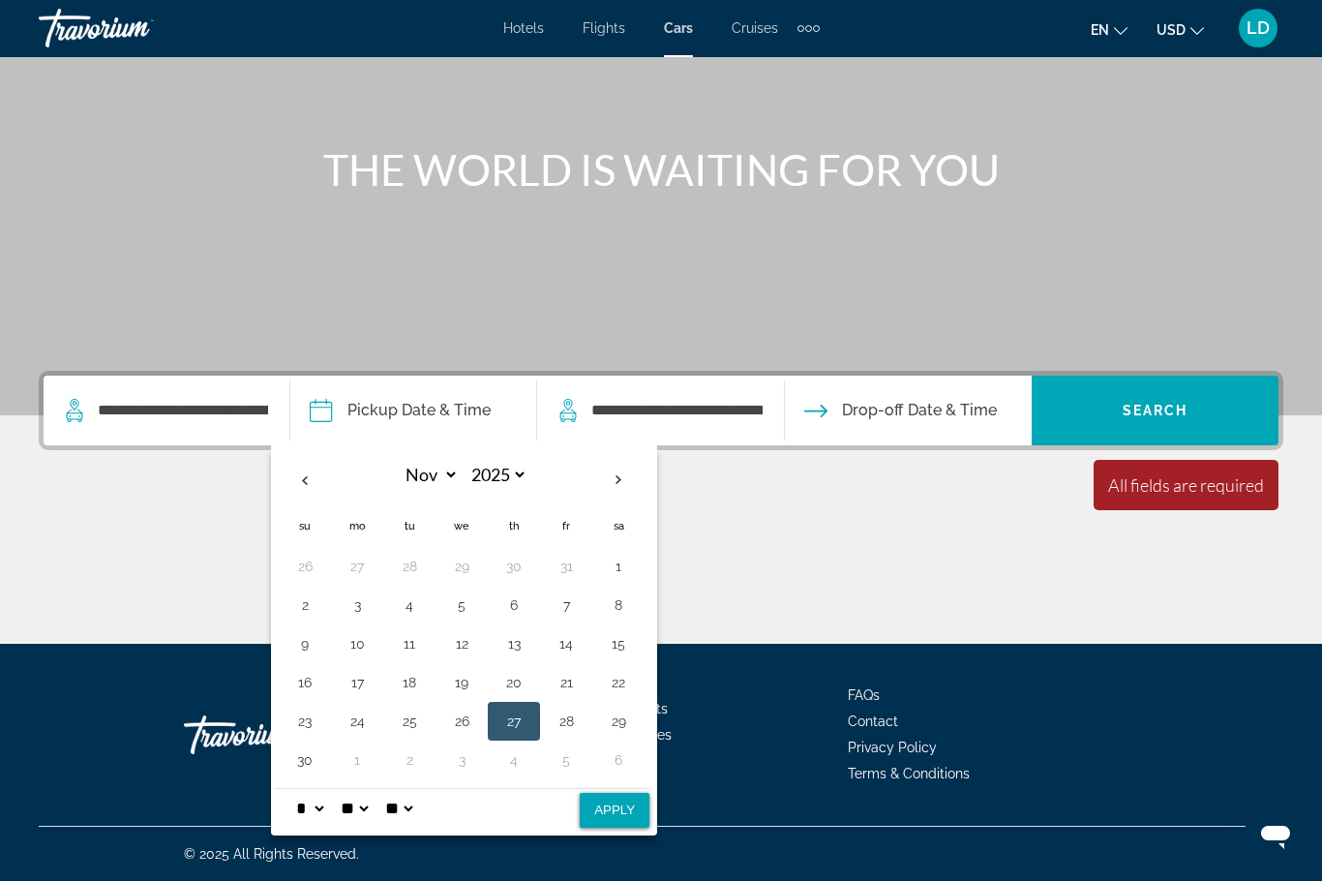
click at [103, 265] on div "Main content" at bounding box center [661, 126] width 1322 height 581
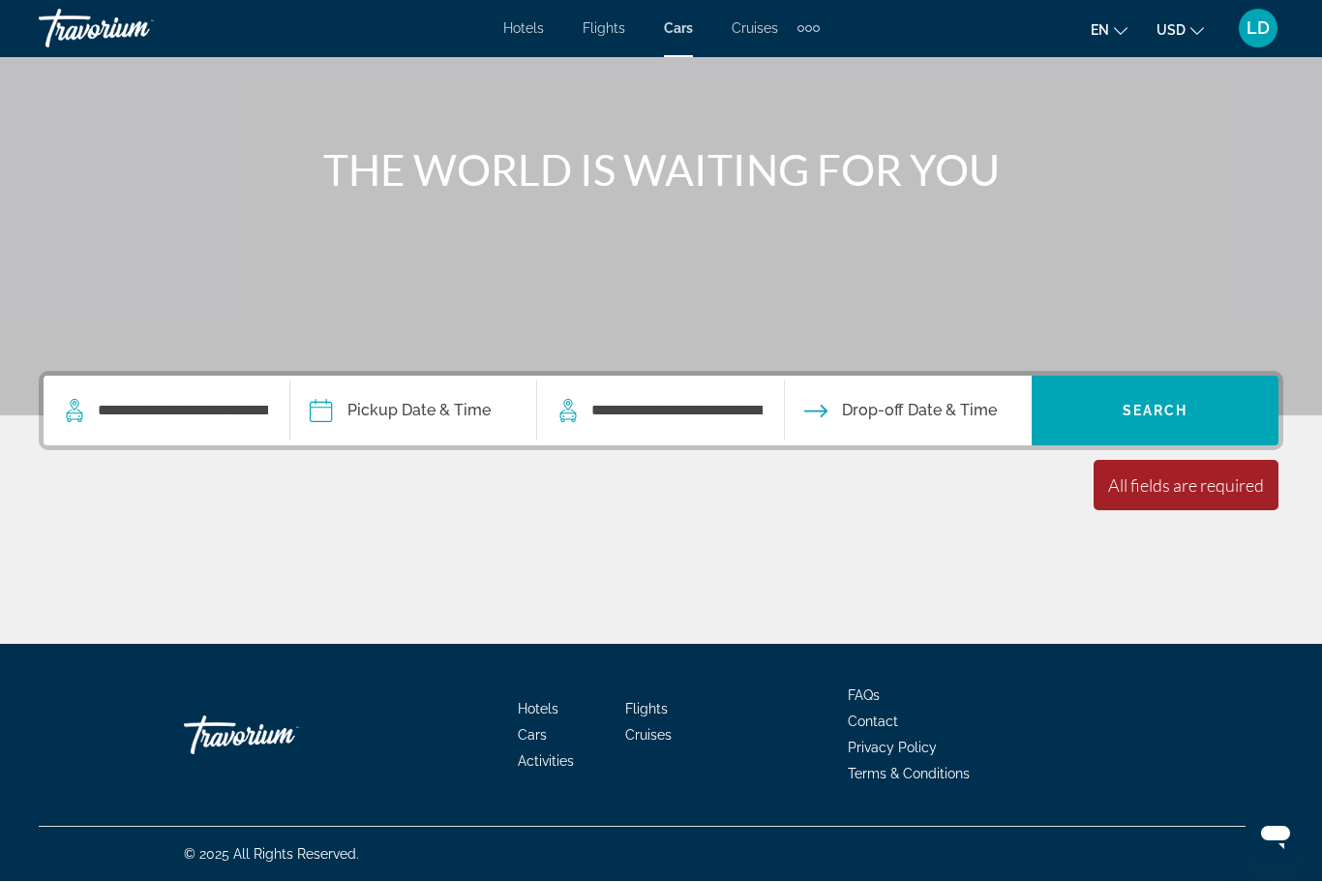
click at [753, 21] on span "Cruises" at bounding box center [755, 28] width 46 height 15
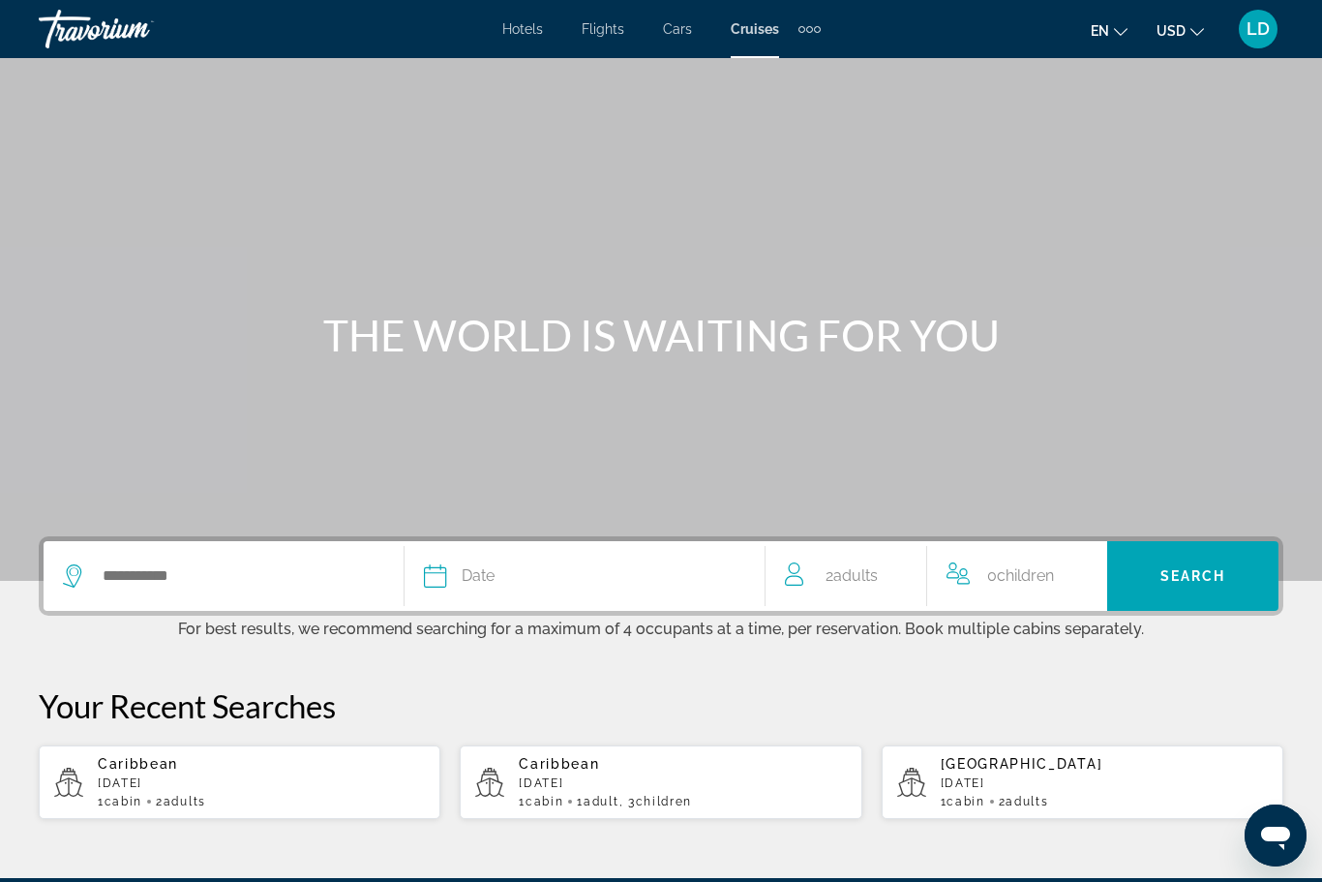
click at [655, 11] on div "Hotels Flights Cars Cruises Activities Hotels Flights Cars Cruises Activities e…" at bounding box center [661, 29] width 1322 height 50
click at [669, 25] on span "Cars" at bounding box center [677, 28] width 29 height 15
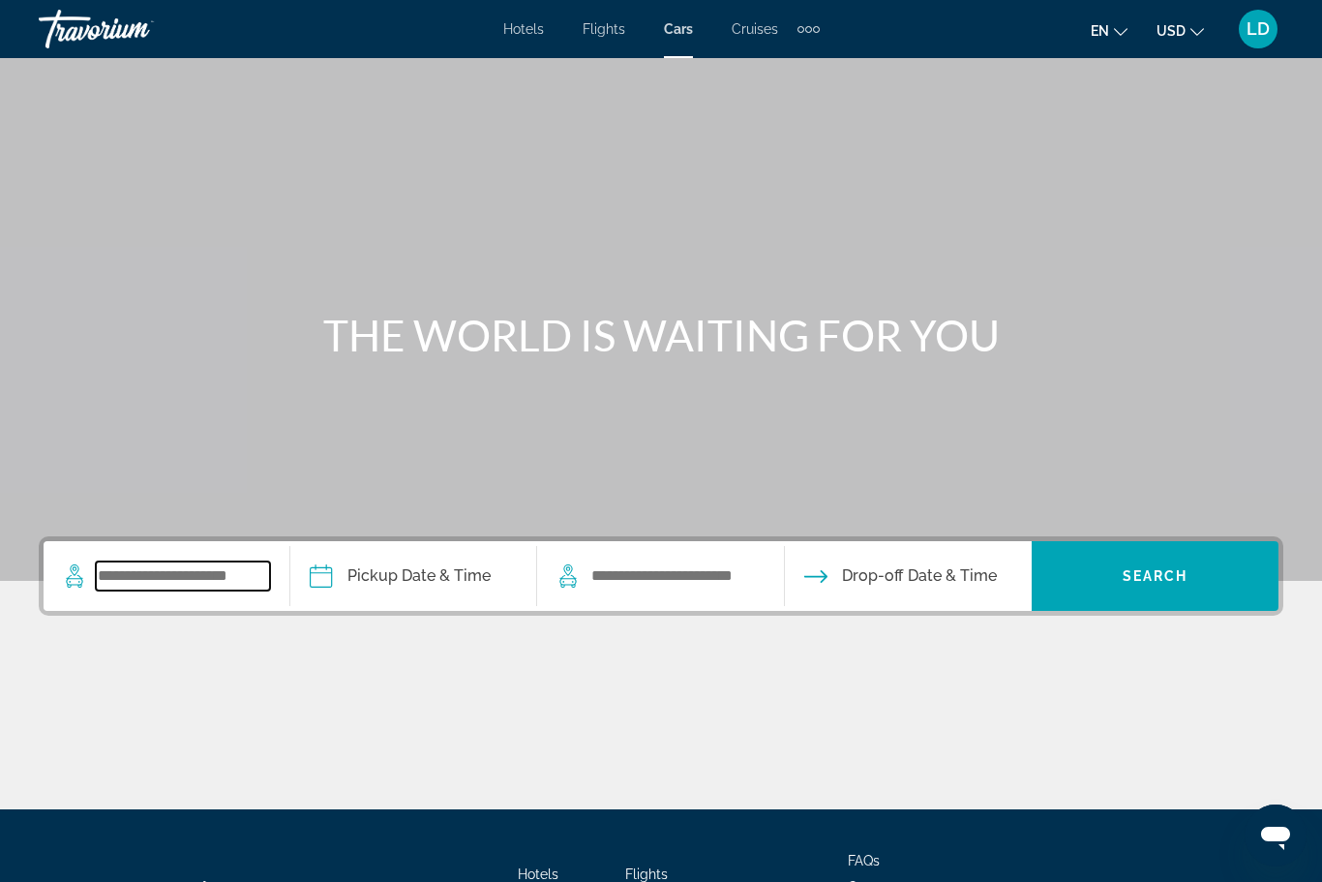
click at [152, 578] on input "Search widget" at bounding box center [183, 575] width 174 height 29
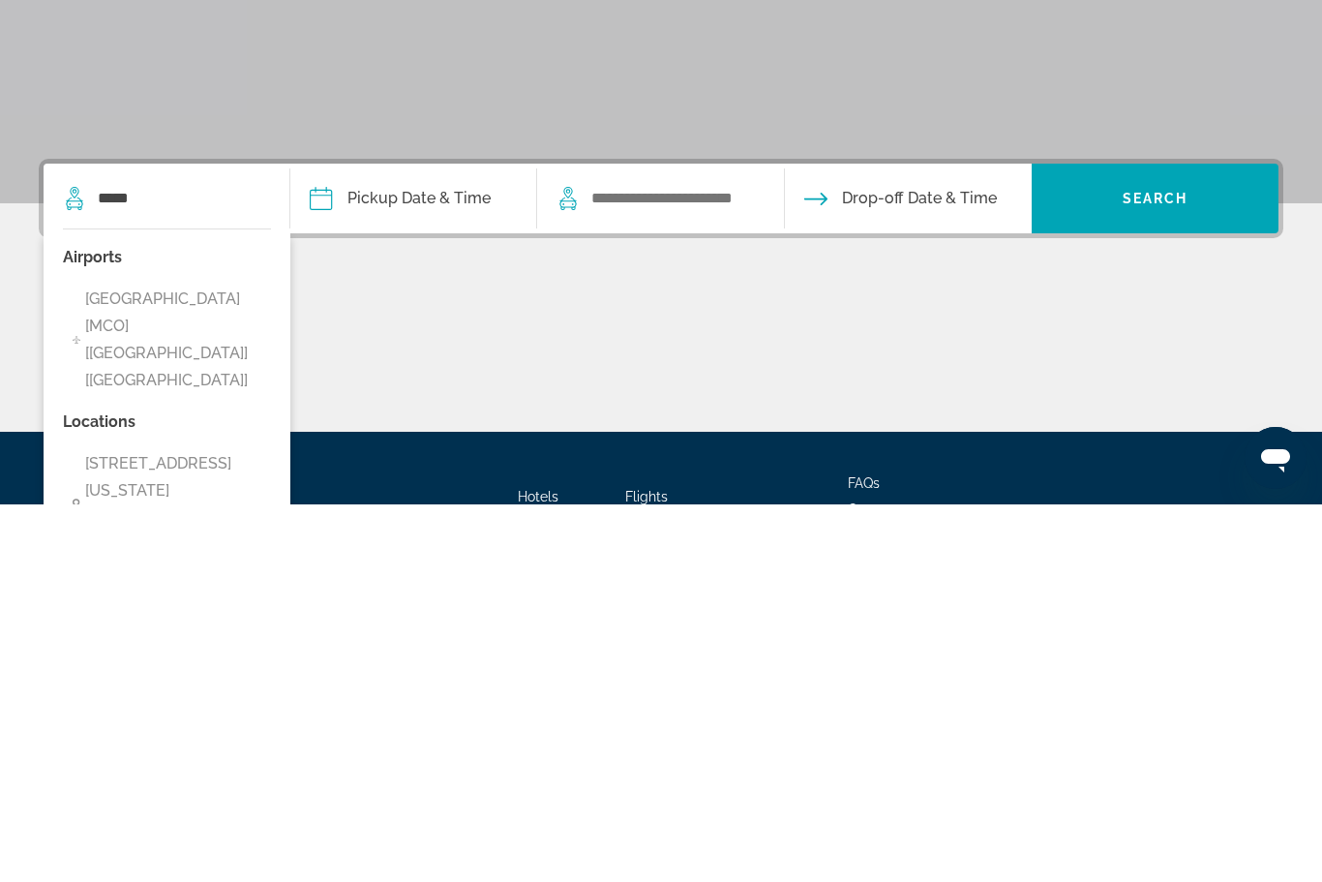
click at [137, 663] on span "[GEOGRAPHIC_DATA] [MCO] [[GEOGRAPHIC_DATA]] [[GEOGRAPHIC_DATA]]" at bounding box center [174, 717] width 178 height 108
type input "**********"
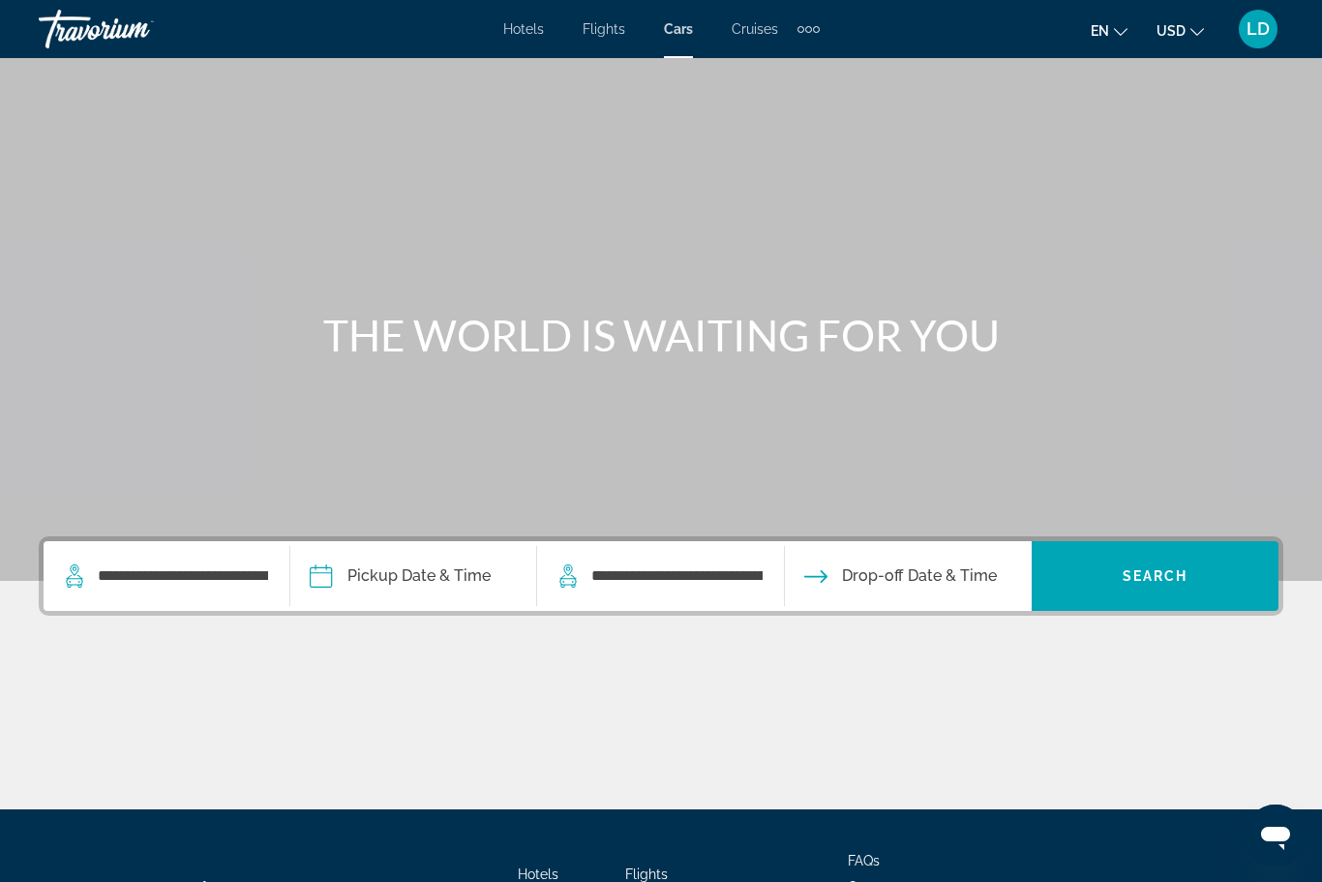
click at [673, 36] on span "Cars" at bounding box center [678, 28] width 29 height 15
click at [423, 585] on input "Pickup date" at bounding box center [412, 578] width 254 height 75
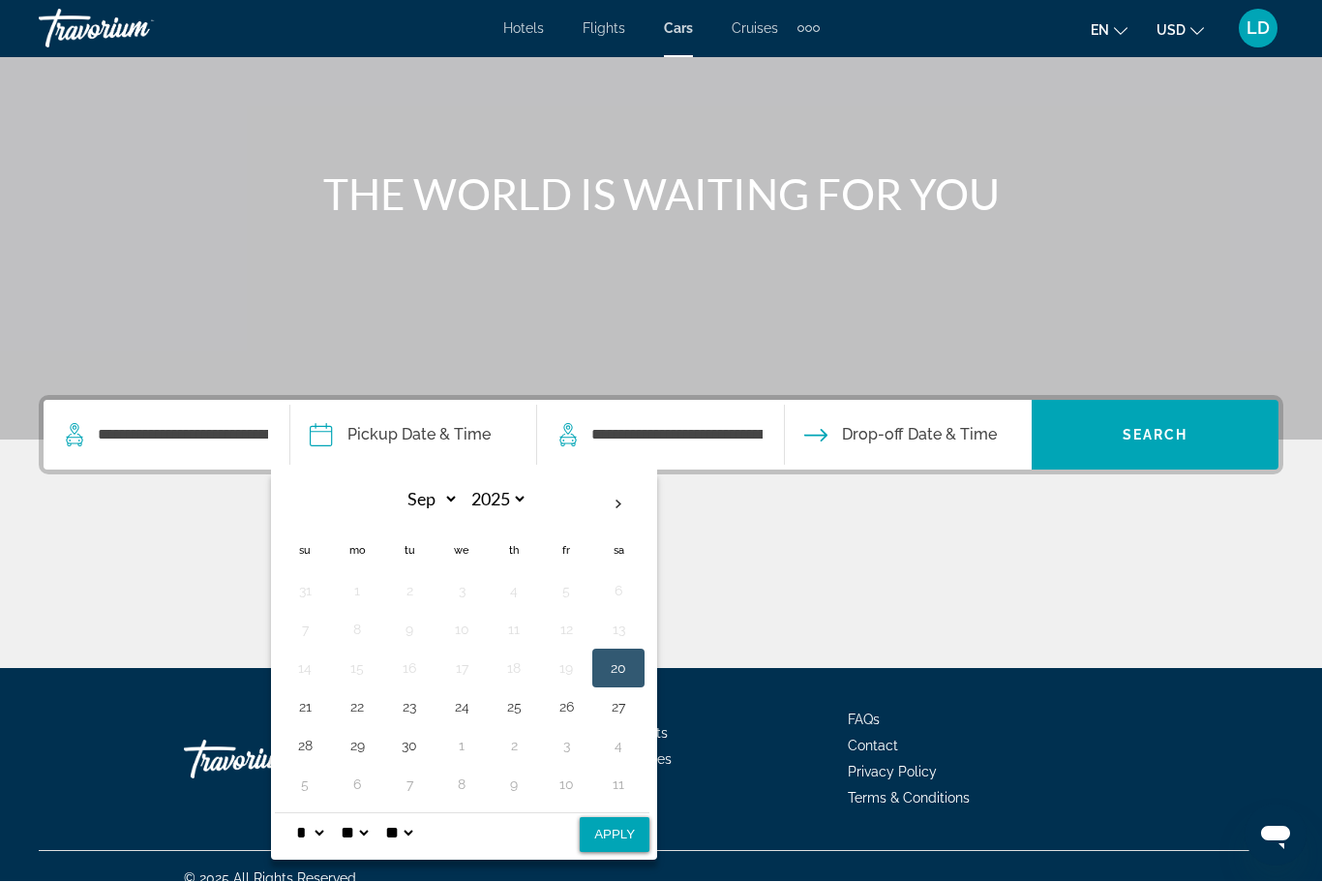
scroll to position [164, 0]
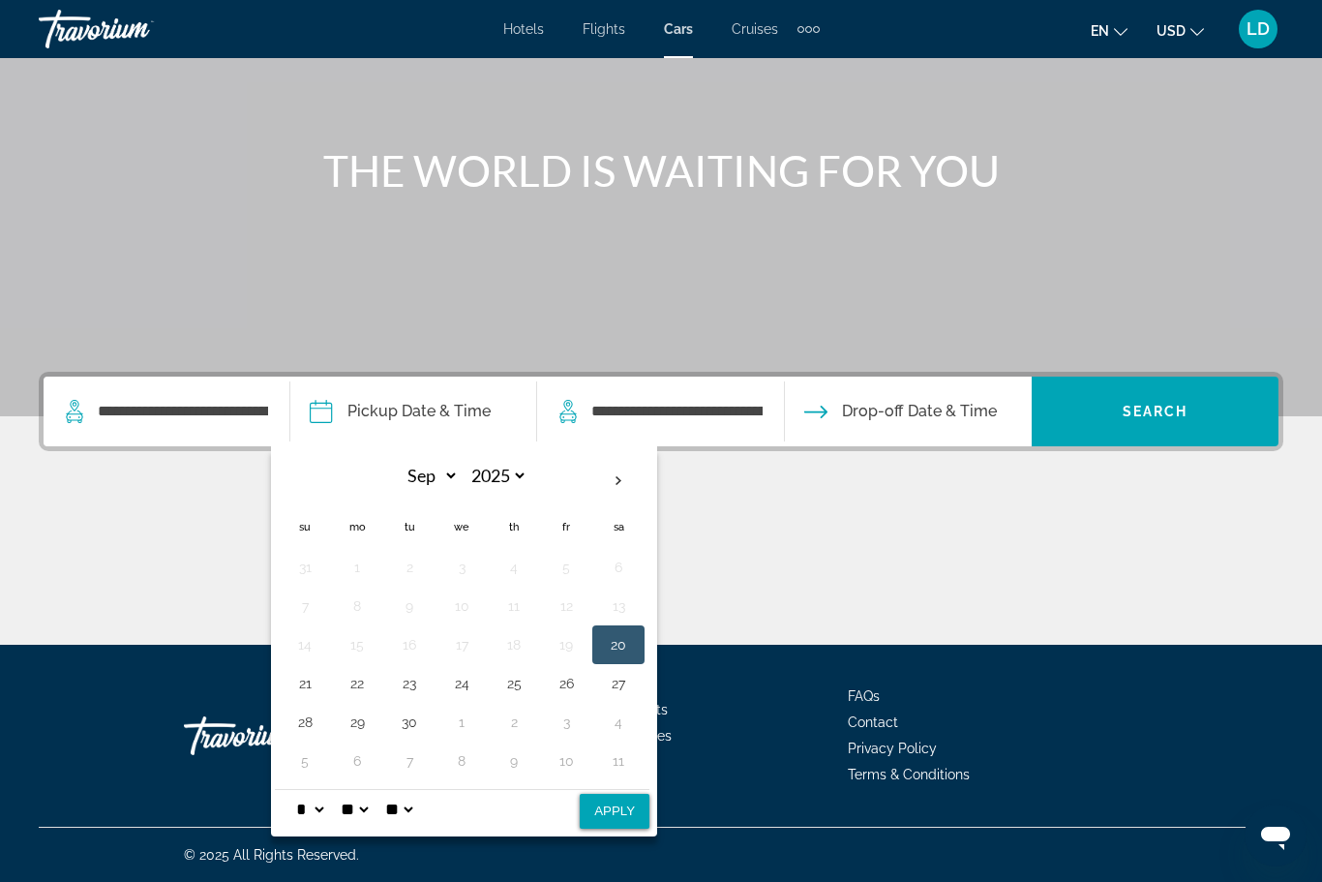
click at [637, 478] on th "Next month" at bounding box center [618, 481] width 52 height 43
click at [644, 474] on th "Next month" at bounding box center [618, 481] width 52 height 43
select select "**"
click at [419, 726] on button "25" at bounding box center [409, 721] width 31 height 27
click at [528, 725] on button "27" at bounding box center [513, 721] width 31 height 27
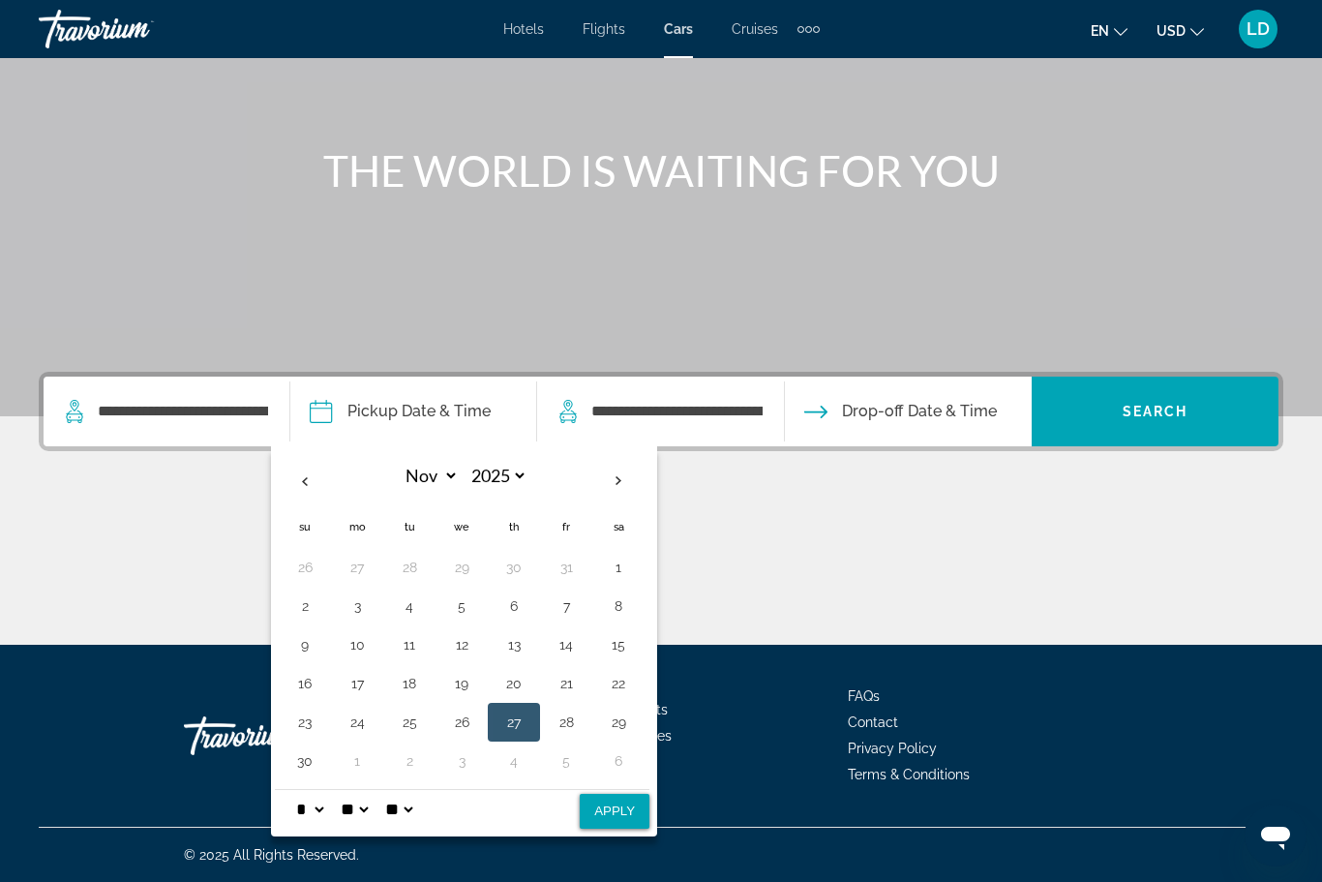
click at [422, 724] on button "25" at bounding box center [409, 721] width 31 height 27
click at [1006, 475] on div "**********" at bounding box center [661, 508] width 1322 height 273
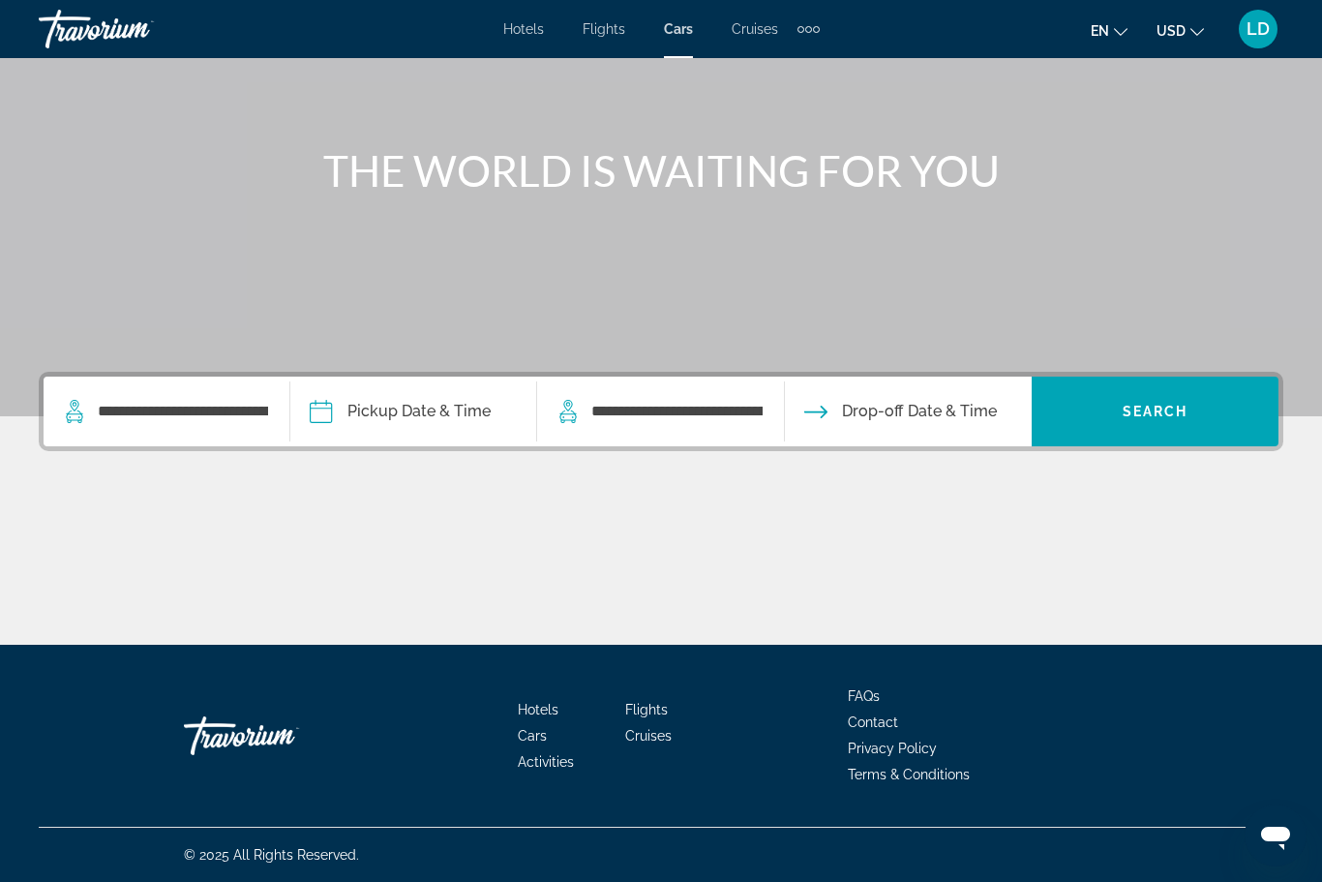
click at [939, 410] on span "Drop-off Date & Time" at bounding box center [919, 411] width 155 height 27
click at [913, 403] on span "Drop-off Date & Time" at bounding box center [919, 411] width 155 height 27
click at [900, 413] on span "Drop-off Date & Time" at bounding box center [919, 411] width 155 height 27
click at [906, 424] on span "Drop-off Date & Time" at bounding box center [919, 411] width 155 height 27
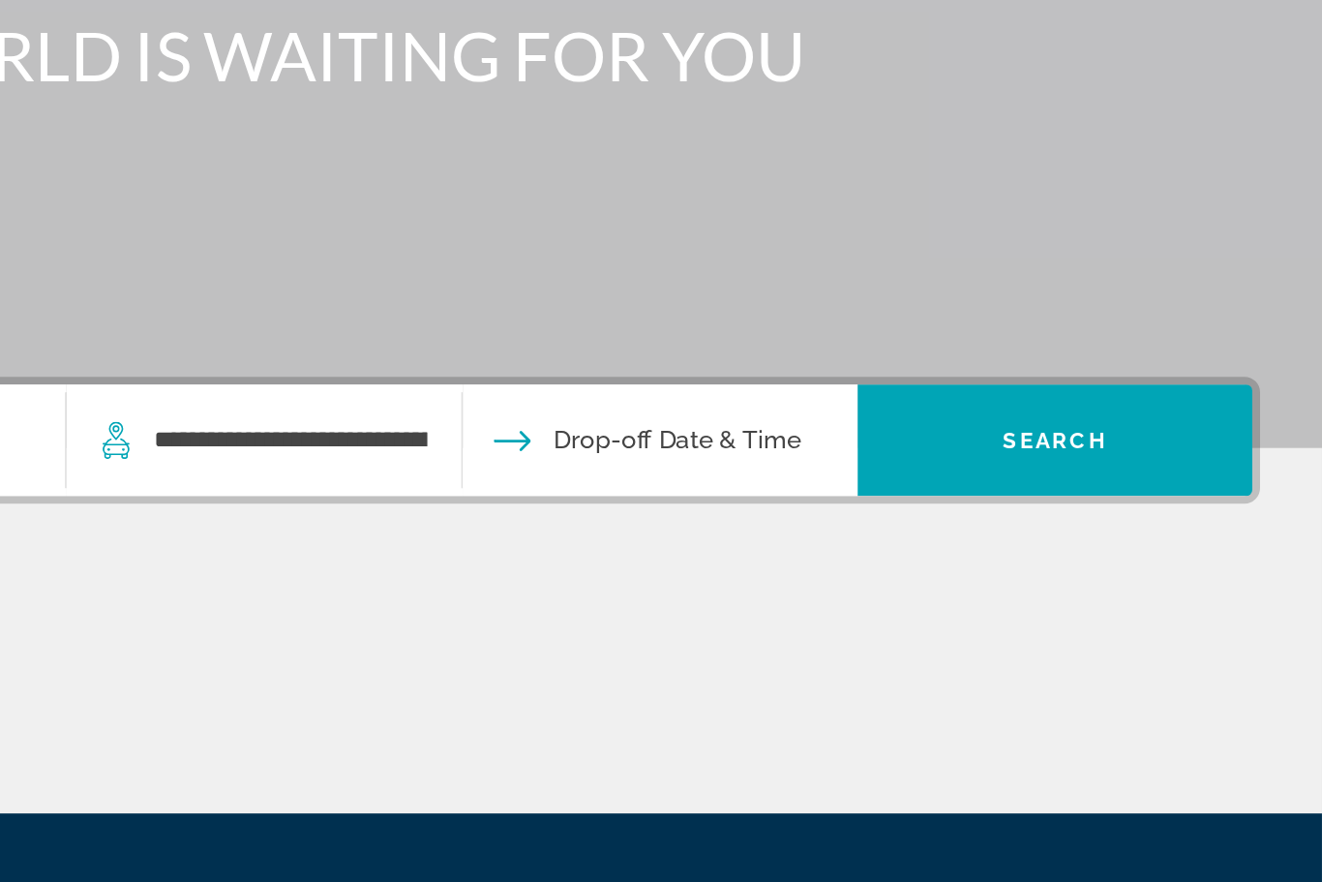
click at [842, 399] on span "Drop-off Date & Time" at bounding box center [919, 412] width 155 height 27
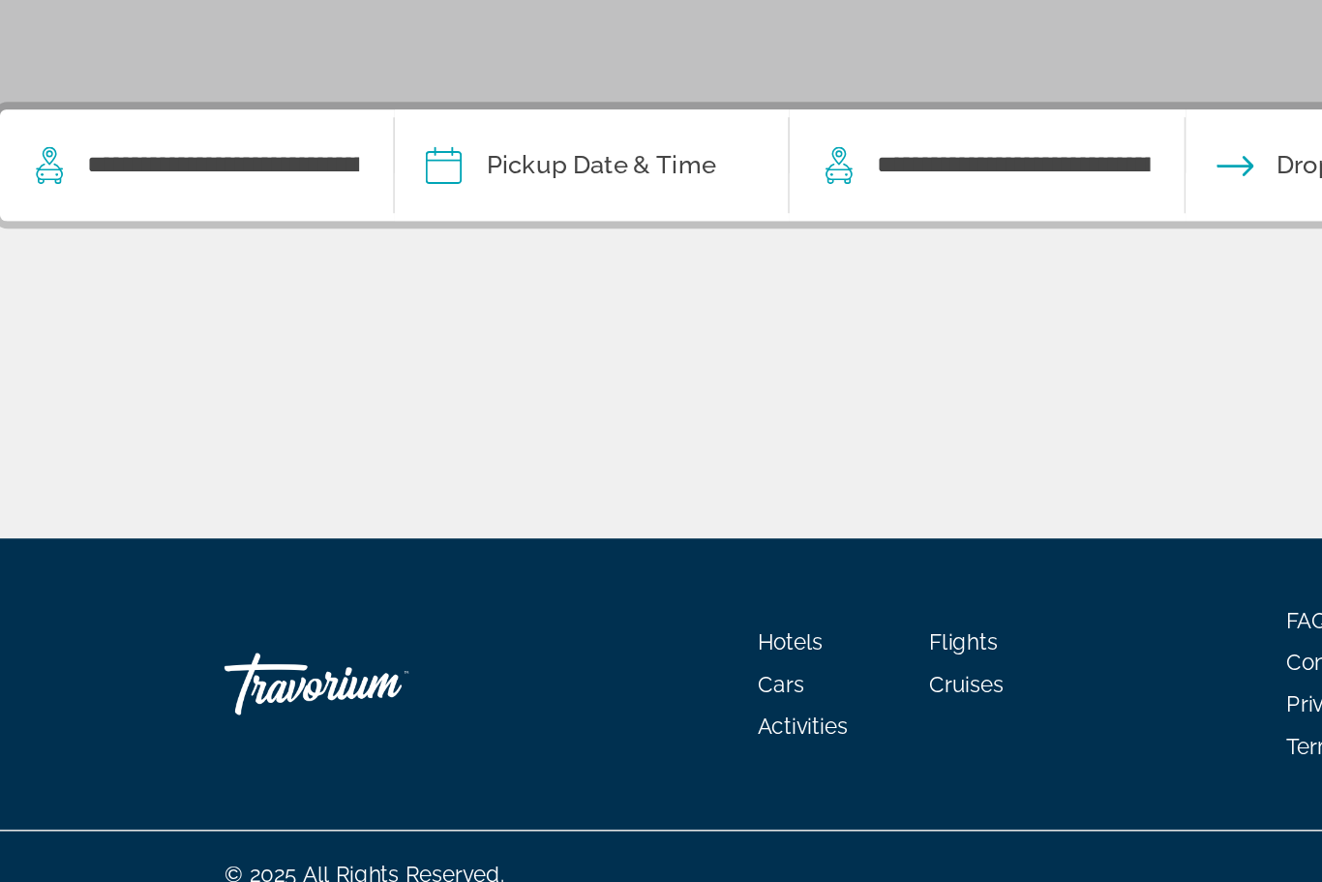
click at [309, 377] on input "Pickup date" at bounding box center [412, 414] width 254 height 75
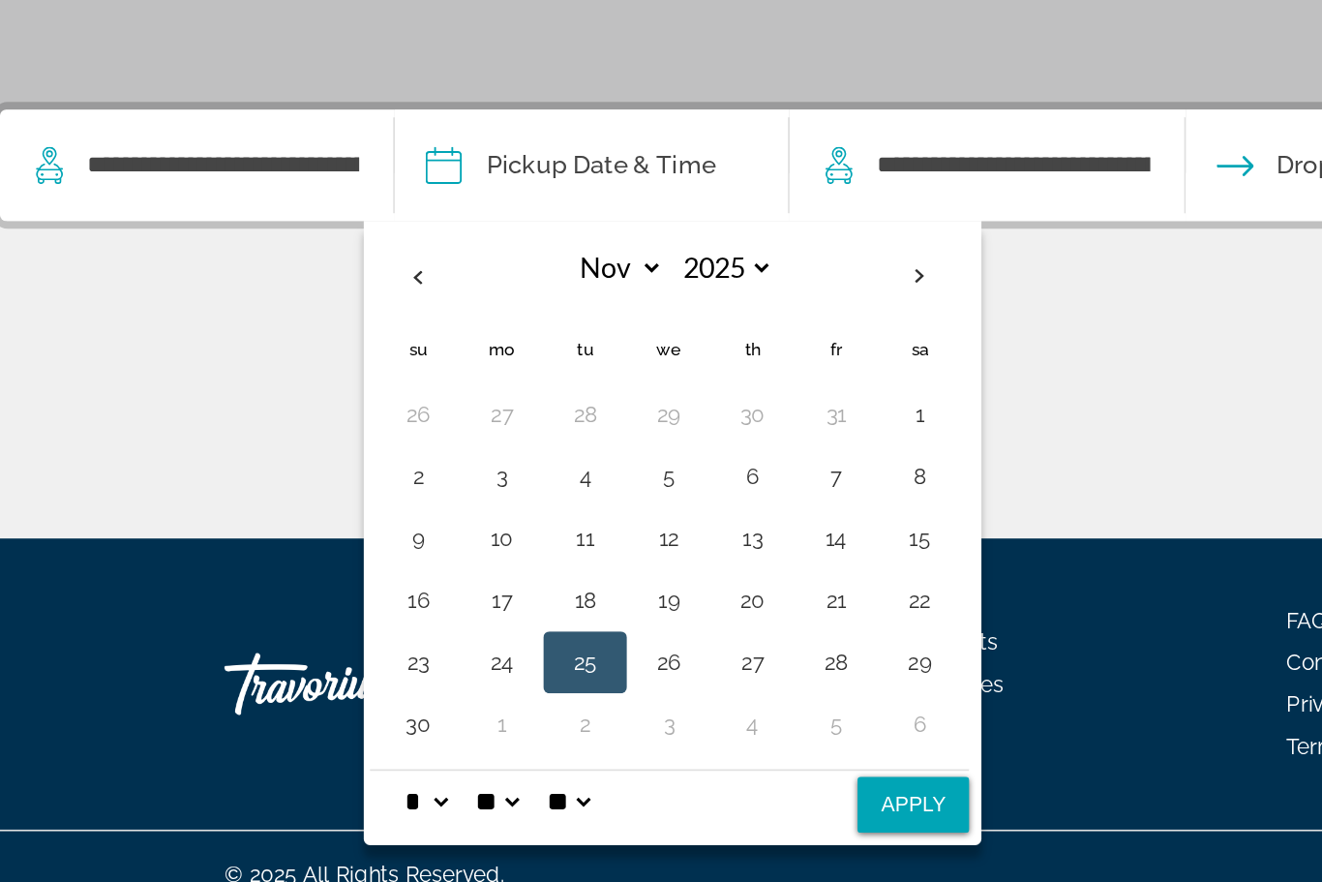
click at [394, 709] on button "25" at bounding box center [409, 722] width 31 height 27
click at [580, 794] on button "Apply" at bounding box center [615, 811] width 70 height 35
type input "**********"
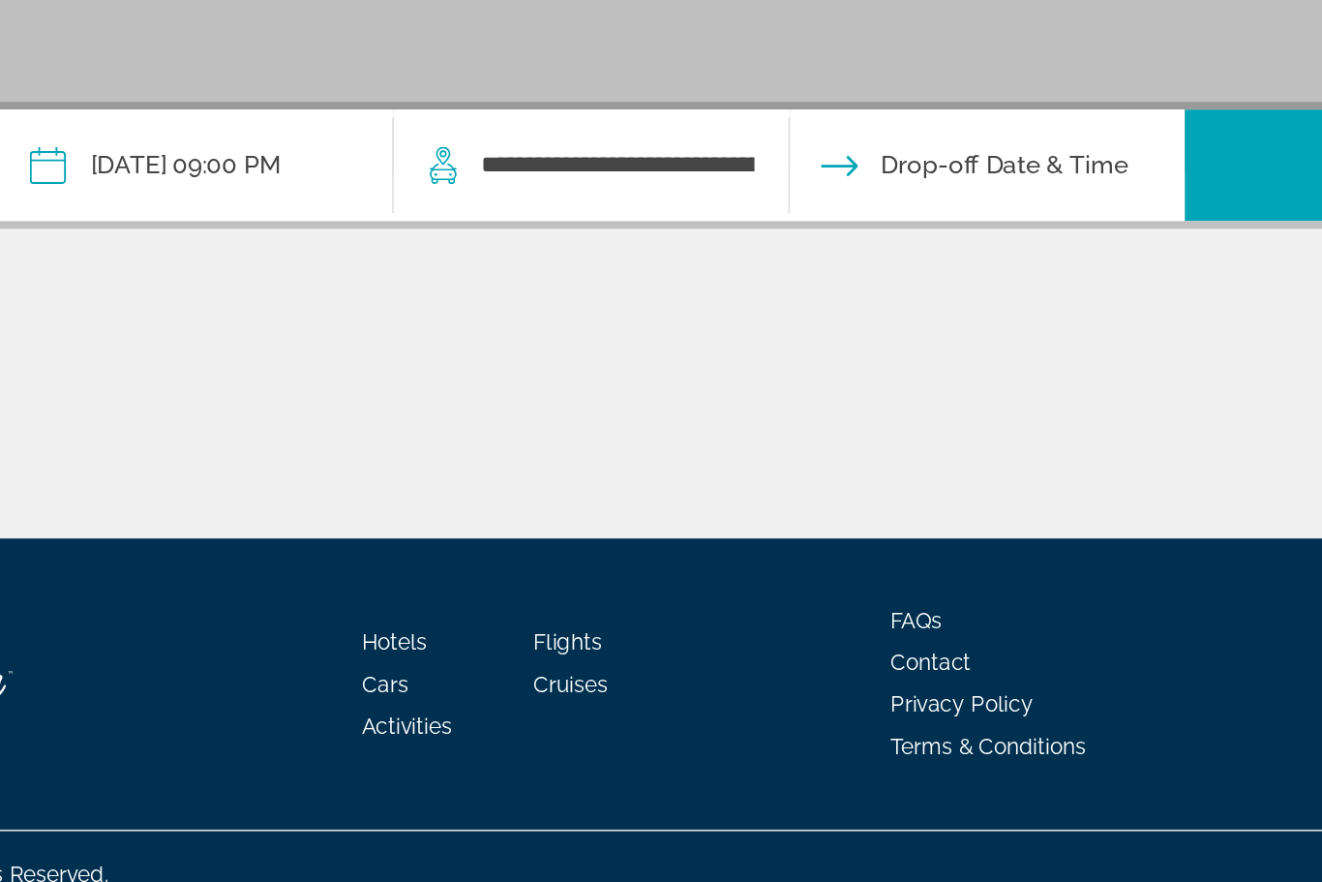
click at [780, 377] on input "Drop-off date" at bounding box center [907, 414] width 254 height 75
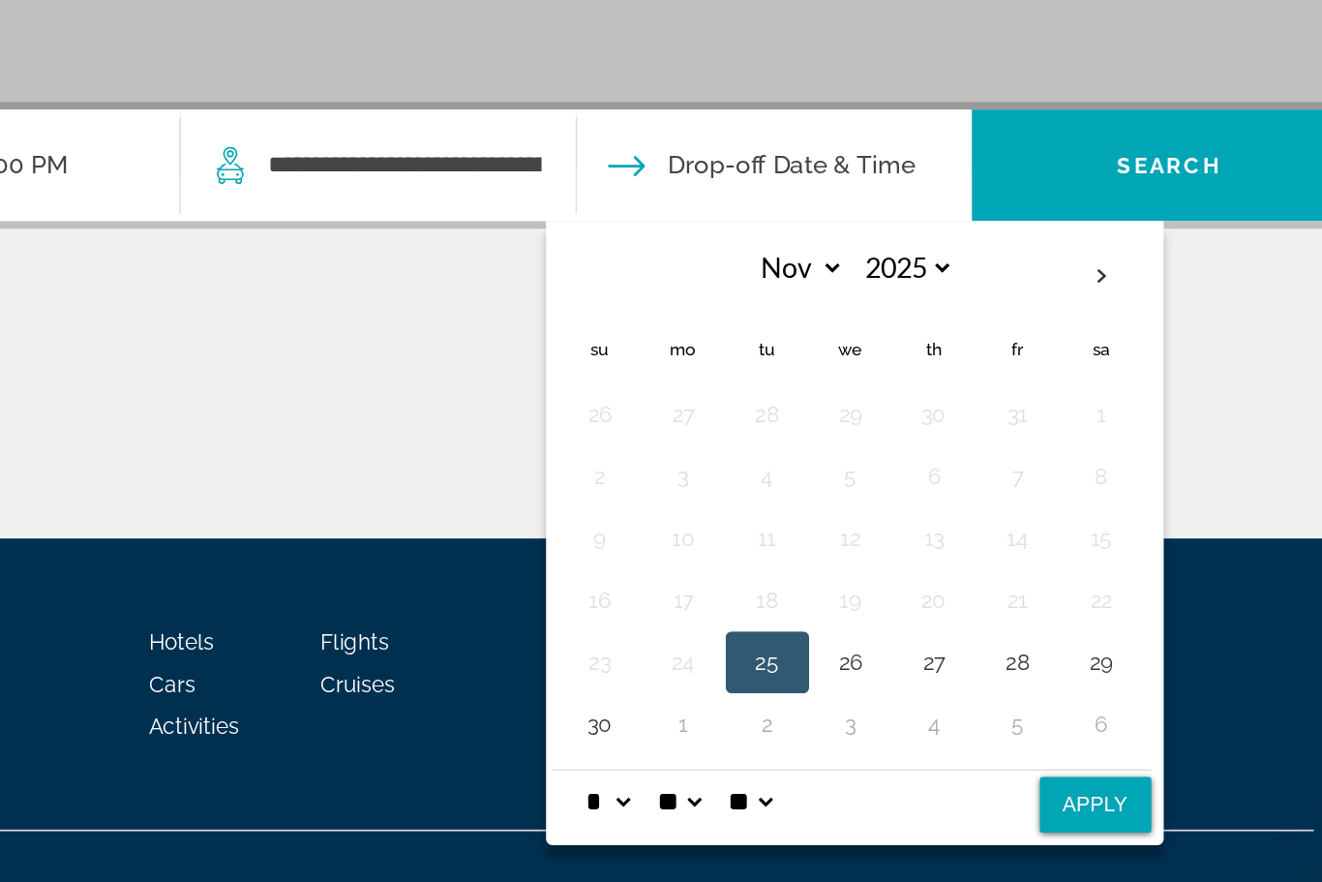
click at [993, 709] on button "27" at bounding box center [1008, 722] width 31 height 27
click at [1074, 794] on button "Apply" at bounding box center [1109, 811] width 70 height 35
type input "**********"
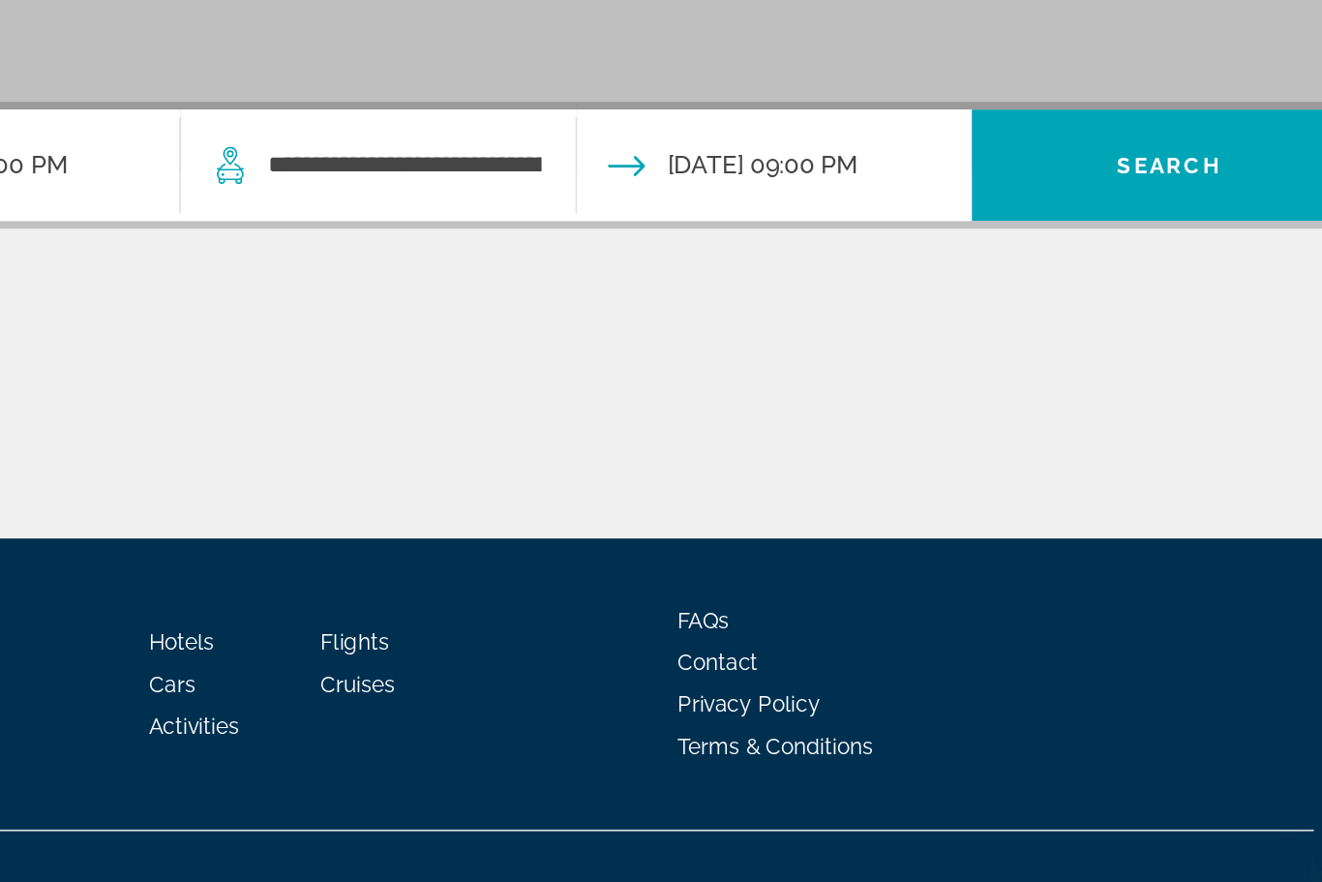
click at [1122, 404] on span "Search" at bounding box center [1155, 411] width 66 height 15
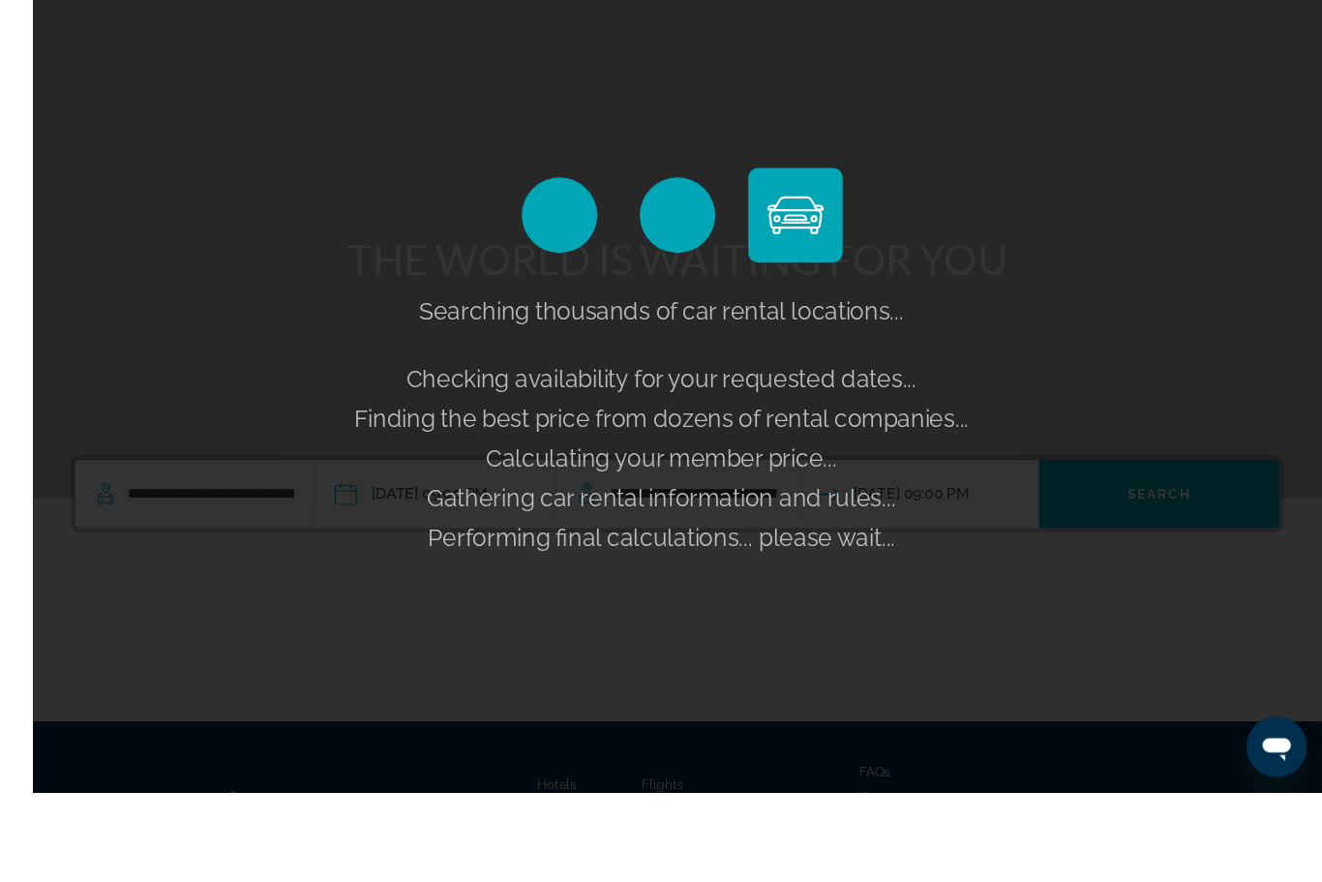
scroll to position [164, 0]
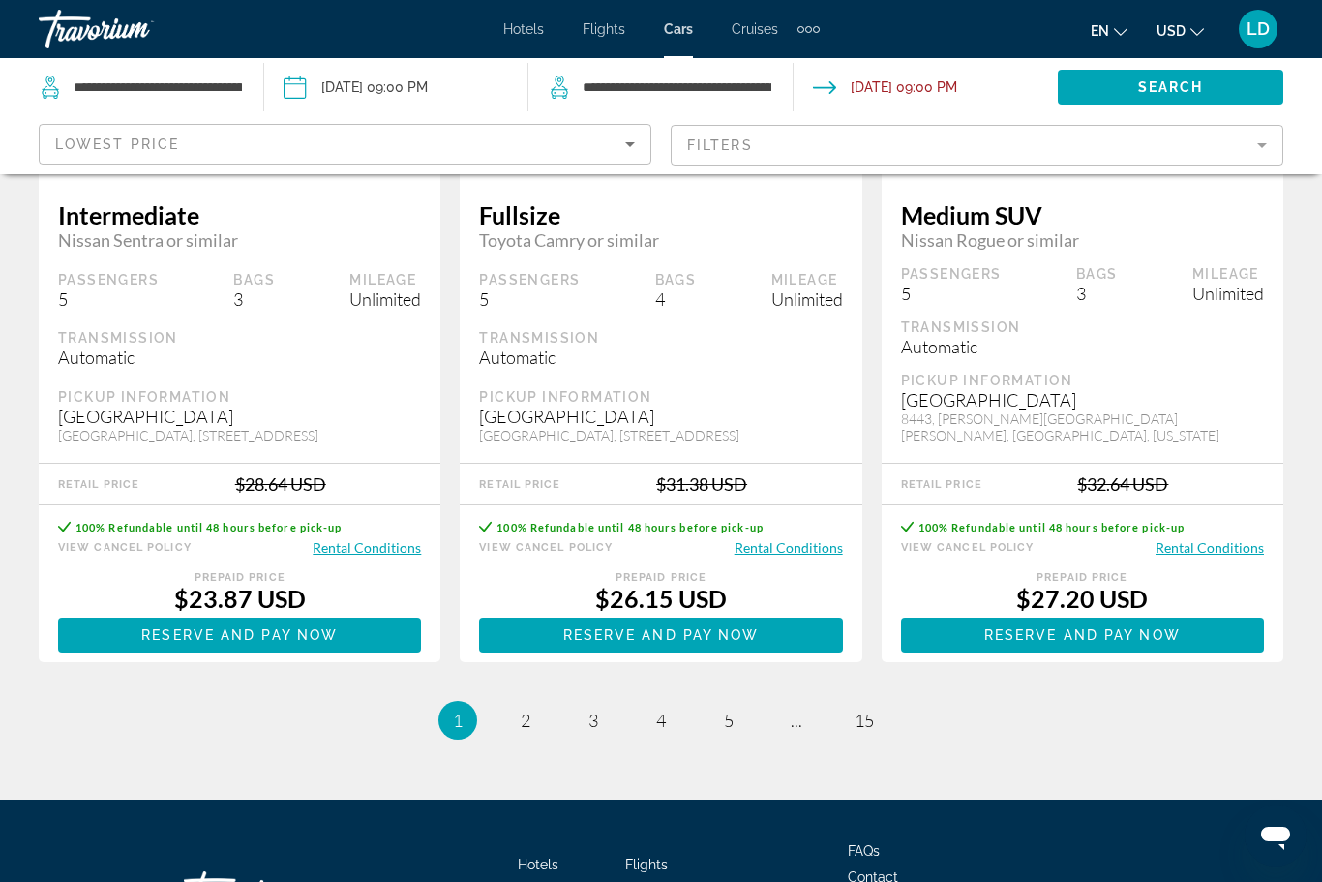
scroll to position [2940, 0]
click at [526, 710] on span "2" at bounding box center [526, 720] width 10 height 21
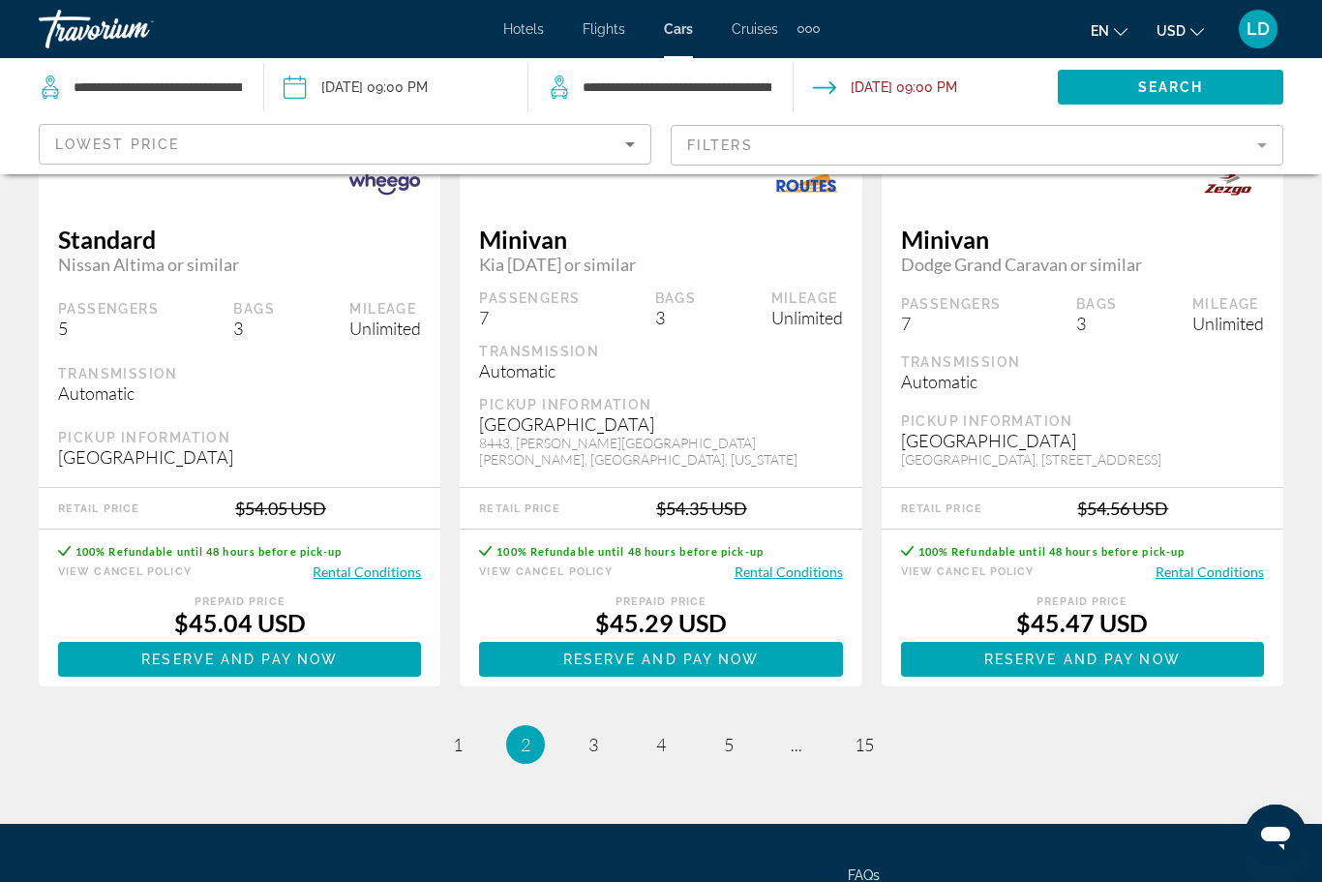
scroll to position [2810, 0]
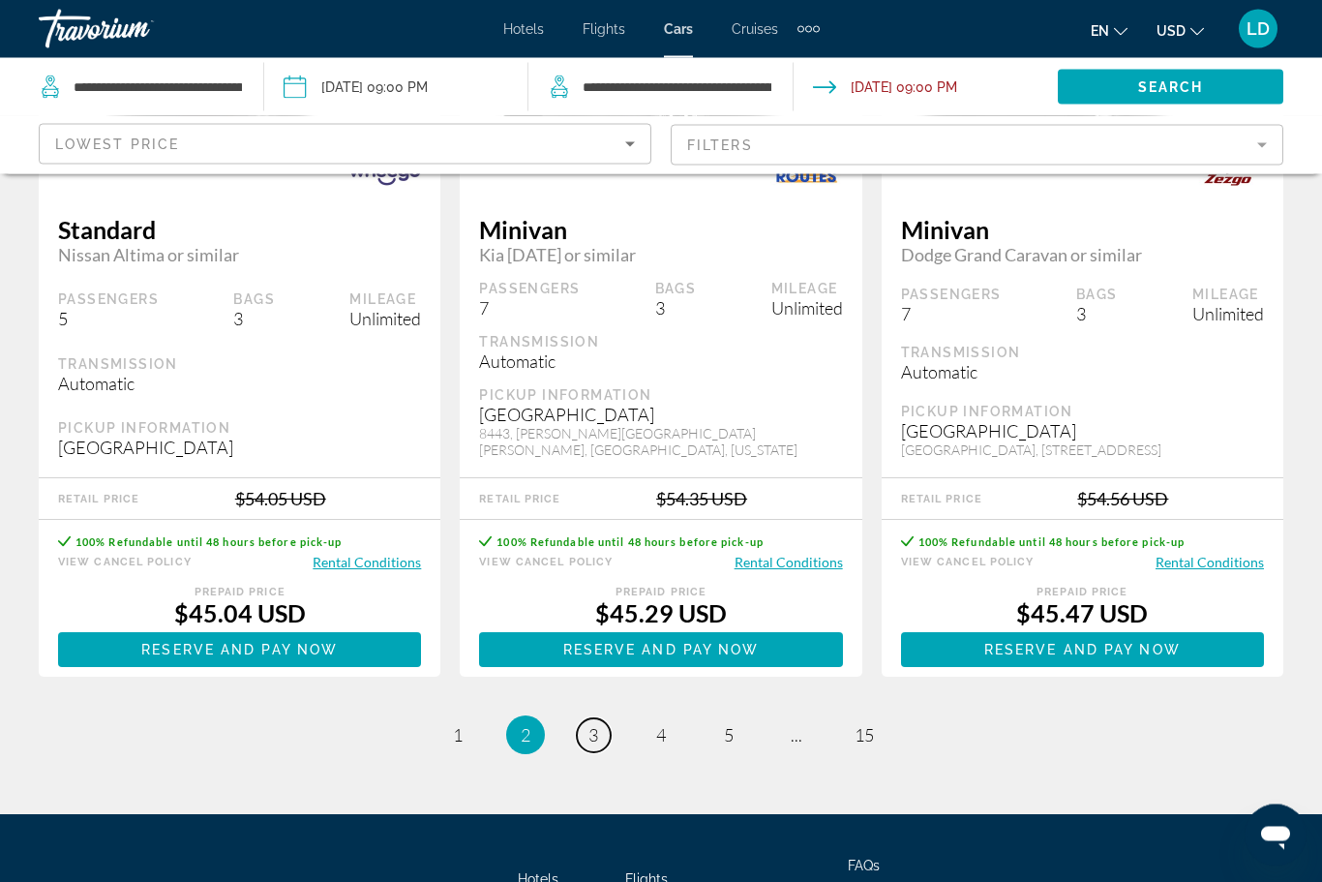
click at [591, 746] on span "3" at bounding box center [593, 735] width 10 height 21
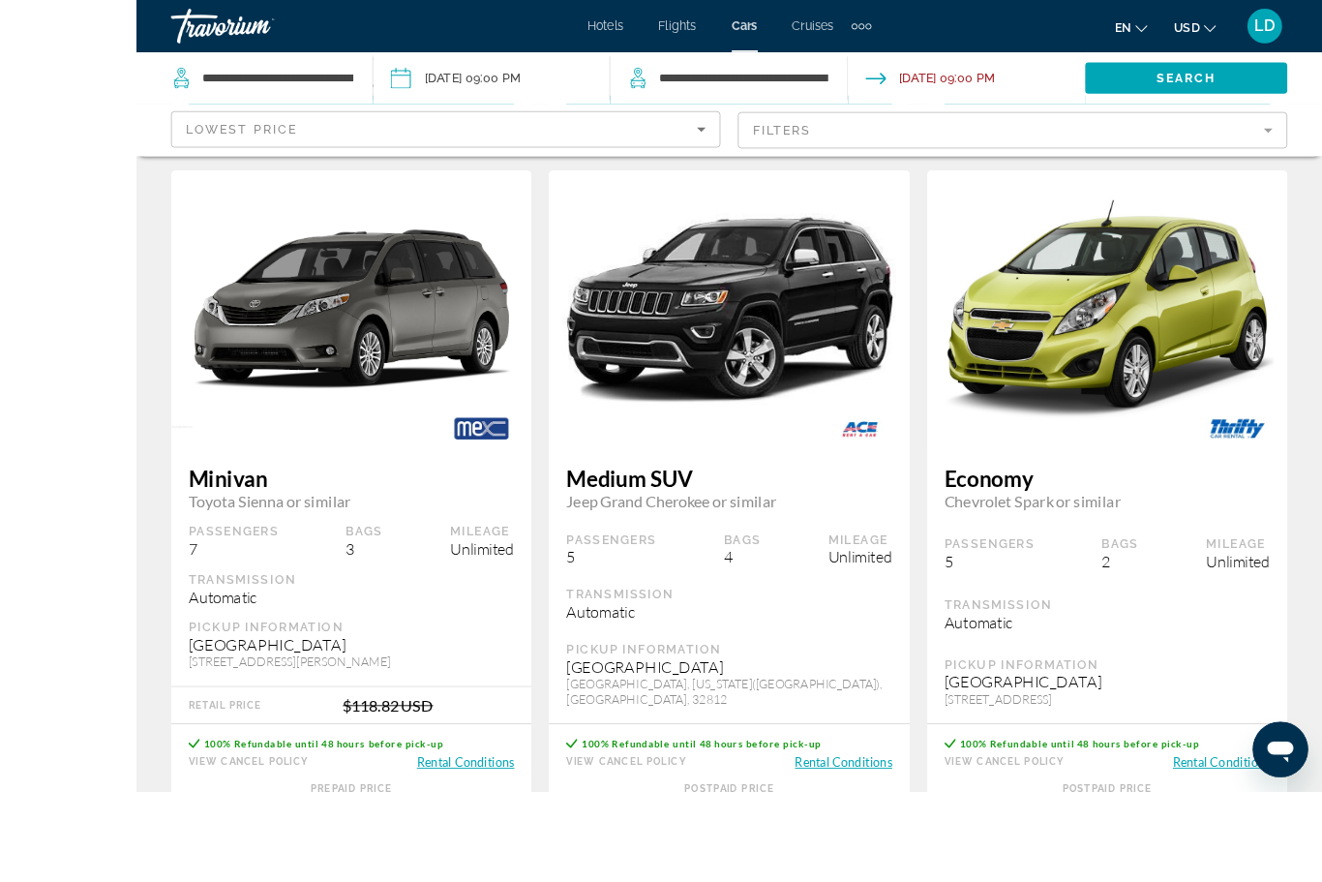
scroll to position [2605, 0]
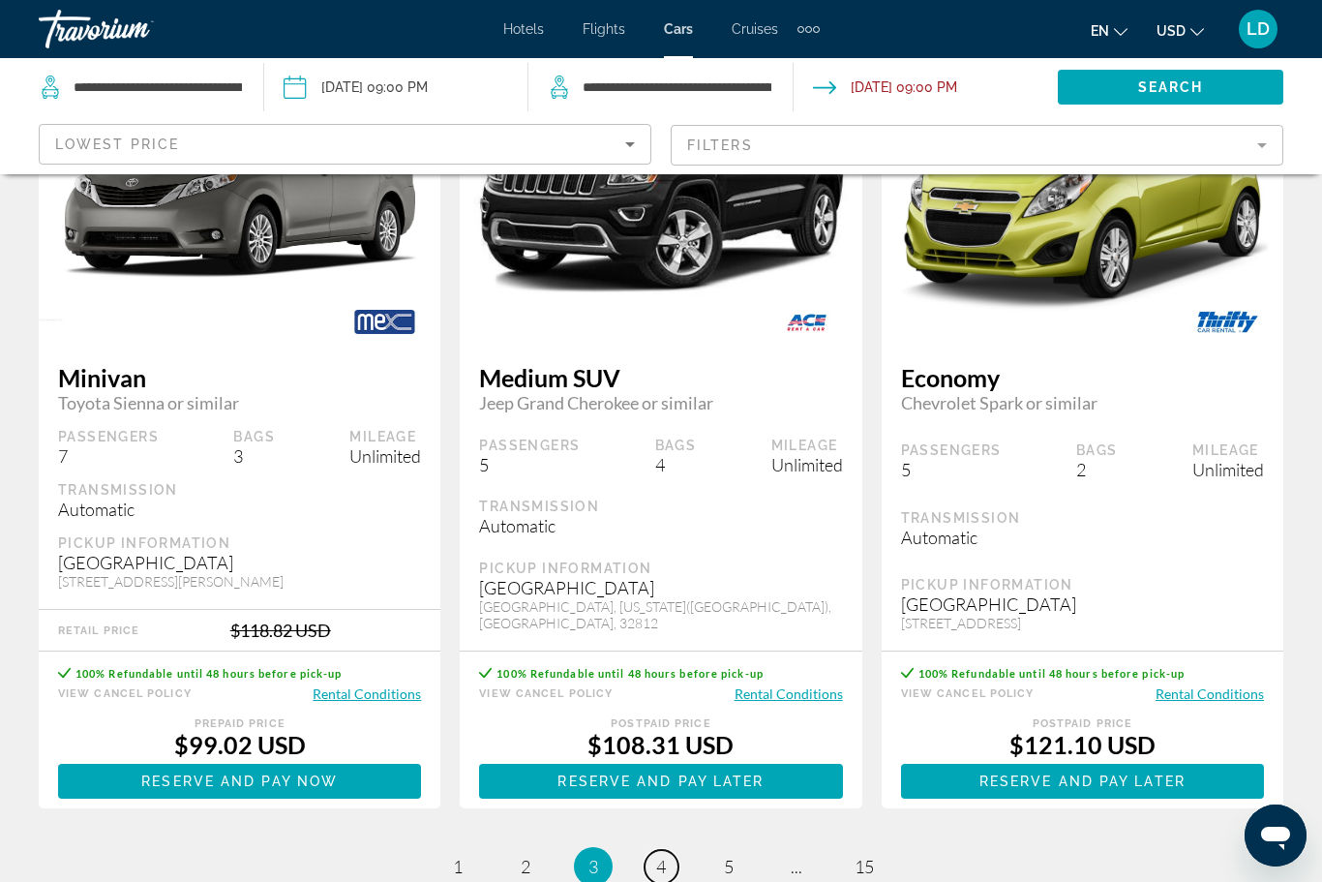
click at [663, 855] on span "4" at bounding box center [661, 865] width 10 height 21
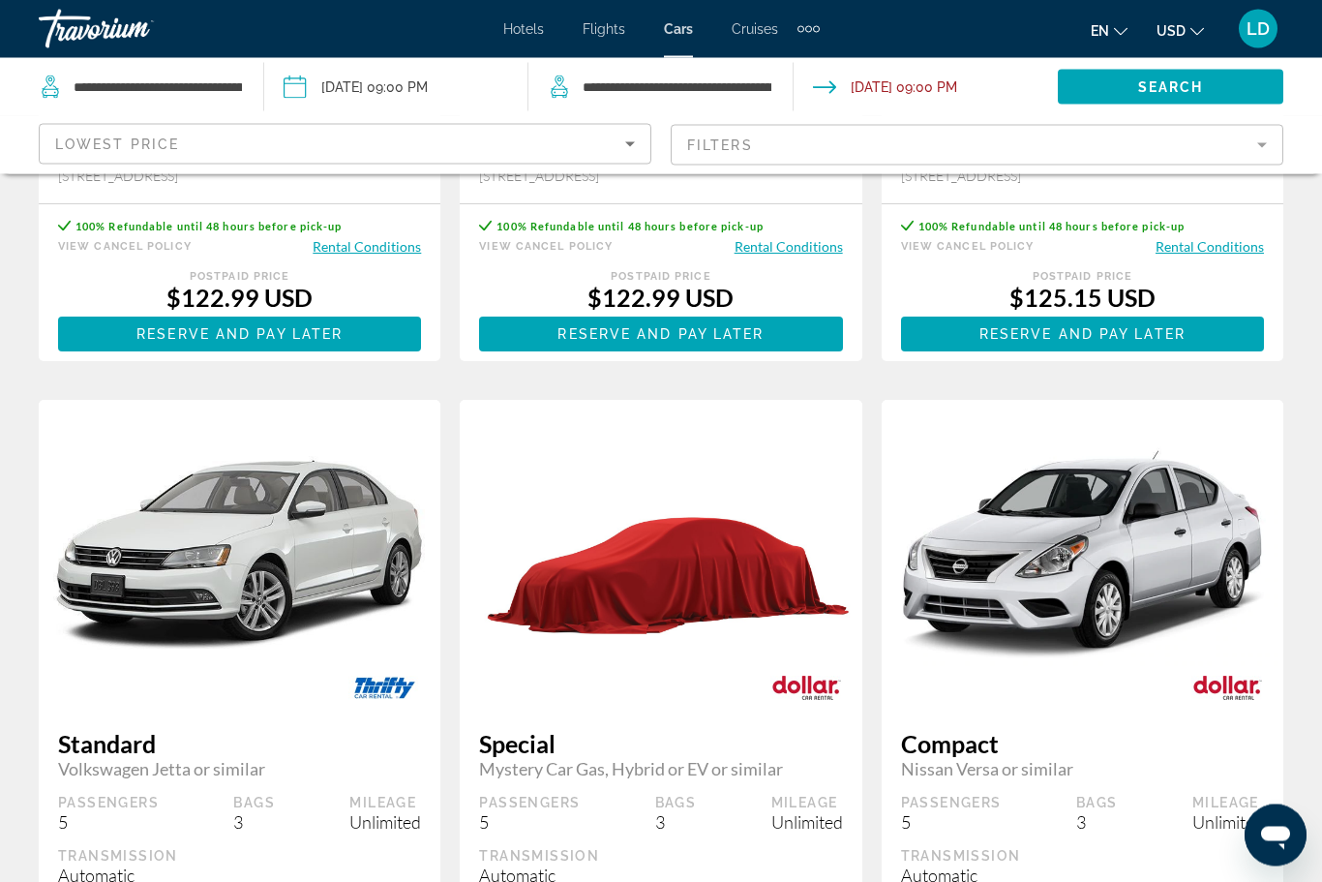
scroll to position [638, 0]
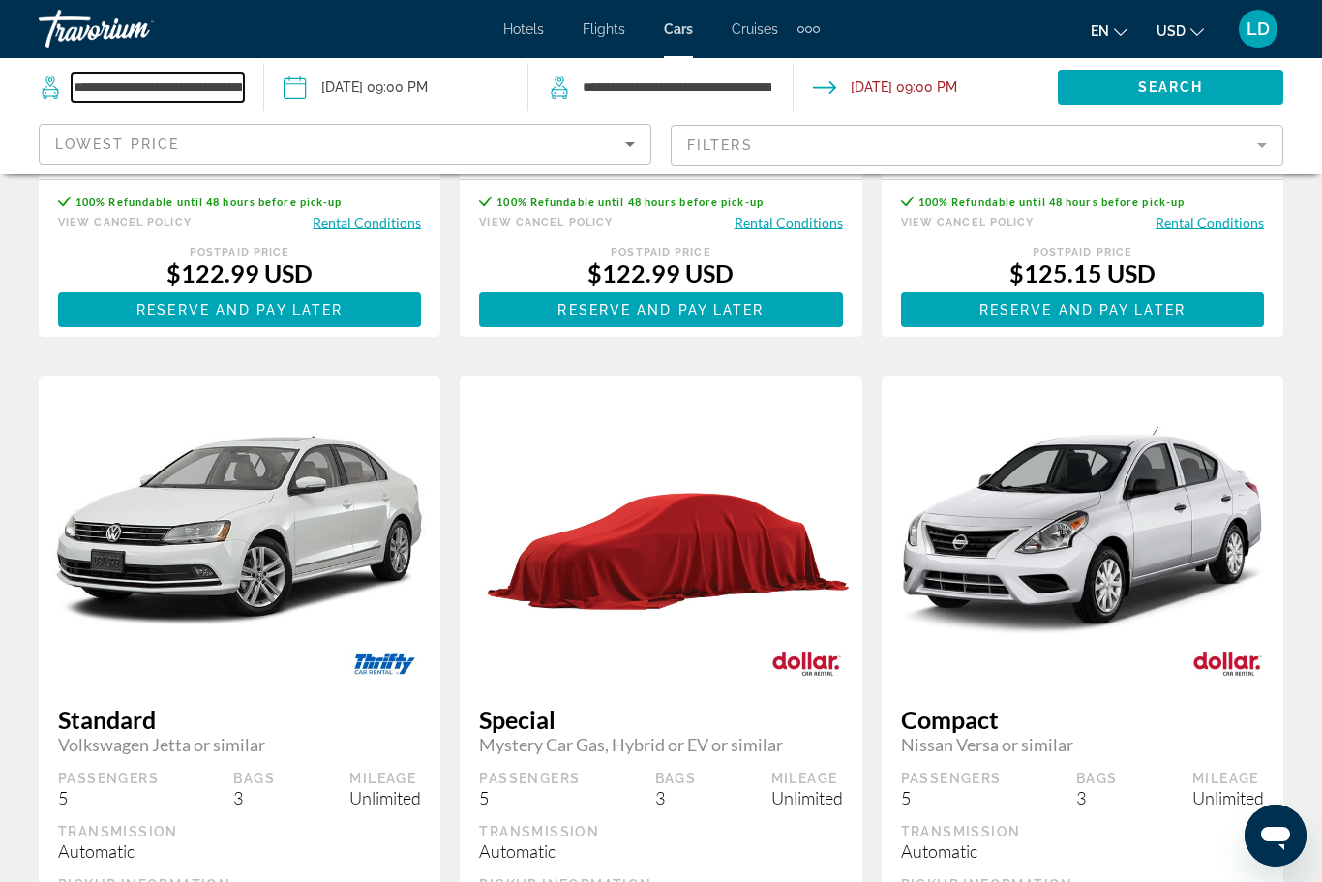
click at [85, 87] on input "**********" at bounding box center [158, 87] width 172 height 29
click at [756, 31] on span "Cruises" at bounding box center [755, 28] width 46 height 15
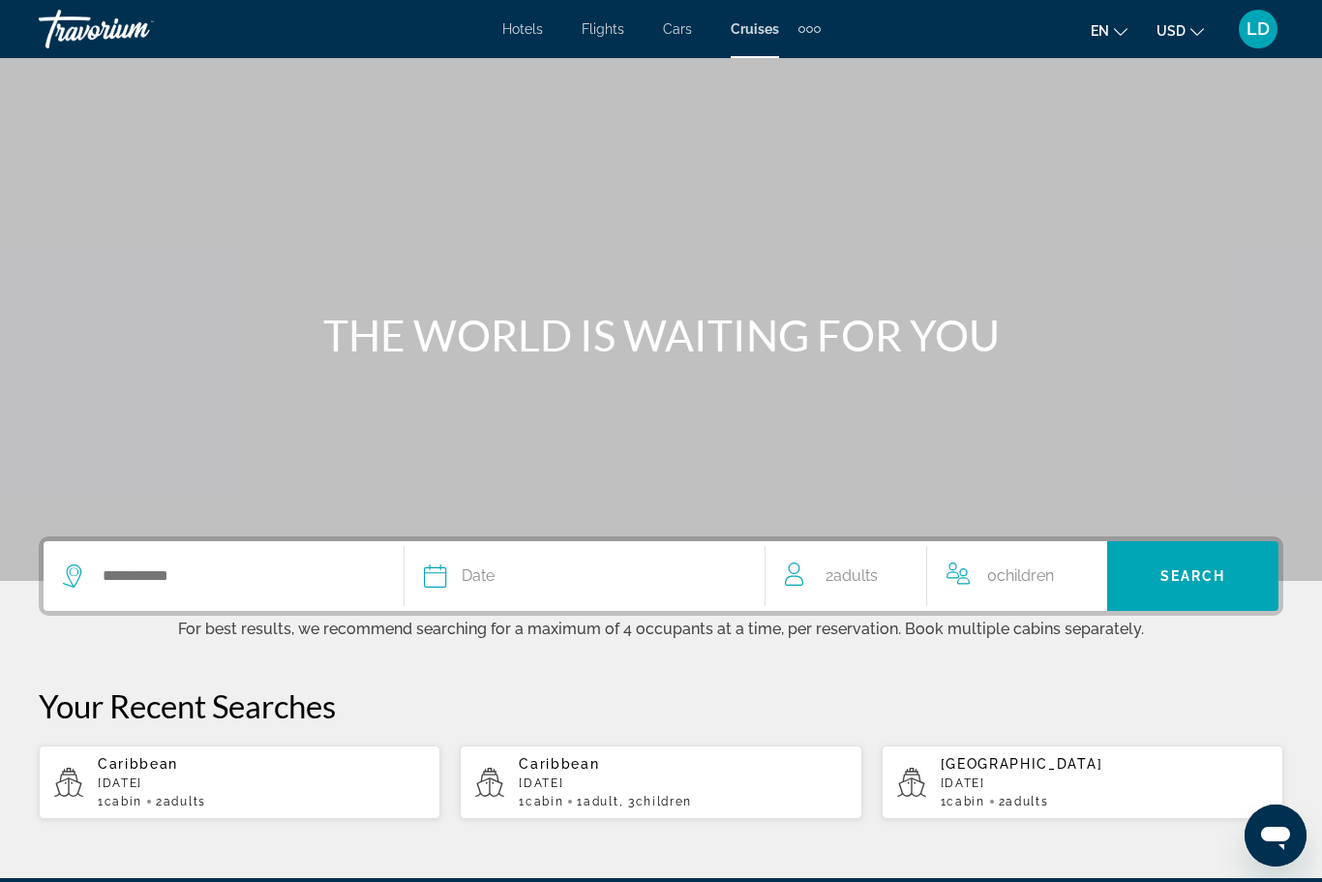
click at [514, 34] on span "Hotels" at bounding box center [522, 28] width 41 height 15
